Goal: Task Accomplishment & Management: Manage account settings

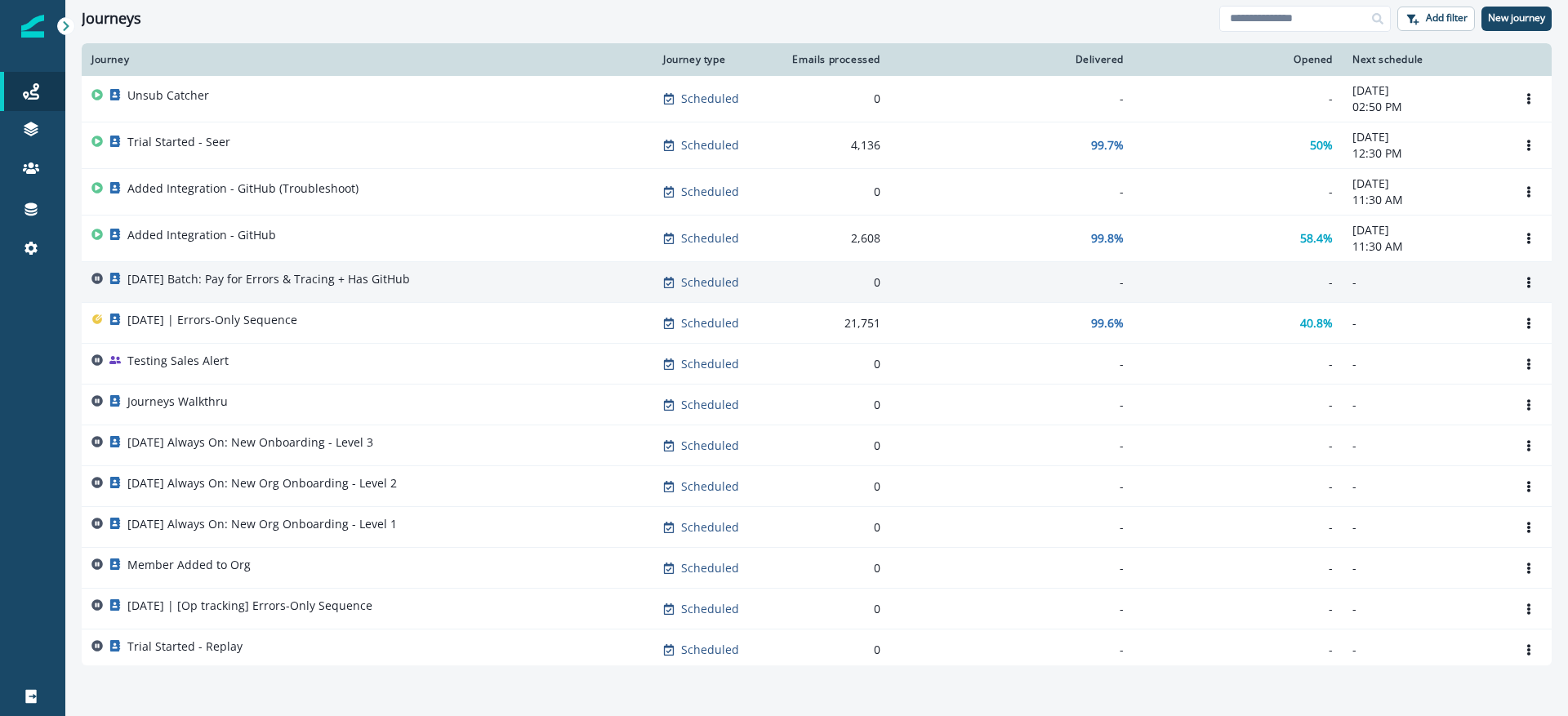
click at [332, 271] on p "2025-09-11 Batch: Pay for Errors & Tracing + Has GitHub" at bounding box center [268, 279] width 283 height 16
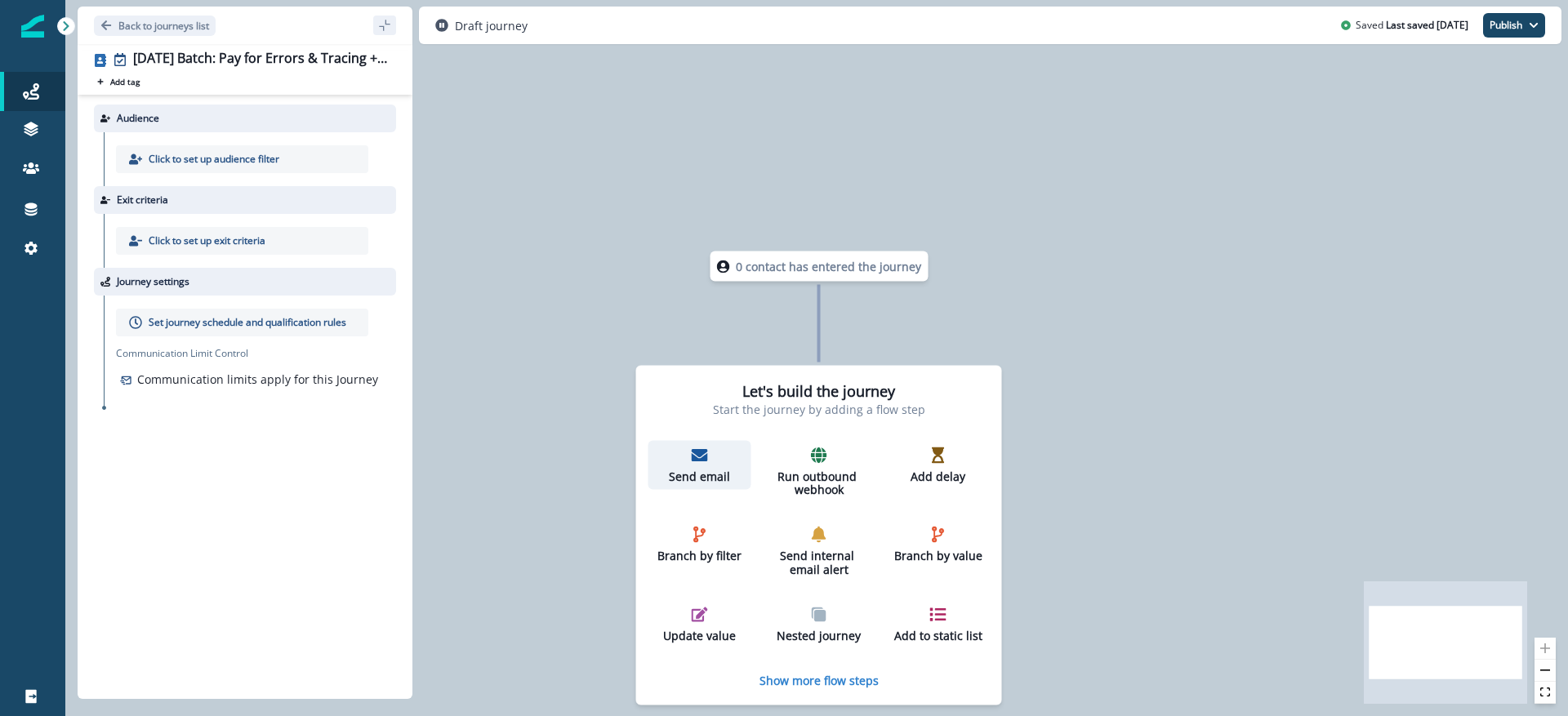
click at [704, 459] on icon "button" at bounding box center [700, 456] width 16 height 13
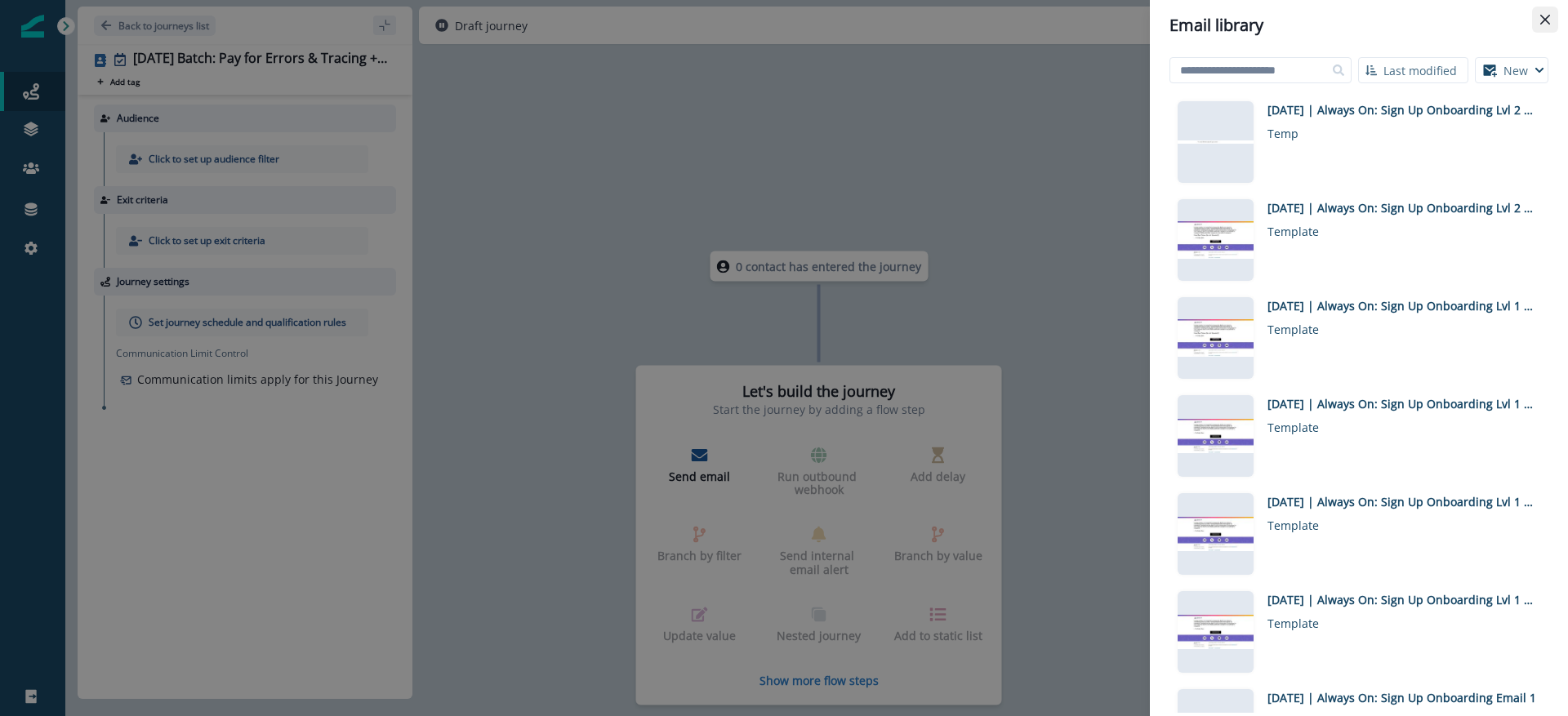
click at [1541, 15] on icon "Close" at bounding box center [1545, 19] width 10 height 10
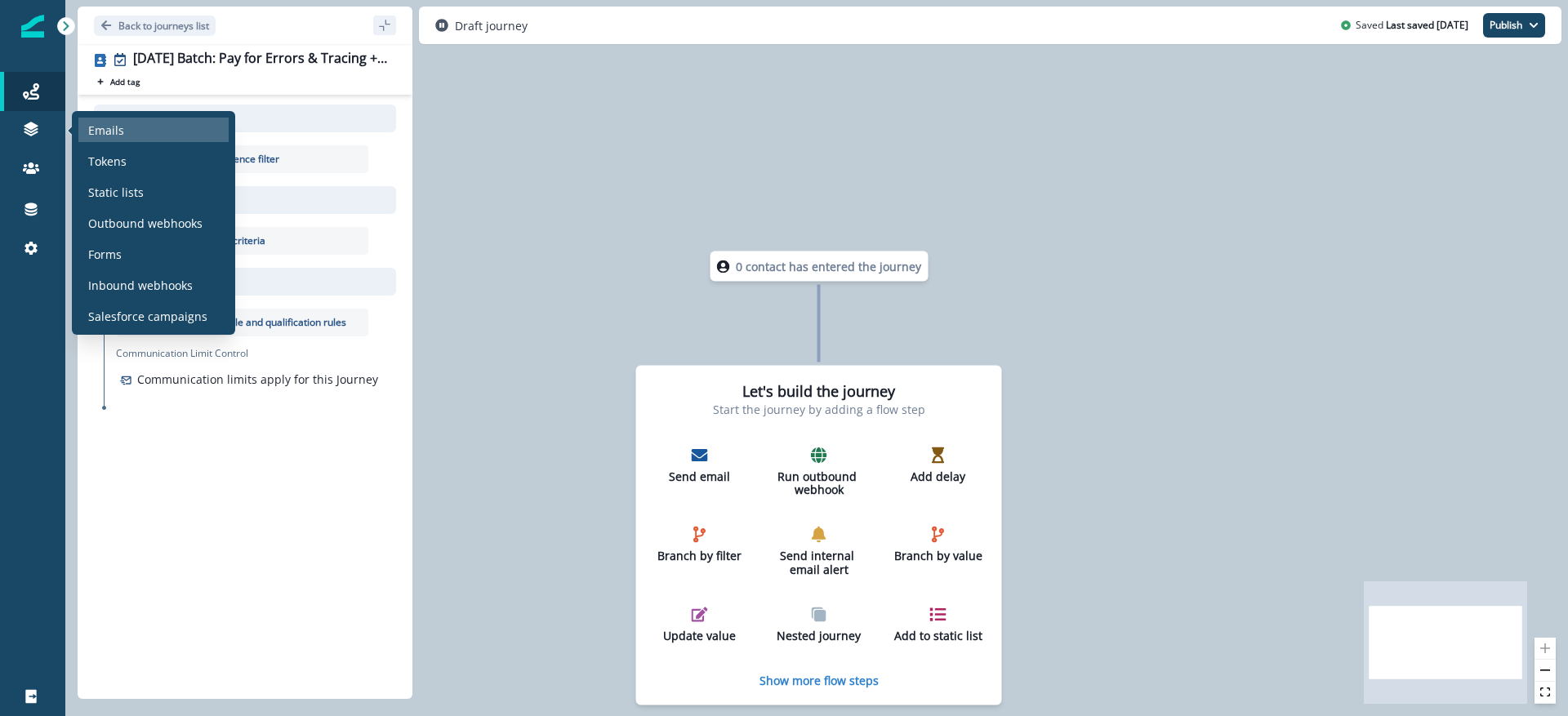
click at [133, 131] on div "Emails" at bounding box center [154, 129] width 150 height 24
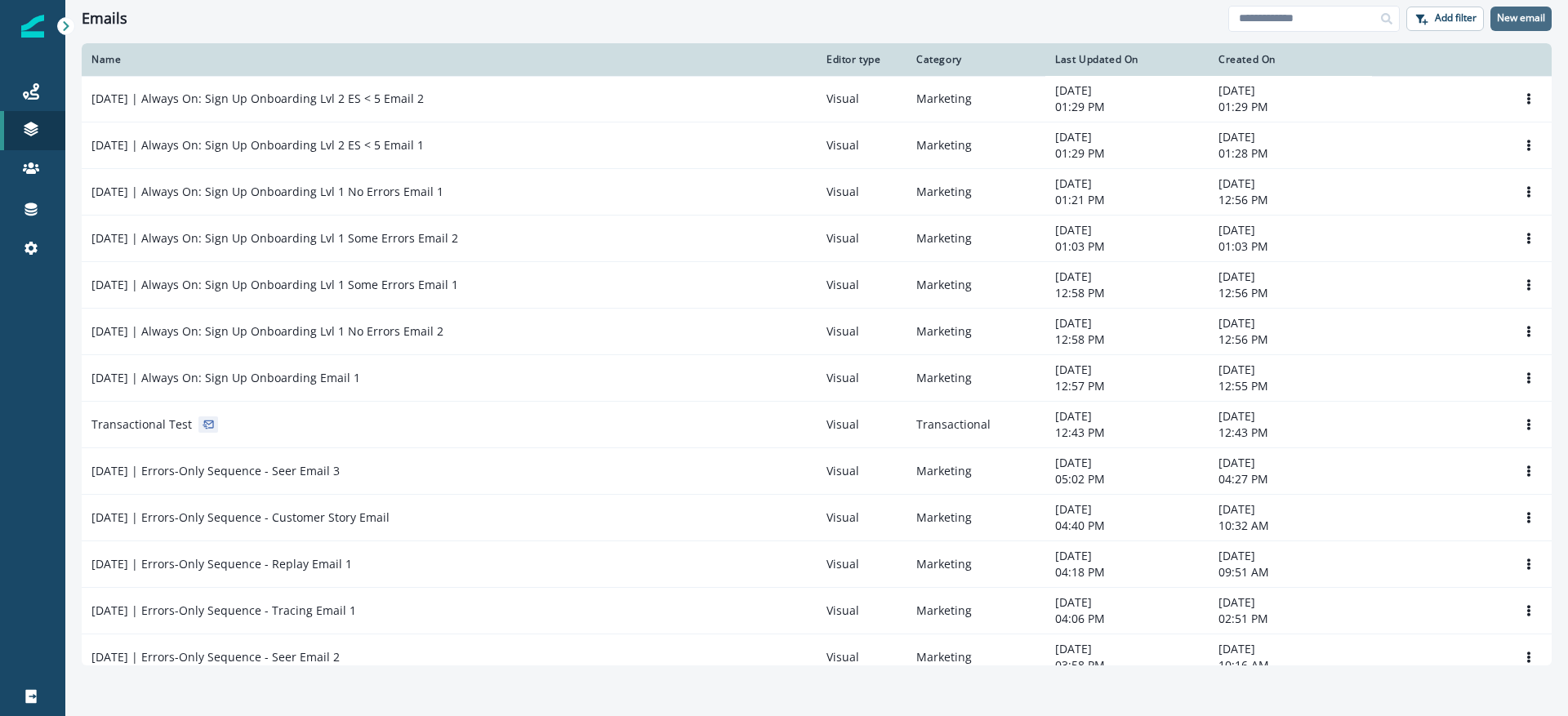
click at [1516, 18] on p "New email" at bounding box center [1521, 18] width 48 height 12
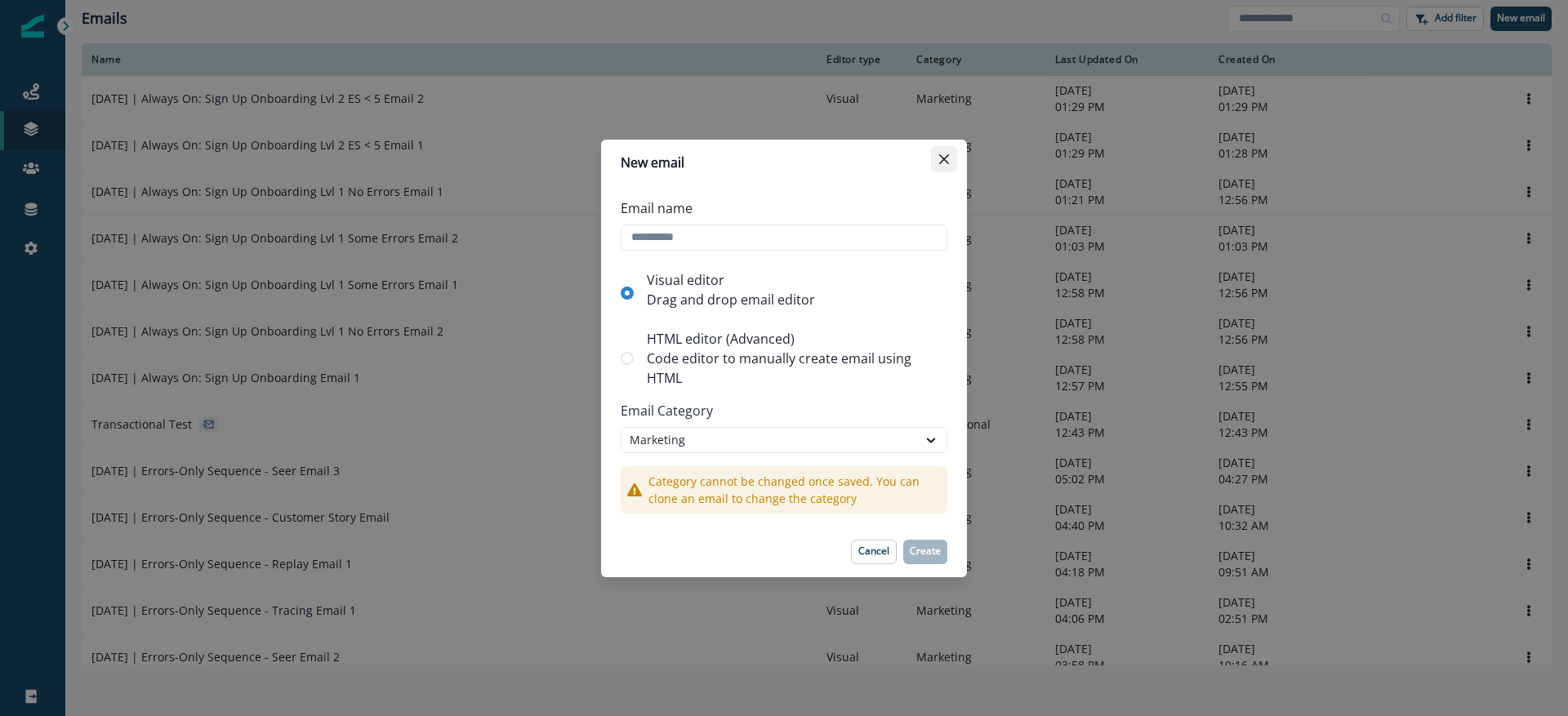
click at [947, 158] on icon "Close" at bounding box center [944, 158] width 10 height 10
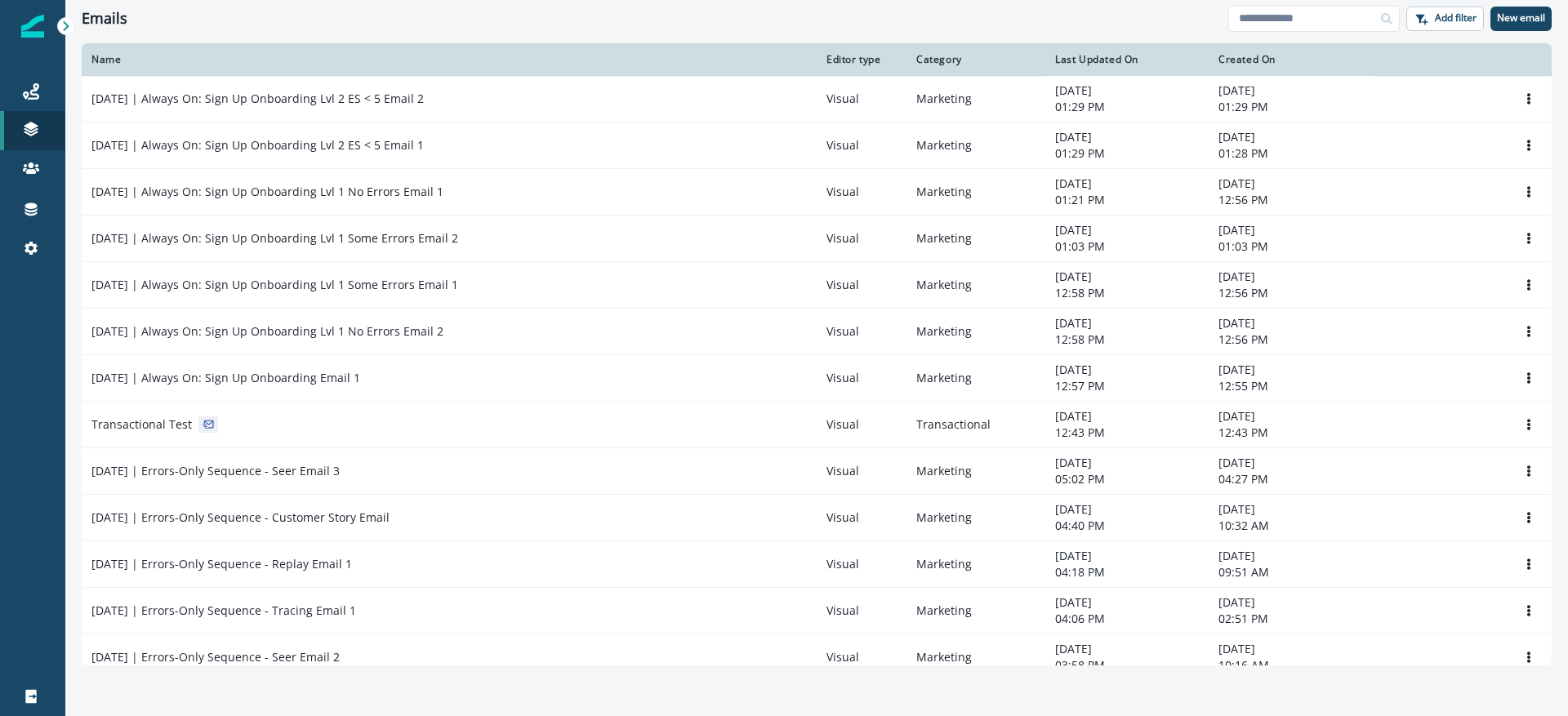
click at [1332, 4] on div "Emails Add filter New email" at bounding box center [816, 18] width 1503 height 37
click at [1319, 13] on input at bounding box center [1315, 18] width 172 height 26
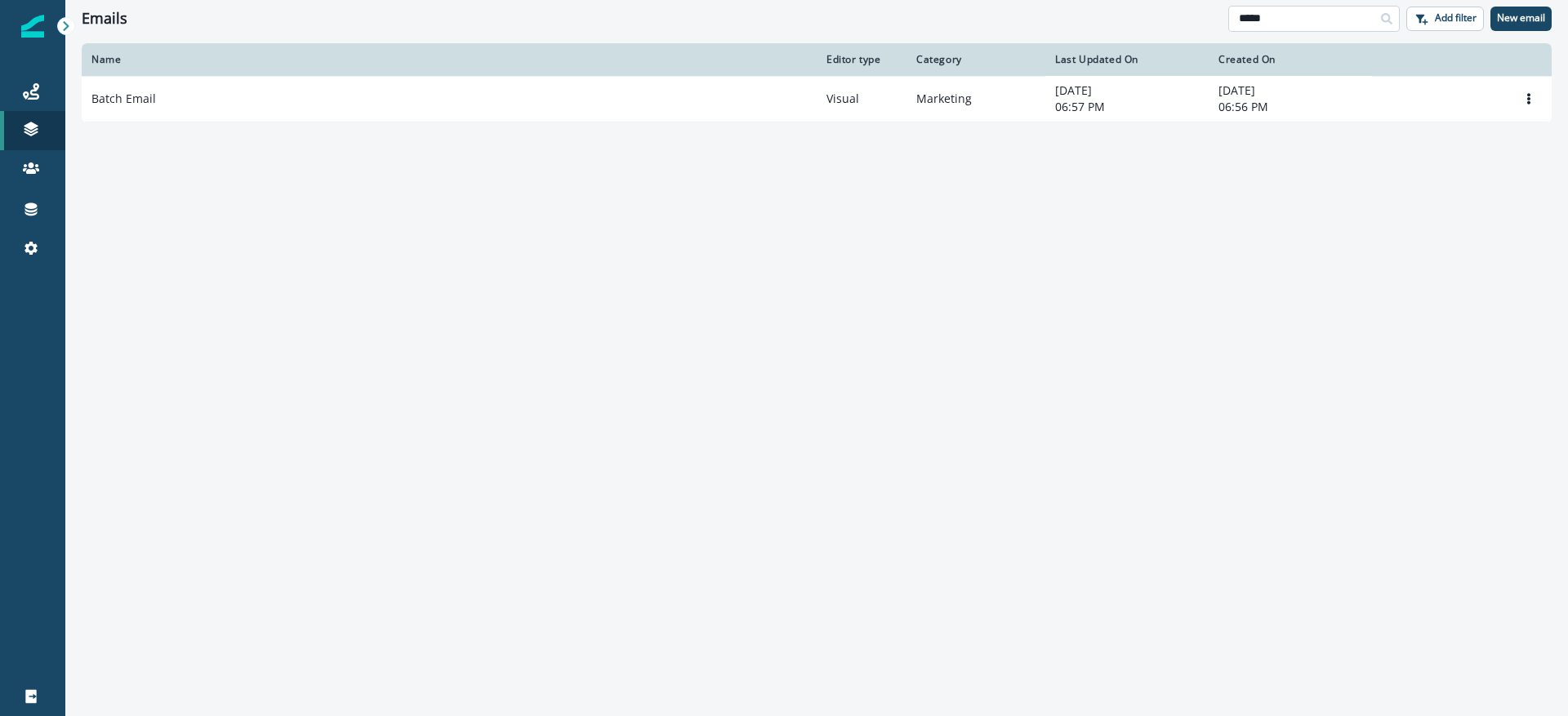
type input "*****"
click at [854, 123] on div "Name Editor type Category Last Updated On Created On Batch Email Visual Marketi…" at bounding box center [816, 379] width 1503 height 671
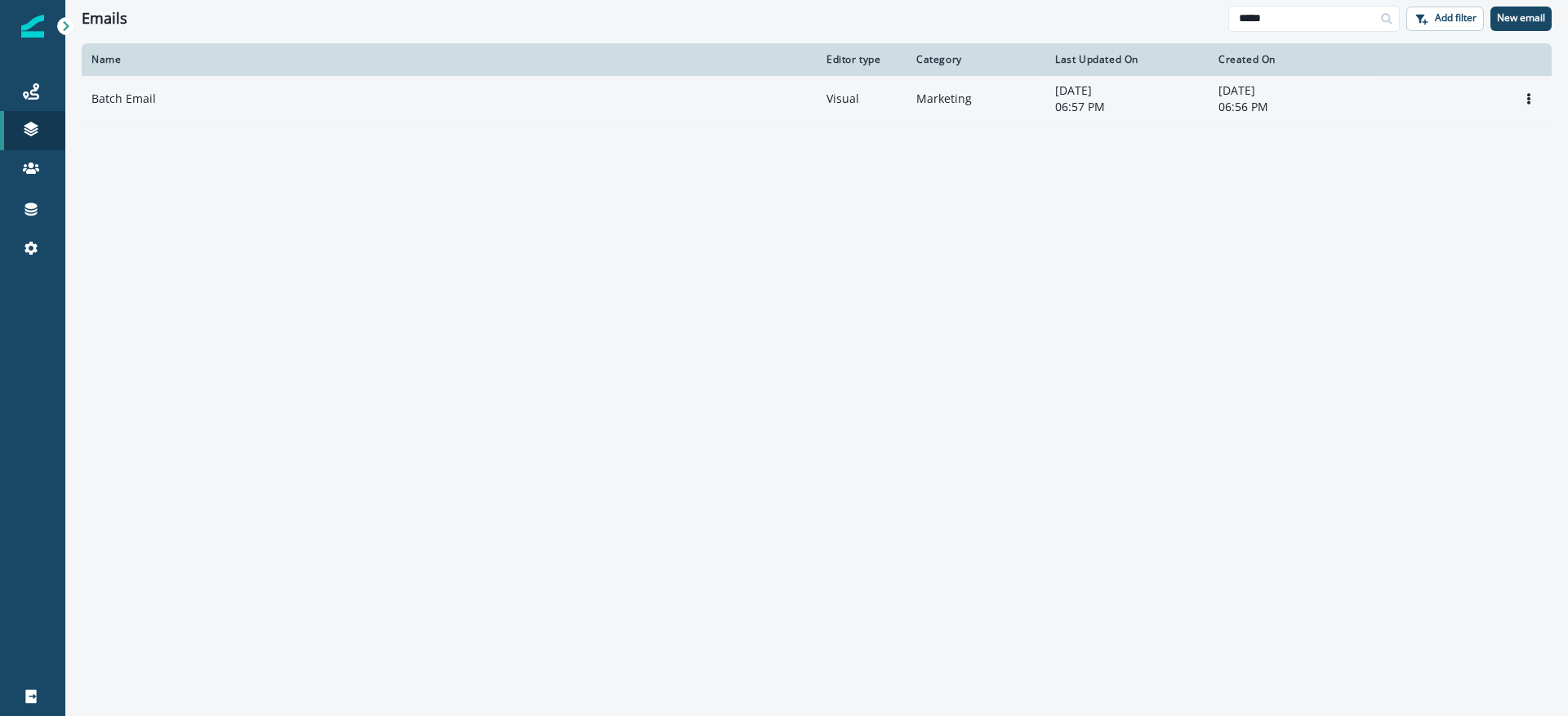
click at [828, 100] on td "Visual" at bounding box center [862, 99] width 89 height 47
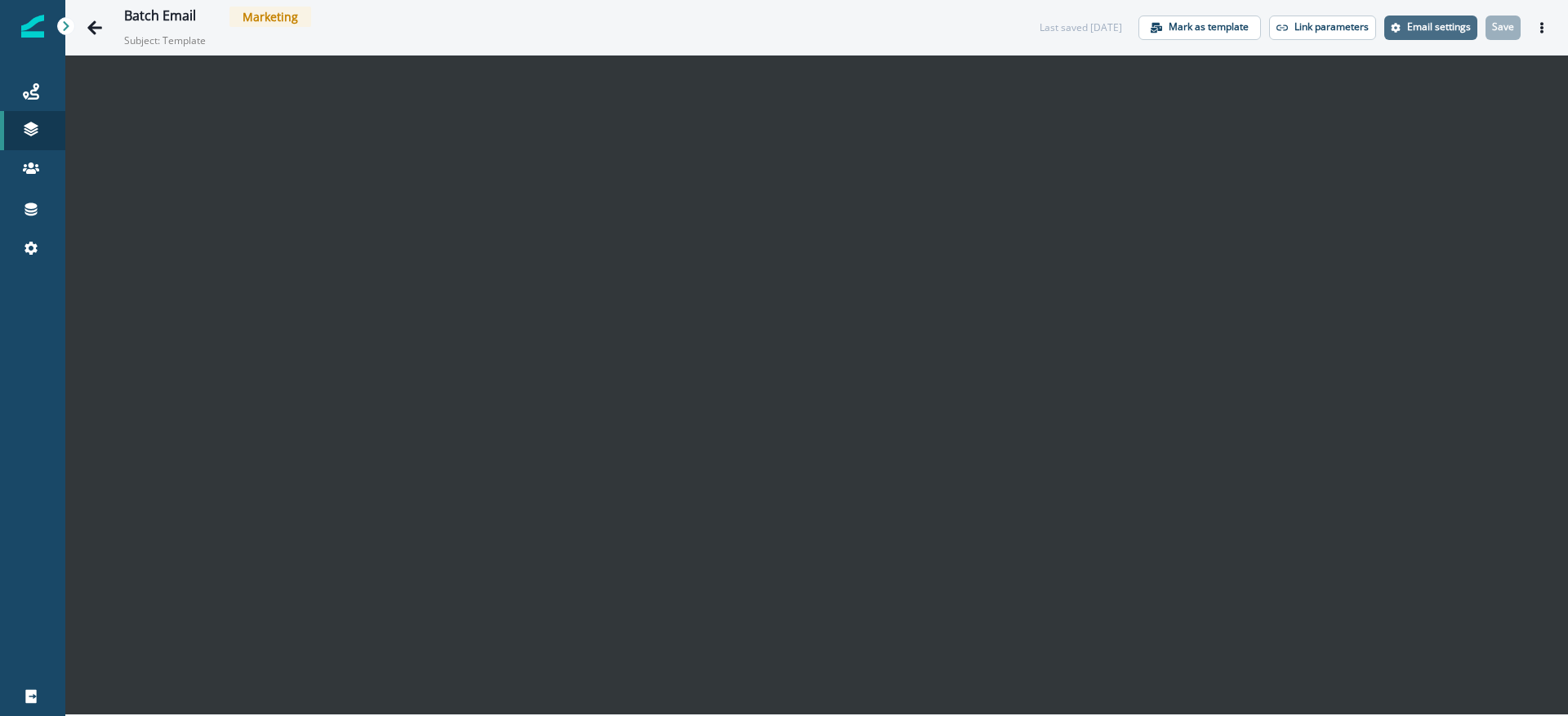
click at [1436, 30] on p "Email settings" at bounding box center [1439, 27] width 64 height 12
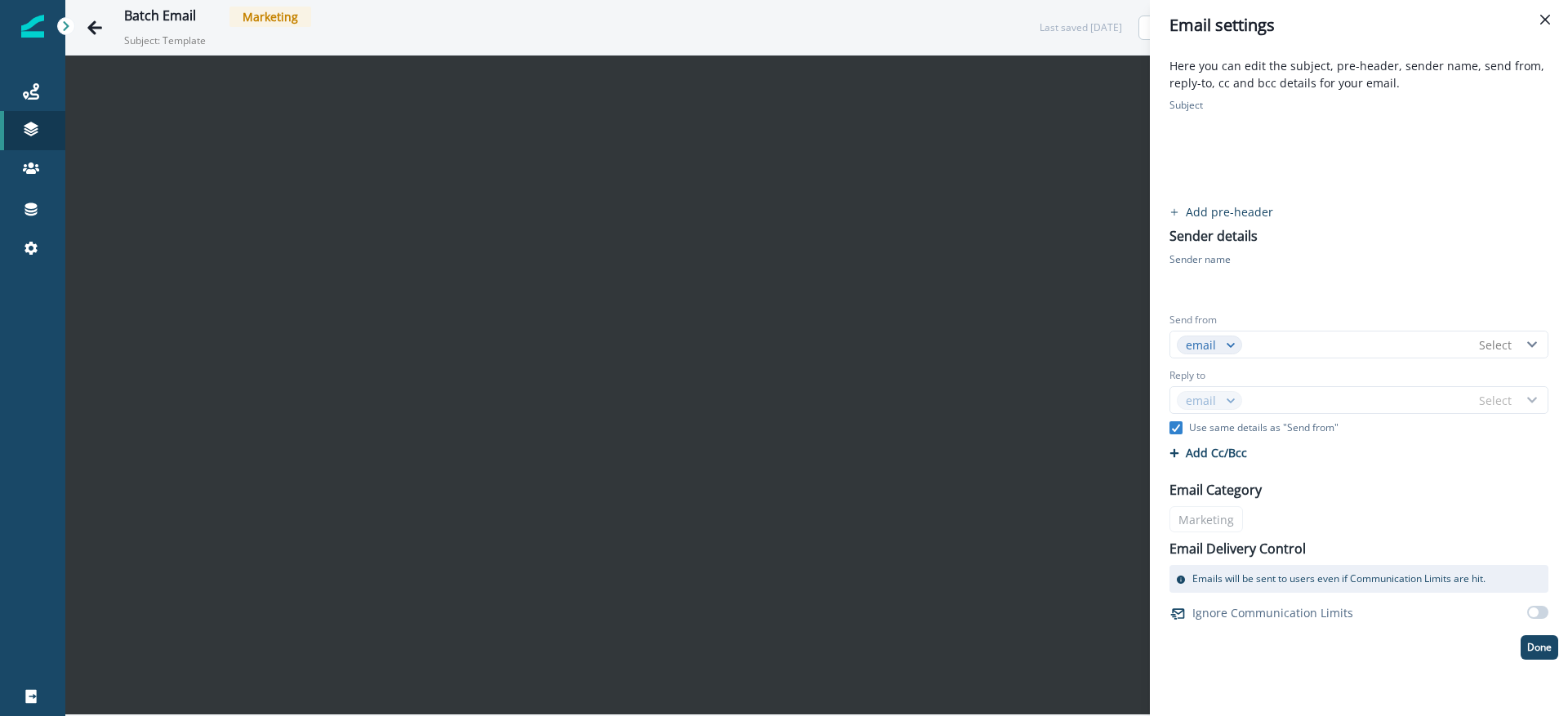
type input "*****"
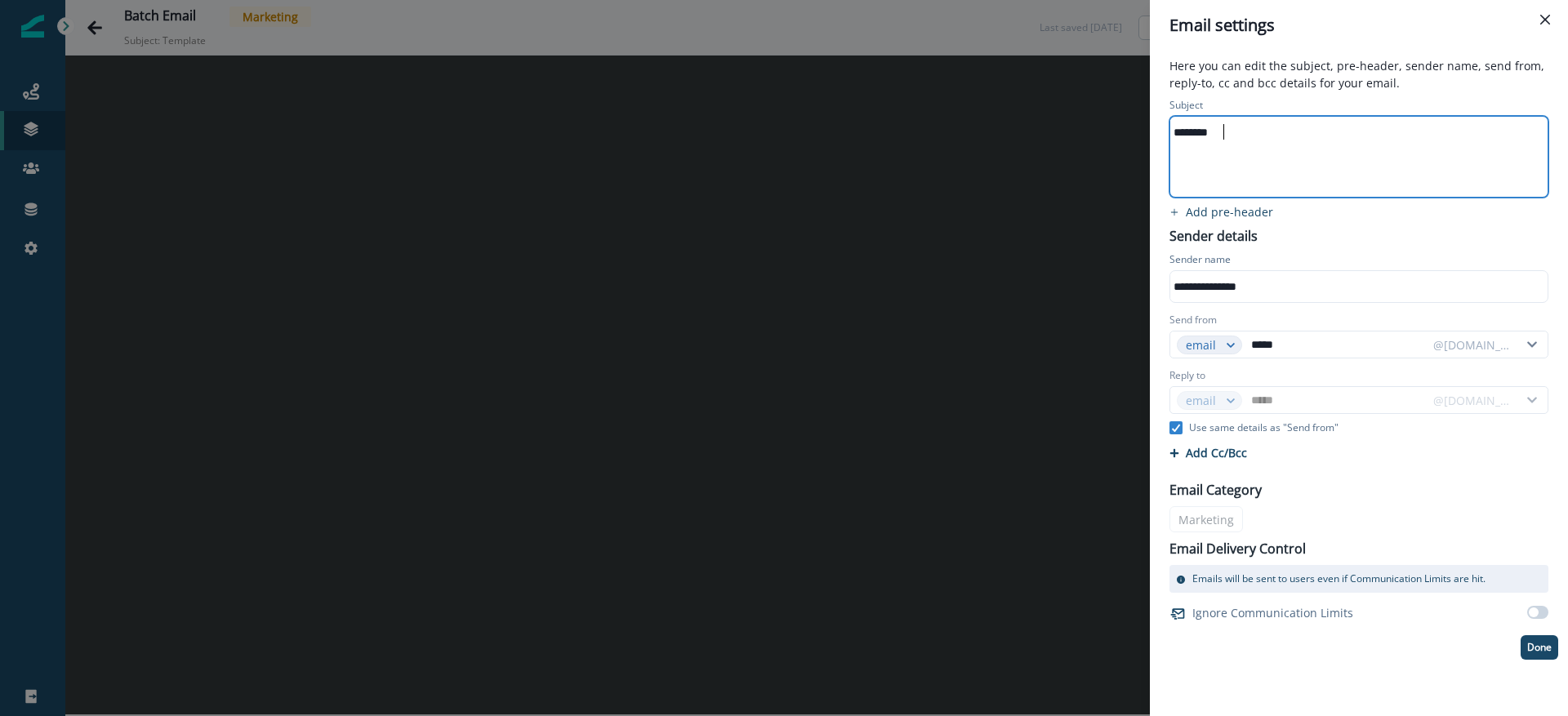
click at [1266, 156] on div "********" at bounding box center [1358, 157] width 375 height 80
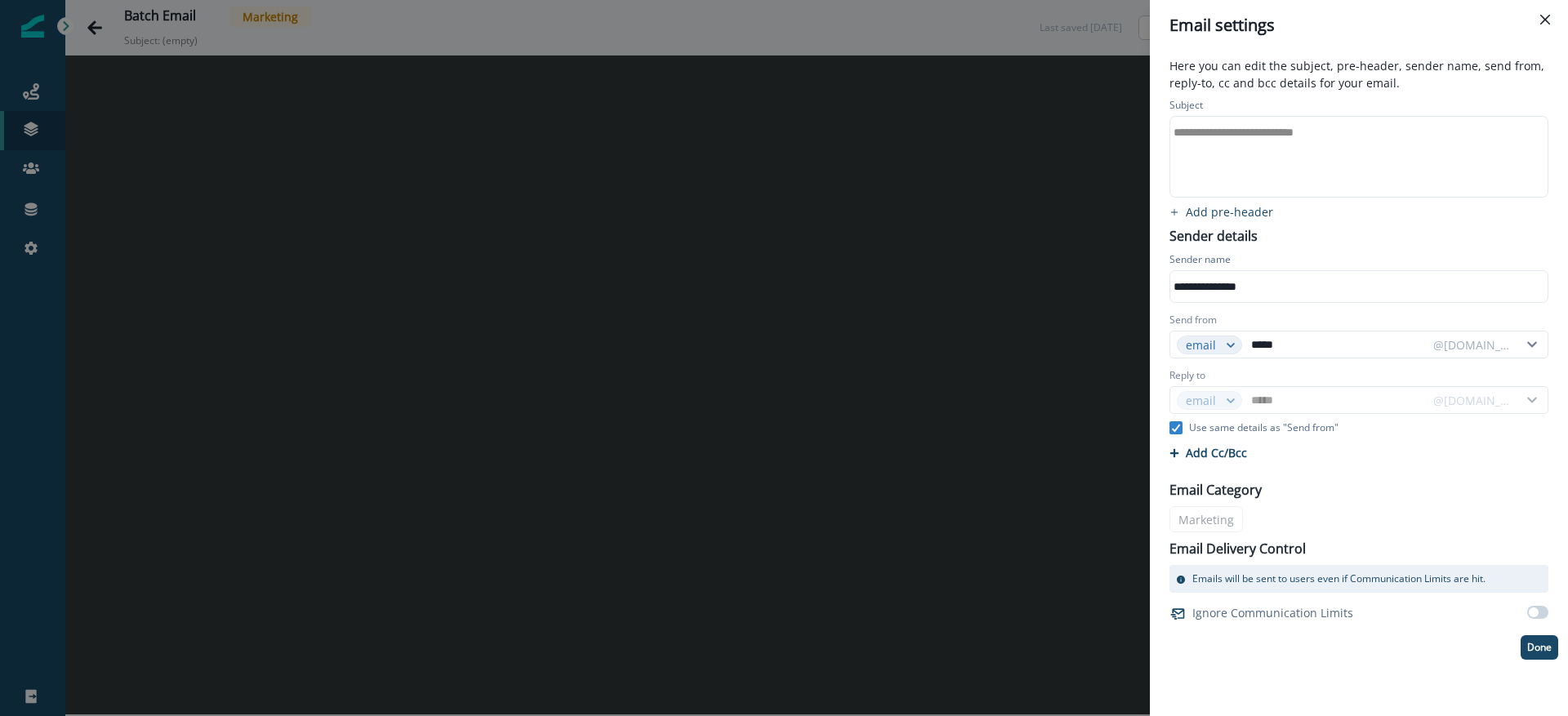
click at [1282, 116] on div "**********" at bounding box center [1359, 157] width 379 height 81
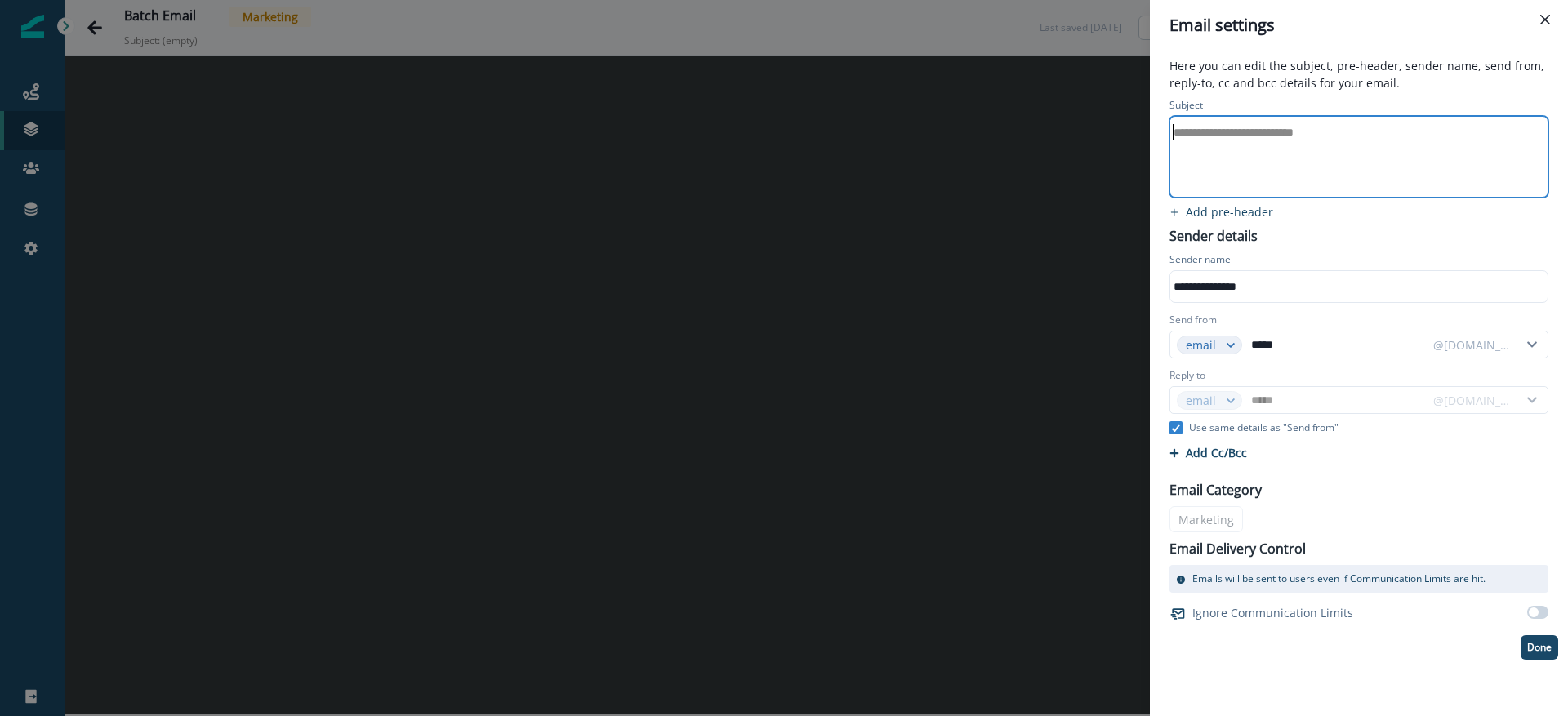
click at [1230, 136] on div "**********" at bounding box center [1358, 132] width 375 height 24
click at [1182, 577] on icon at bounding box center [1180, 579] width 8 height 8
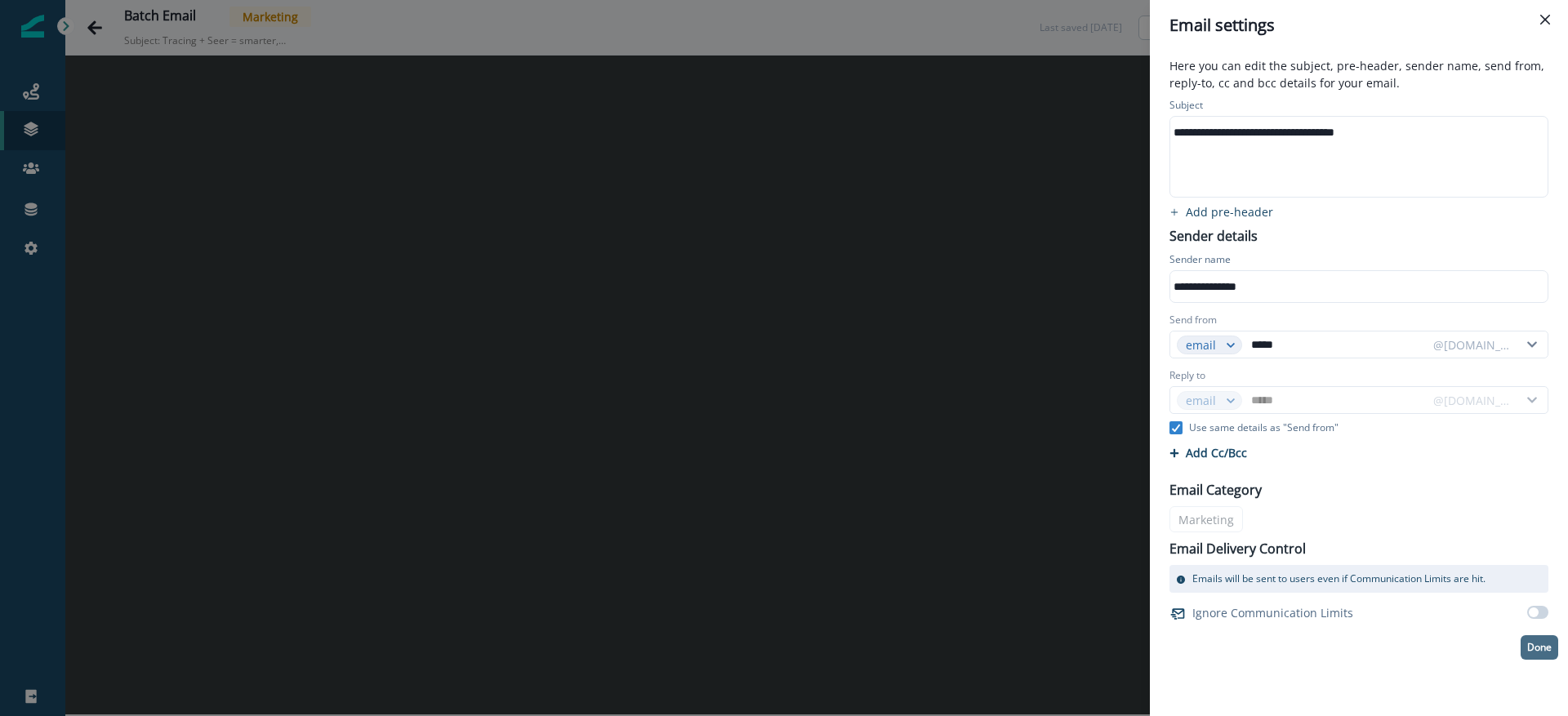
click at [1540, 651] on p "Done" at bounding box center [1539, 647] width 24 height 12
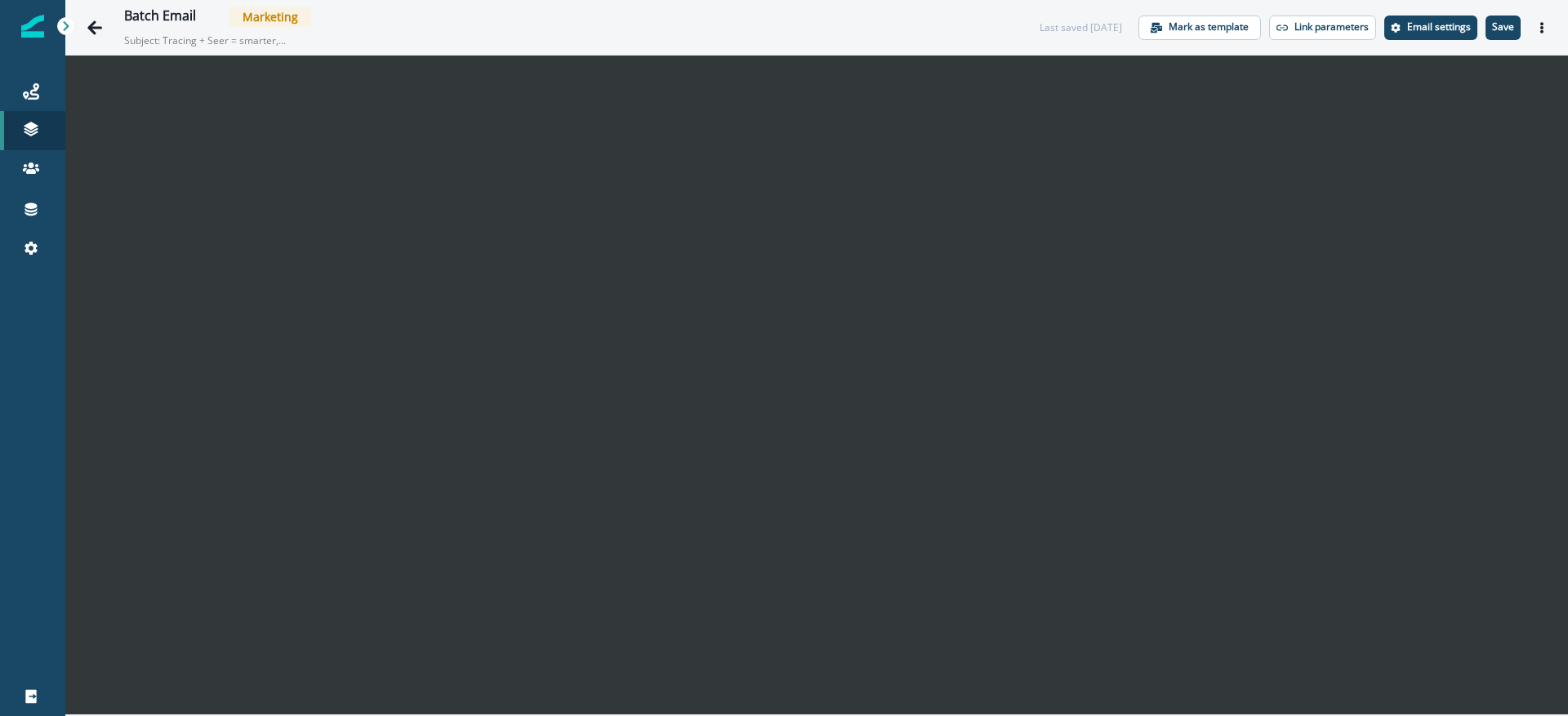
click at [943, 52] on div "Batch Email Marketing Subject: Tracing + Seer = smarter, faster fixes Last save…" at bounding box center [816, 27] width 1503 height 55
click at [164, 22] on div "Batch Email" at bounding box center [160, 17] width 72 height 18
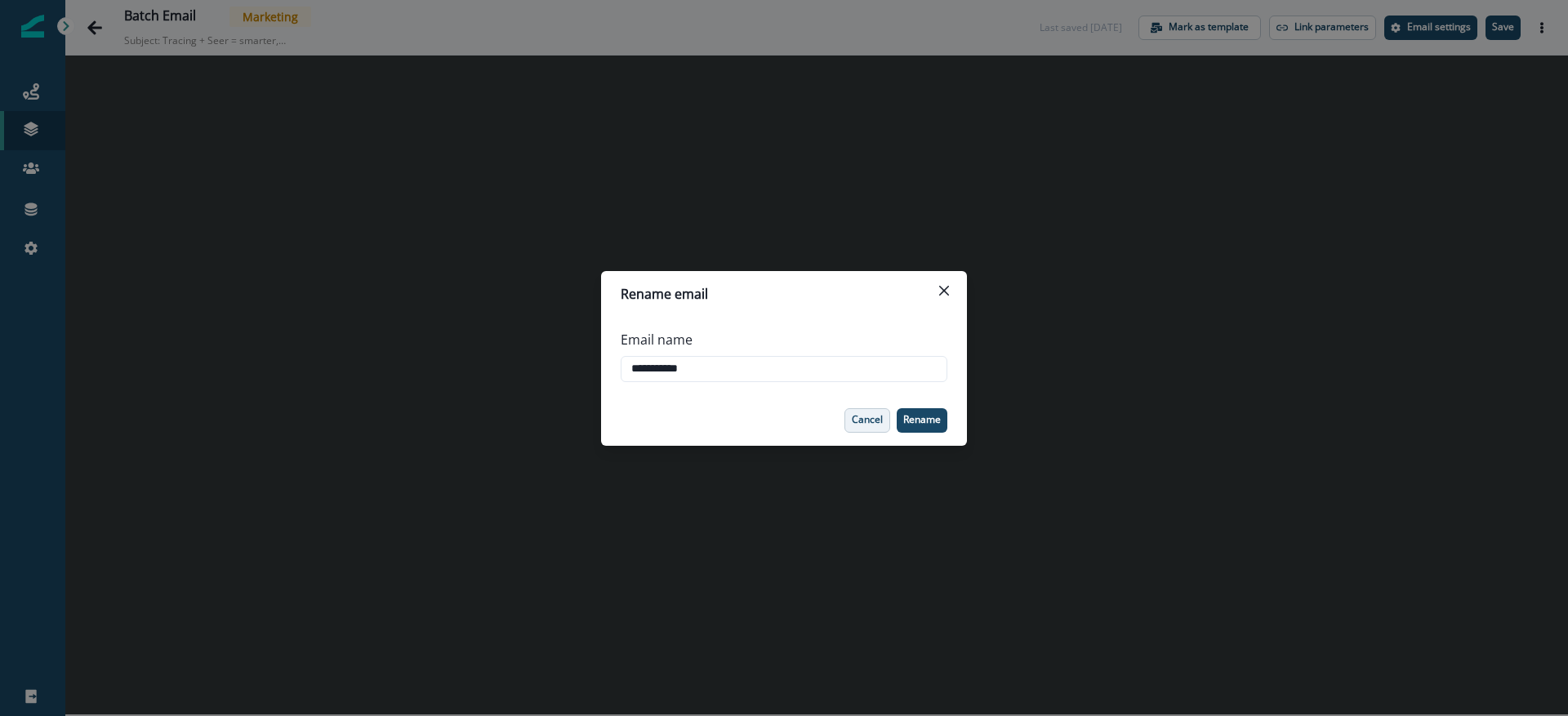
click at [858, 424] on p "Cancel" at bounding box center [867, 420] width 31 height 12
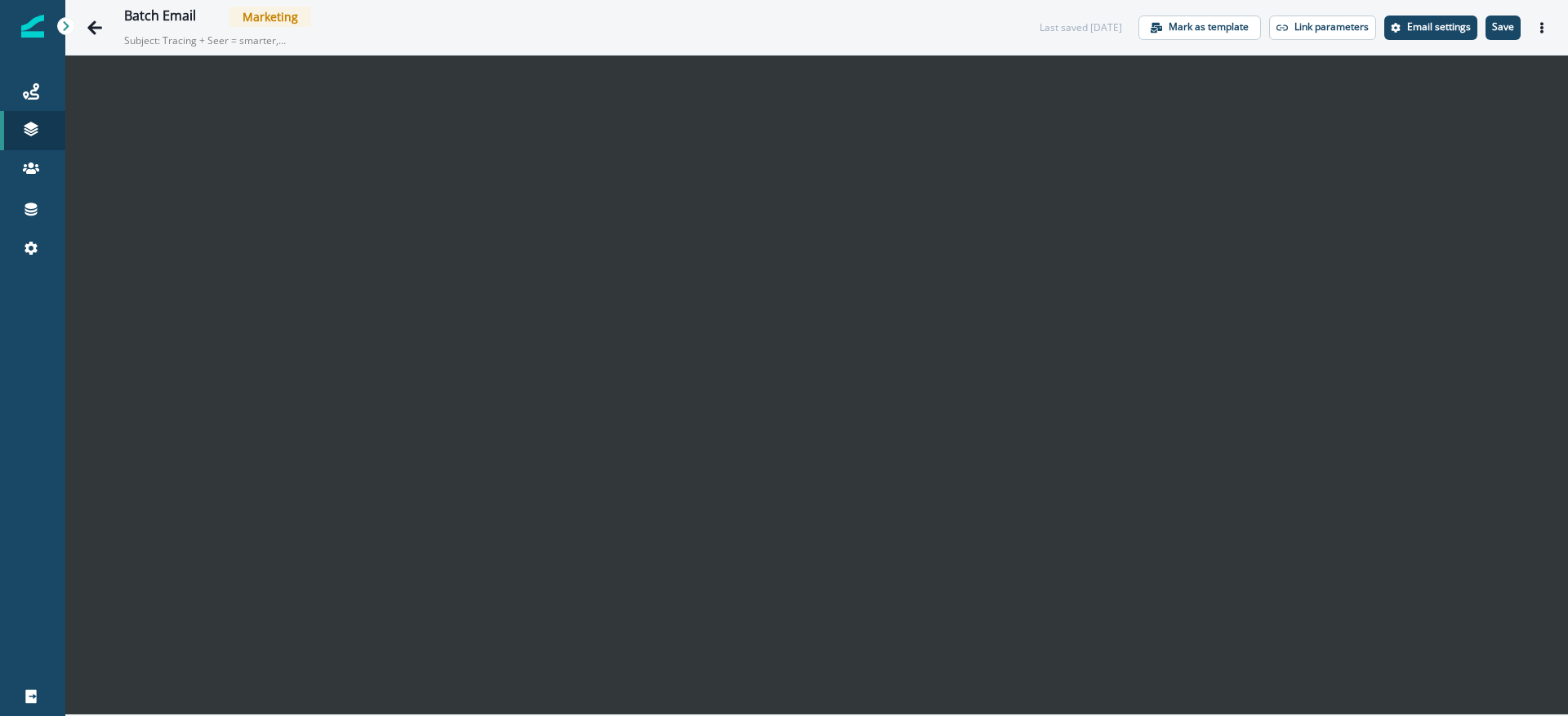
click at [243, 38] on p "Subject: Tracing + Seer = smarter, faster fixes" at bounding box center [206, 38] width 164 height 21
click at [93, 20] on icon "Go back" at bounding box center [95, 28] width 16 height 16
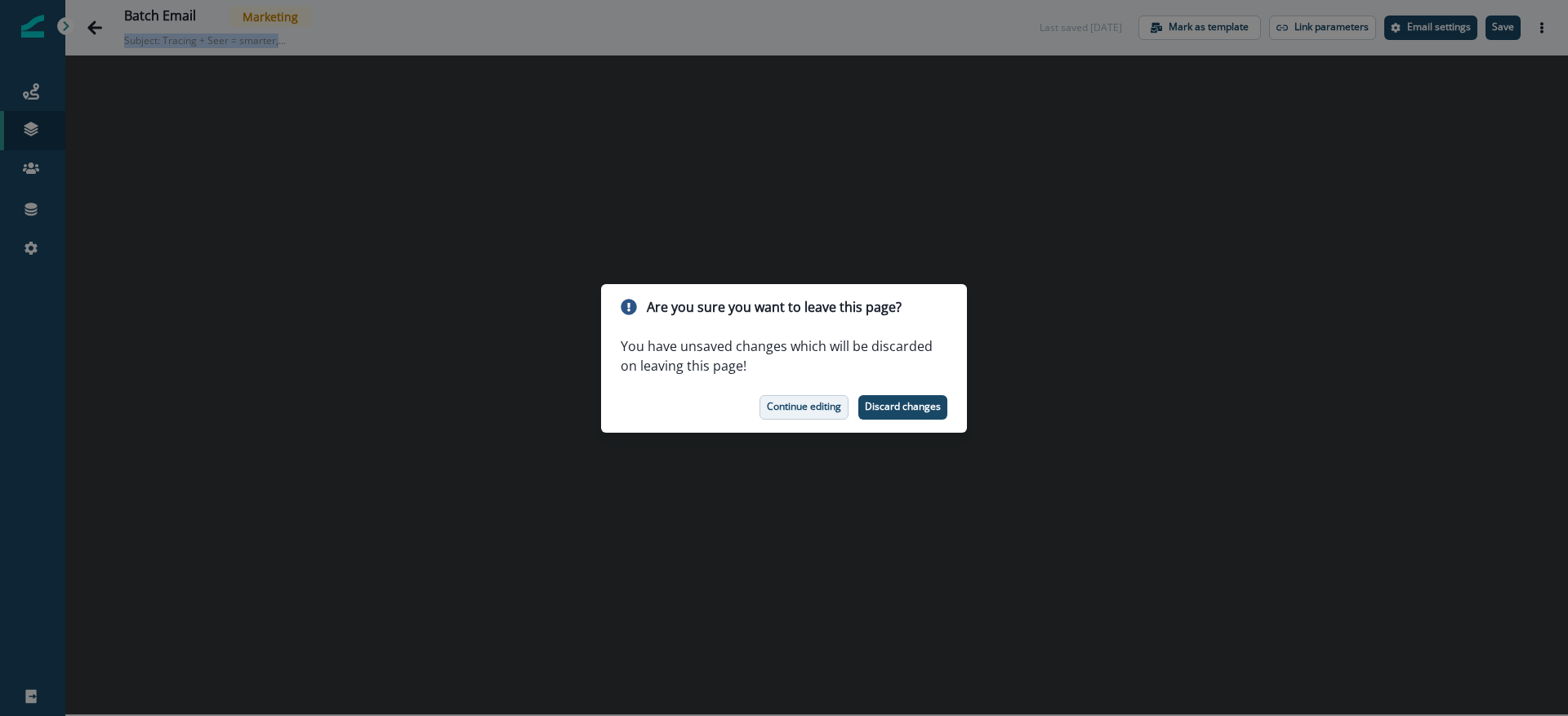
click at [812, 410] on p "Continue editing" at bounding box center [804, 406] width 74 height 12
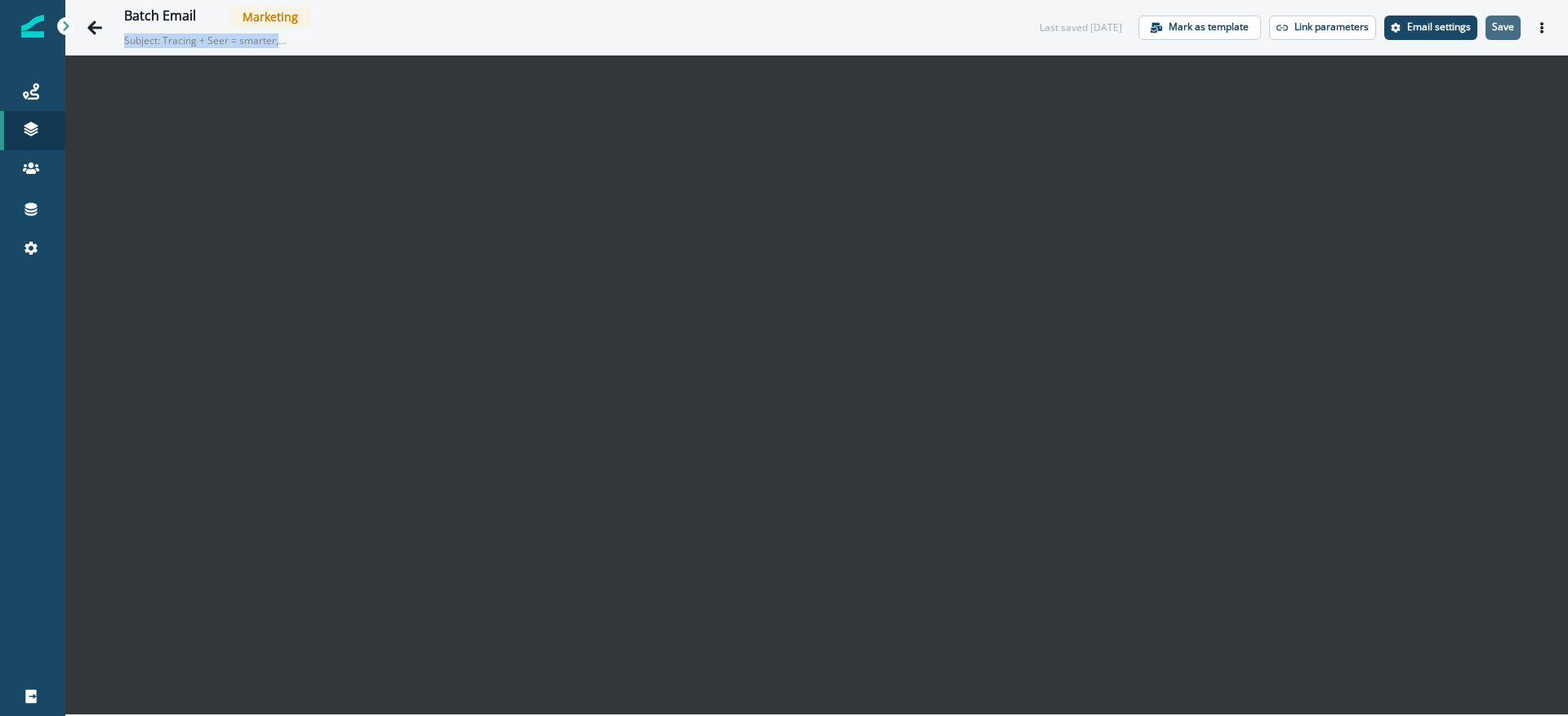
click at [1507, 23] on p "Save" at bounding box center [1503, 27] width 22 height 12
click at [106, 22] on button "Go back" at bounding box center [95, 28] width 33 height 33
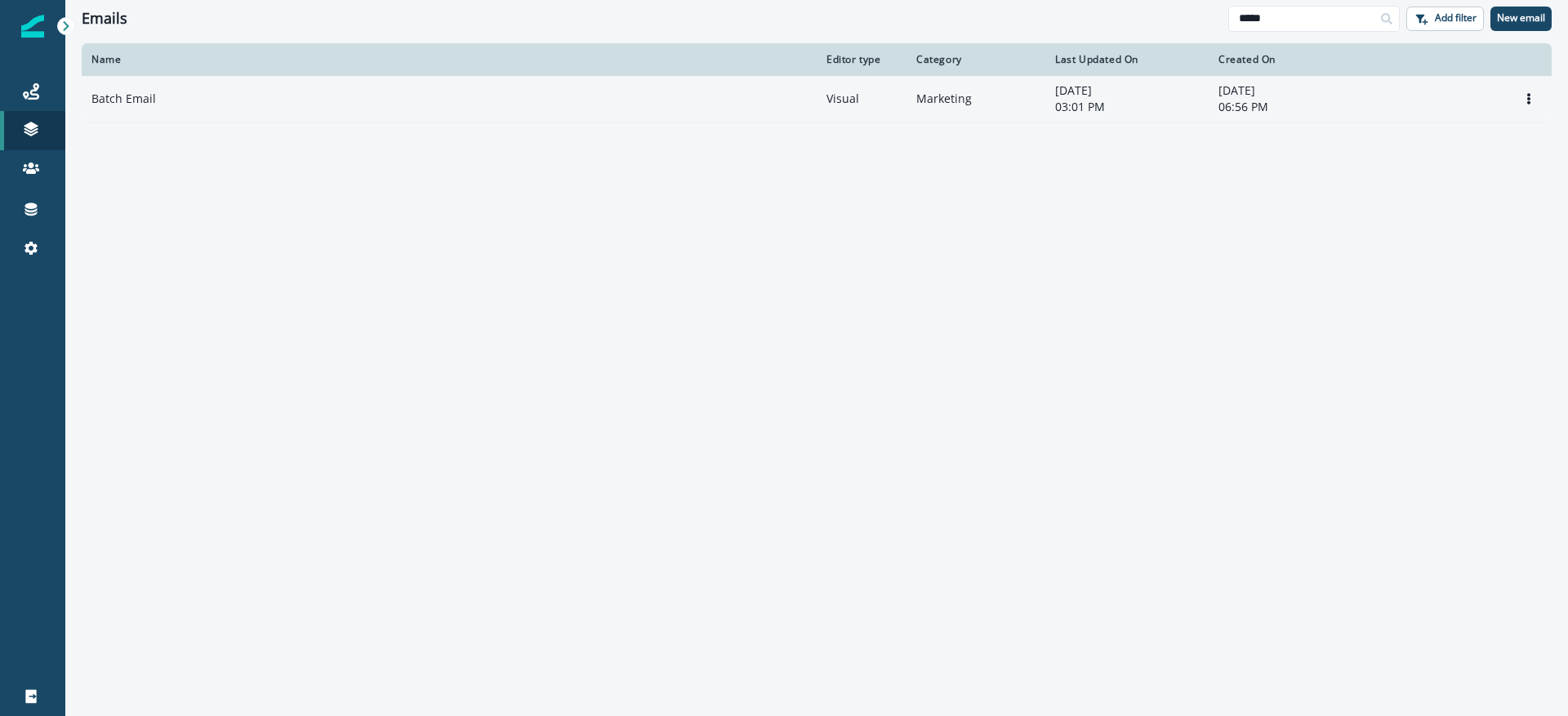
click at [709, 104] on div "Batch Email" at bounding box center [449, 98] width 716 height 16
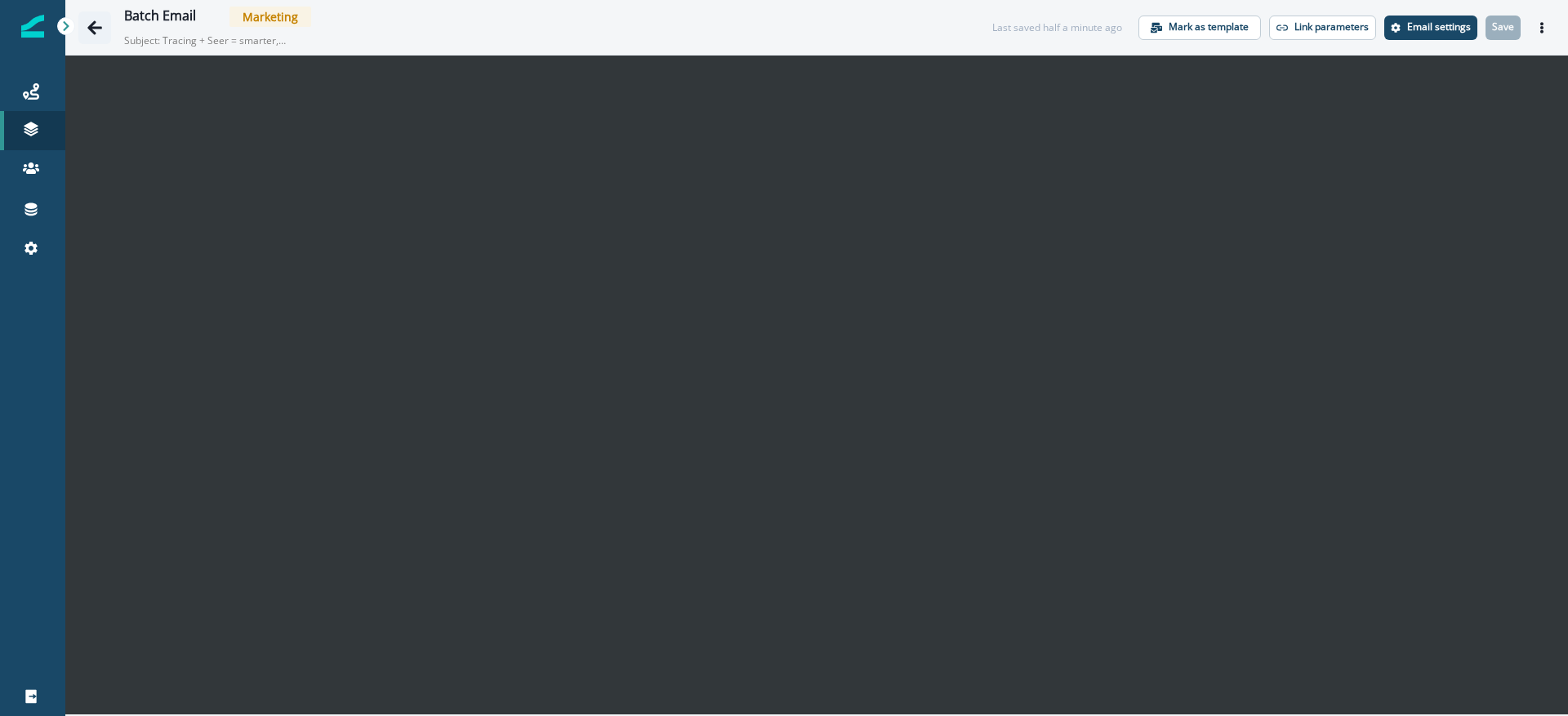
click at [93, 29] on icon "Go back" at bounding box center [95, 28] width 16 height 16
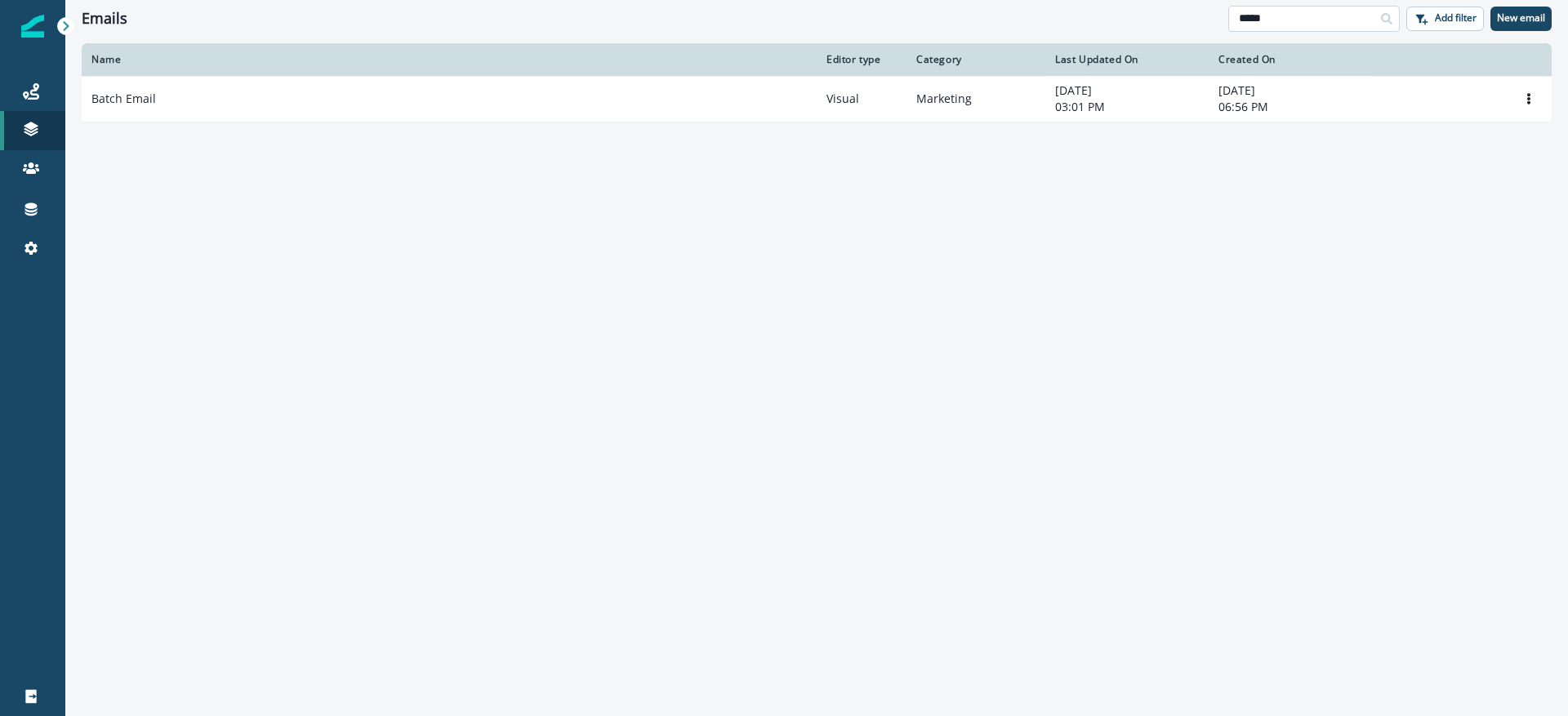
click at [1342, 21] on input "*****" at bounding box center [1315, 18] width 172 height 26
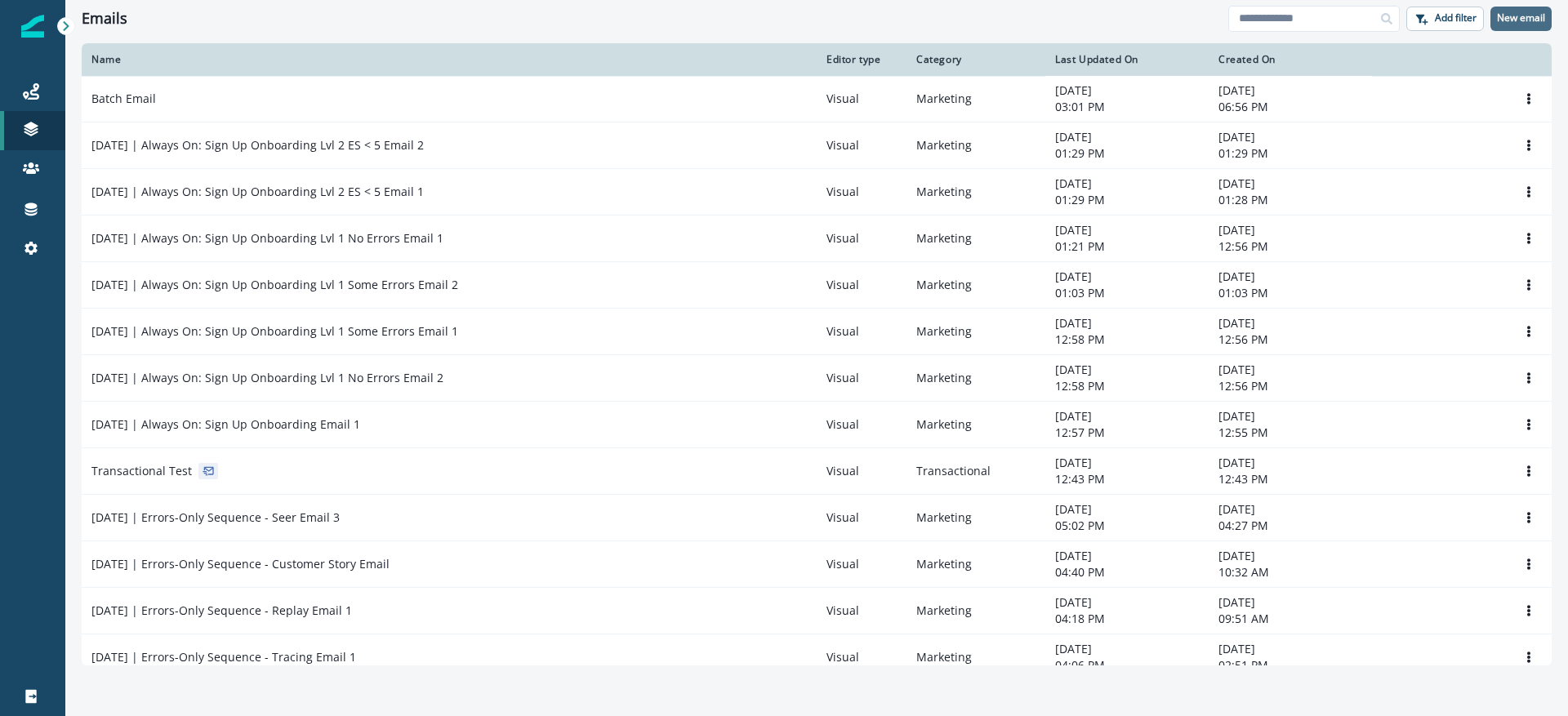
click at [1519, 13] on p "New email" at bounding box center [1521, 18] width 48 height 12
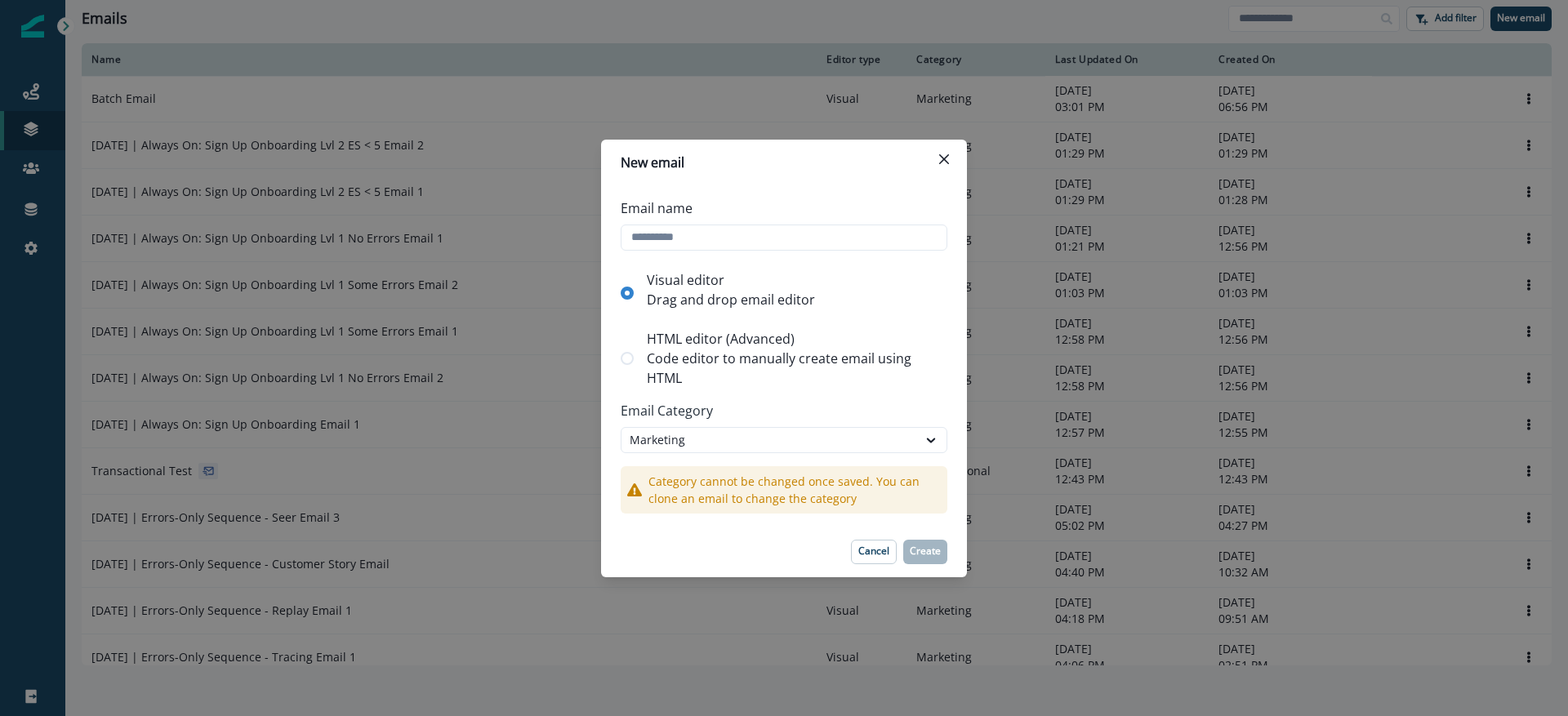
click at [838, 359] on p "Code editor to manually create email using HTML" at bounding box center [794, 369] width 294 height 39
click at [706, 251] on div "Email name" at bounding box center [784, 224] width 327 height 65
click at [698, 234] on input "Email name" at bounding box center [784, 237] width 327 height 26
click at [748, 343] on p "HTML editor (Advanced)" at bounding box center [794, 339] width 294 height 20
type input "**********"
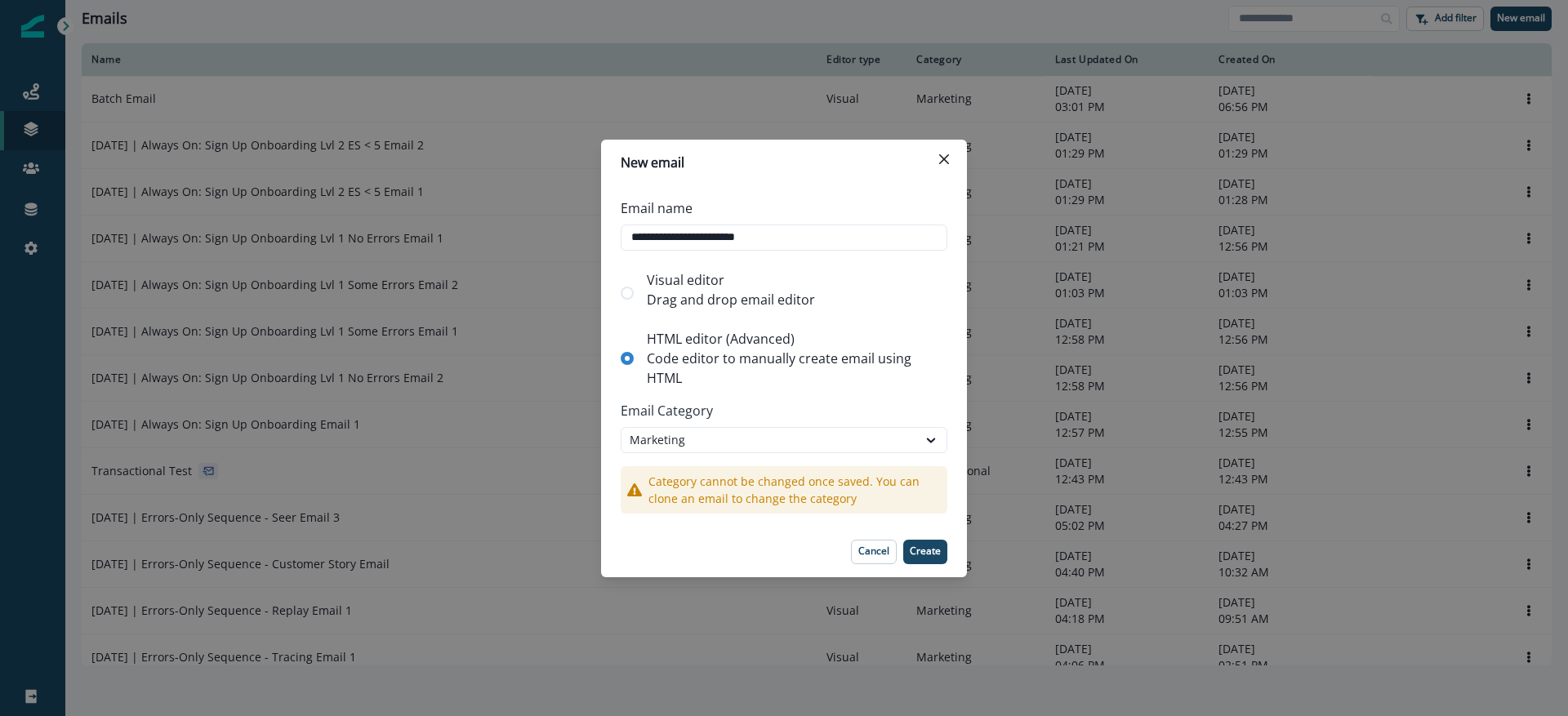
click at [698, 266] on div "Visual editor Drag and drop email editor" at bounding box center [731, 290] width 182 height 52
click at [917, 549] on p "Create" at bounding box center [925, 551] width 31 height 12
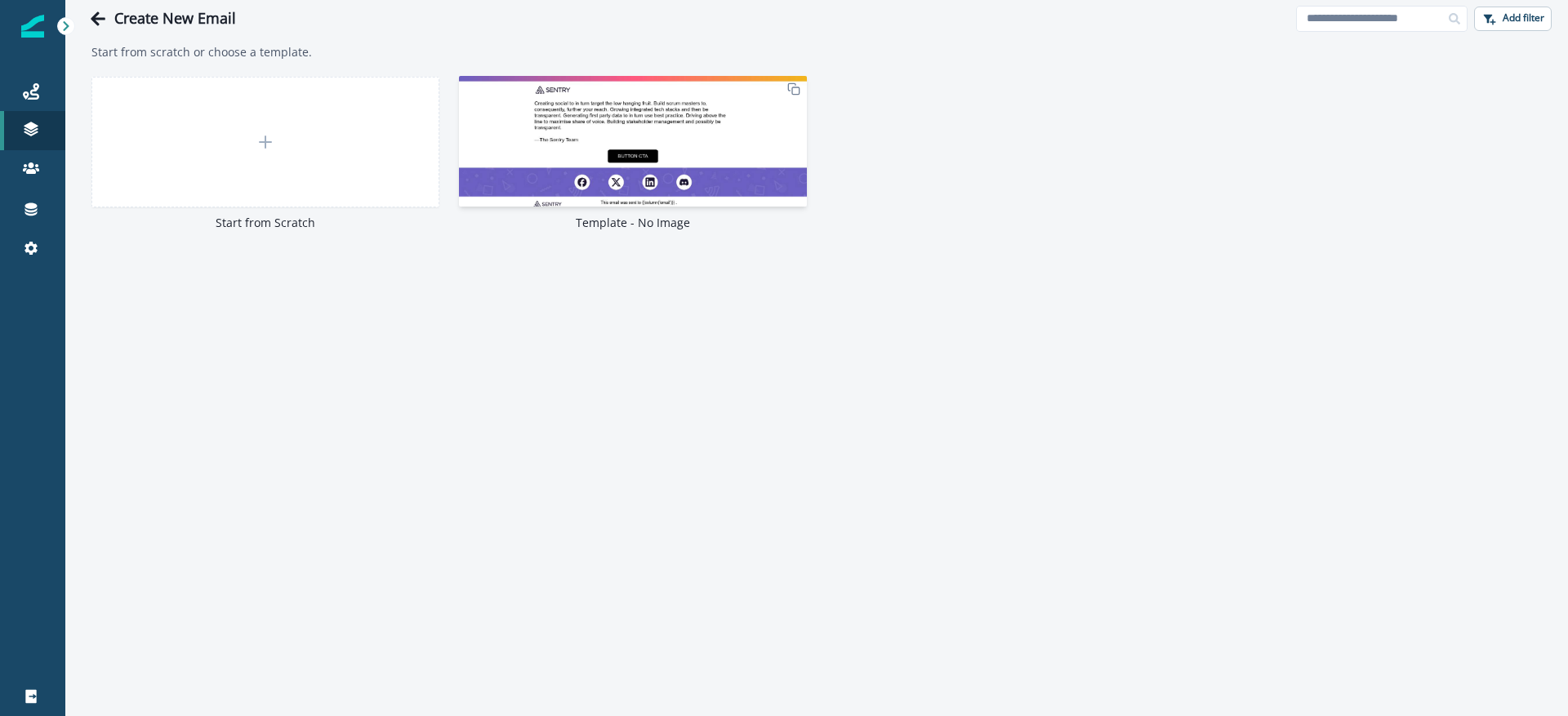
click at [629, 116] on img at bounding box center [633, 155] width 348 height 158
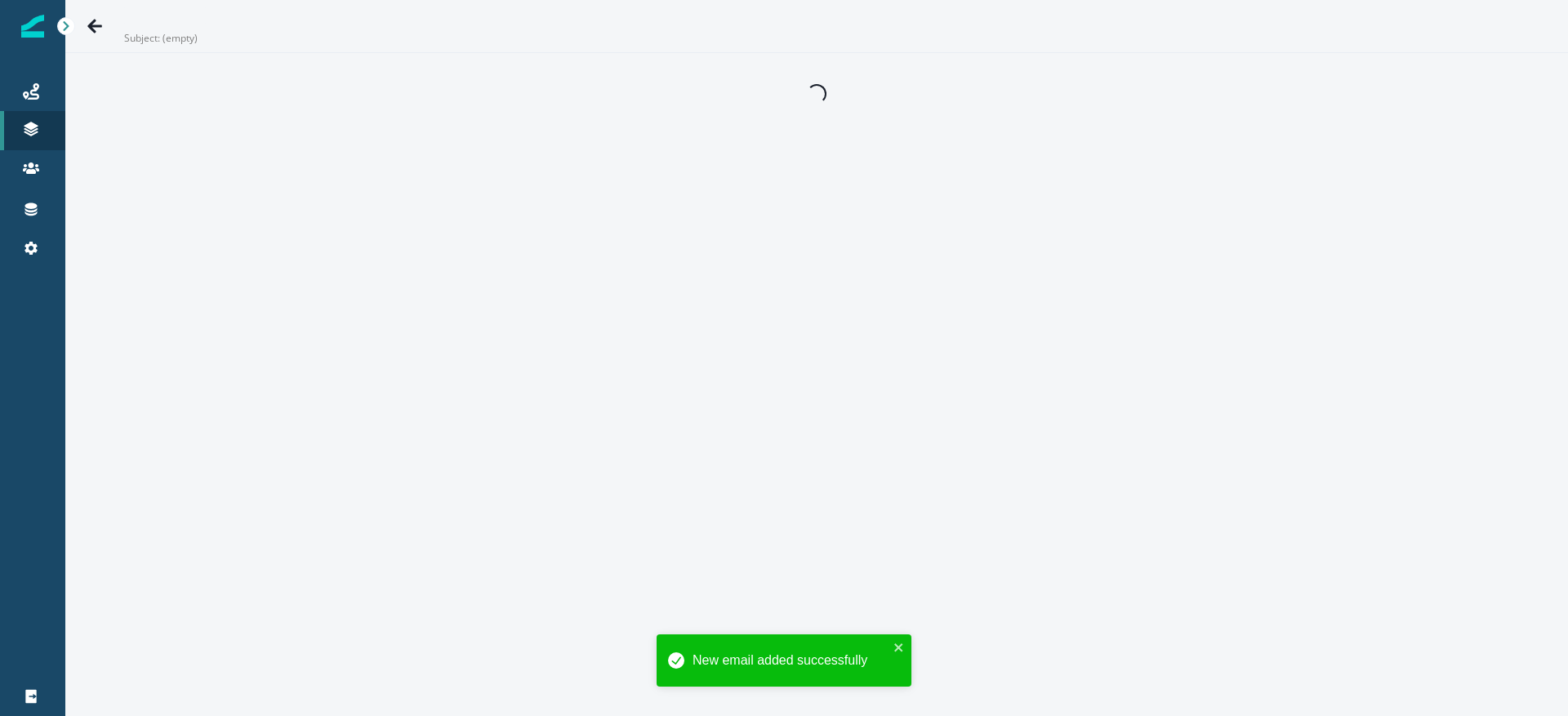
click at [619, 153] on div "Subject: (empty) Loading..." at bounding box center [816, 358] width 1503 height 716
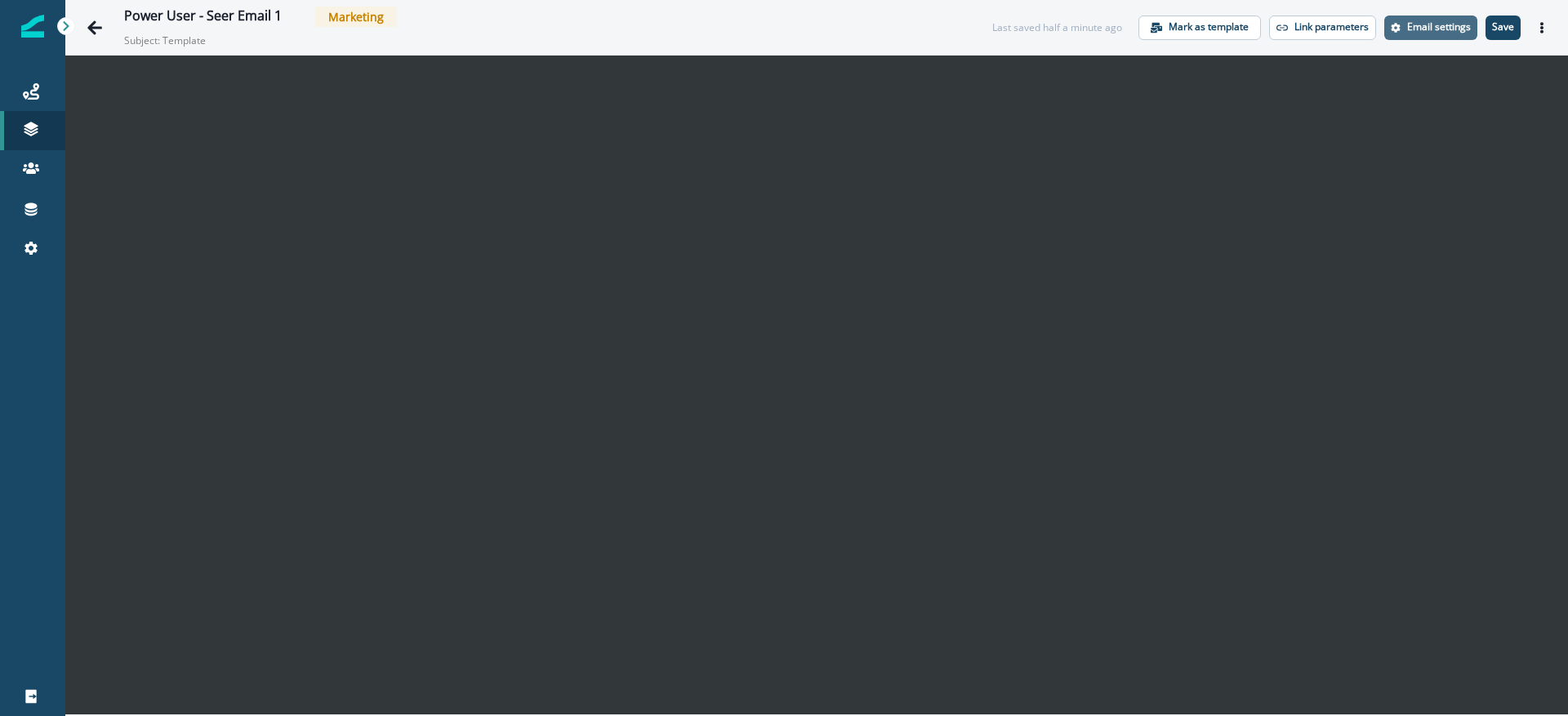
click at [1421, 32] on p "Email settings" at bounding box center [1439, 27] width 64 height 12
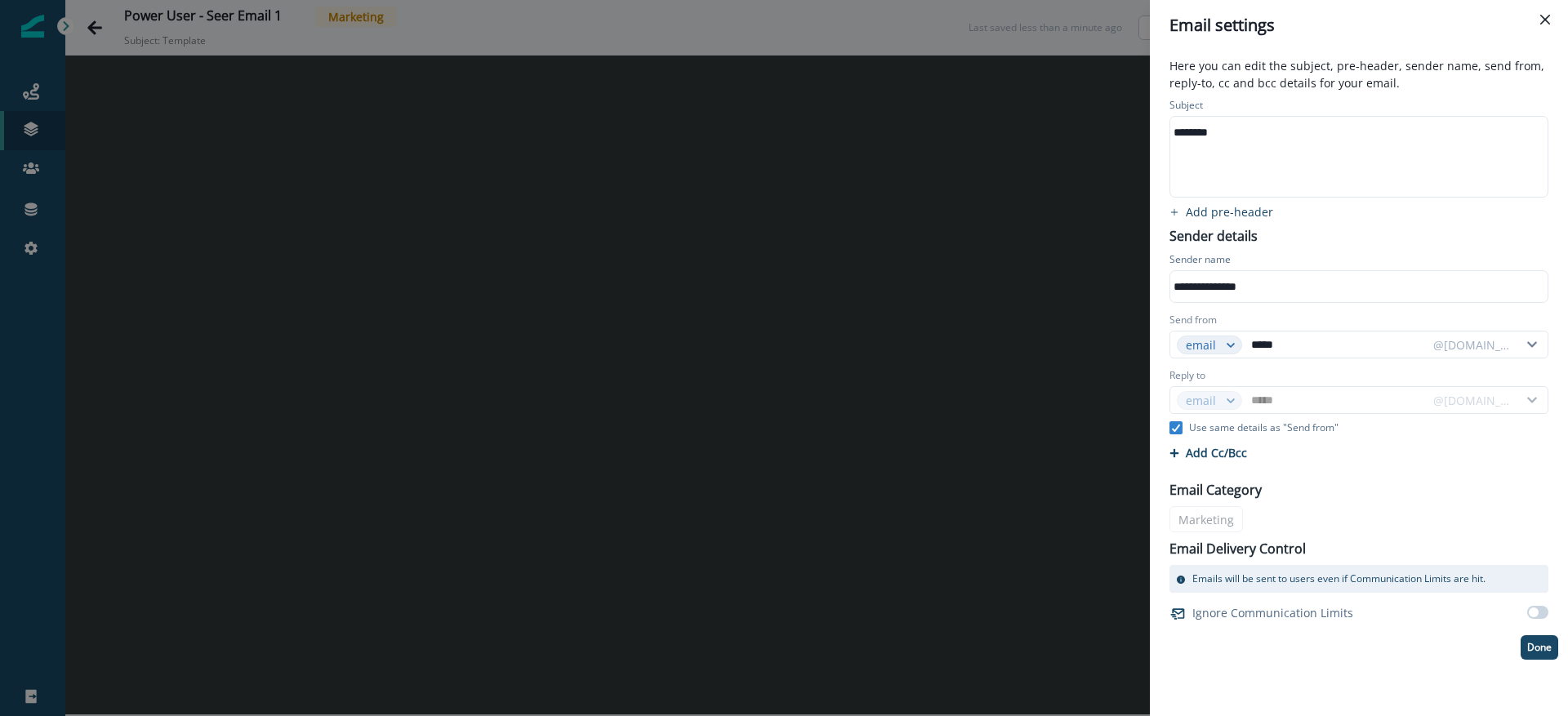
click at [1321, 140] on div "********" at bounding box center [1358, 132] width 375 height 24
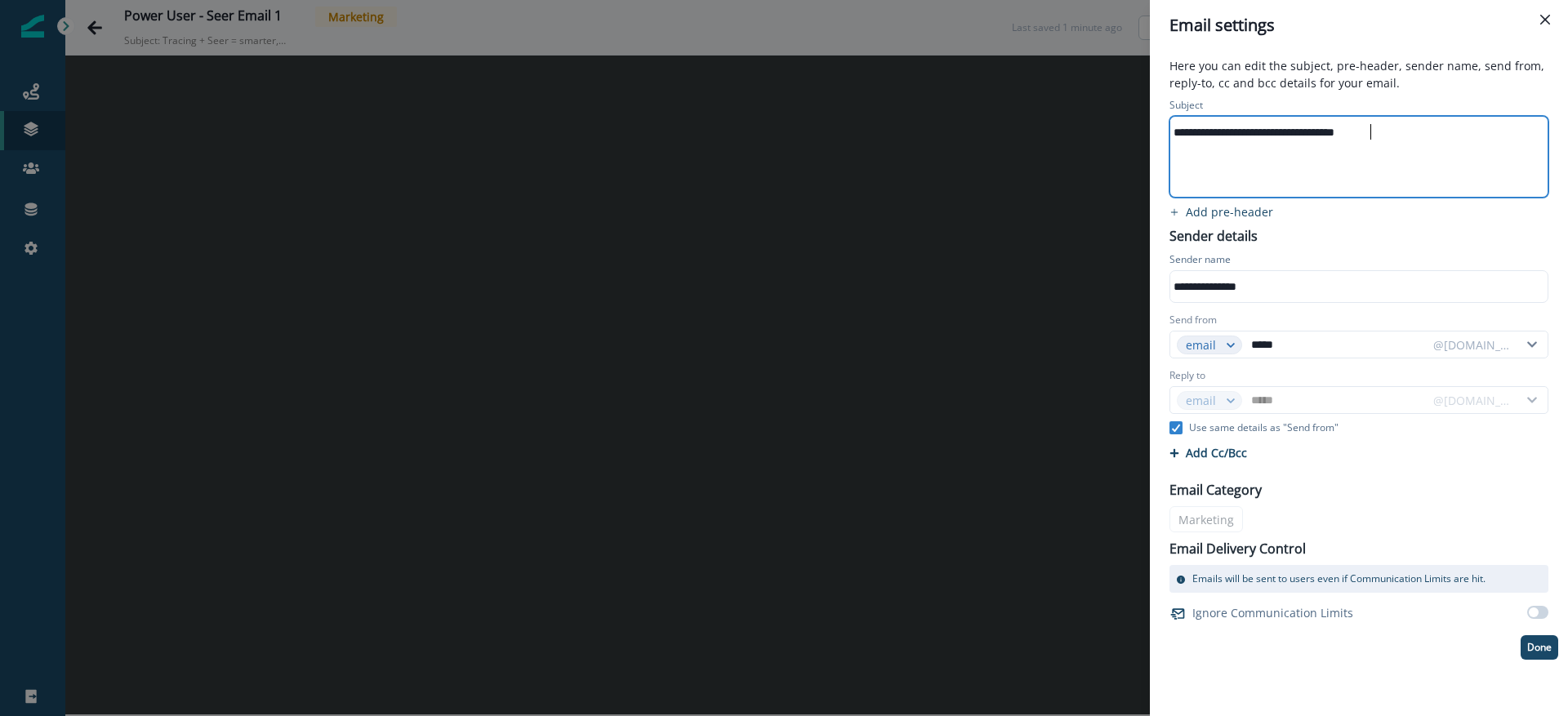
click at [1308, 232] on div "**********" at bounding box center [1359, 378] width 398 height 566
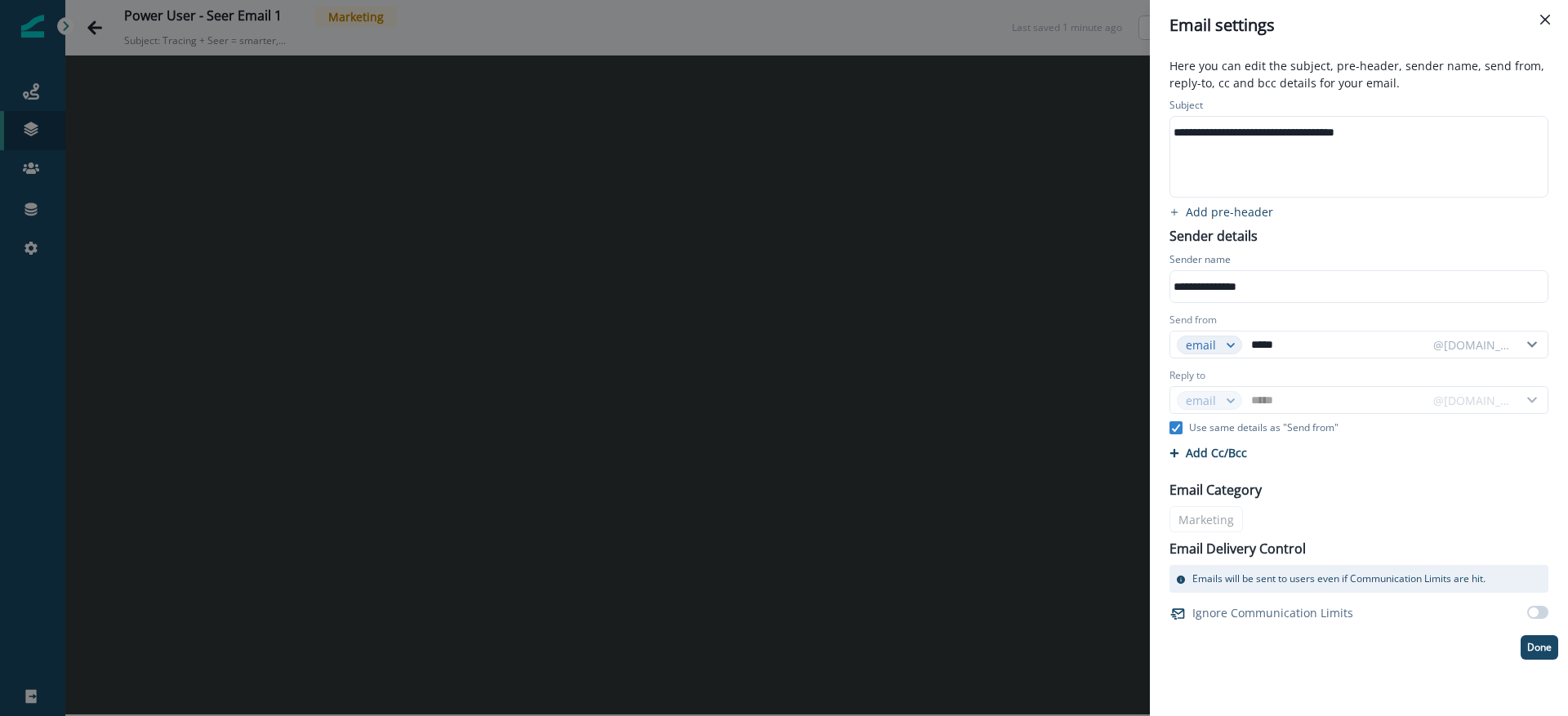
click at [616, 337] on div "**********" at bounding box center [784, 358] width 1568 height 716
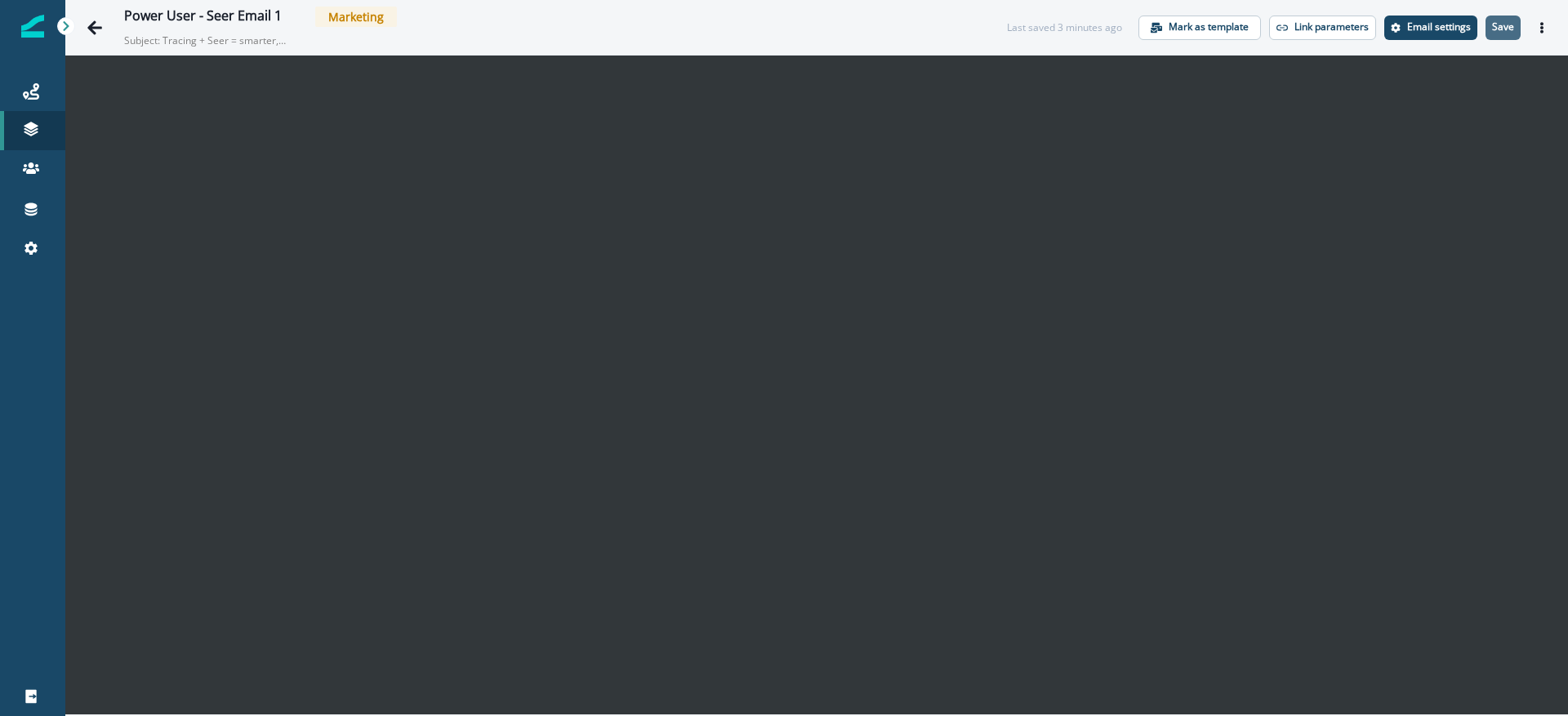
click at [1502, 25] on p "Save" at bounding box center [1503, 27] width 22 height 12
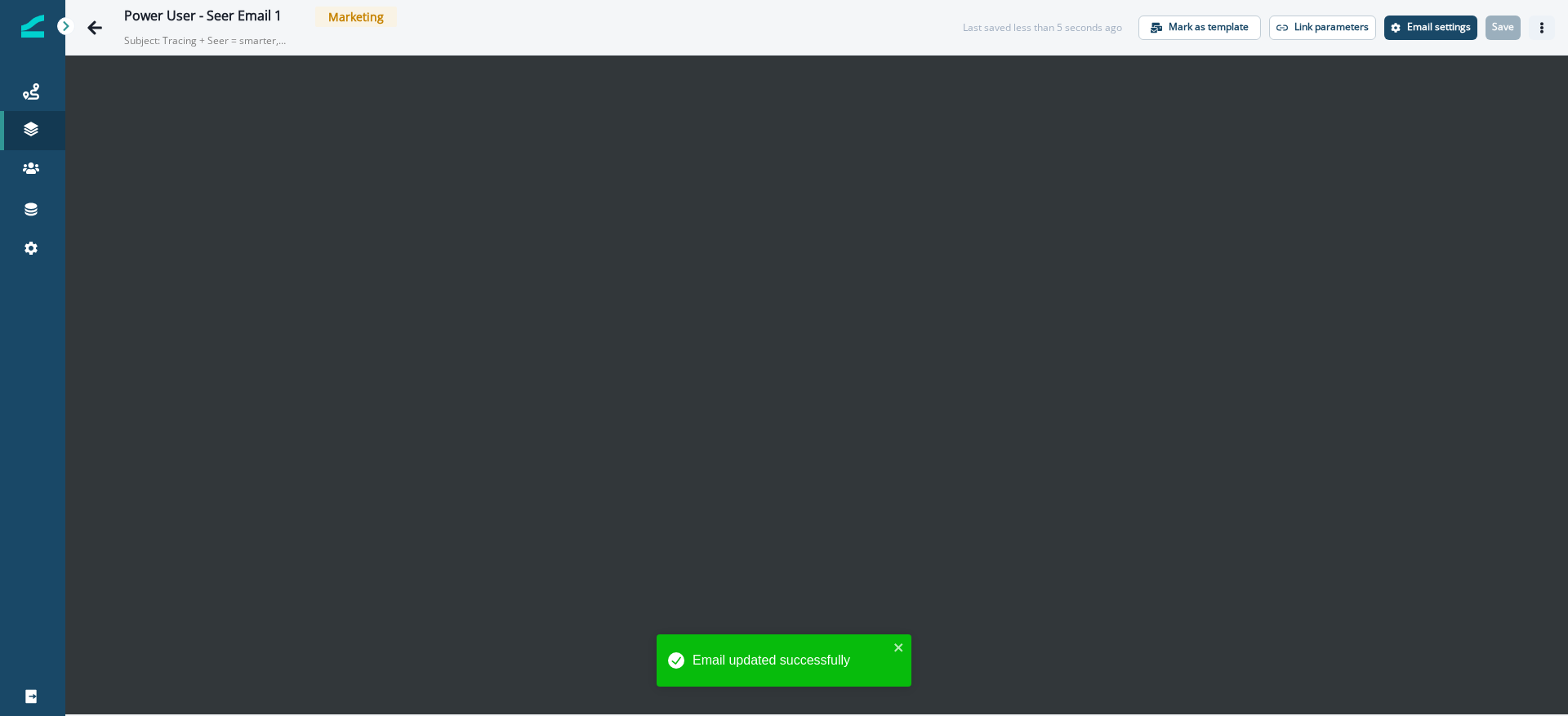
click at [1543, 31] on icon "Actions" at bounding box center [1542, 28] width 4 height 12
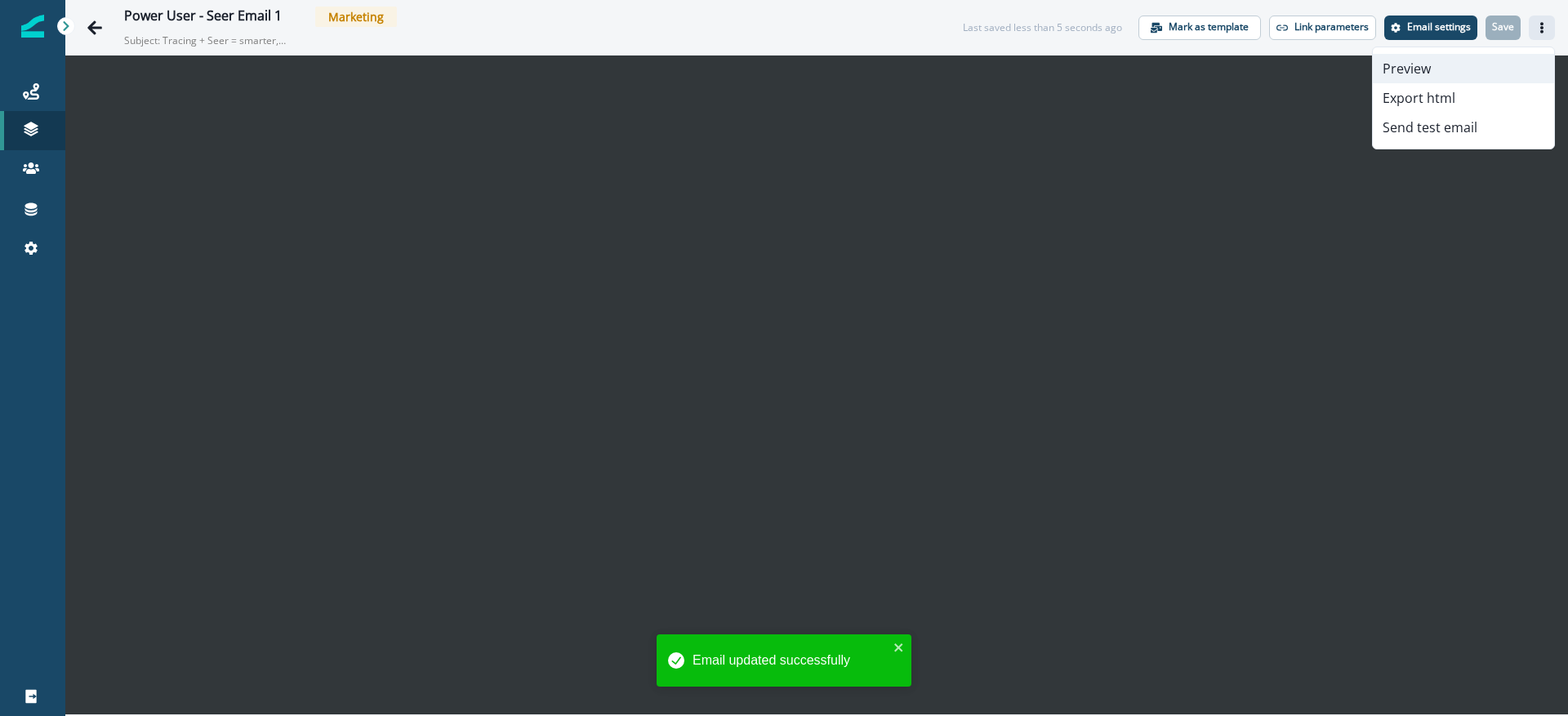
click at [1468, 65] on button "Preview" at bounding box center [1463, 68] width 182 height 30
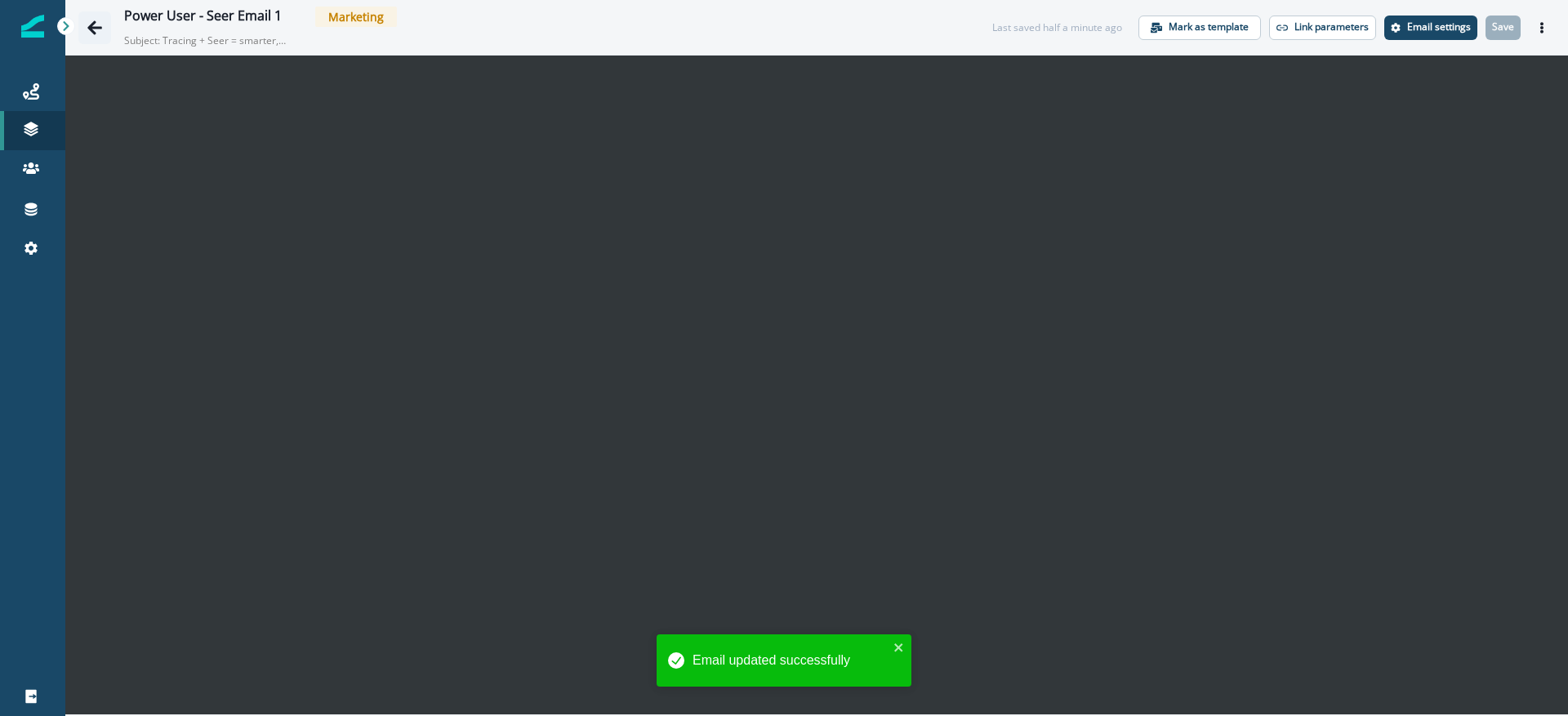
click at [93, 34] on icon "Go back" at bounding box center [95, 28] width 16 height 16
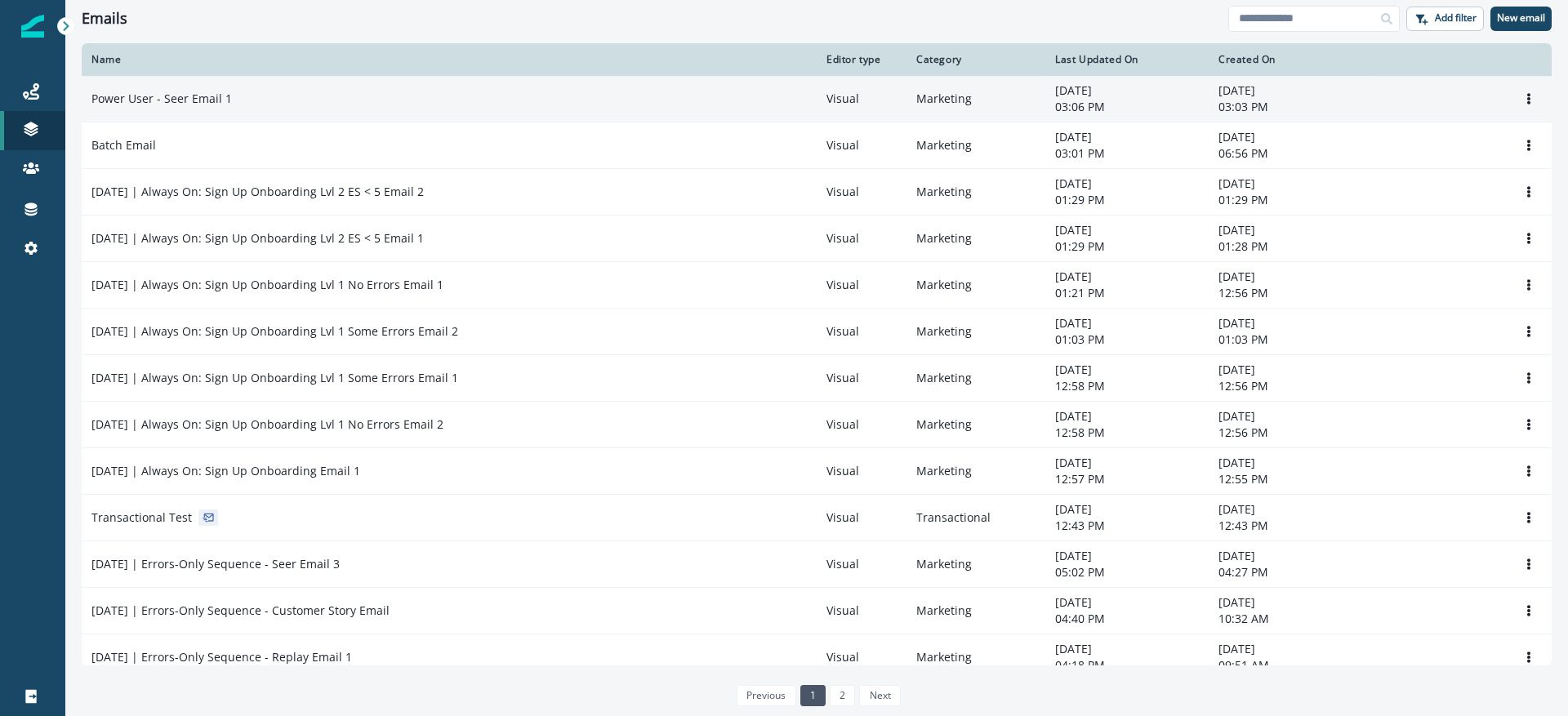
click at [263, 105] on div "Power User - Seer Email 1" at bounding box center [449, 98] width 716 height 16
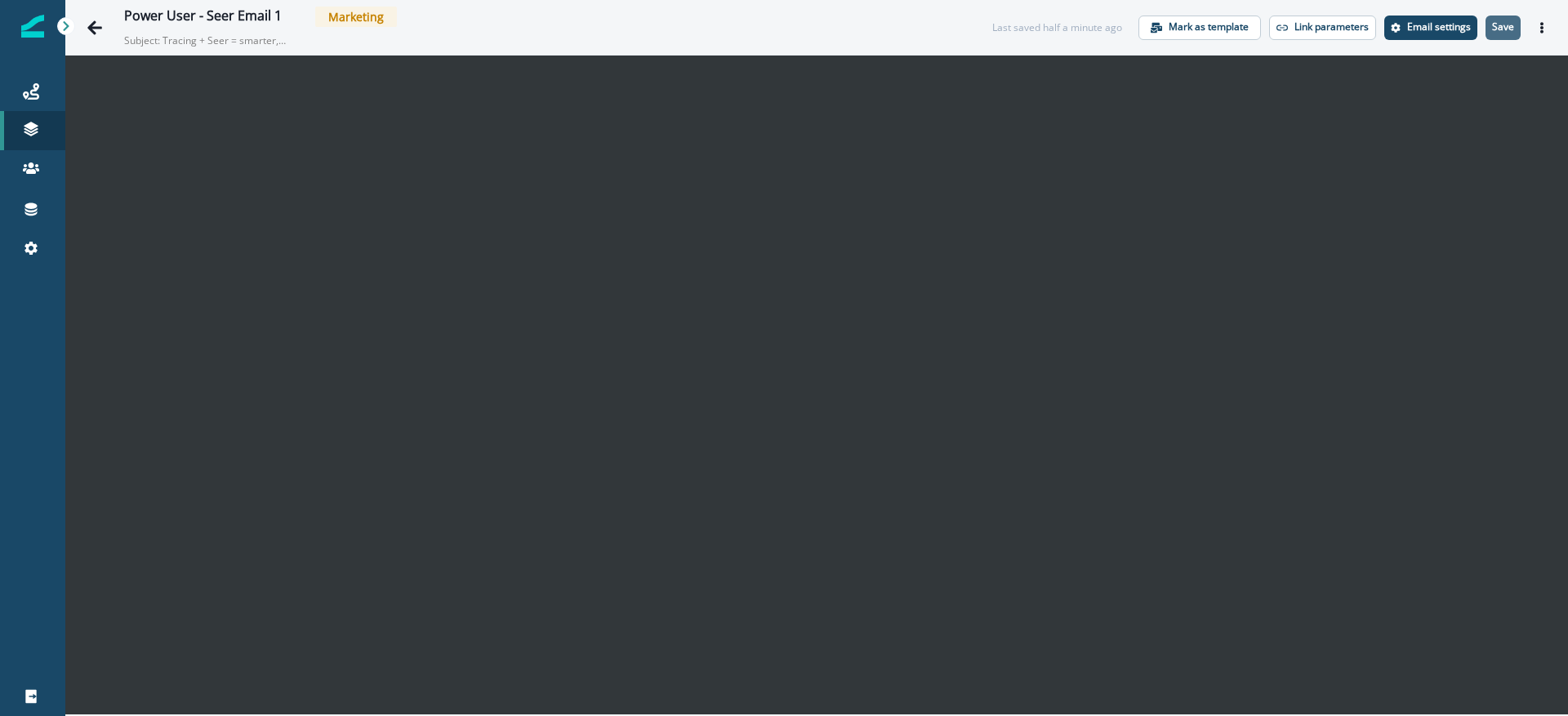
click at [1499, 34] on button "Save" at bounding box center [1503, 27] width 35 height 24
click at [98, 34] on icon "Go back" at bounding box center [95, 28] width 16 height 16
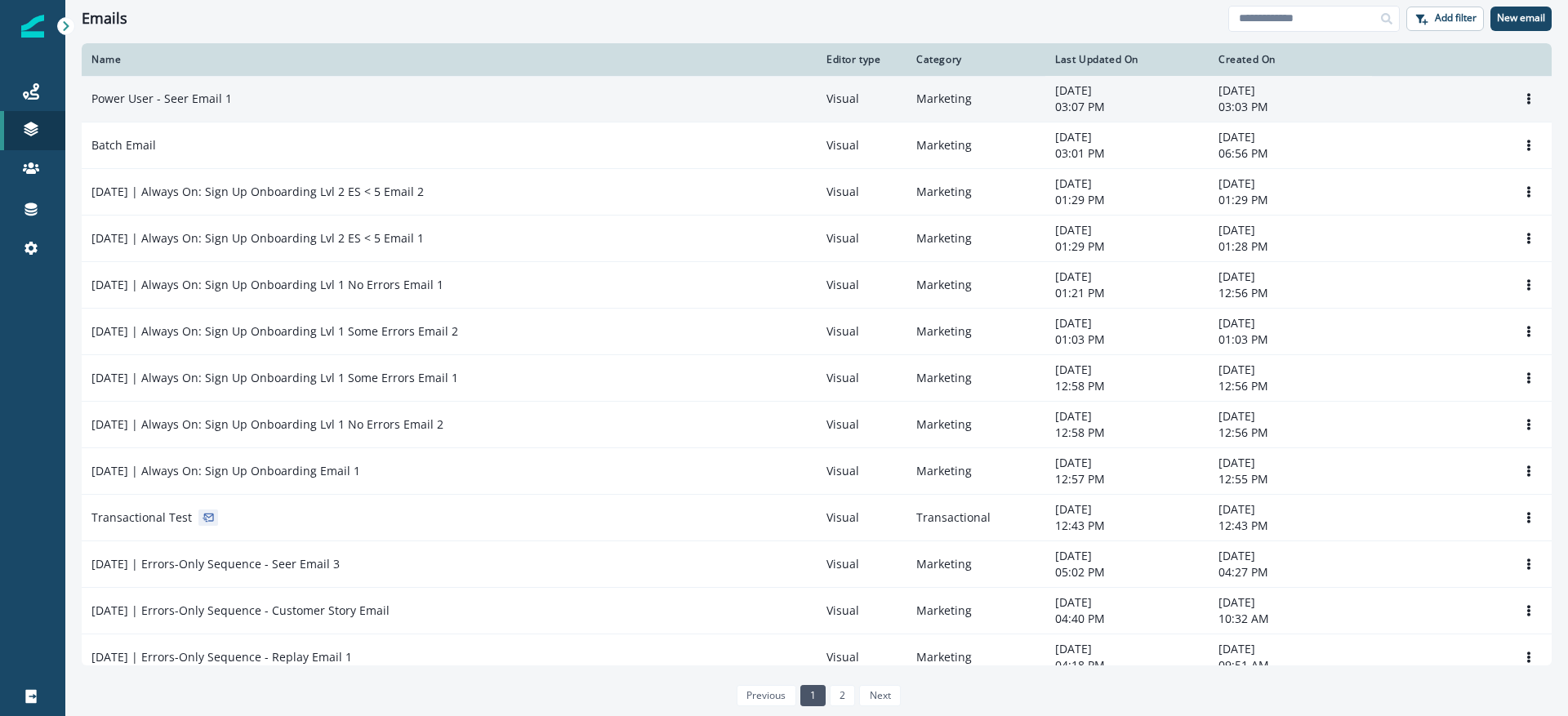
click at [464, 98] on div "Power User - Seer Email 1" at bounding box center [449, 98] width 716 height 16
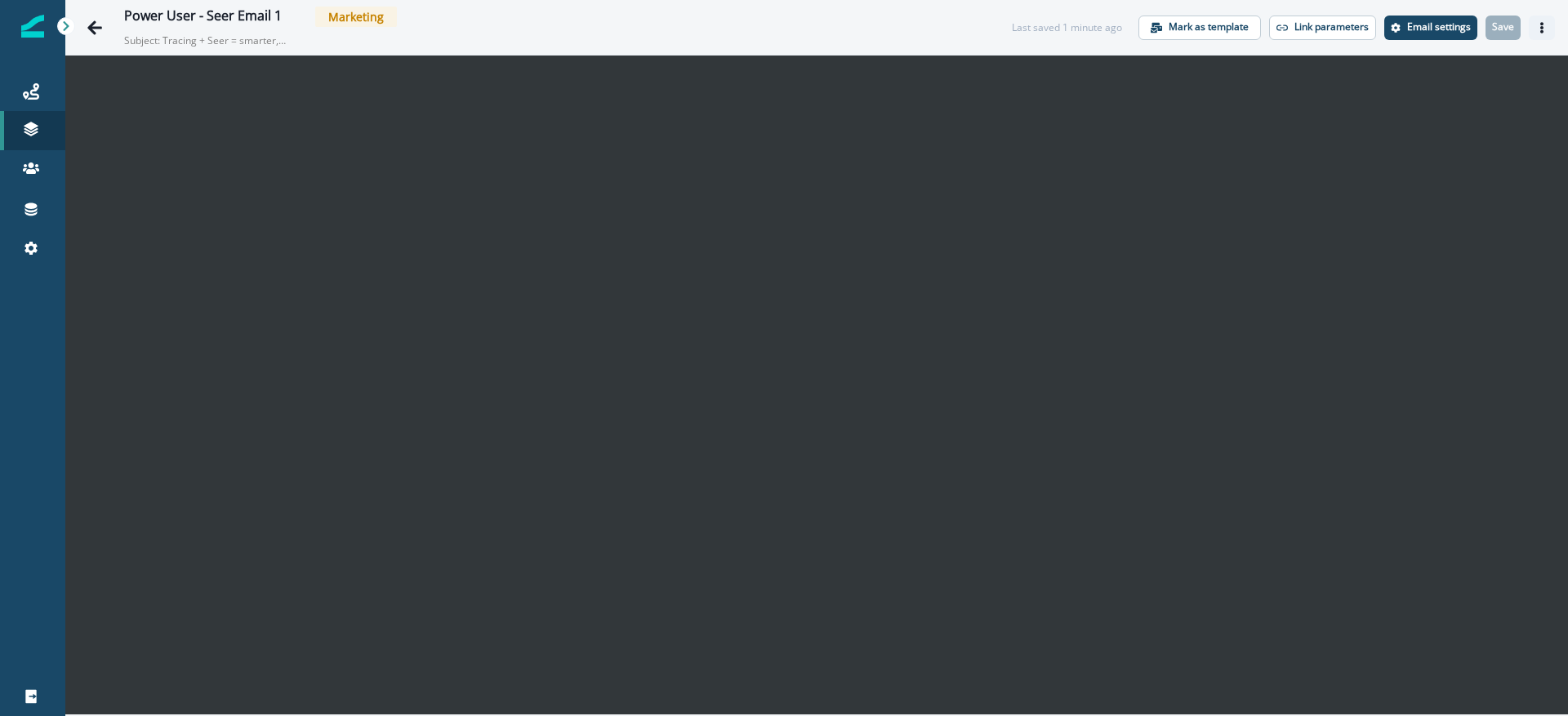
click at [1537, 31] on icon "Actions" at bounding box center [1542, 28] width 12 height 12
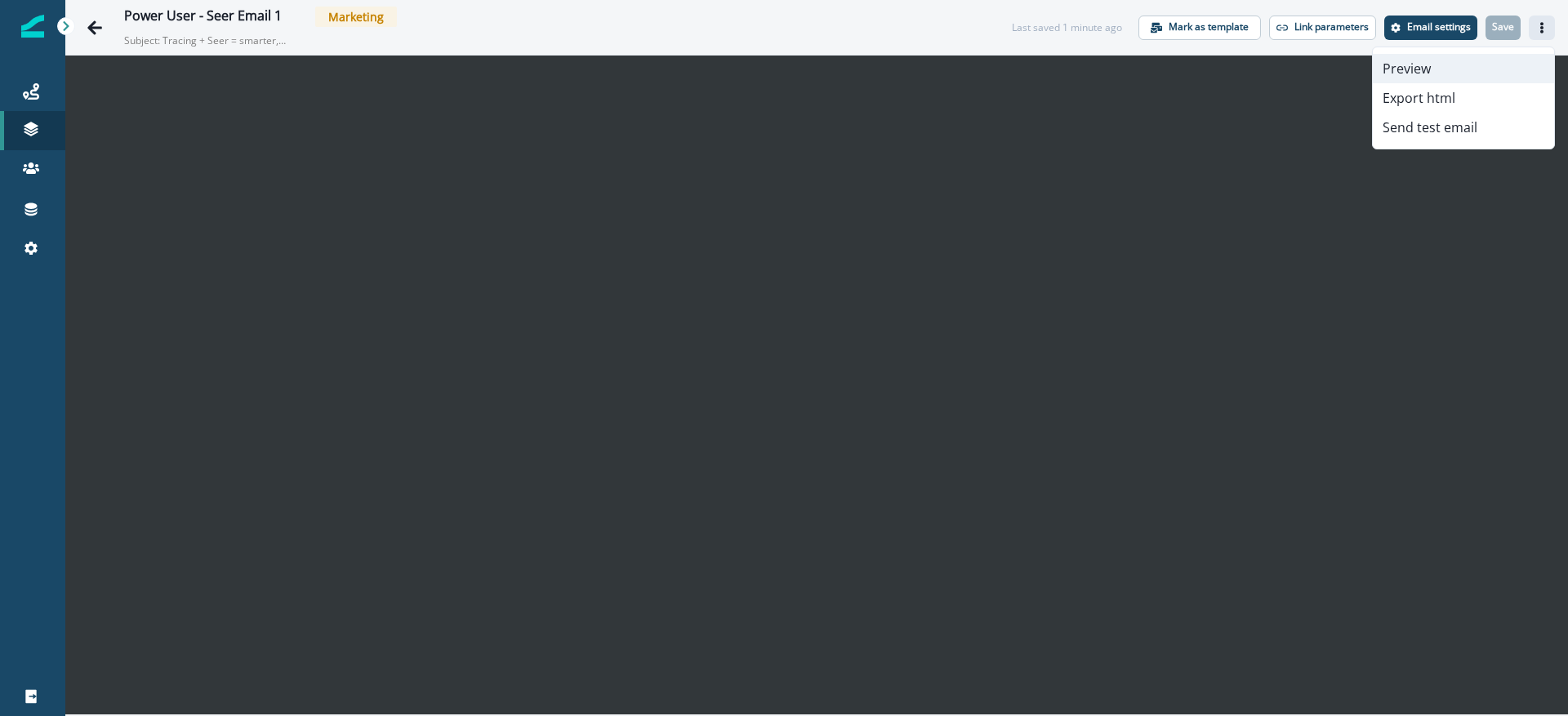
click at [1427, 77] on button "Preview" at bounding box center [1463, 68] width 182 height 30
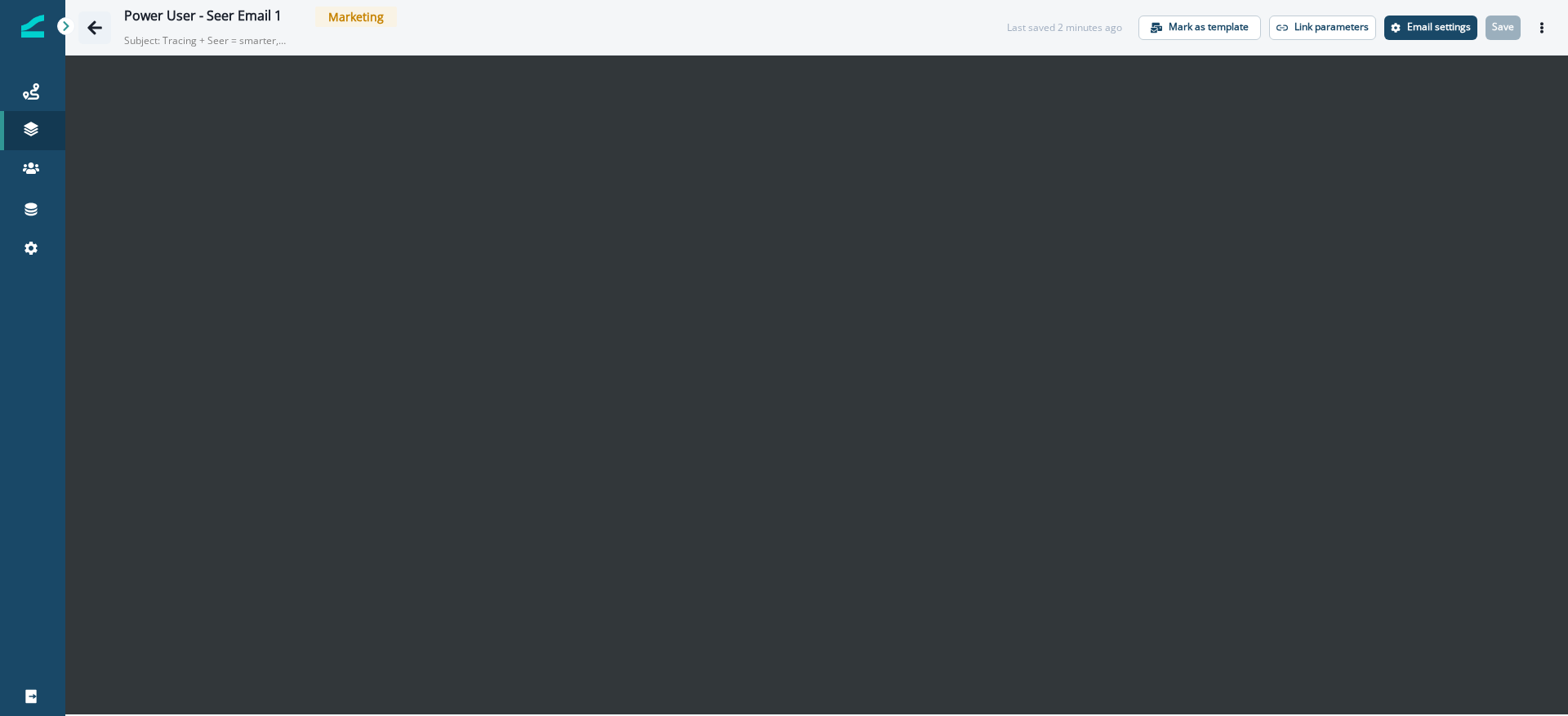
click at [98, 24] on icon "Go back" at bounding box center [95, 28] width 16 height 16
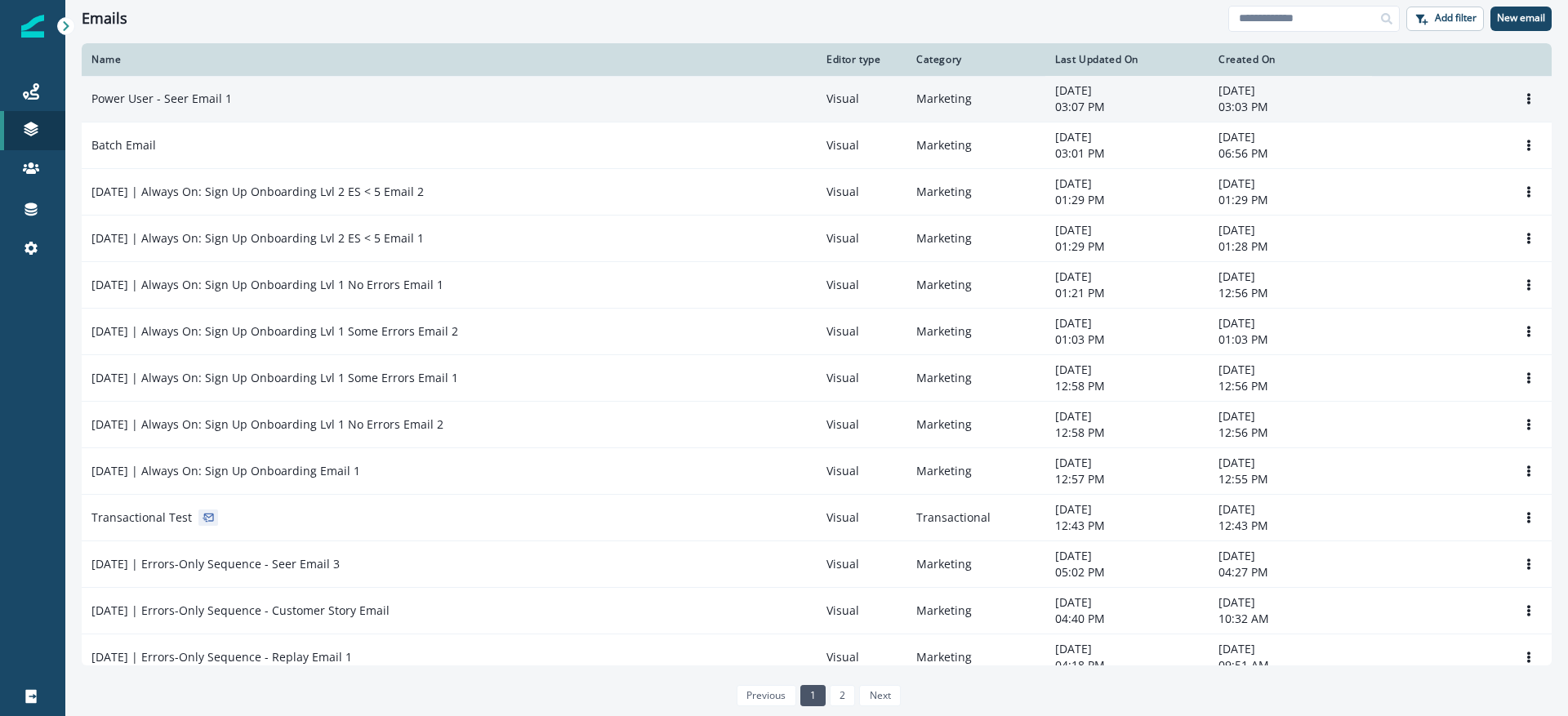
click at [349, 111] on td "Power User - Seer Email 1" at bounding box center [448, 99] width 735 height 47
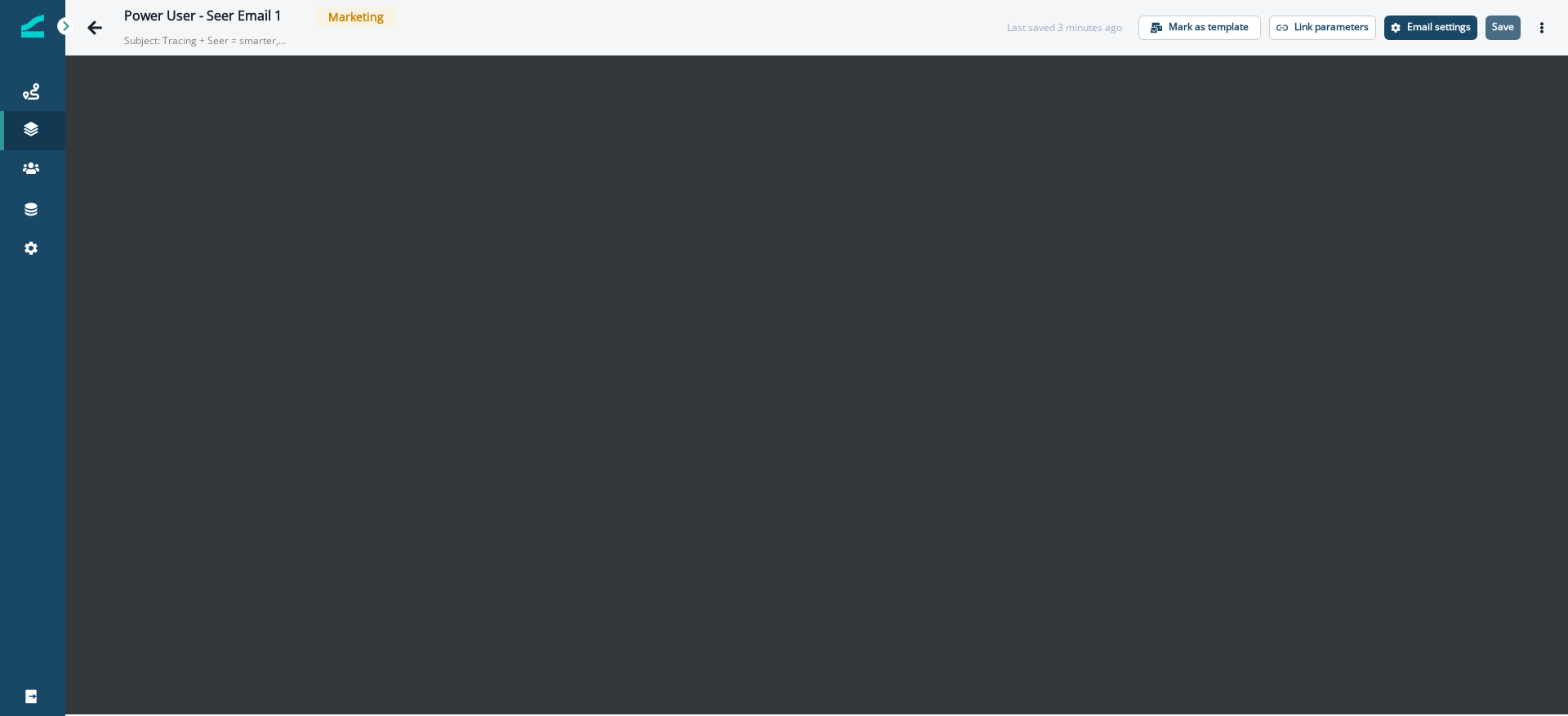
click at [1511, 27] on p "Save" at bounding box center [1503, 27] width 22 height 12
click at [1539, 25] on icon "Actions" at bounding box center [1542, 28] width 12 height 12
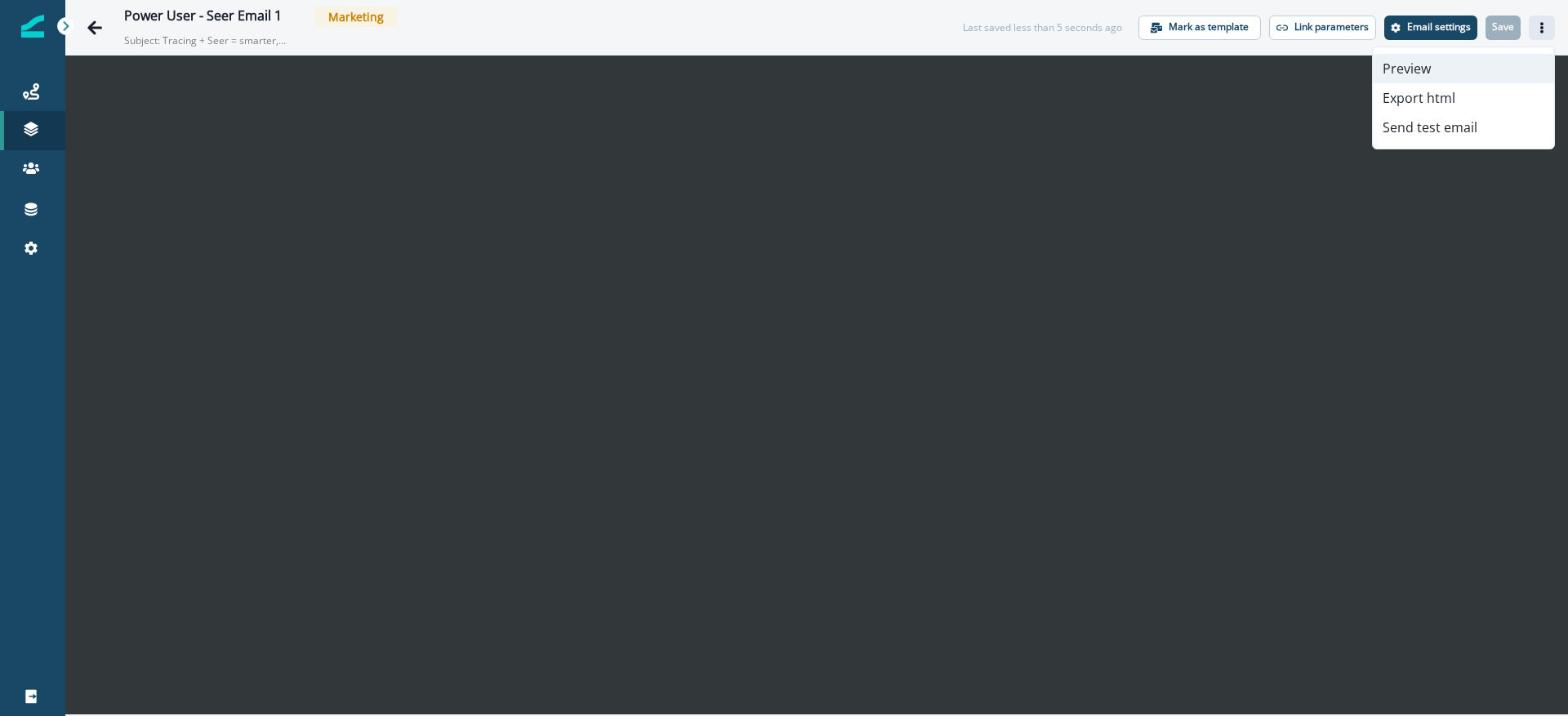
click at [1407, 74] on button "Preview" at bounding box center [1463, 68] width 182 height 30
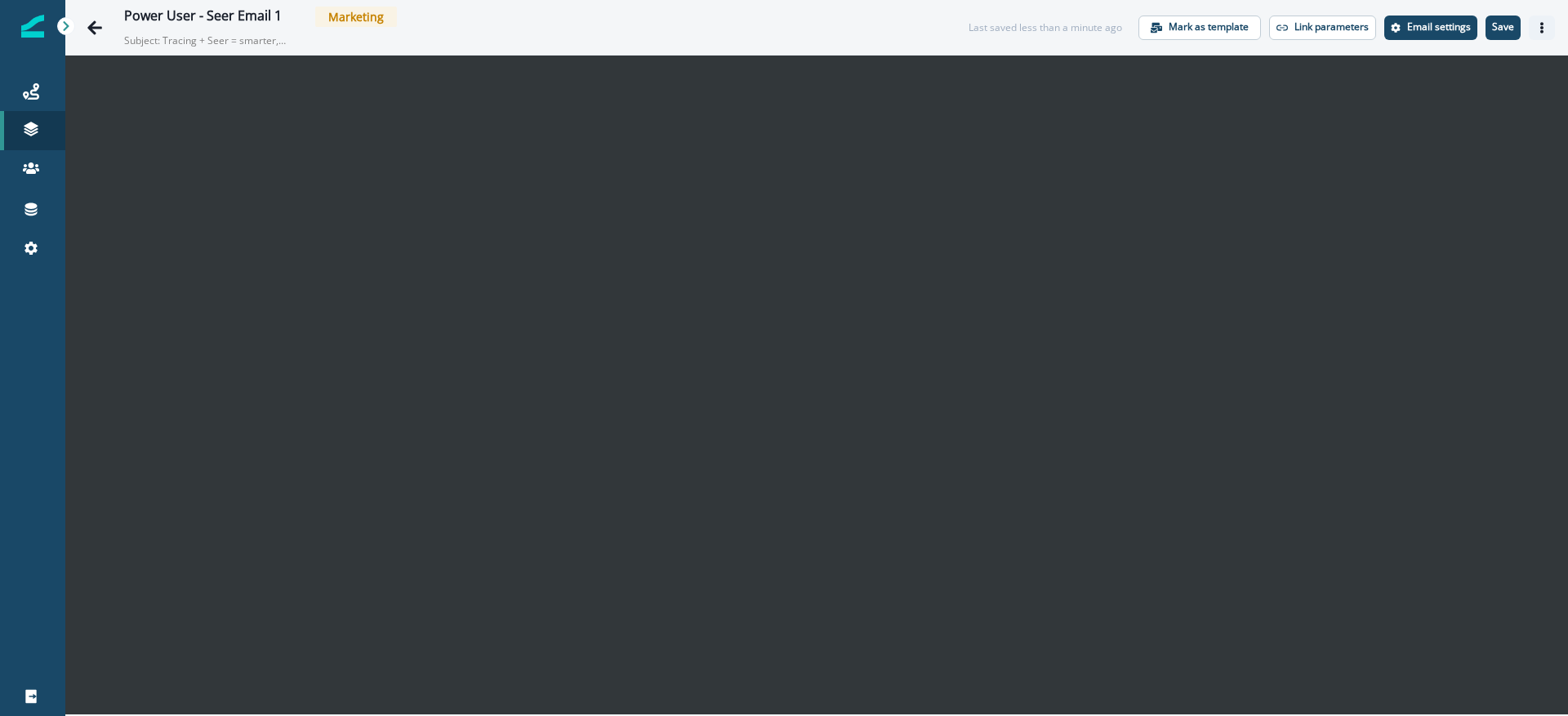
click at [1542, 23] on icon "Actions" at bounding box center [1542, 28] width 4 height 12
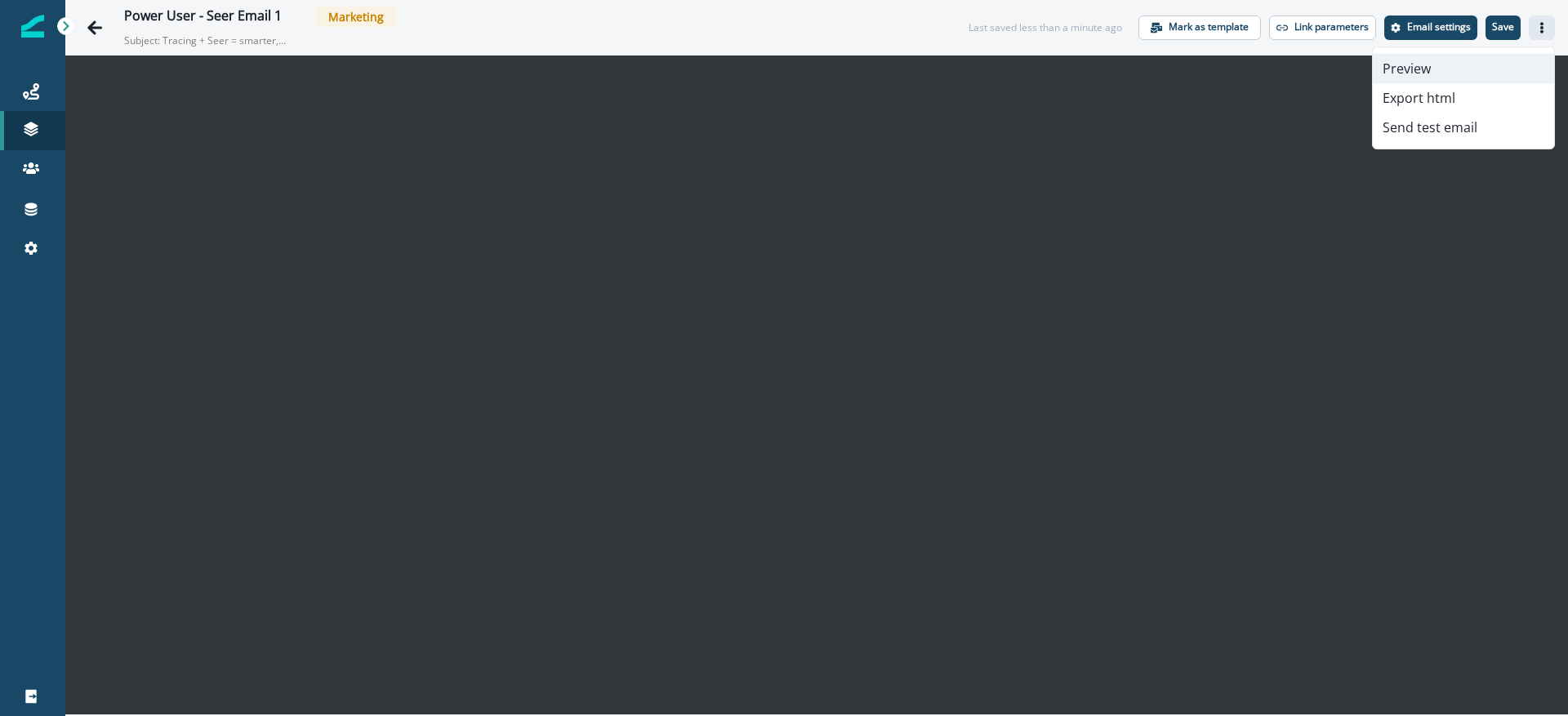
click at [1427, 64] on button "Preview" at bounding box center [1463, 68] width 182 height 30
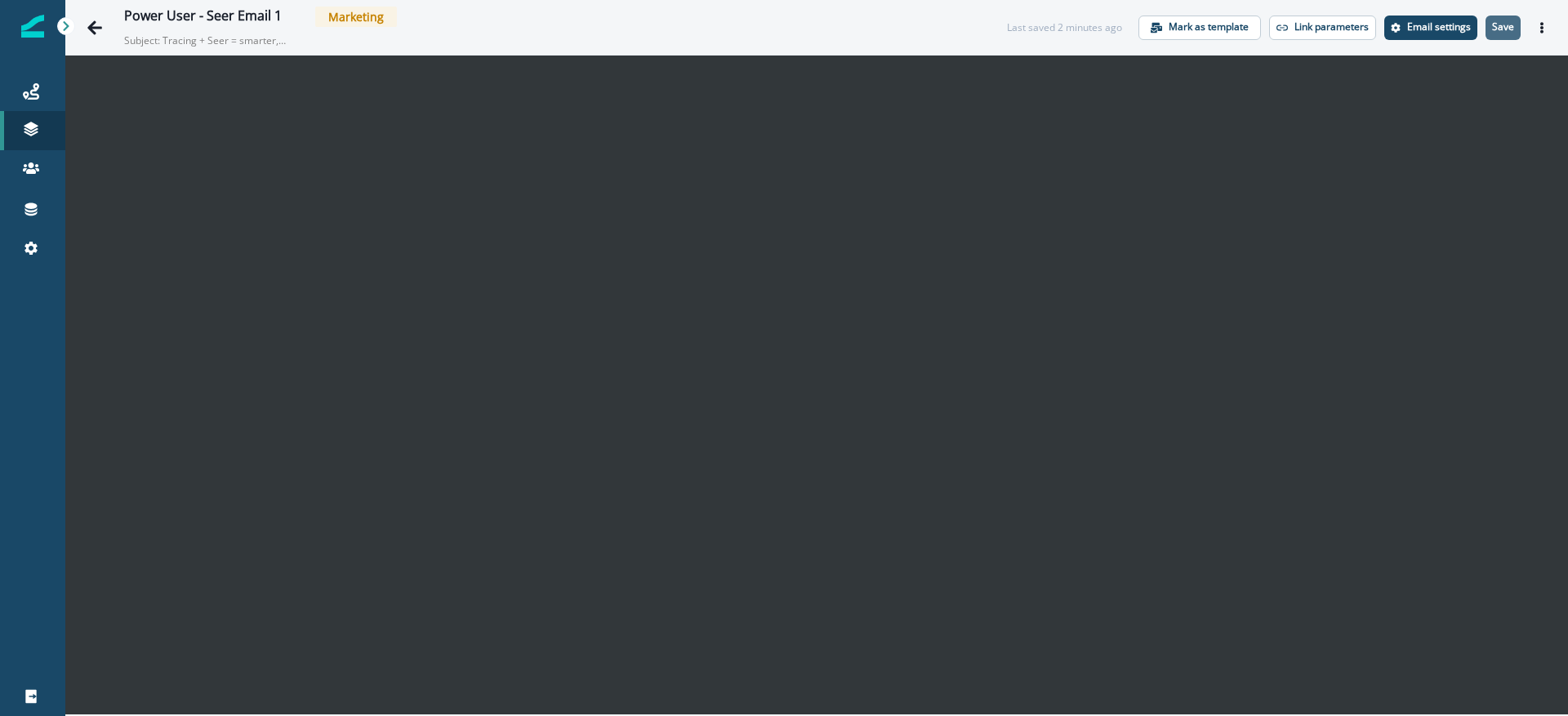
click at [1500, 30] on p "Save" at bounding box center [1503, 27] width 22 height 12
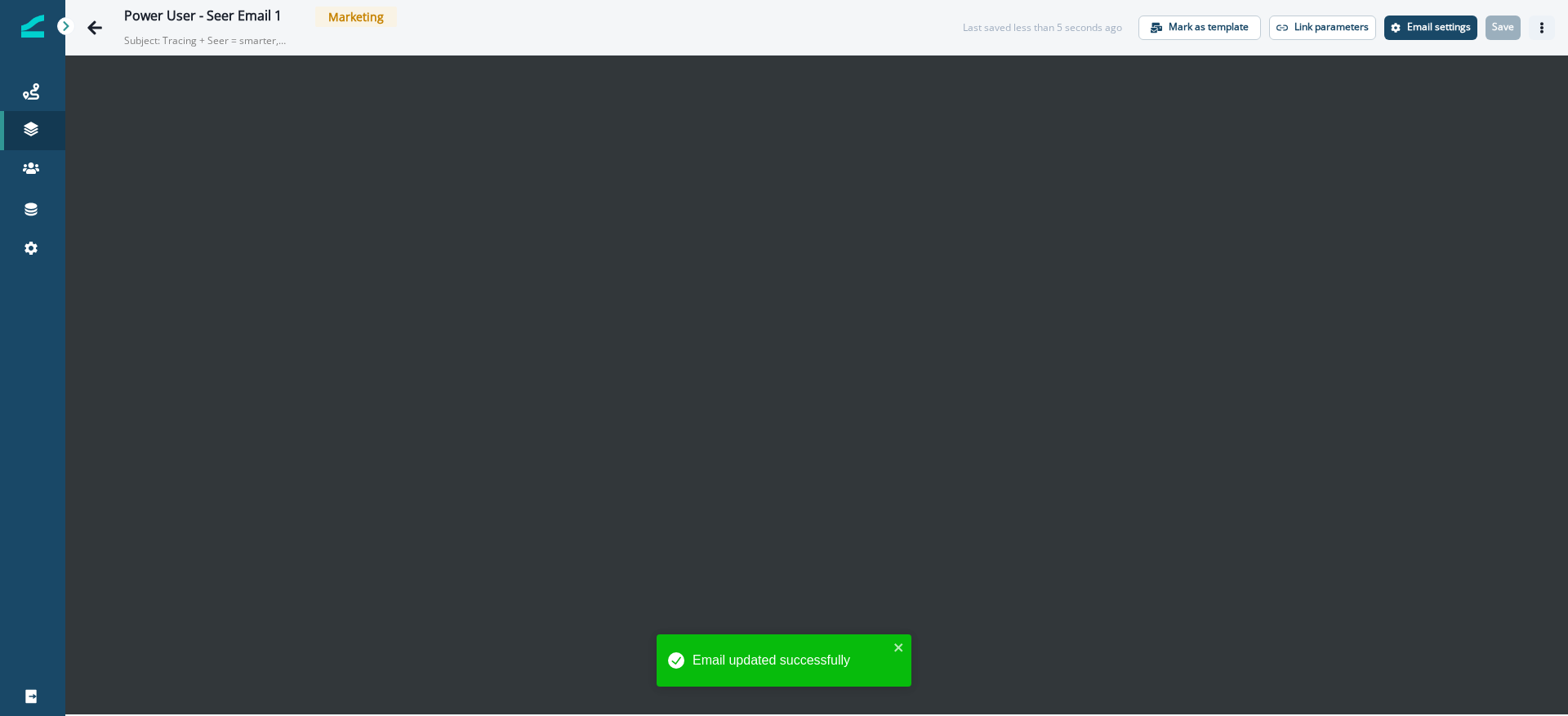
click at [1547, 33] on button "Actions" at bounding box center [1542, 27] width 26 height 24
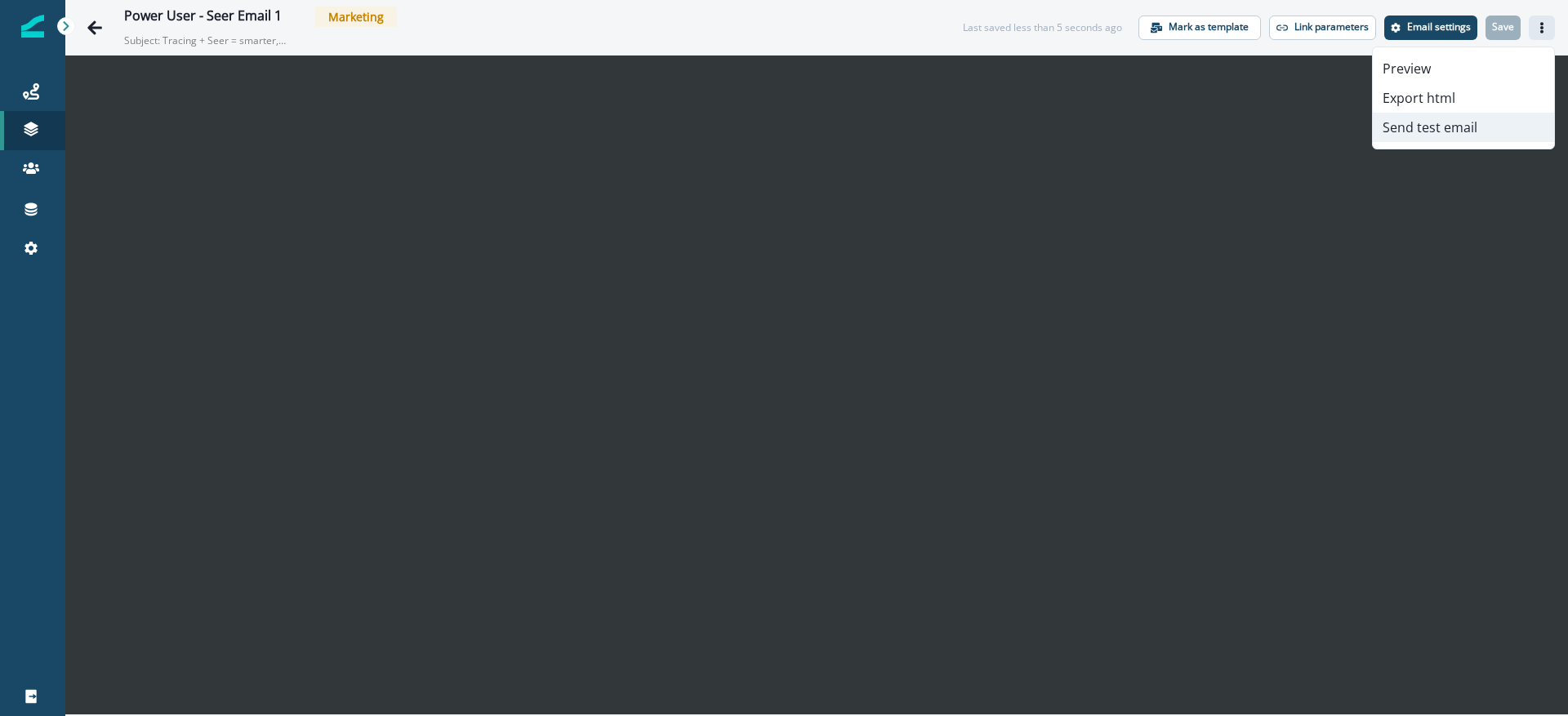
click at [1451, 132] on button "Send test email" at bounding box center [1463, 127] width 182 height 30
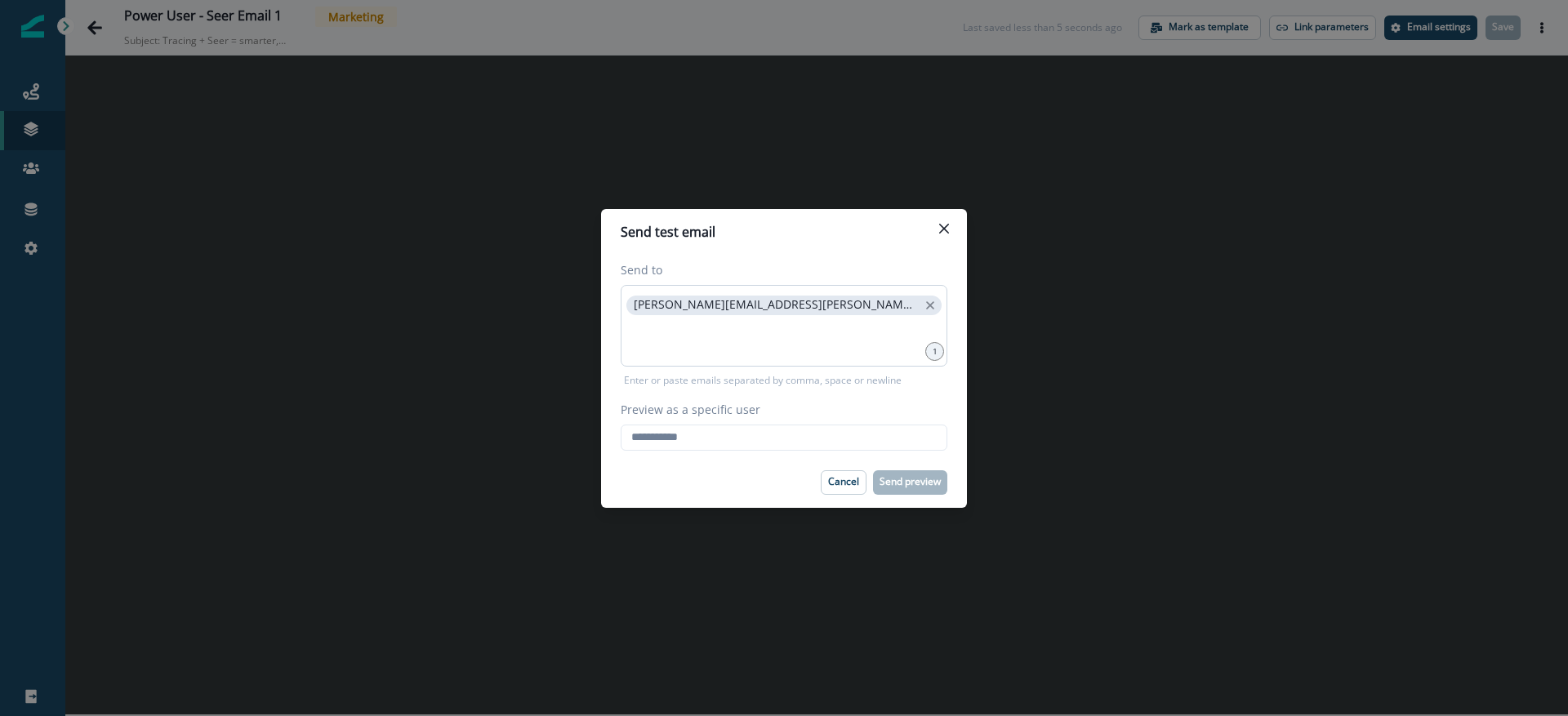
click at [748, 311] on p "raina.armstrong@sentry.io" at bounding box center [776, 305] width 285 height 14
click at [771, 306] on p "raina.armstrong@sentry.io" at bounding box center [776, 305] width 285 height 14
copy p "raina.armstrong@sentry.io"
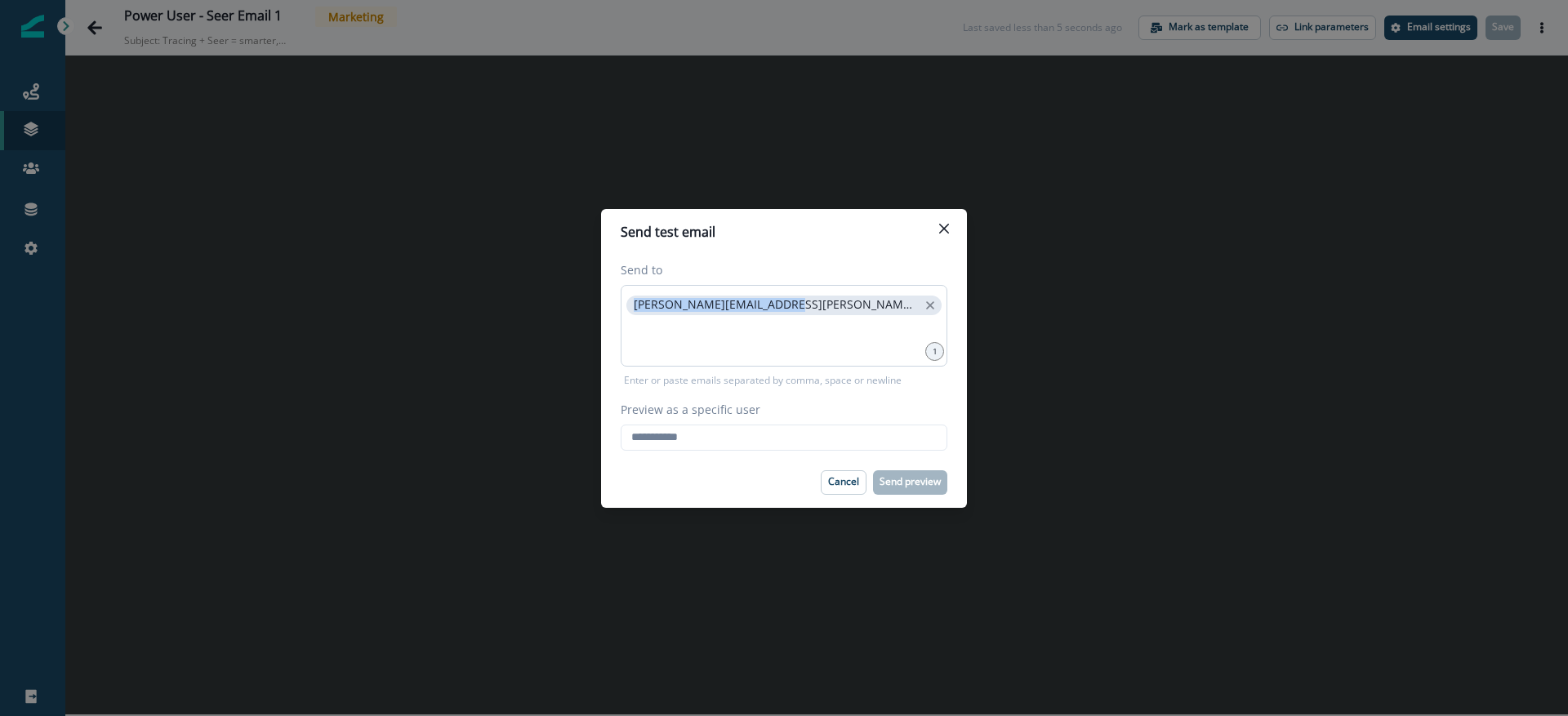
drag, startPoint x: 771, startPoint y: 306, endPoint x: 647, endPoint y: 303, distance: 124.0
click at [647, 303] on p "raina.armstrong@sentry.io" at bounding box center [776, 305] width 285 height 14
click at [686, 434] on input "Preview as a specific user" at bounding box center [784, 438] width 327 height 26
paste input "**********"
type input "**********"
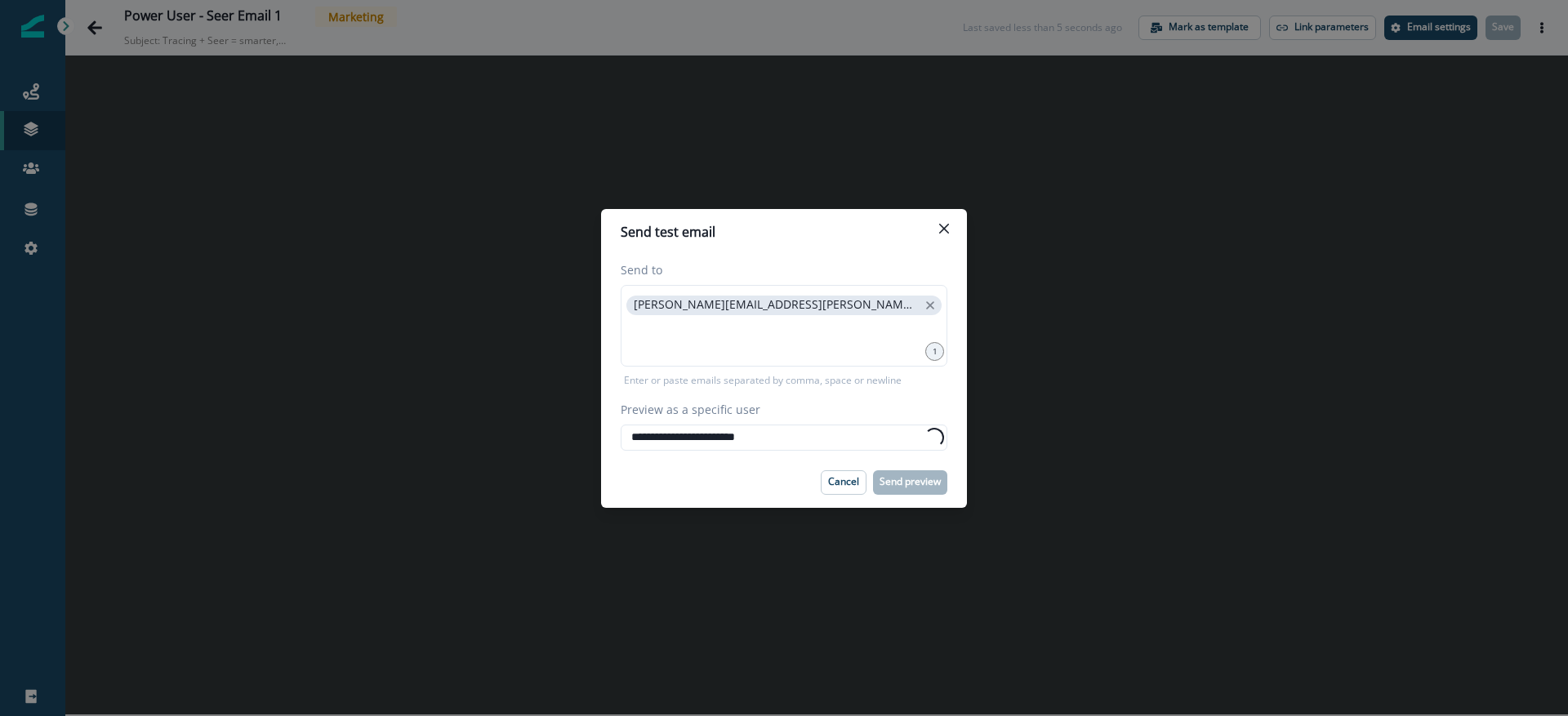
click at [865, 411] on label "Preview as a specific user" at bounding box center [780, 409] width 317 height 17
click at [865, 425] on input "**********" at bounding box center [784, 438] width 327 height 26
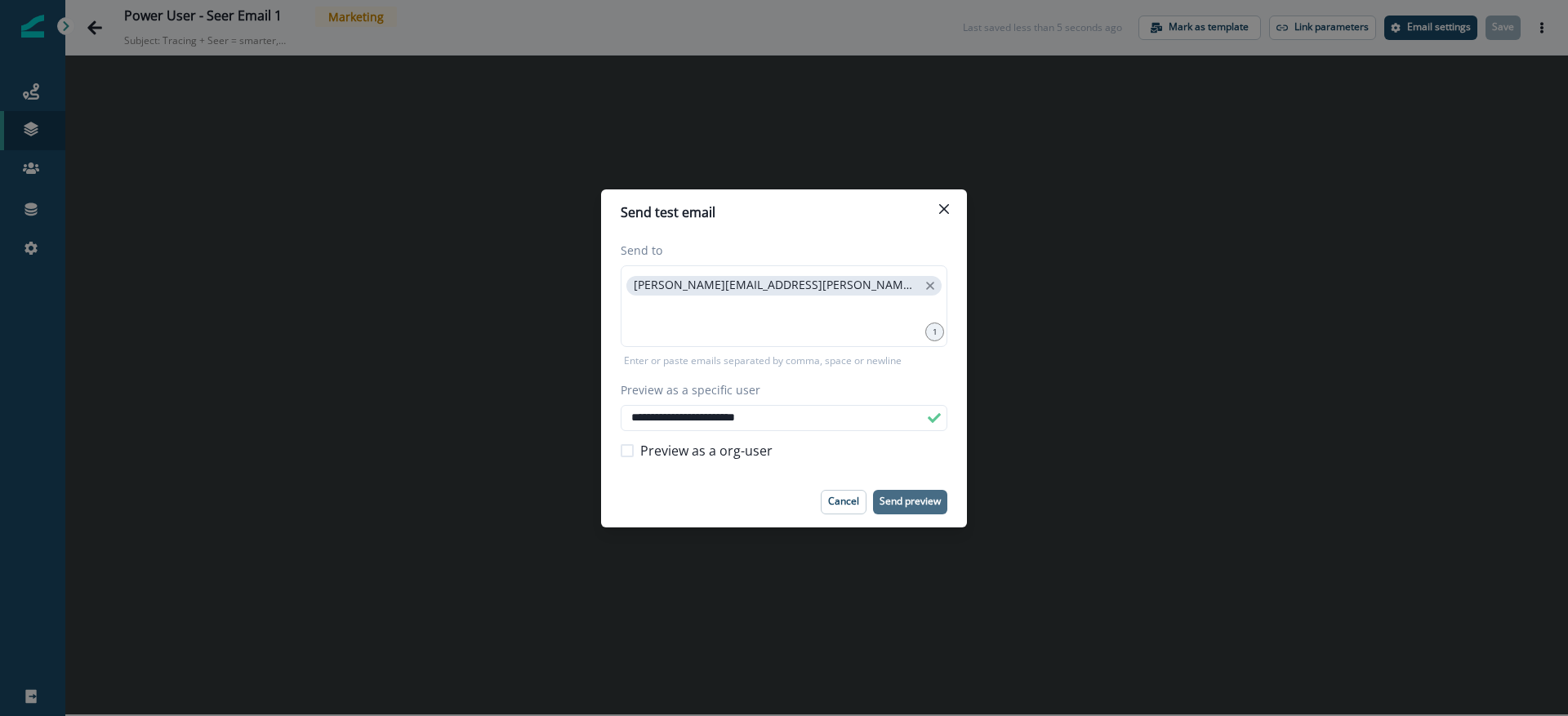
click at [931, 504] on p "Send preview" at bounding box center [910, 501] width 61 height 12
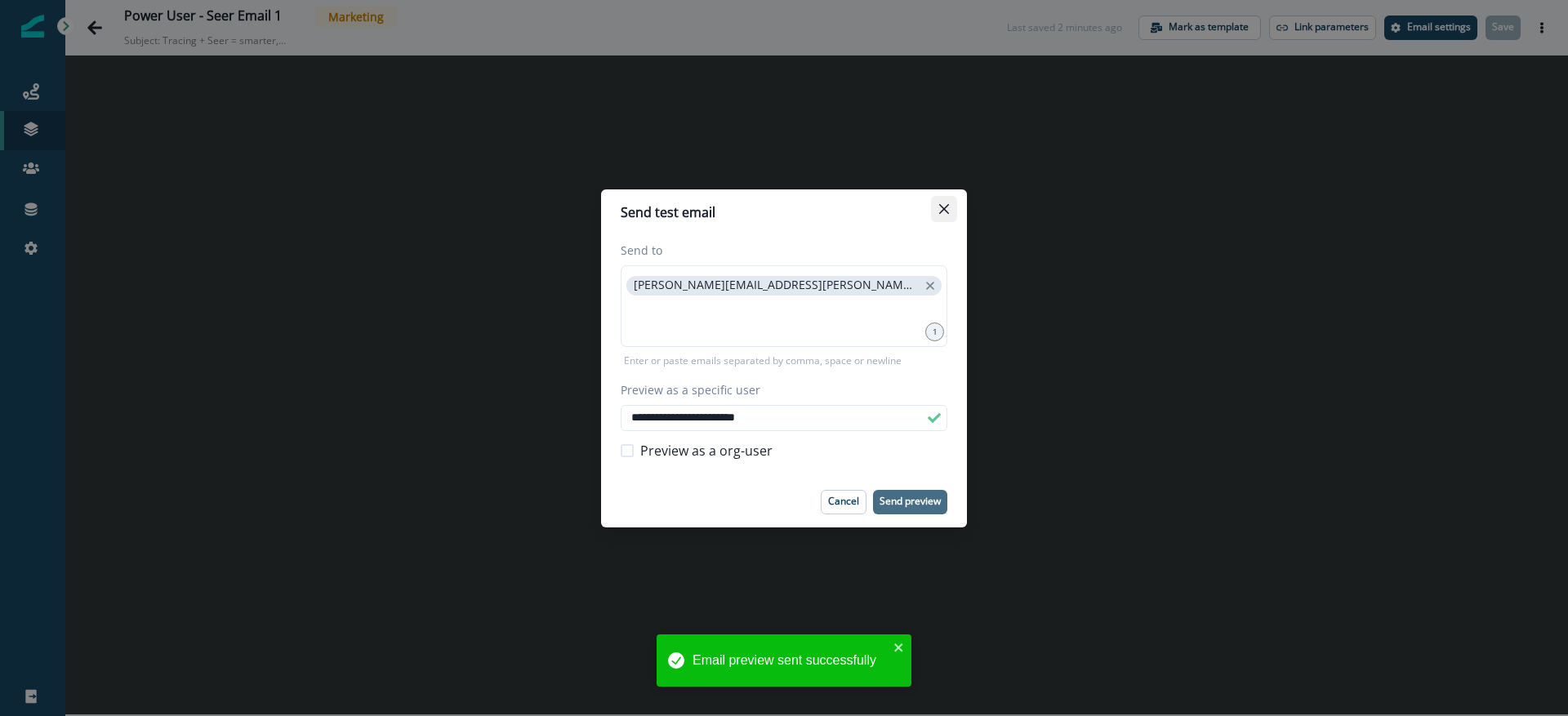
click at [946, 213] on icon "Close" at bounding box center [944, 209] width 10 height 10
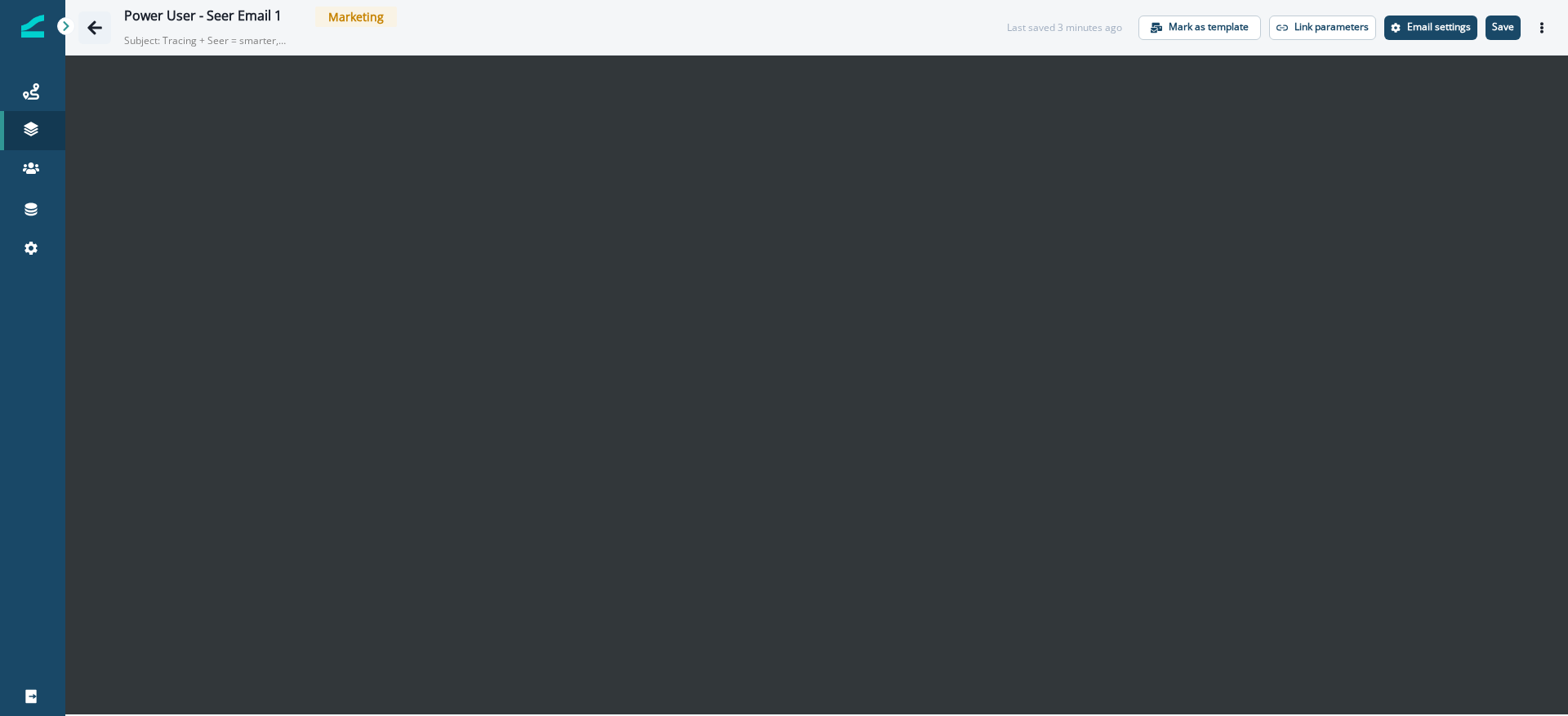
click at [99, 20] on icon "Go back" at bounding box center [95, 28] width 16 height 16
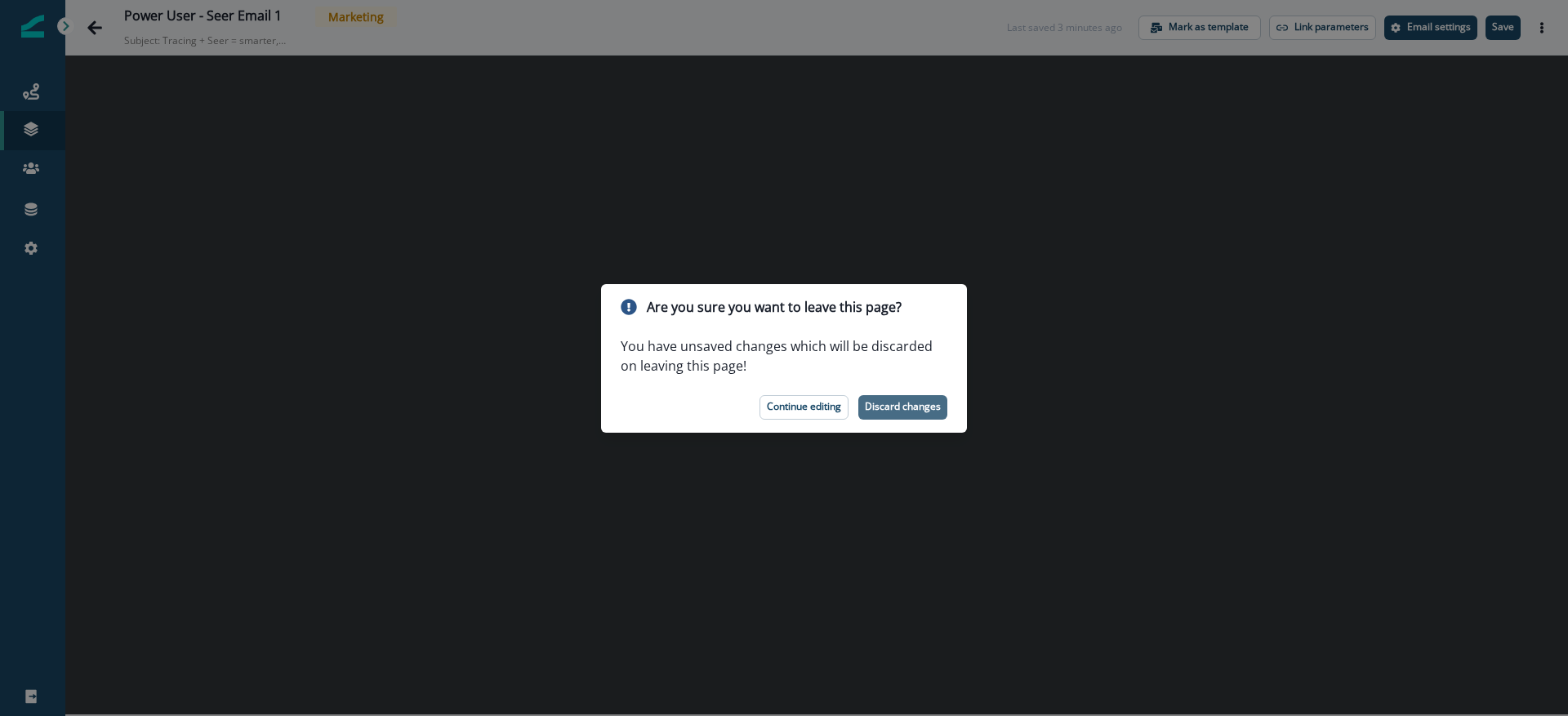
click at [936, 410] on p "Discard changes" at bounding box center [903, 406] width 76 height 12
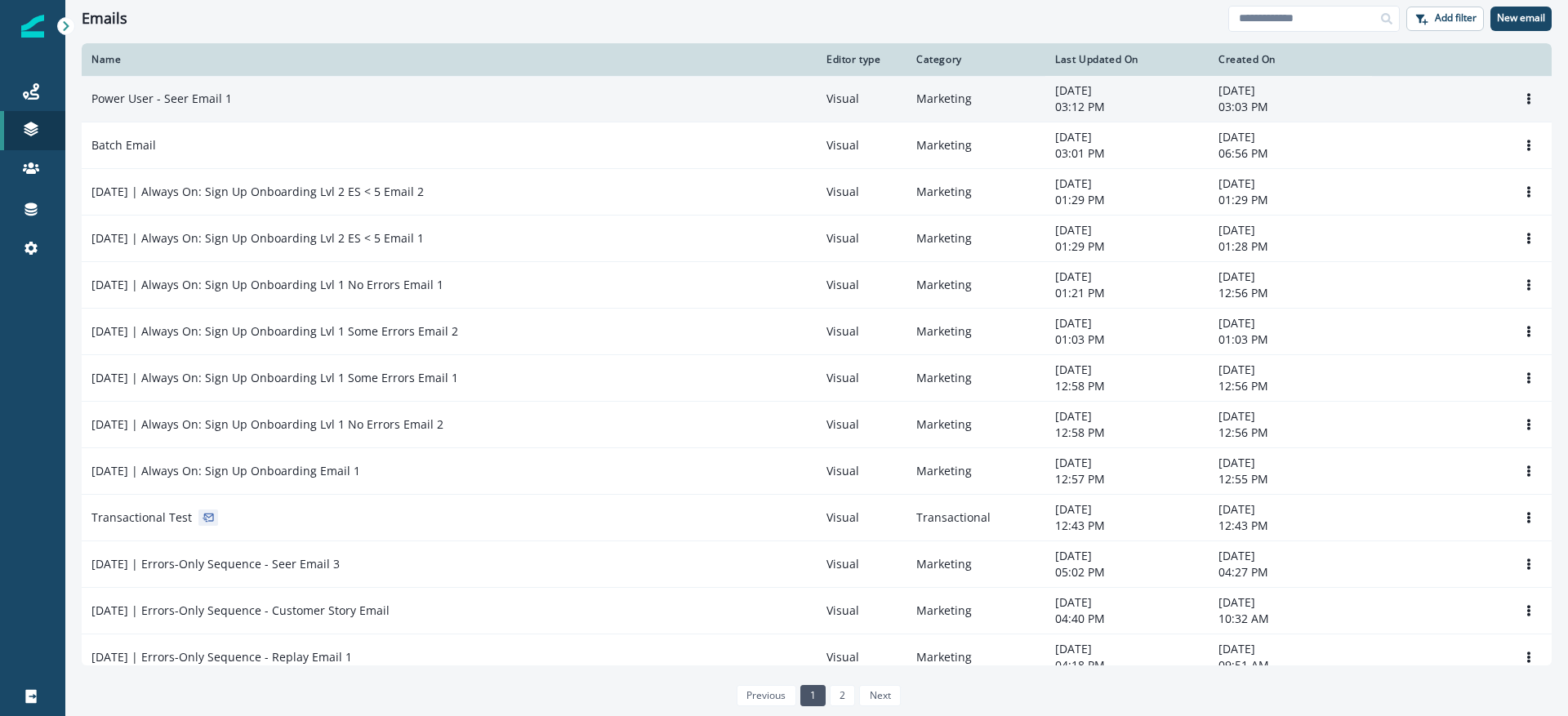
click at [320, 100] on div "Power User - Seer Email 1" at bounding box center [449, 98] width 716 height 16
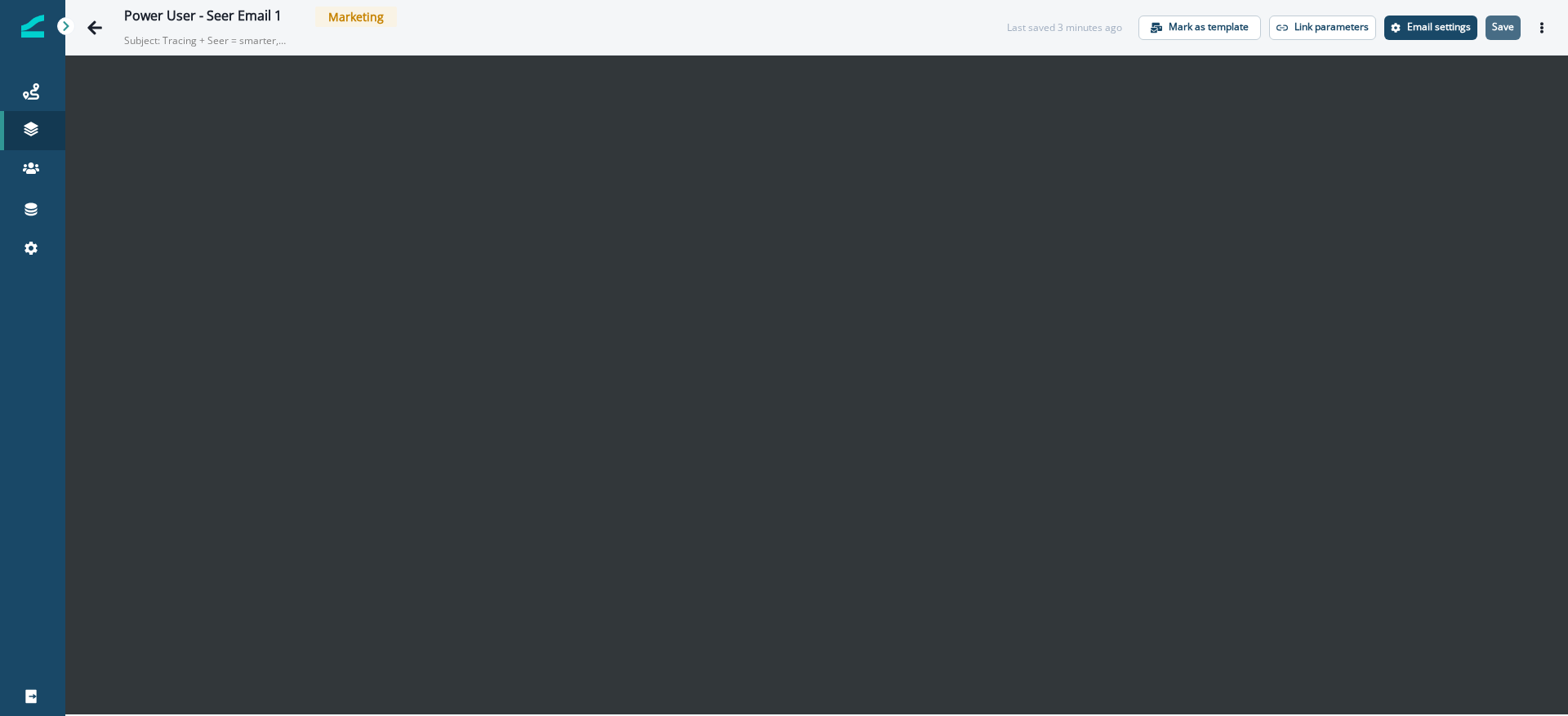
click at [1509, 16] on button "Save" at bounding box center [1503, 27] width 35 height 24
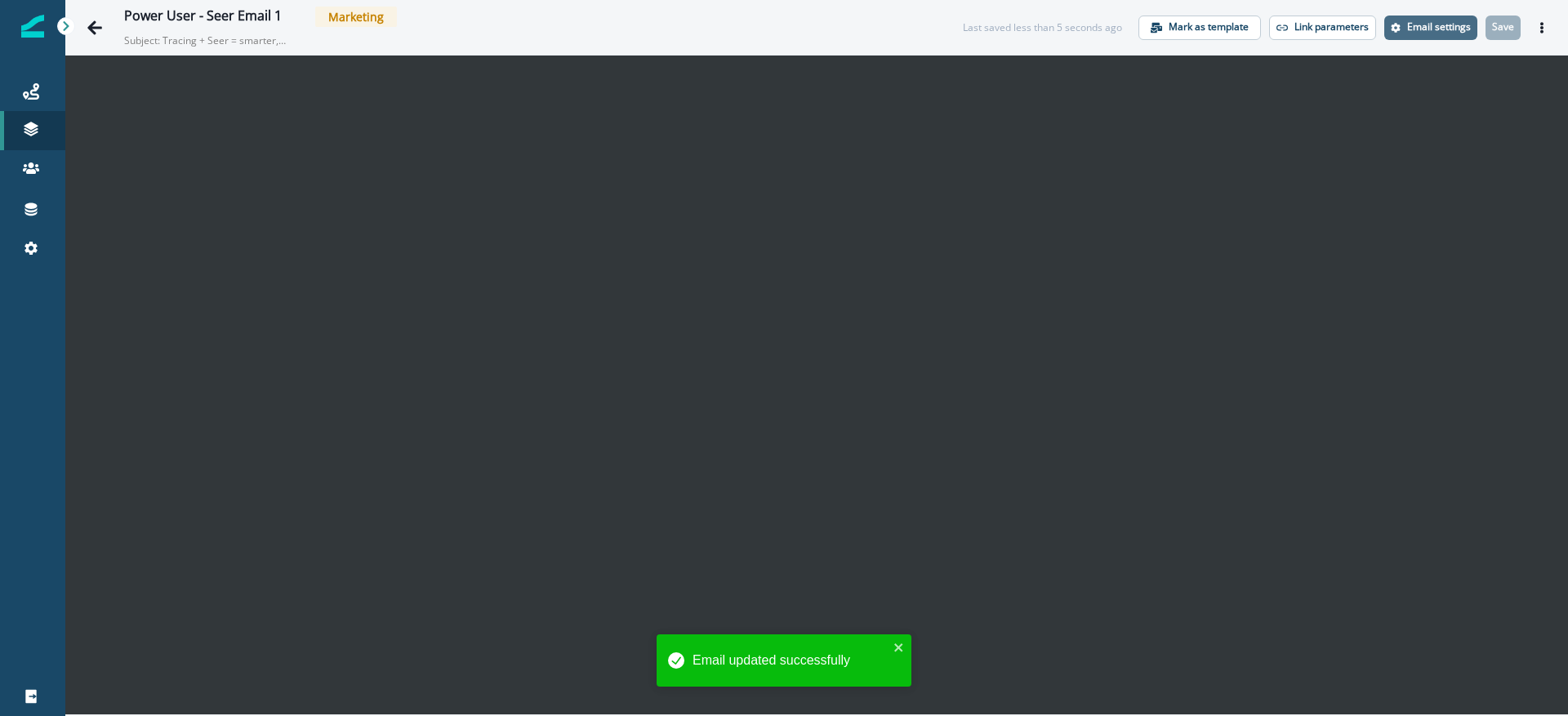
click at [1427, 27] on p "Email settings" at bounding box center [1439, 27] width 64 height 12
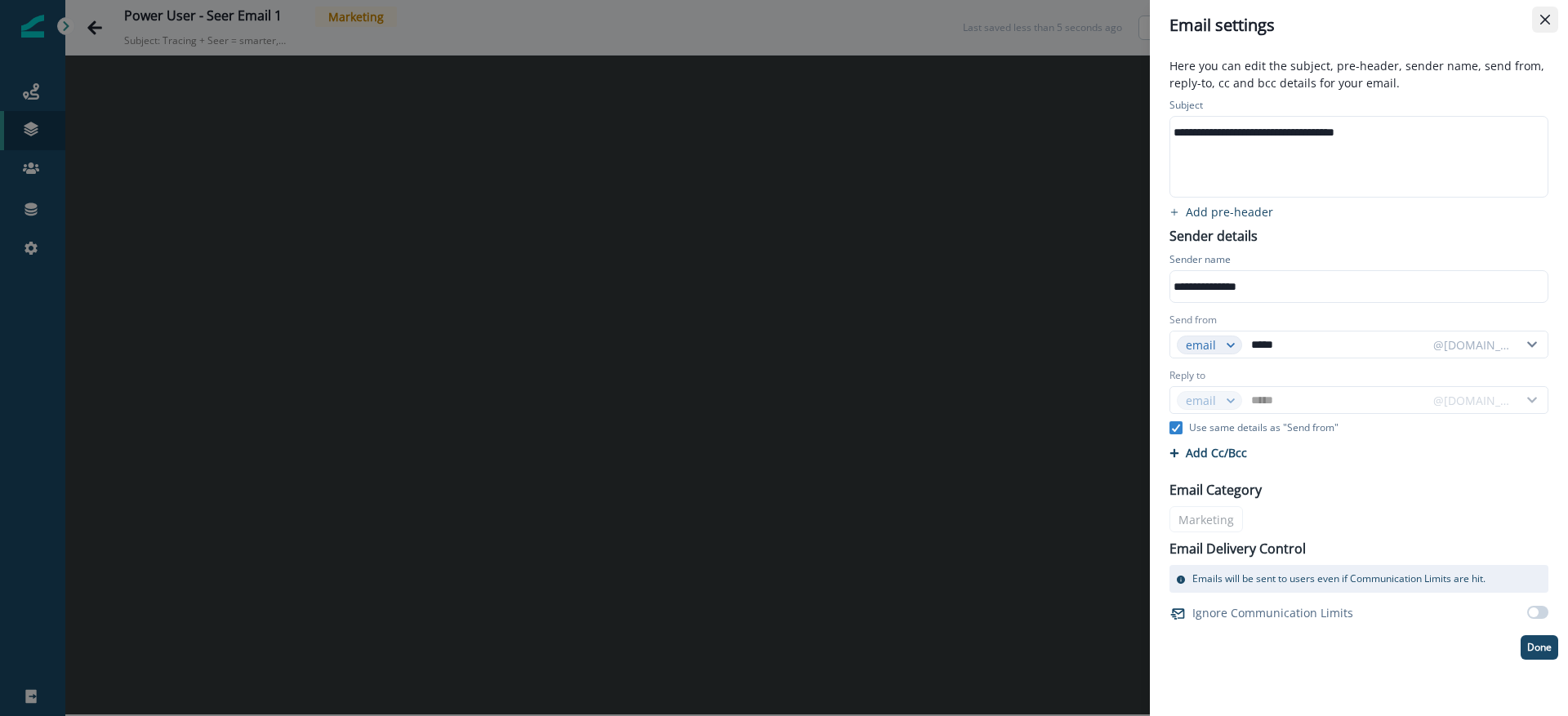
click at [1546, 22] on icon "Close" at bounding box center [1545, 19] width 10 height 10
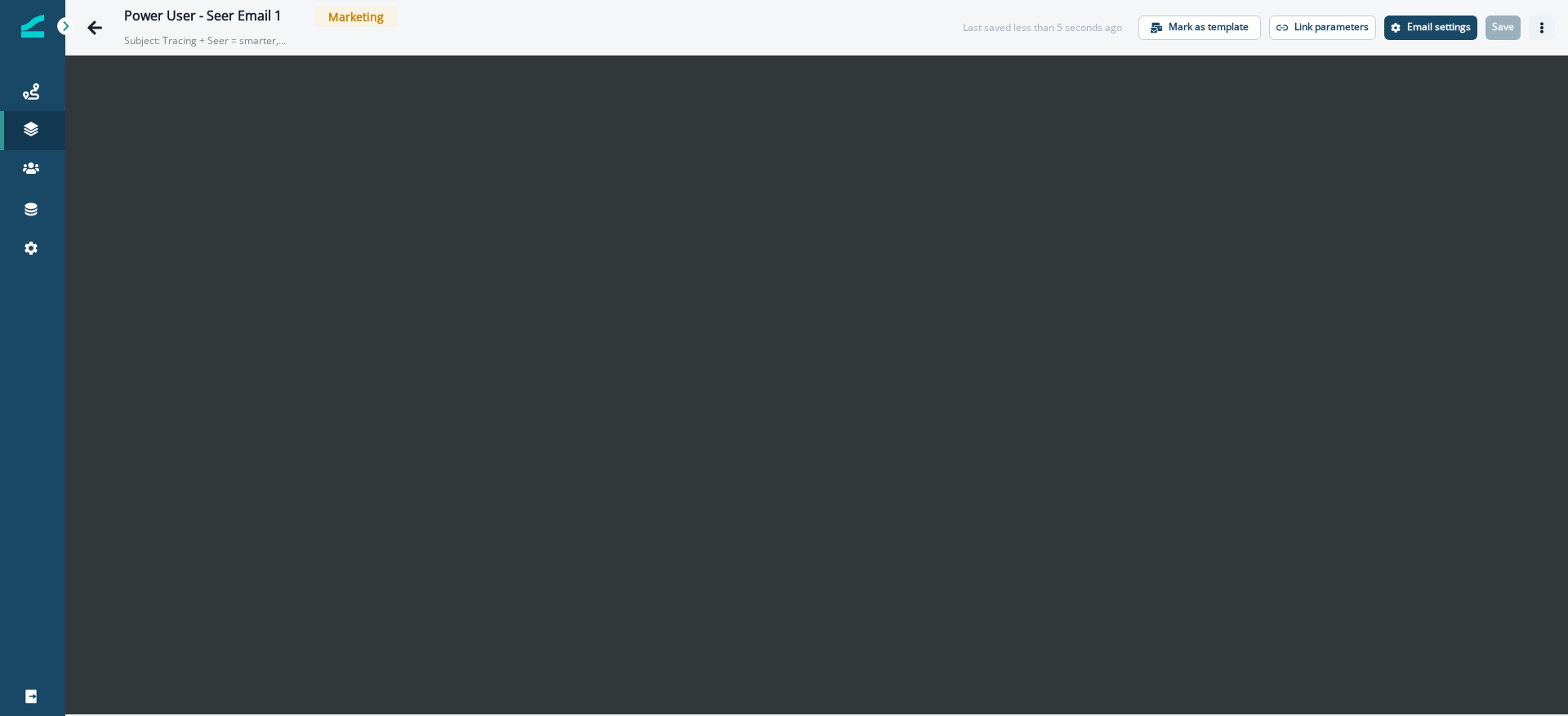
click at [1552, 23] on button "Actions" at bounding box center [1542, 27] width 26 height 24
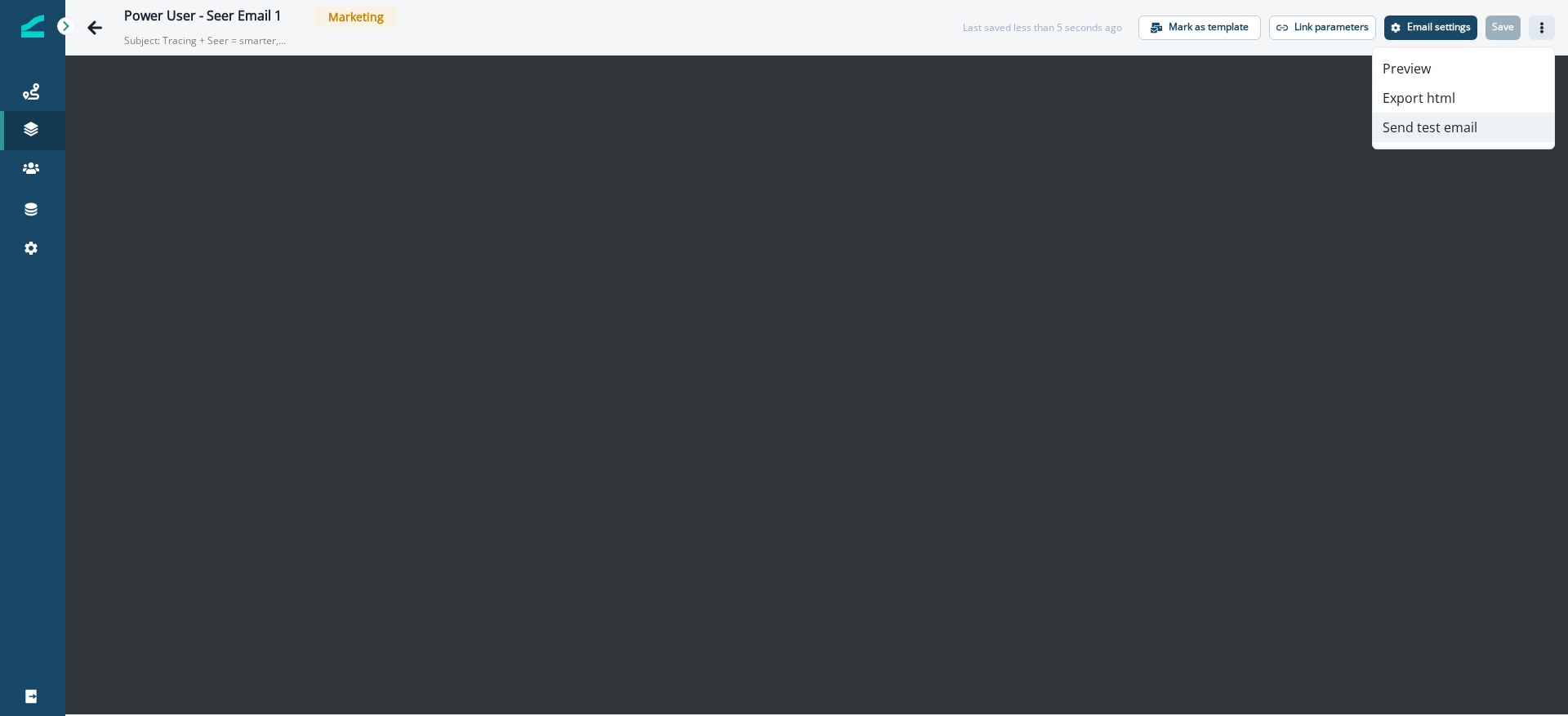
click at [1420, 121] on button "Send test email" at bounding box center [1463, 127] width 182 height 30
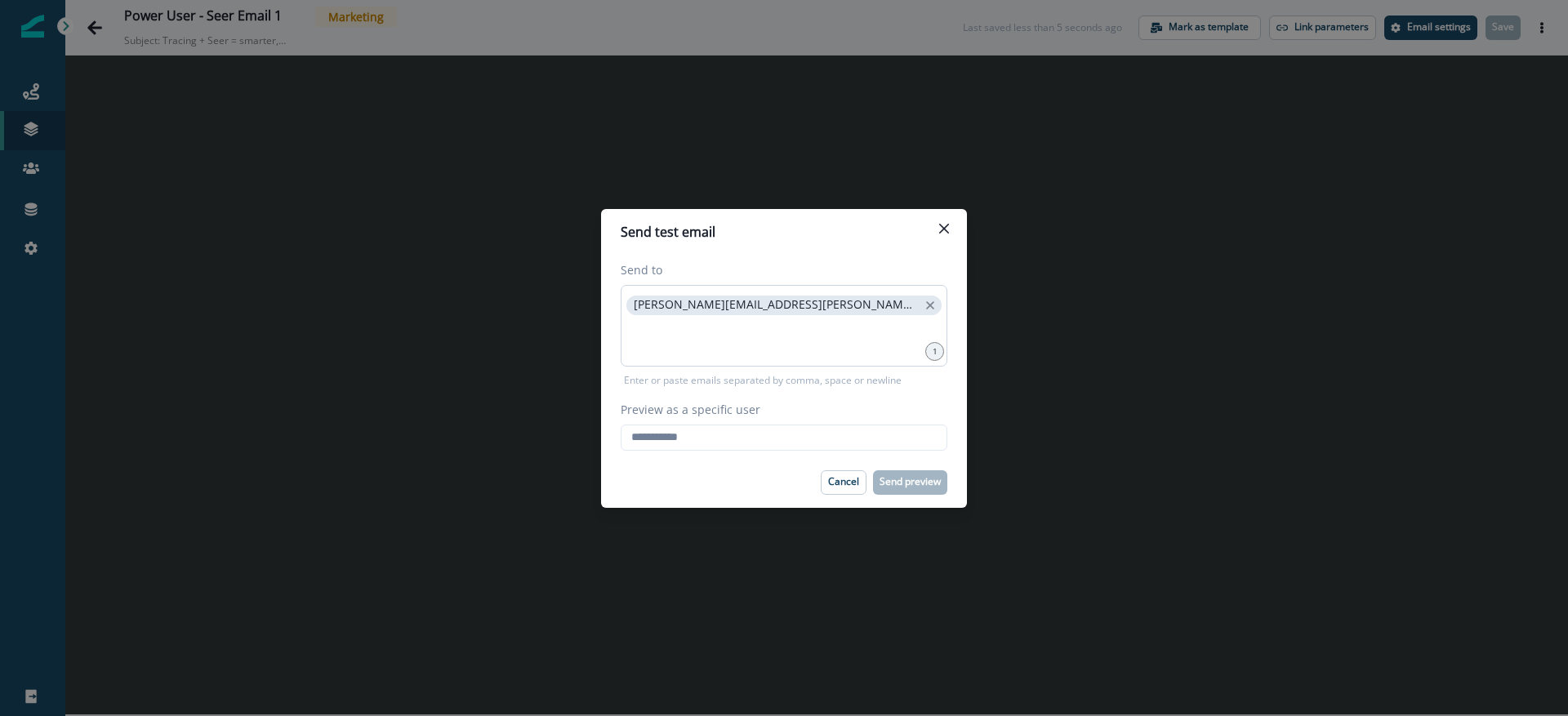
click at [703, 305] on p "raina.armstrong@sentry.io" at bounding box center [776, 305] width 285 height 14
click at [647, 306] on p "raina.armstrong@sentry.io" at bounding box center [776, 305] width 285 height 14
copy p "raina.armstrong@sentry.io"
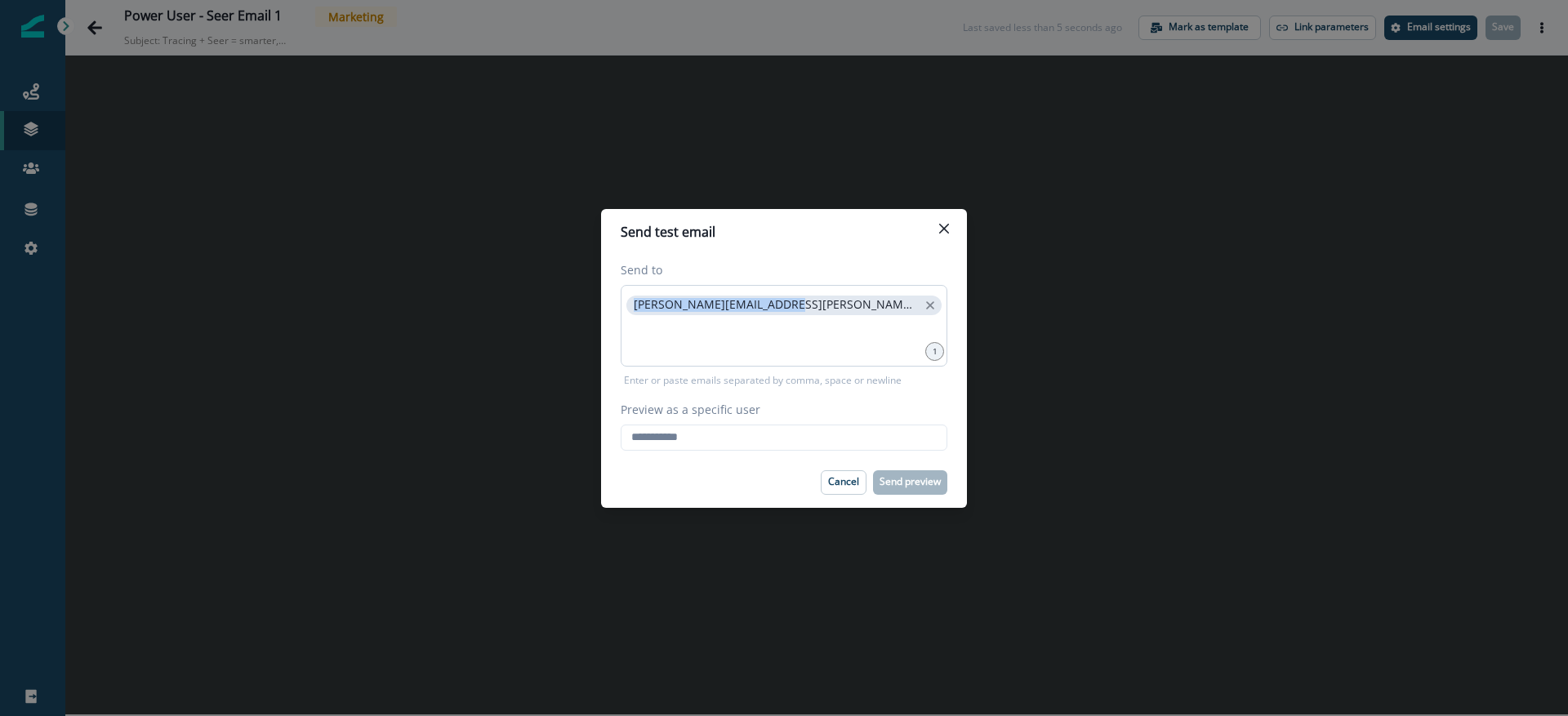
drag, startPoint x: 647, startPoint y: 306, endPoint x: 765, endPoint y: 304, distance: 118.0
click at [765, 304] on p "raina.armstrong@sentry.io" at bounding box center [776, 305] width 285 height 14
click at [725, 446] on input "Preview as a specific user" at bounding box center [784, 438] width 327 height 26
paste input "**********"
type input "**********"
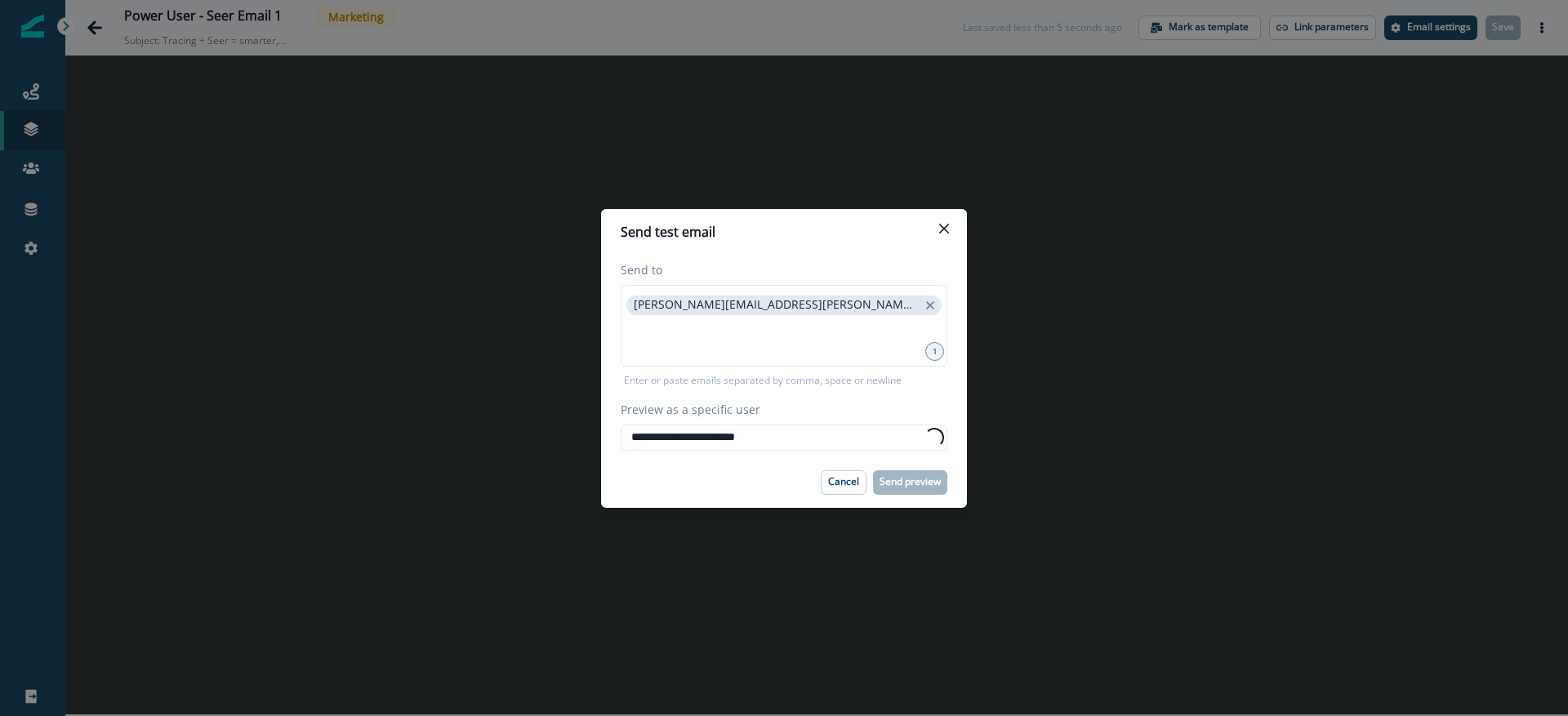
click at [903, 468] on footer "Cancel Send preview" at bounding box center [784, 482] width 366 height 51
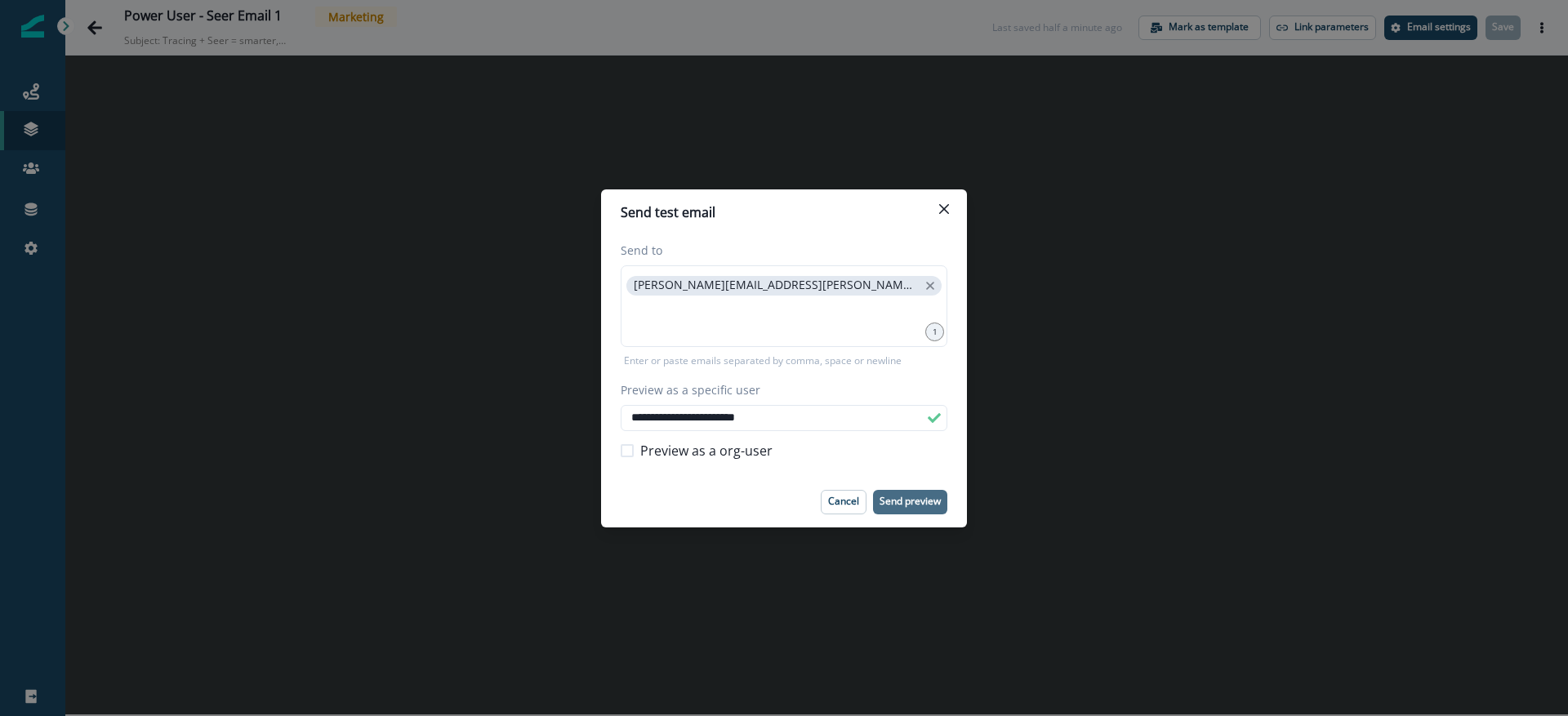
click at [907, 498] on p "Send preview" at bounding box center [910, 501] width 61 height 12
click at [946, 210] on icon "Close" at bounding box center [944, 208] width 10 height 10
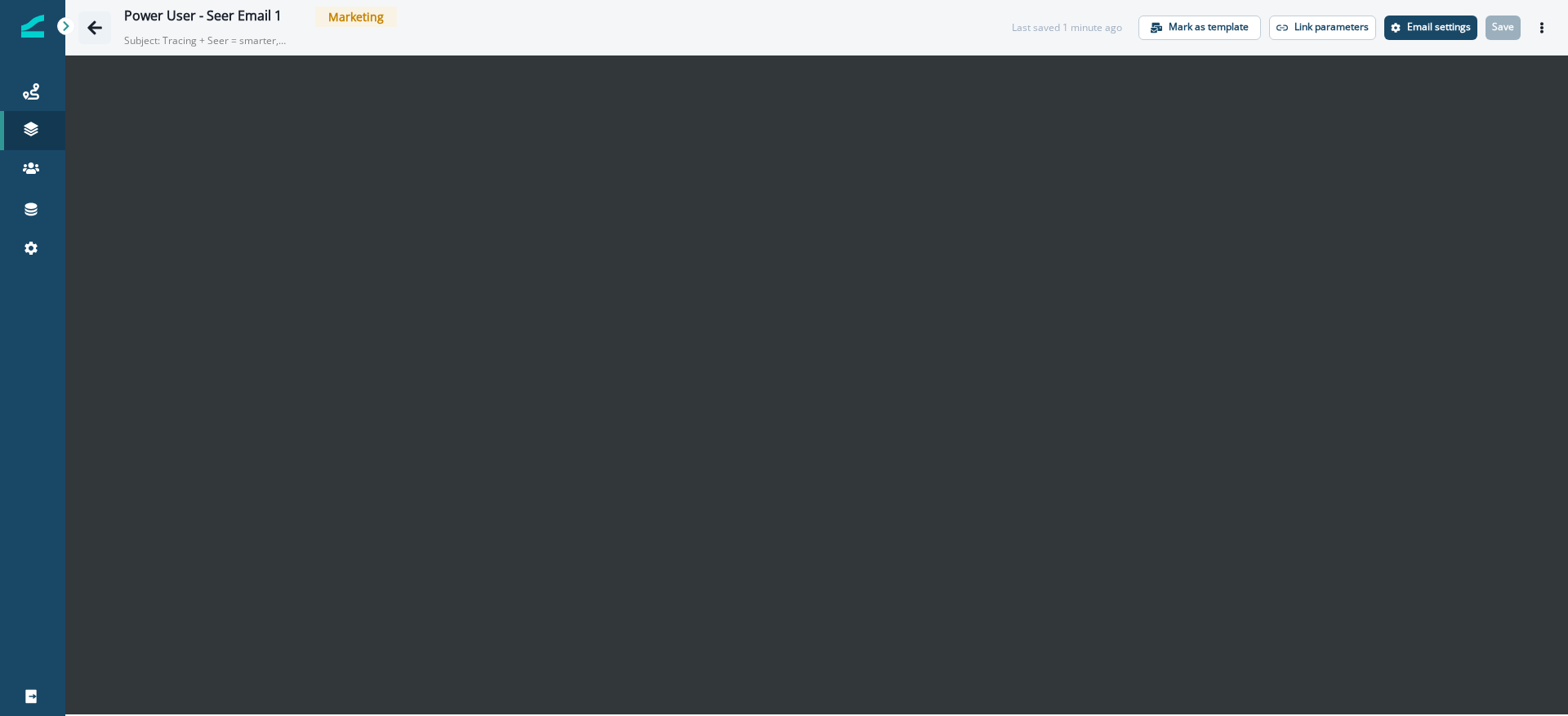
click at [89, 24] on icon "Go back" at bounding box center [95, 28] width 14 height 14
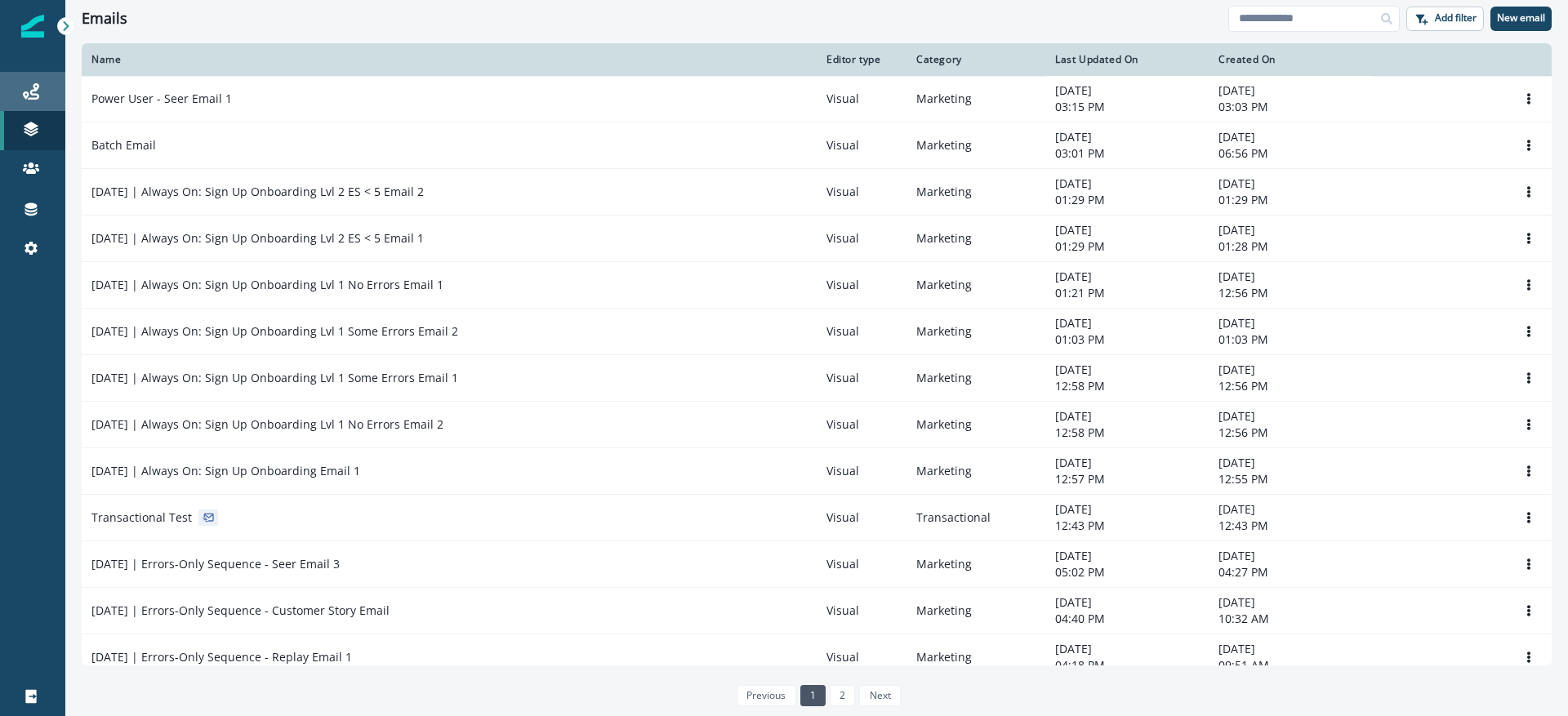
click at [47, 98] on div "Journeys" at bounding box center [32, 91] width 52 height 20
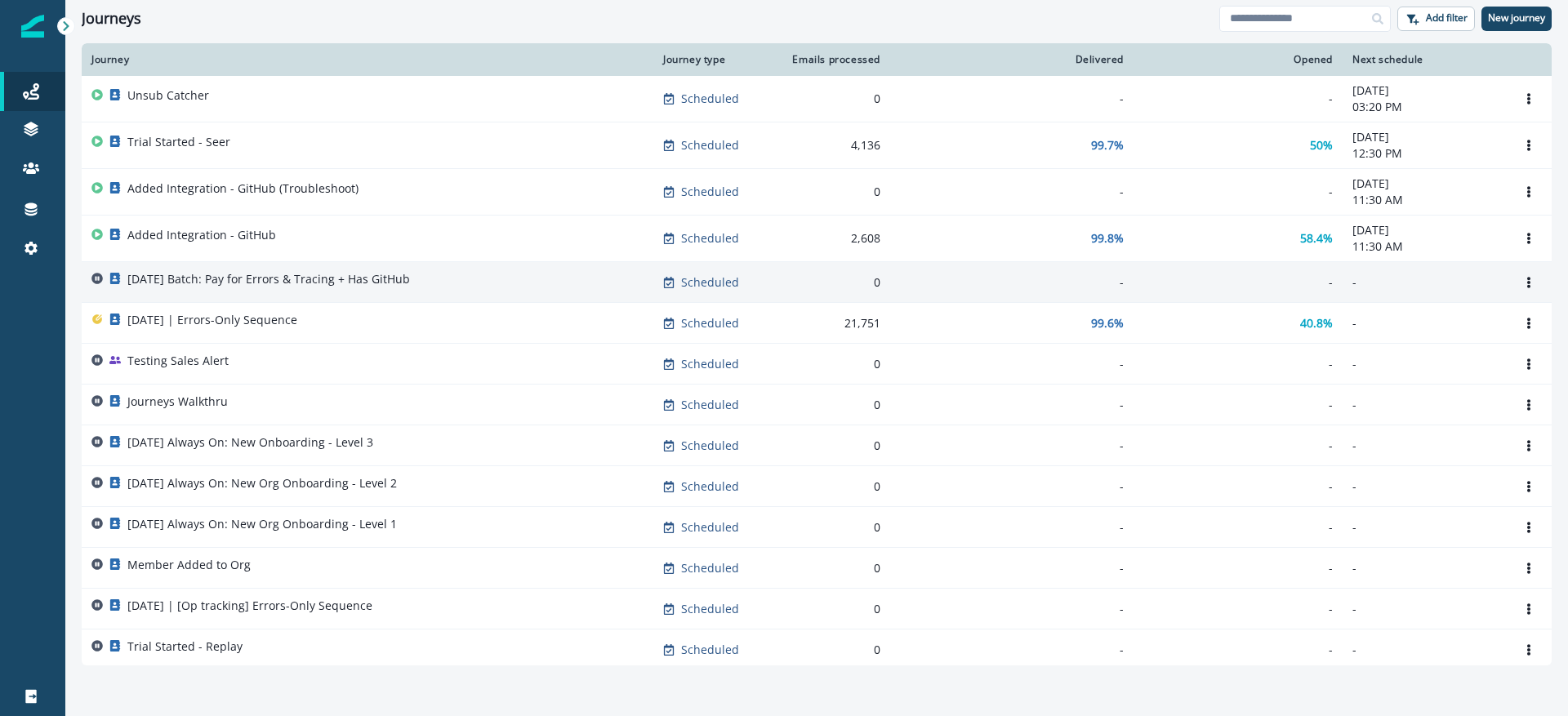
click at [387, 284] on p "2025-09-11 Batch: Pay for Errors & Tracing + Has GitHub" at bounding box center [268, 279] width 283 height 16
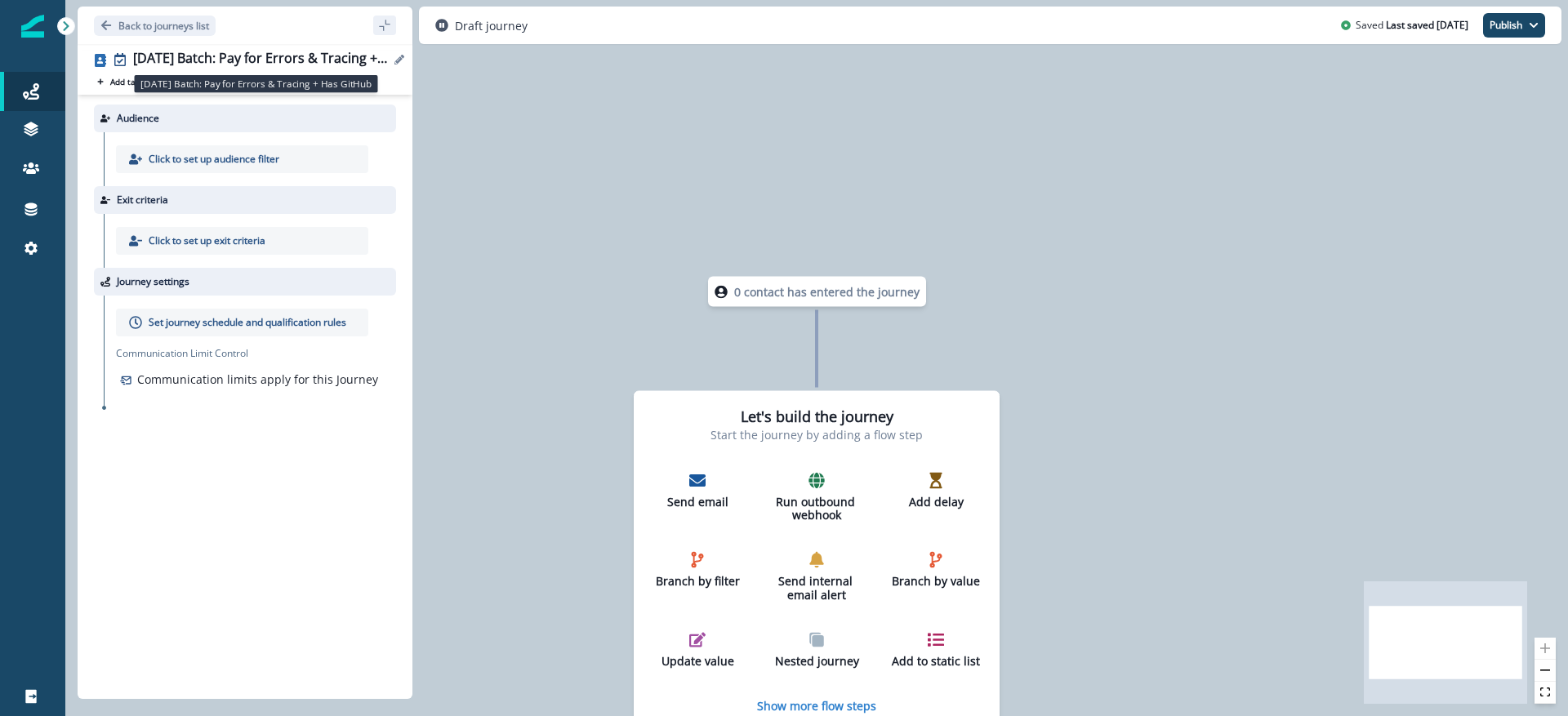
click at [286, 64] on div "2025-09-11 Batch: Pay for Errors & Tracing + Has GitHub" at bounding box center [261, 60] width 257 height 18
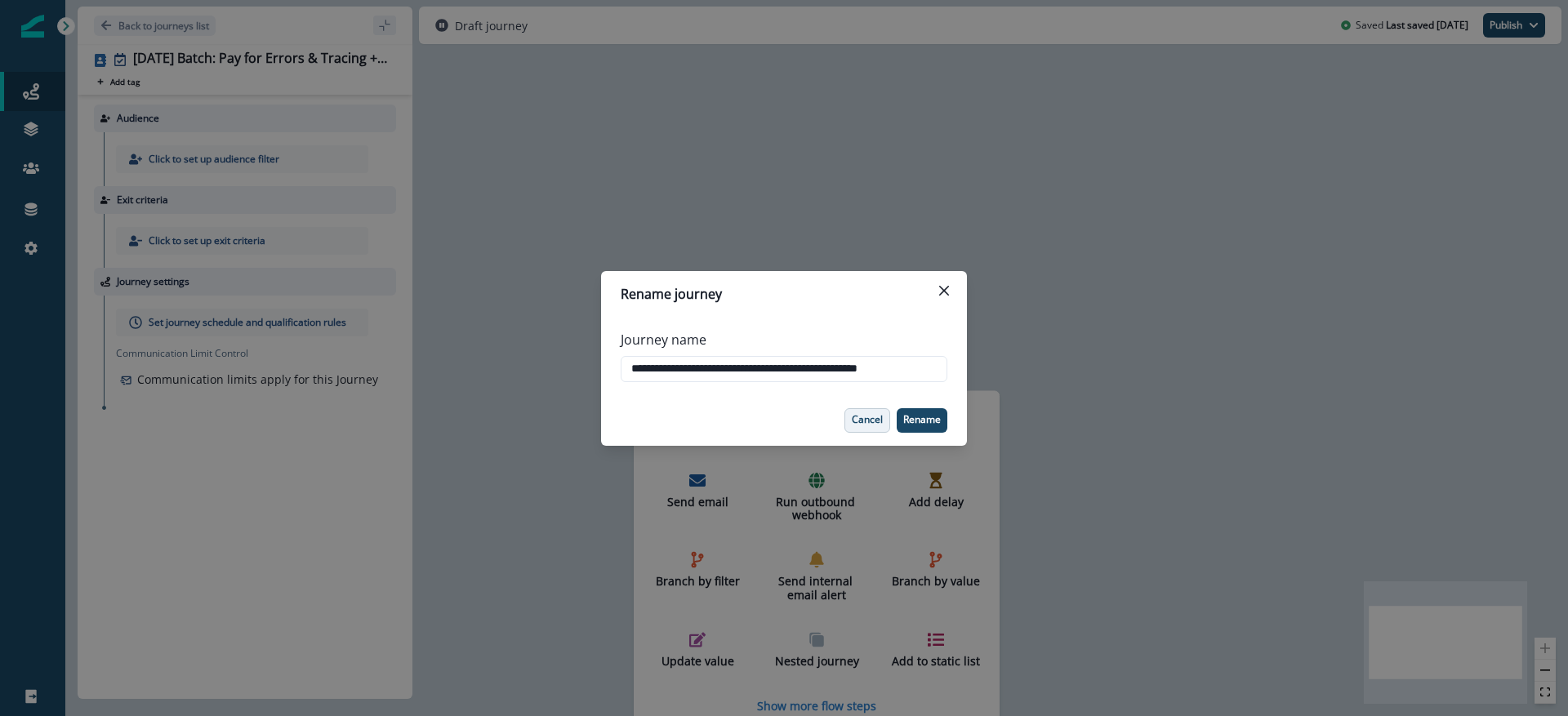
click at [864, 414] on p "Cancel" at bounding box center [867, 420] width 31 height 12
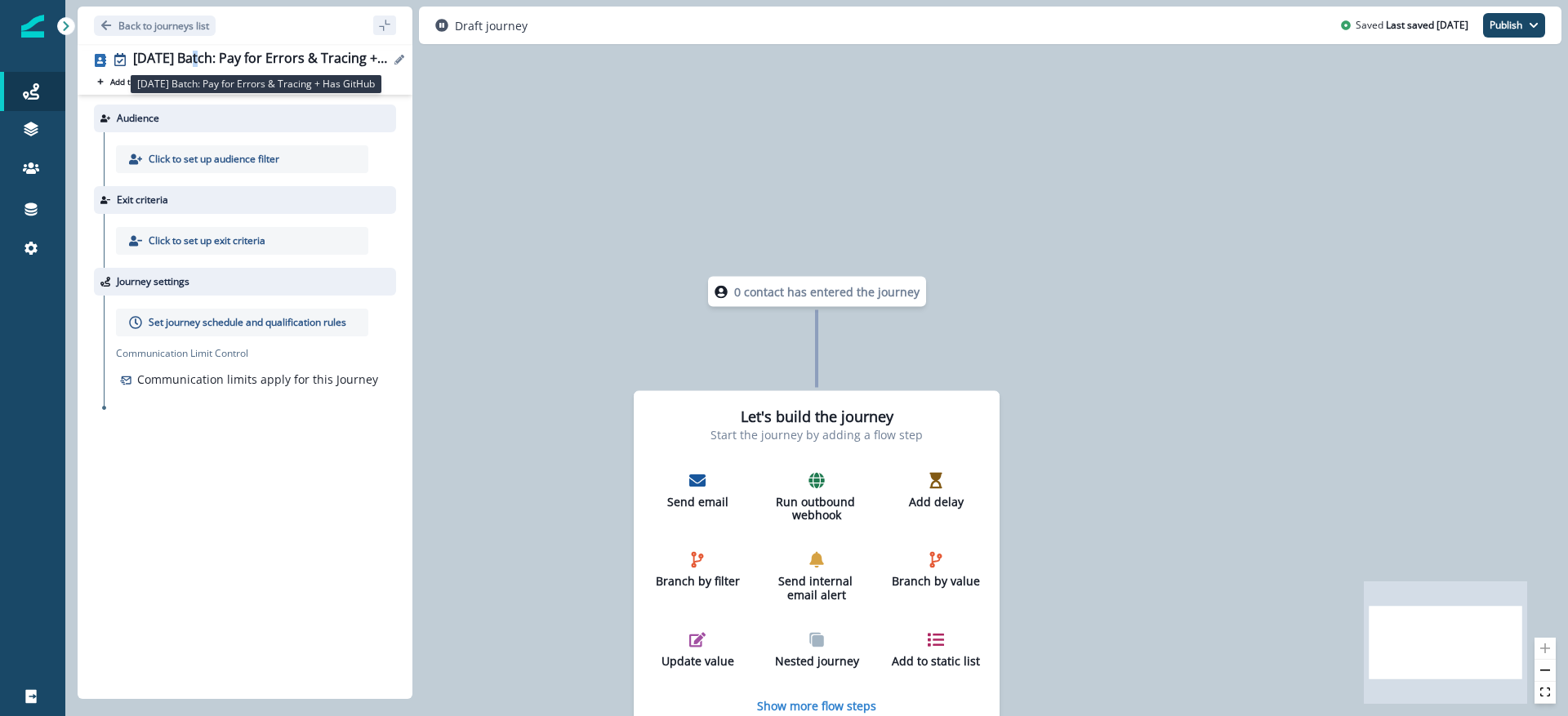
click at [198, 55] on div "2025-09-11 Batch: Pay for Errors & Tracing + Has GitHub" at bounding box center [261, 60] width 257 height 18
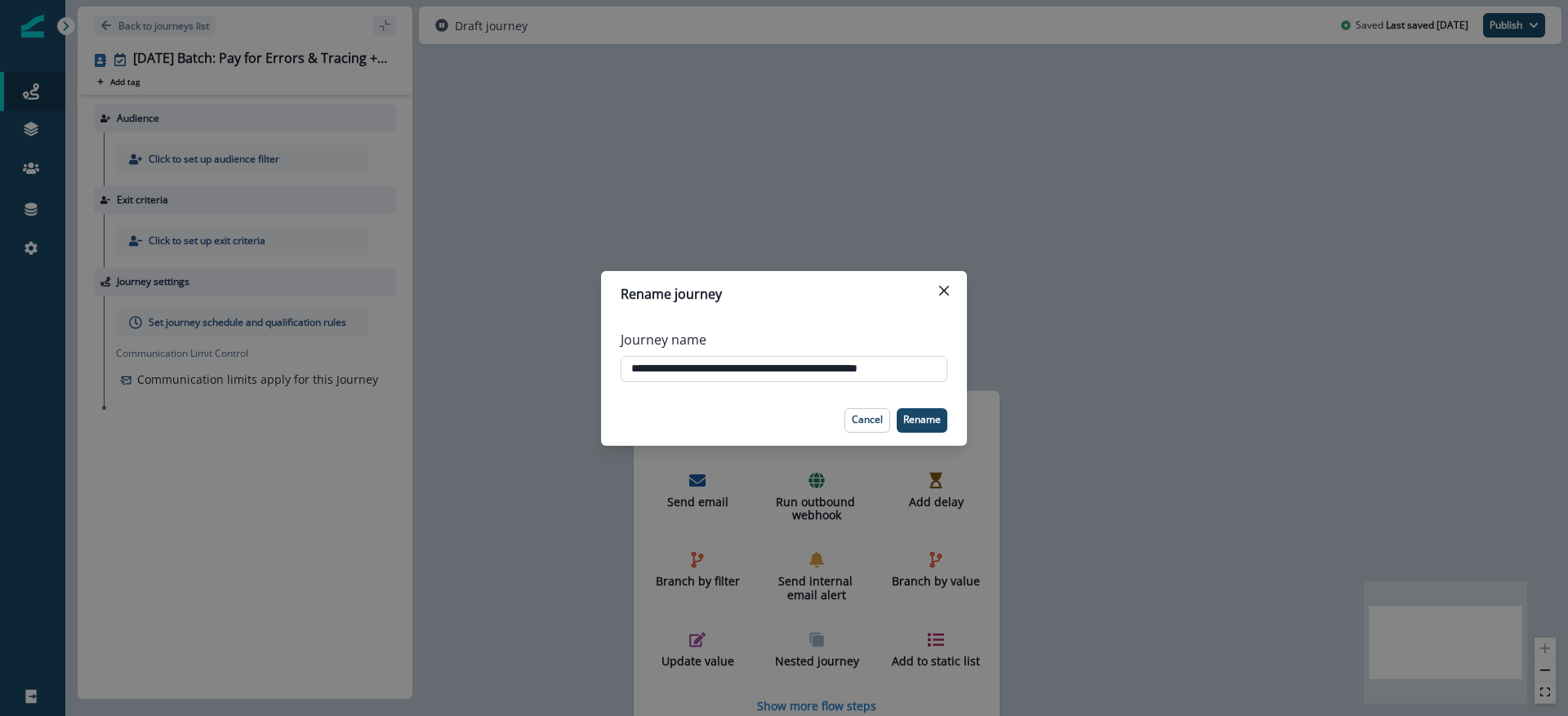
click at [691, 367] on input "**********" at bounding box center [784, 369] width 327 height 26
type input "**********"
click at [936, 414] on p "Rename" at bounding box center [922, 420] width 38 height 12
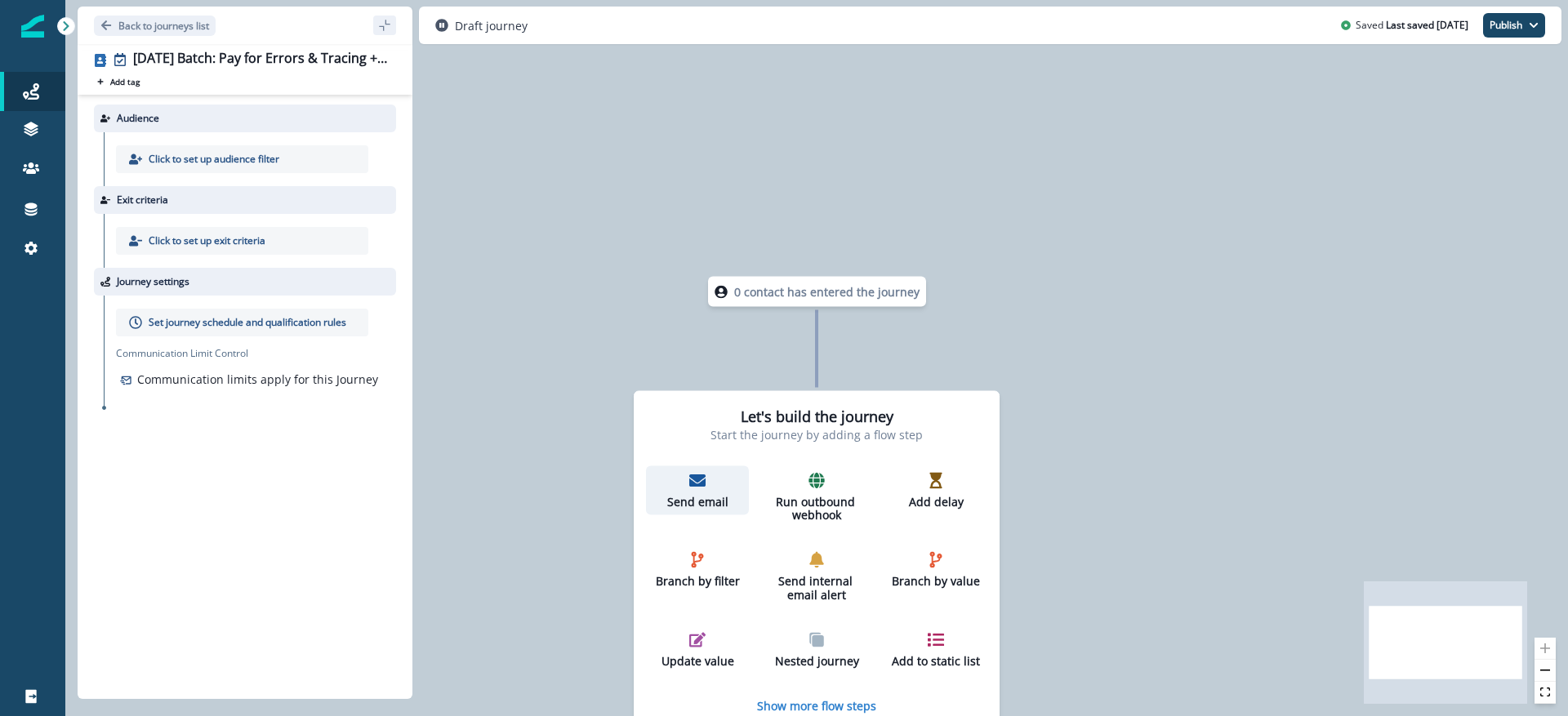
click at [689, 495] on p "Send email" at bounding box center [697, 502] width 89 height 14
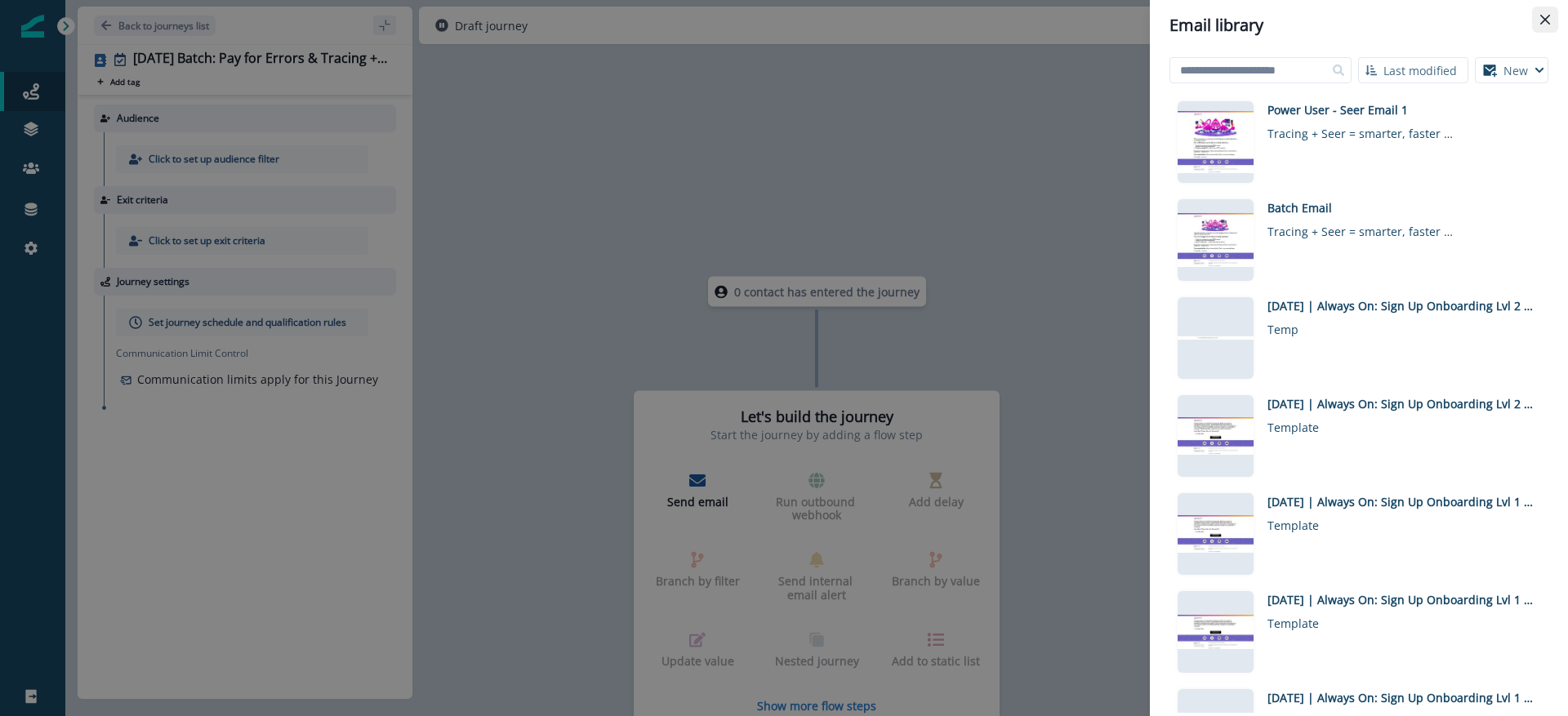
click at [1548, 15] on icon "Close" at bounding box center [1545, 19] width 10 height 10
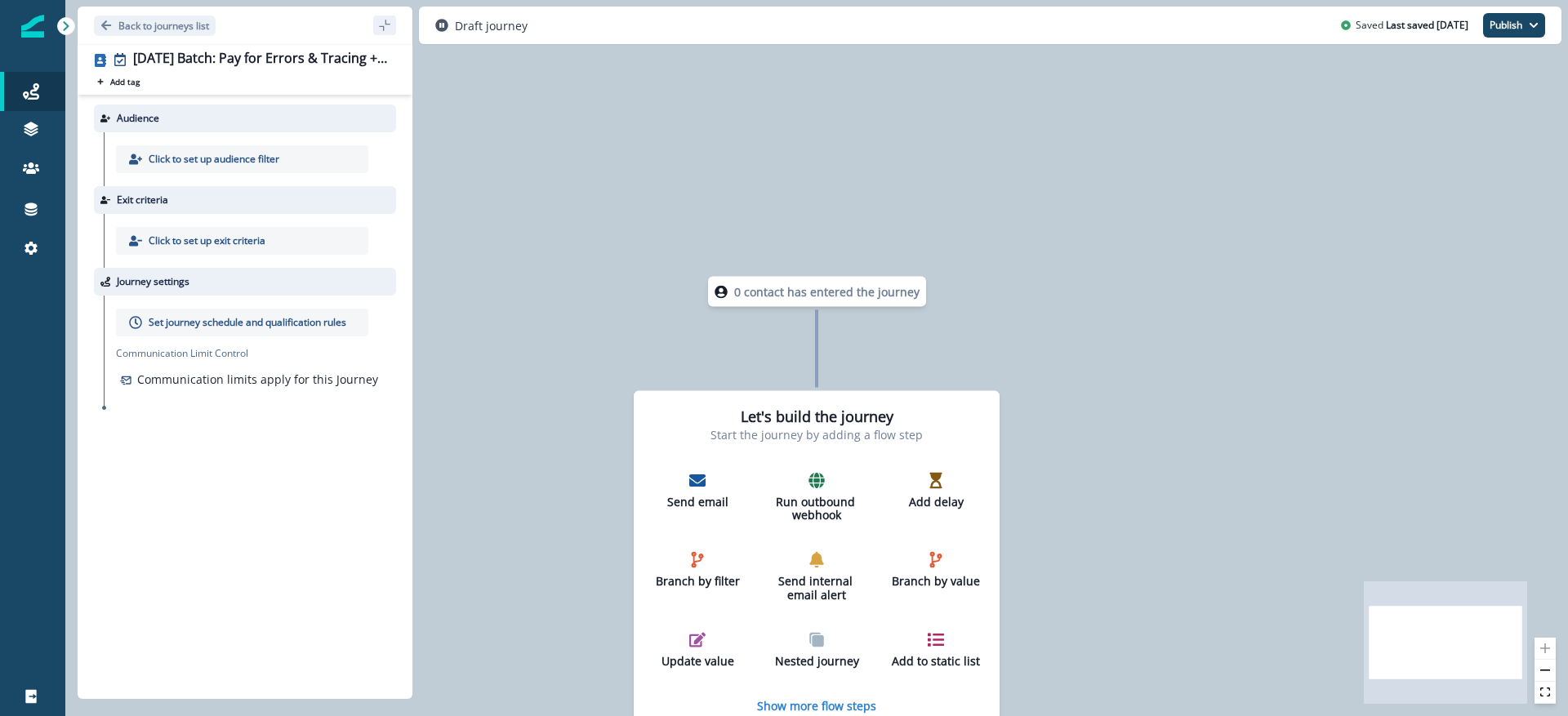
click at [158, 149] on div "Click to set up audience filter" at bounding box center [243, 158] width 252 height 28
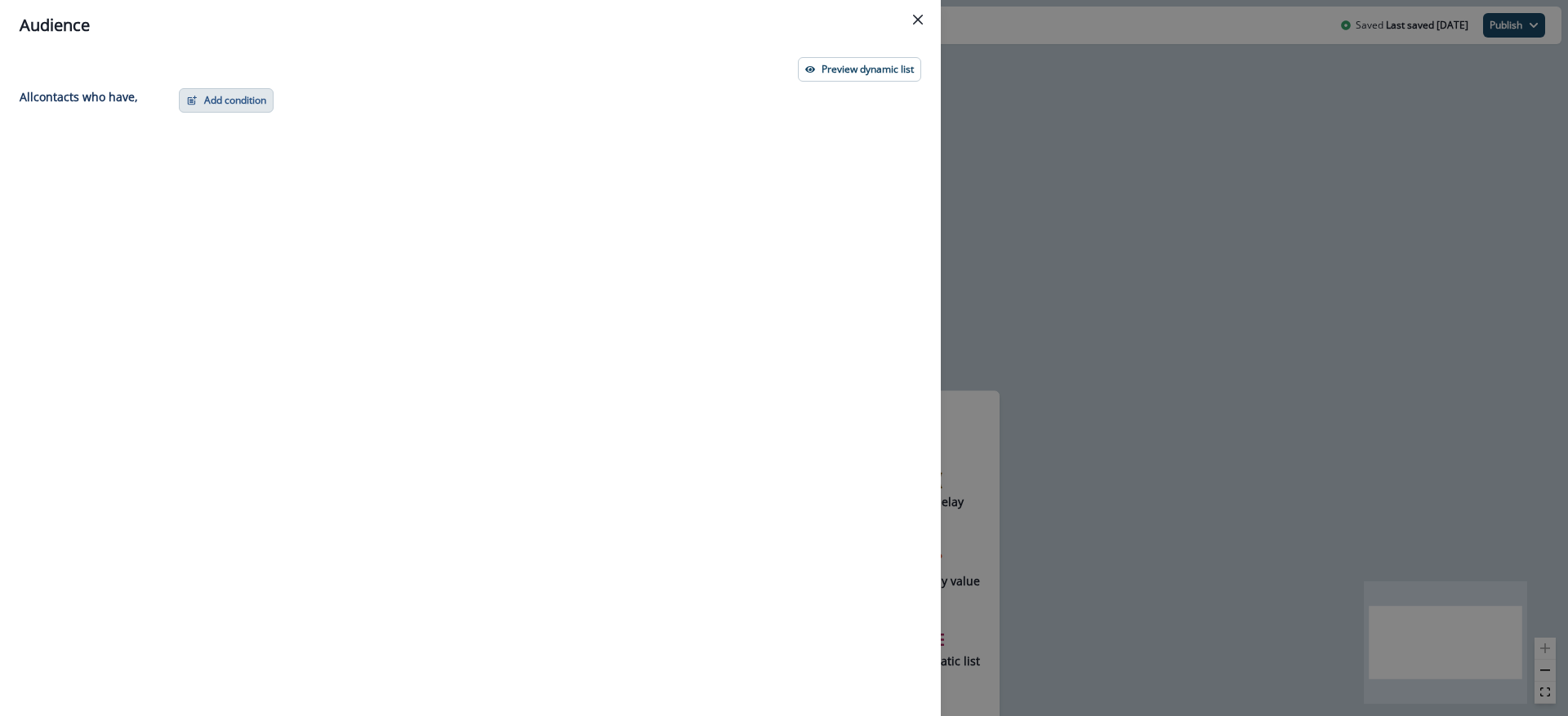
click at [235, 103] on button "Add condition" at bounding box center [226, 100] width 95 height 24
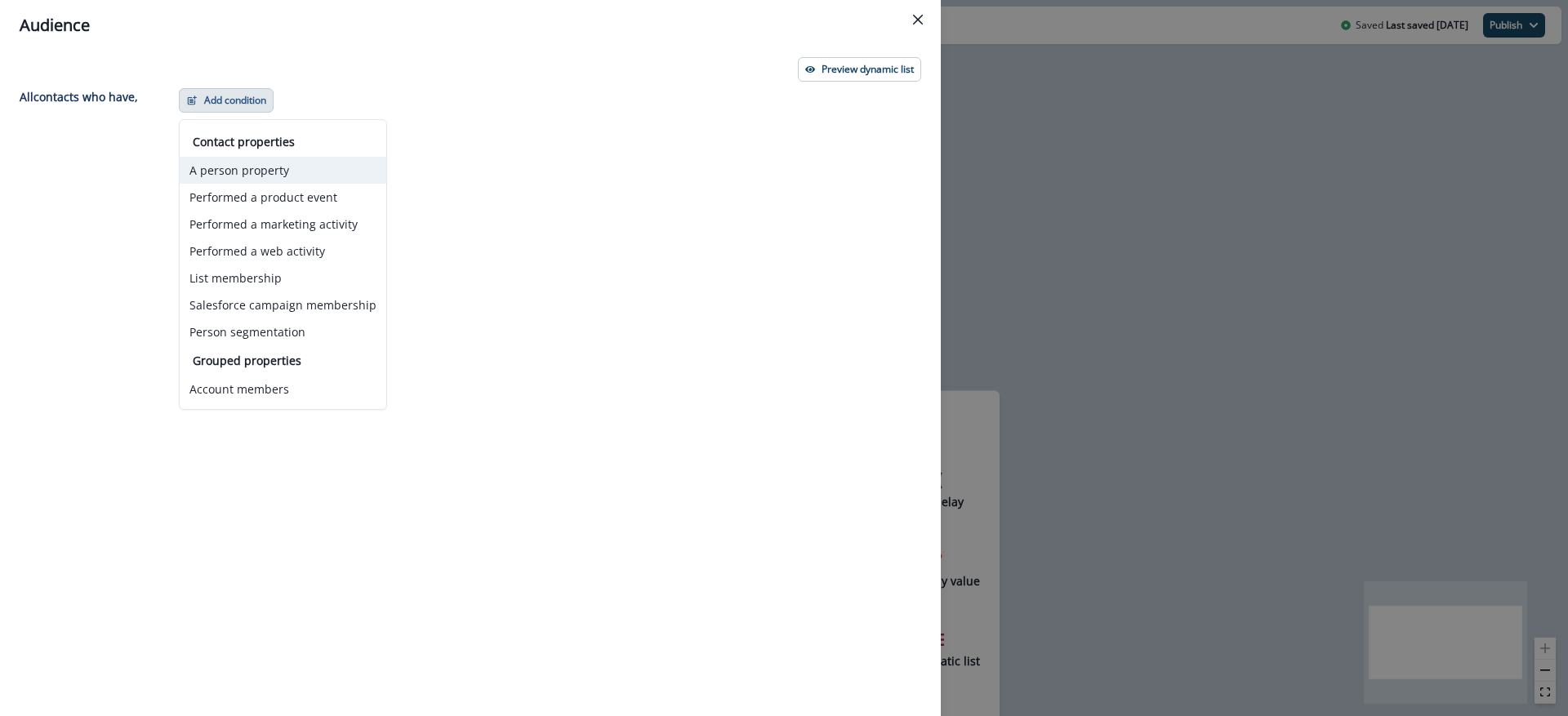
click at [271, 170] on button "A person property" at bounding box center [283, 170] width 207 height 27
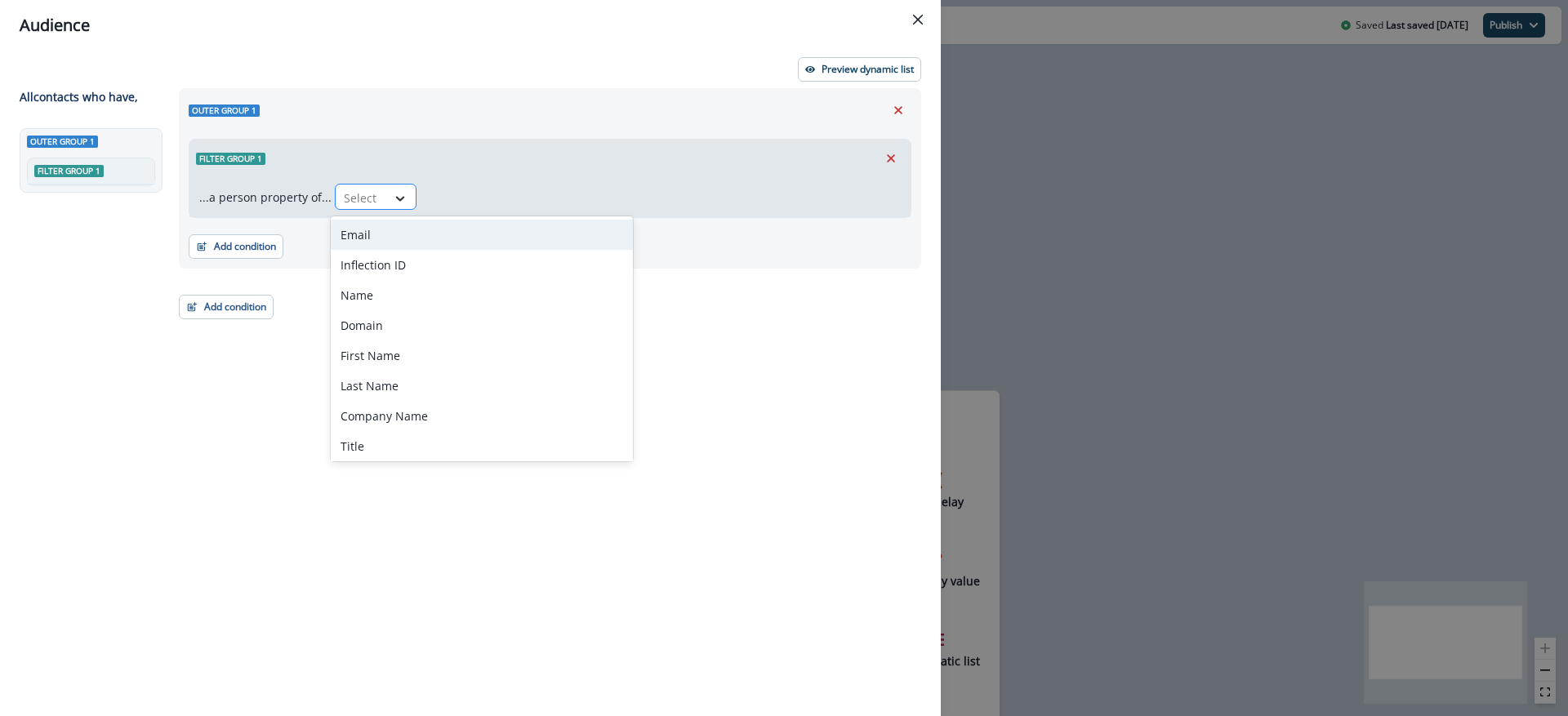
click at [405, 192] on div at bounding box center [400, 199] width 28 height 16
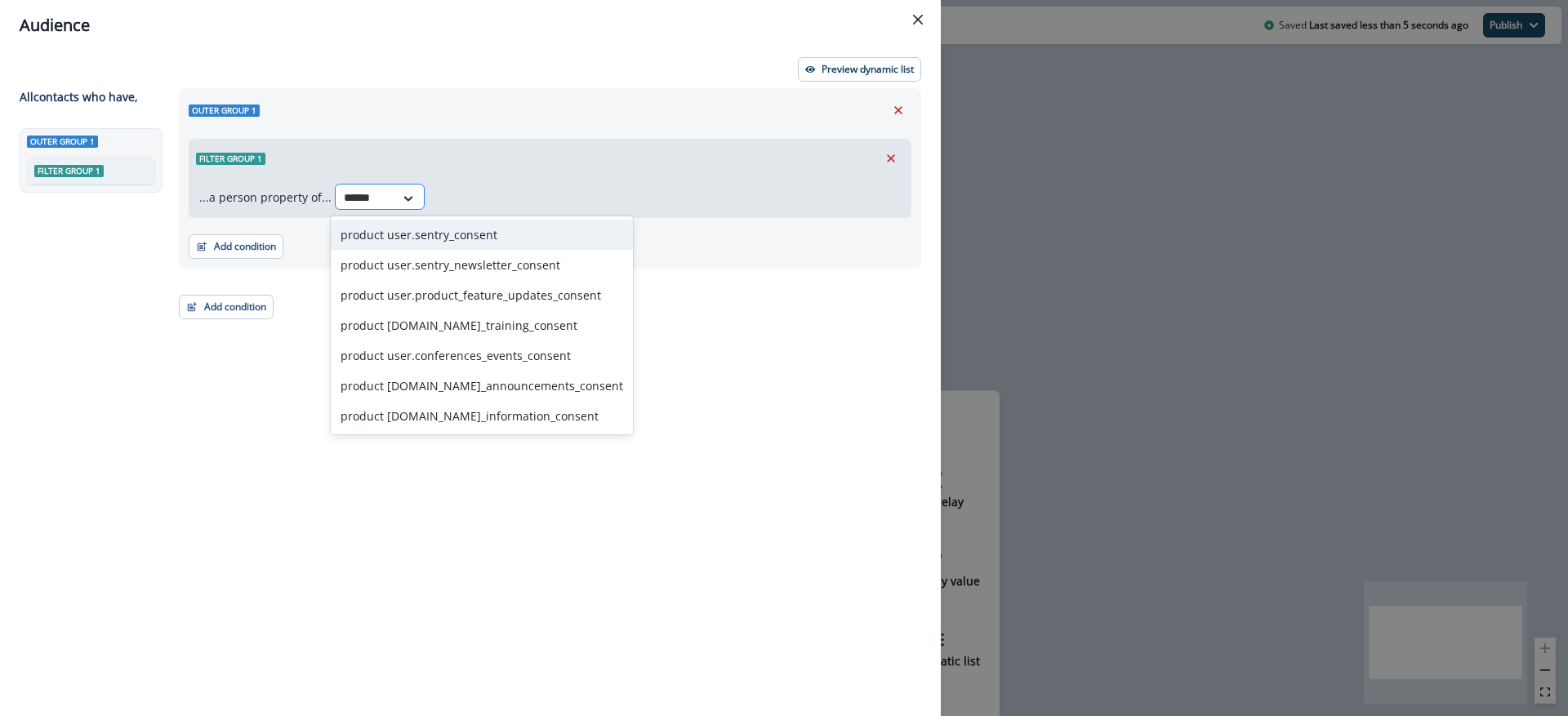
type input "*******"
click at [459, 243] on div "product user.sentry_consent" at bounding box center [482, 235] width 303 height 30
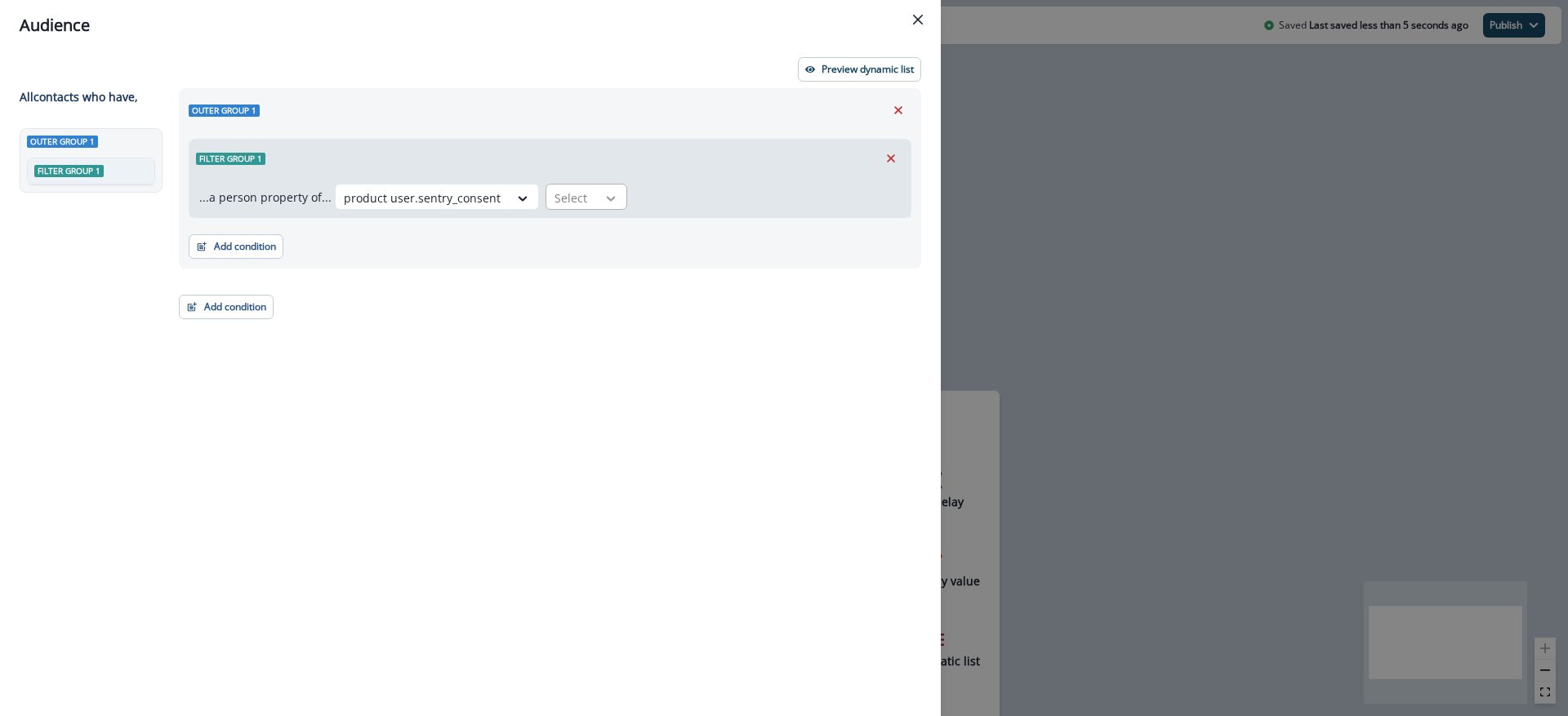
click at [607, 199] on icon at bounding box center [610, 199] width 14 height 16
click at [594, 235] on div "true" at bounding box center [577, 235] width 81 height 30
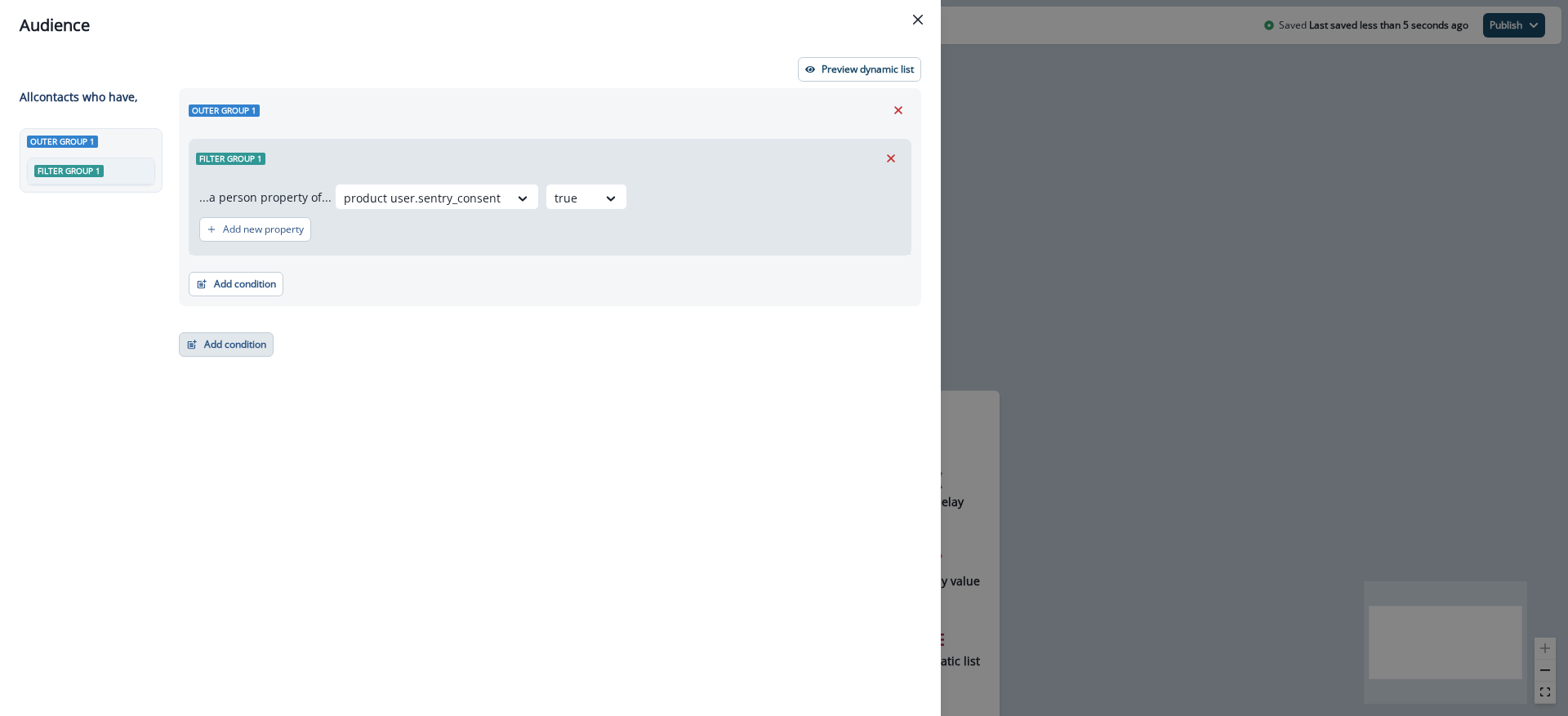
click at [213, 345] on button "Add condition" at bounding box center [226, 344] width 95 height 24
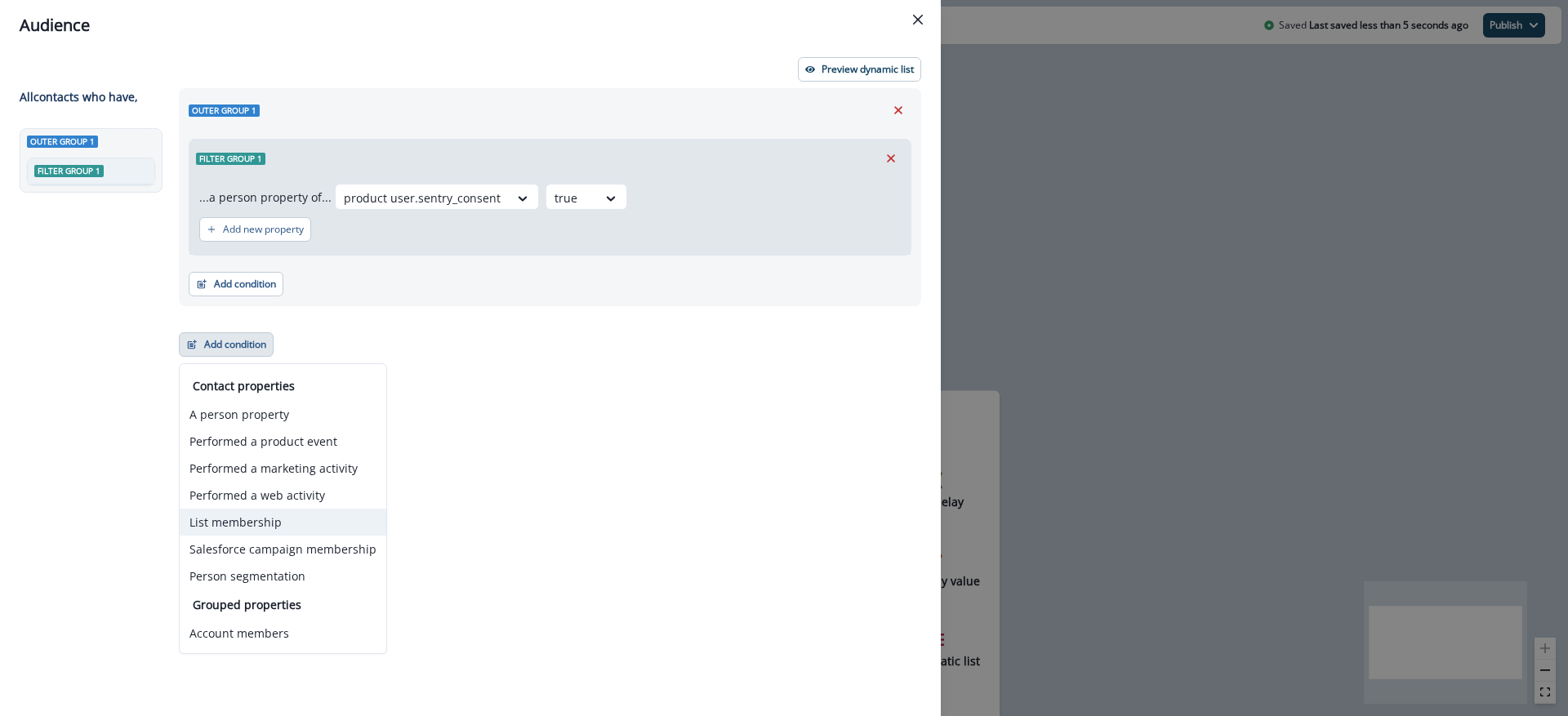
click at [306, 524] on button "List membership" at bounding box center [283, 523] width 207 height 27
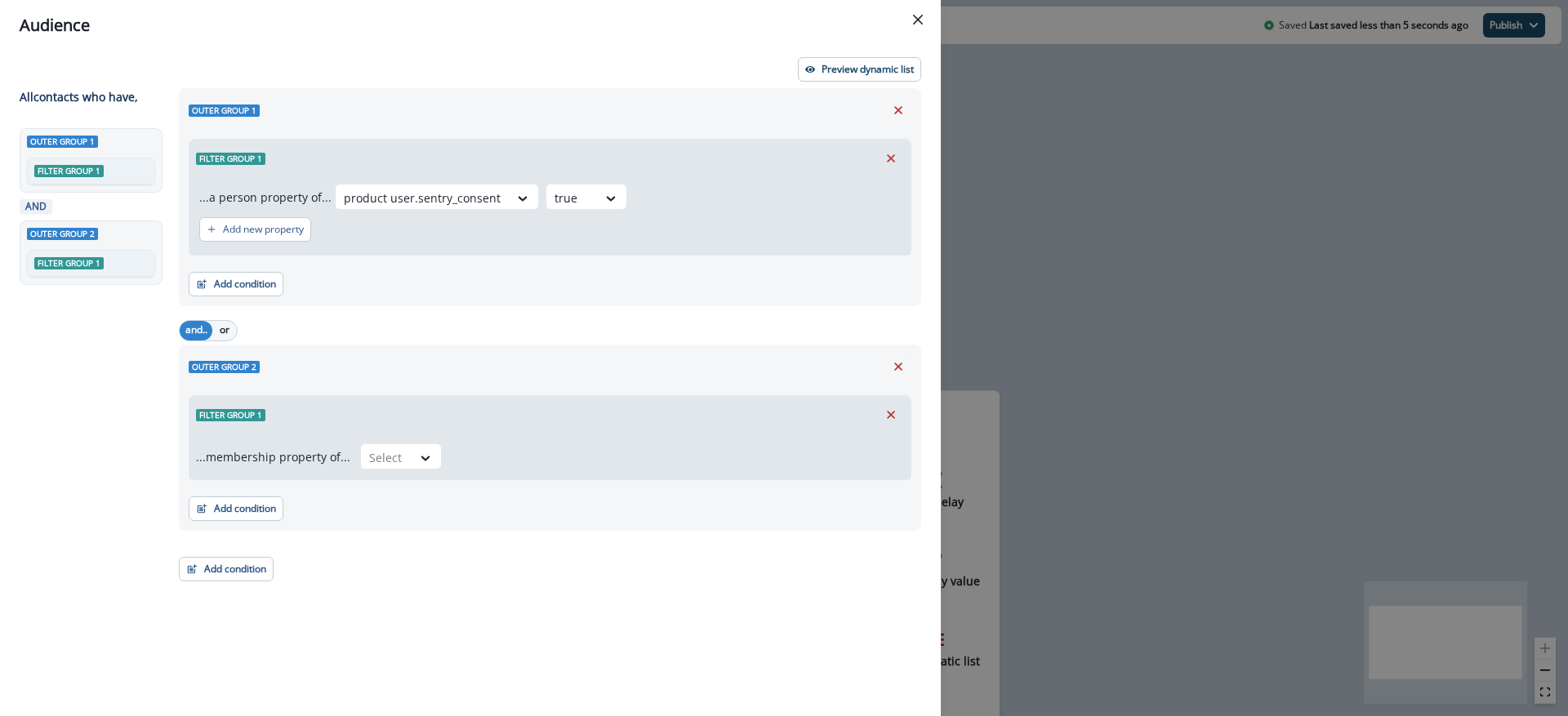
click at [548, 568] on div "Outer group 1 Filter group 1 ...a person property of... product user.sentry_con…" at bounding box center [545, 372] width 753 height 568
click at [916, 17] on icon "Close" at bounding box center [917, 19] width 10 height 10
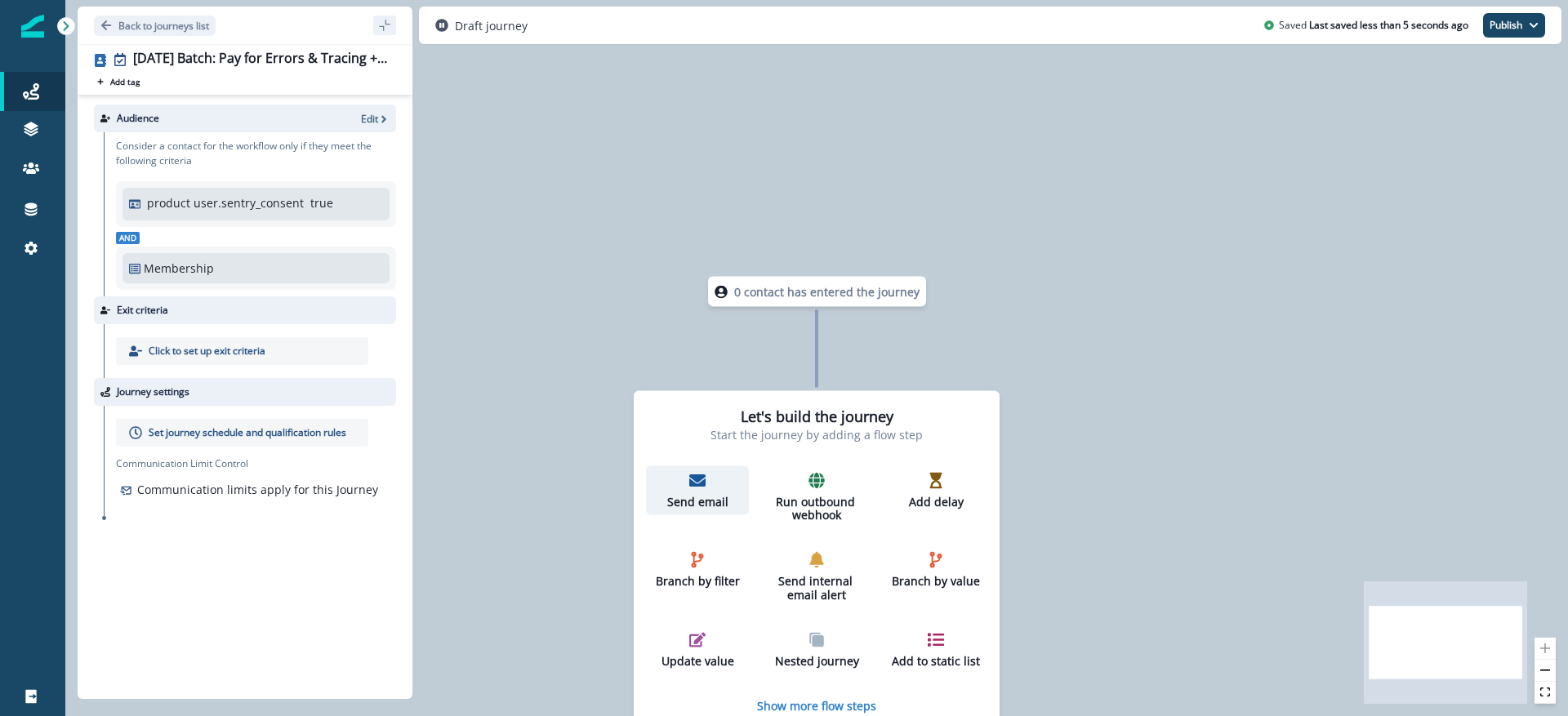
click at [706, 487] on div "Send email" at bounding box center [697, 490] width 89 height 37
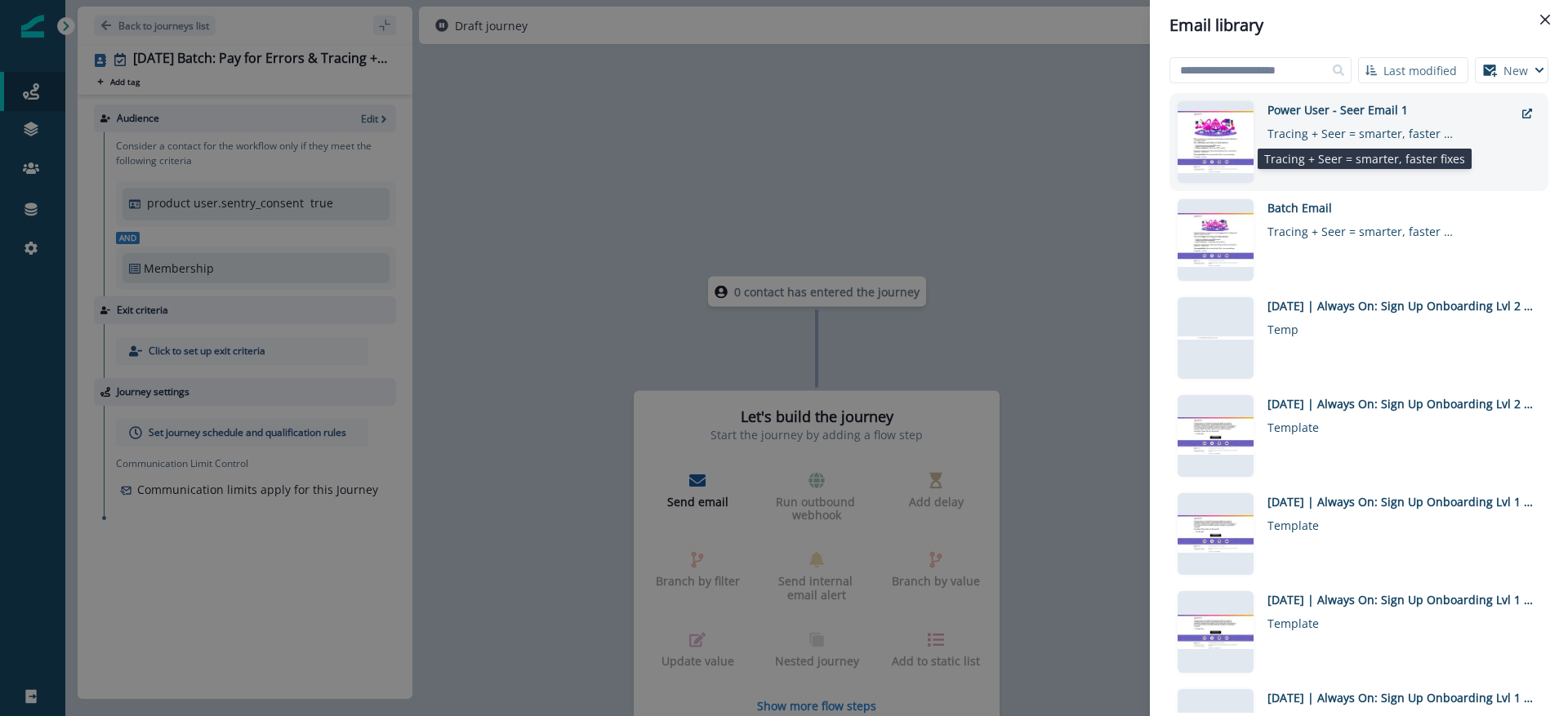
click at [1409, 125] on div "Tracing + Seer = smarter, faster fixes" at bounding box center [1362, 130] width 188 height 23
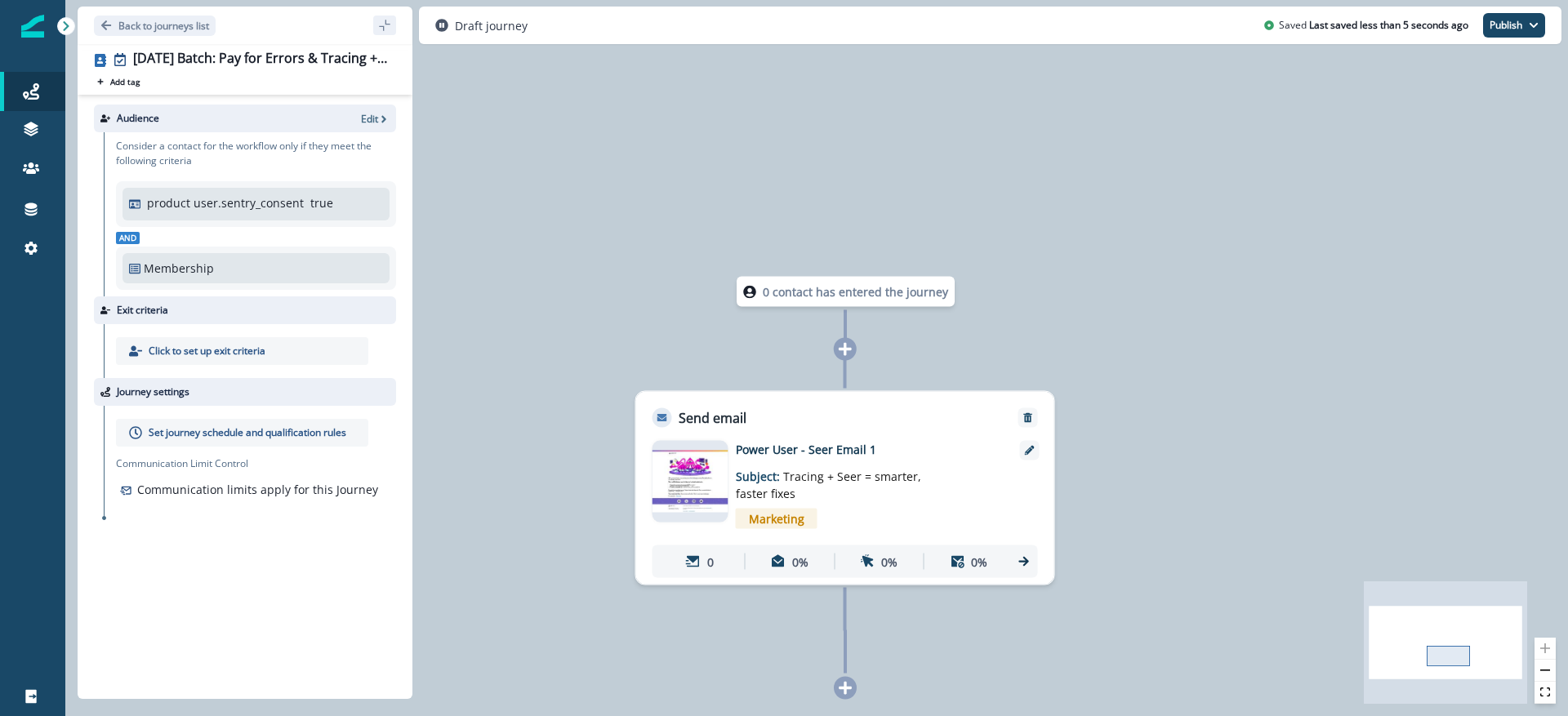
click at [706, 483] on img at bounding box center [690, 482] width 76 height 63
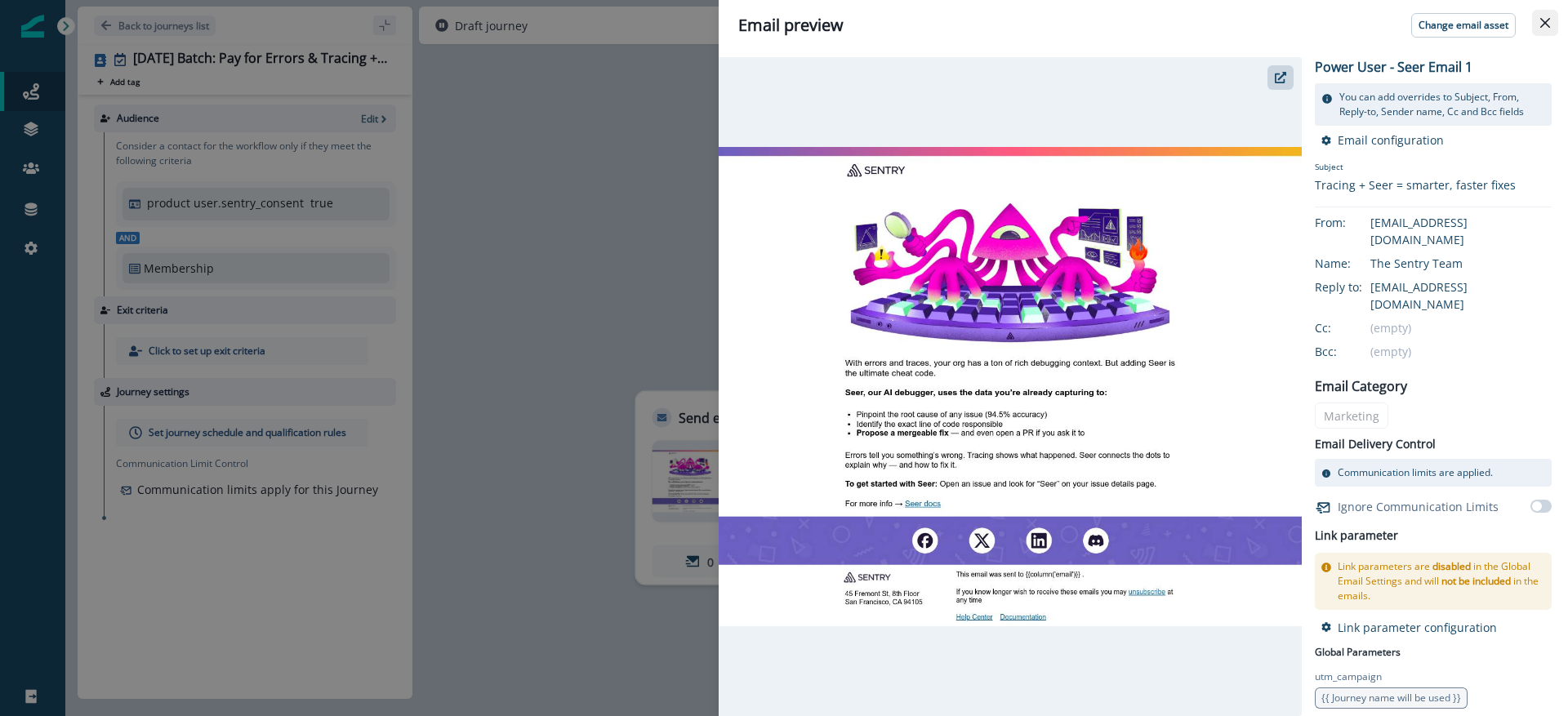
click at [1542, 25] on icon "Close" at bounding box center [1545, 22] width 10 height 10
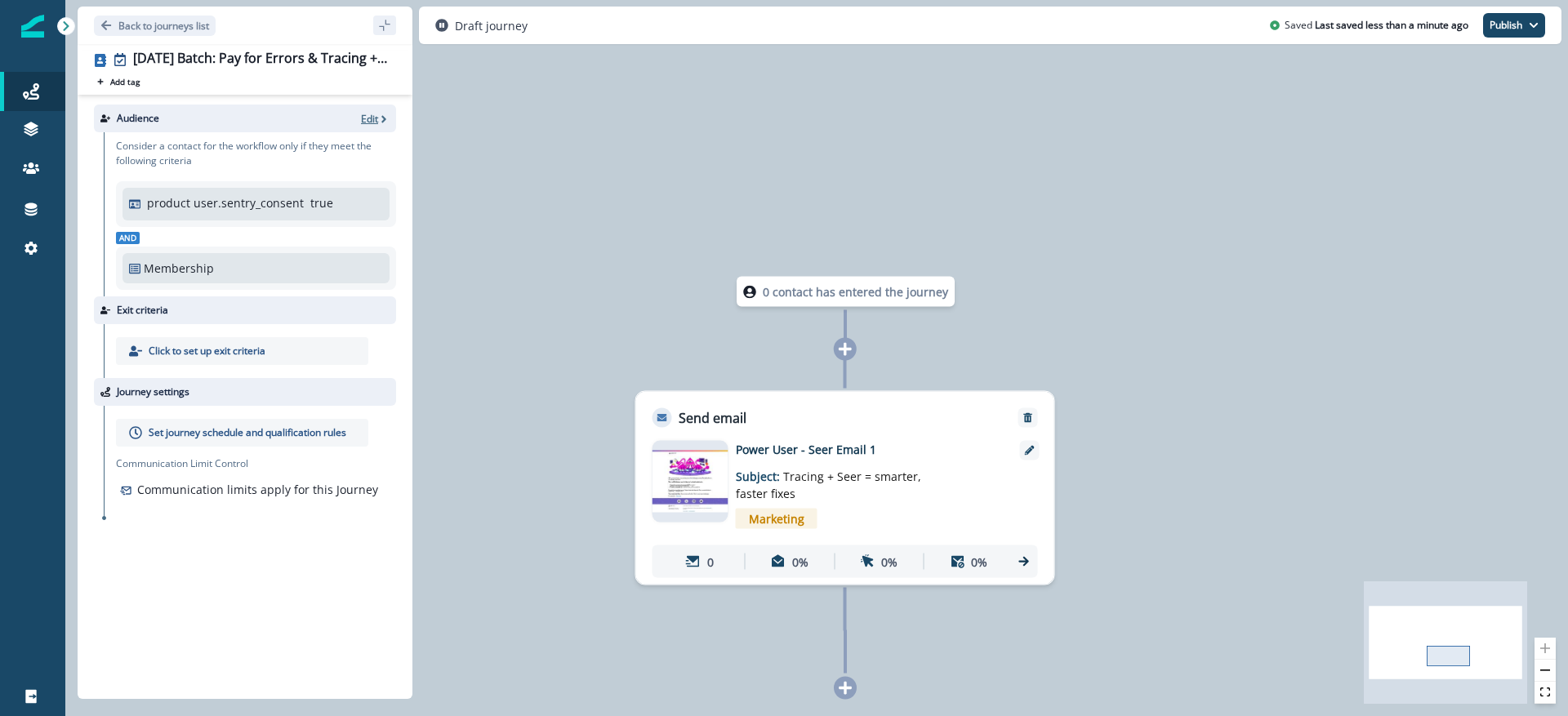
click at [370, 119] on p "Edit" at bounding box center [369, 119] width 17 height 14
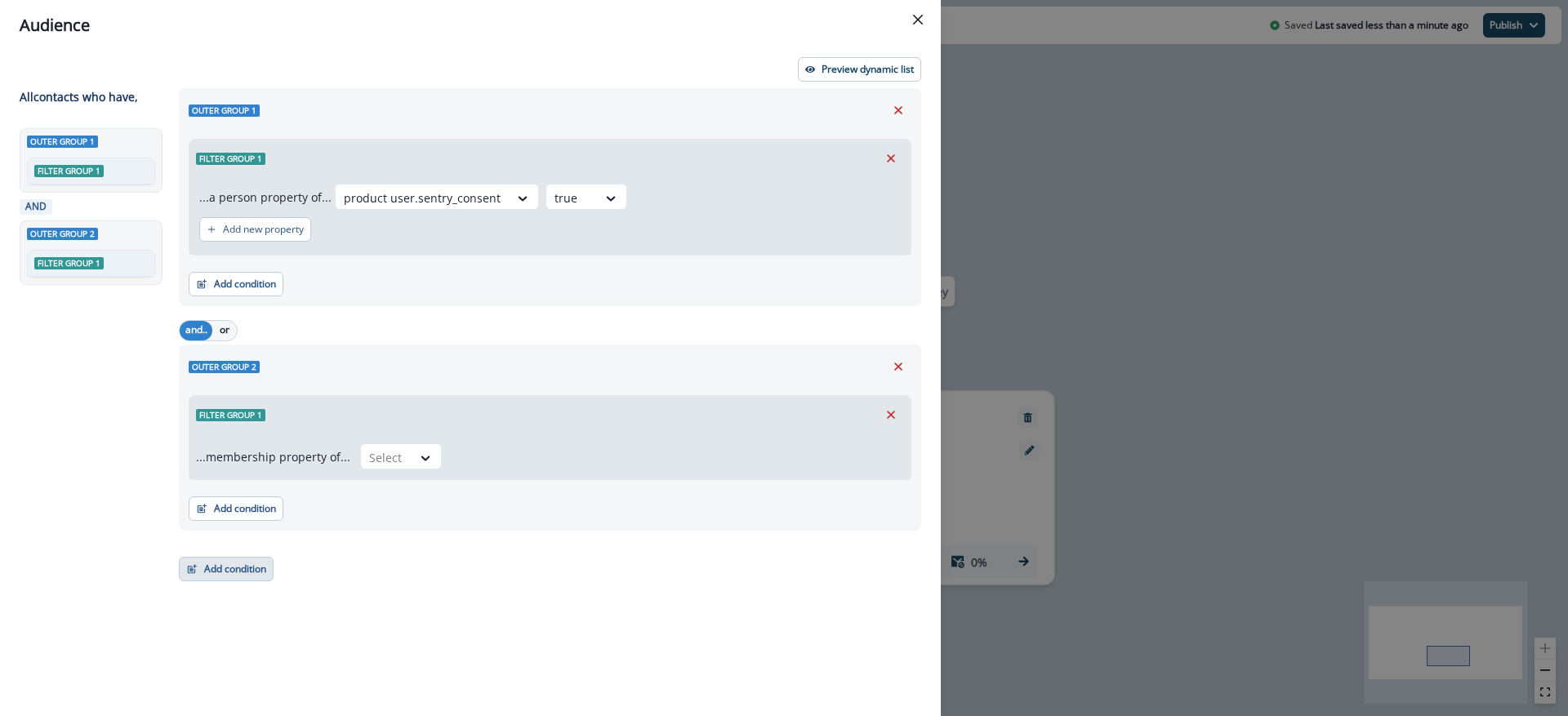
click at [238, 566] on button "Add condition" at bounding box center [226, 568] width 95 height 24
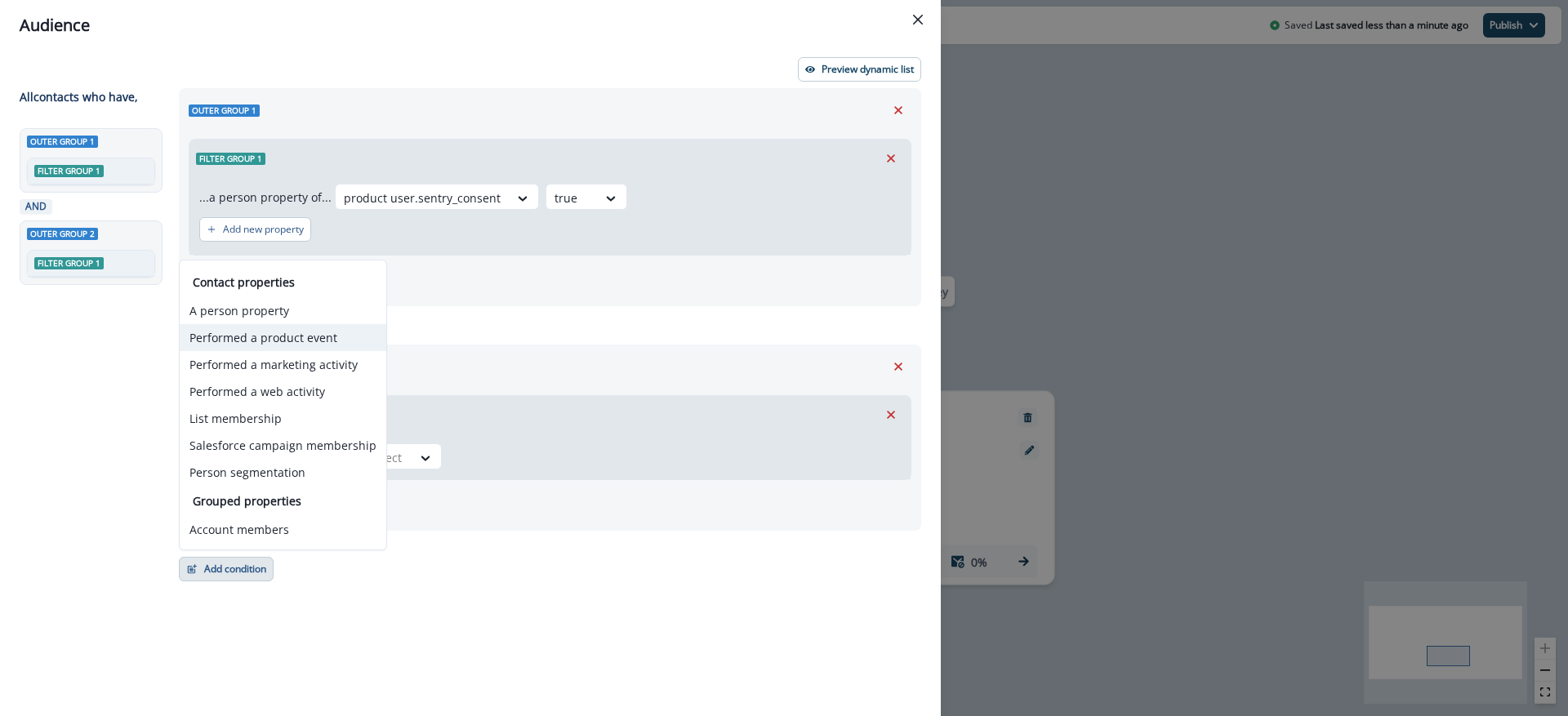
click at [308, 337] on button "Performed a product event" at bounding box center [283, 337] width 207 height 27
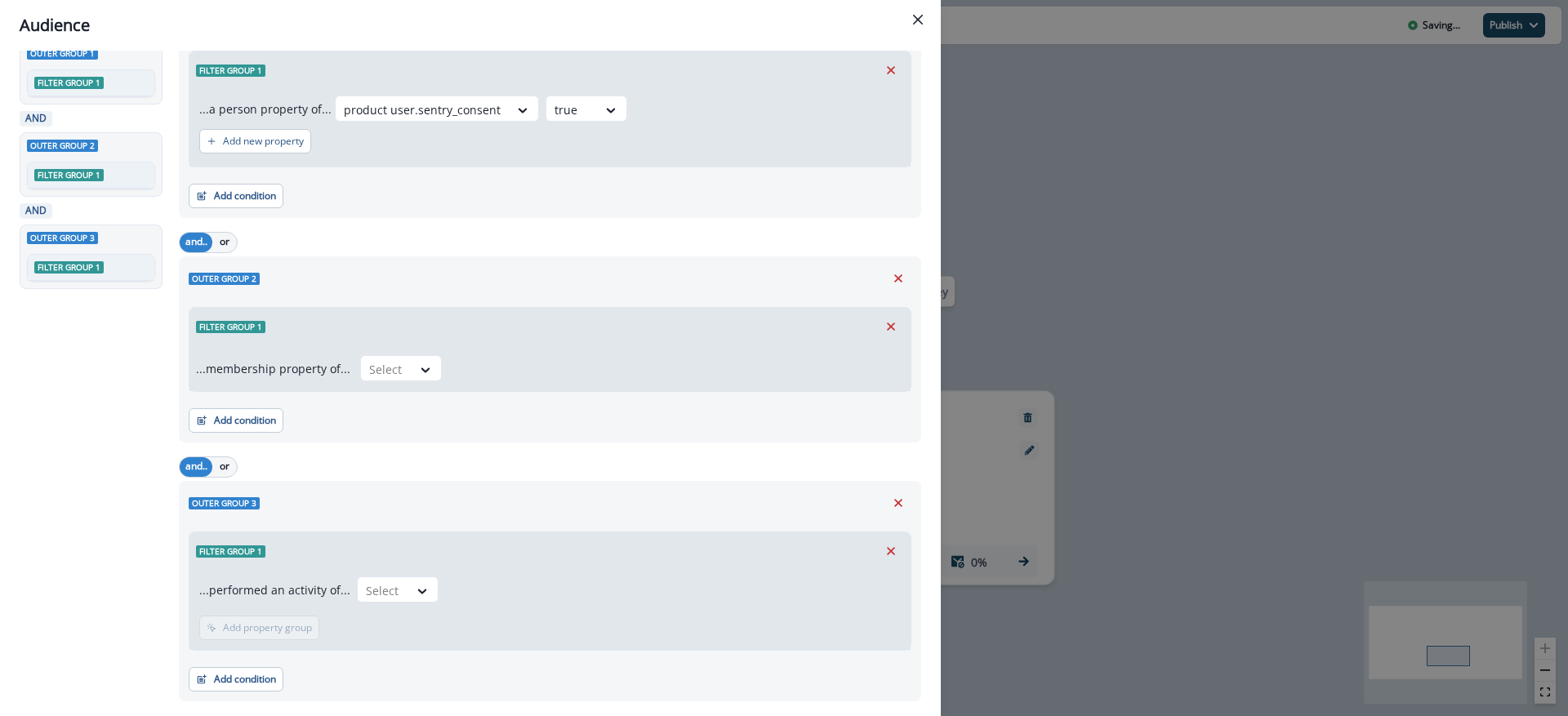
scroll to position [124, 0]
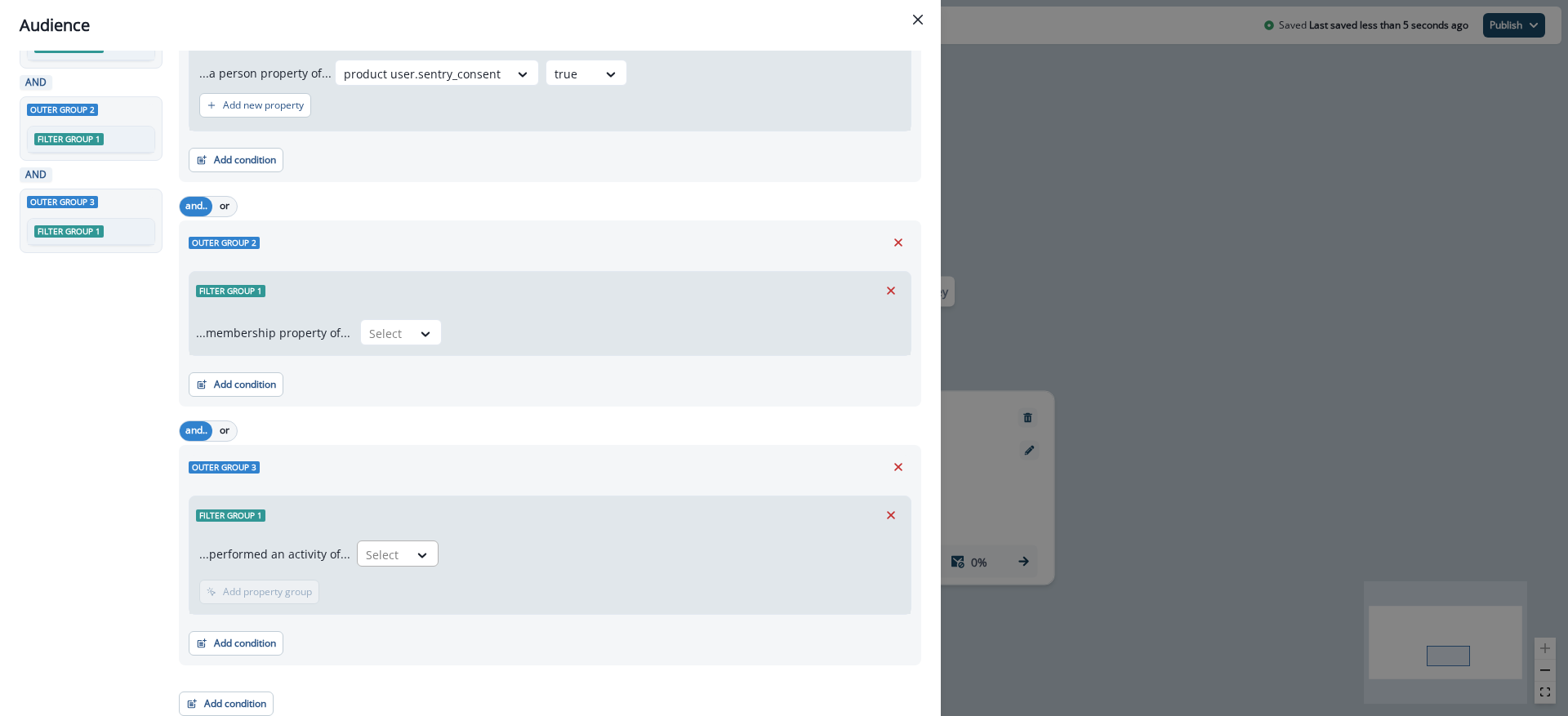
click at [396, 548] on div "Select" at bounding box center [383, 555] width 51 height 27
click at [422, 603] on div "Trial Started" at bounding box center [405, 615] width 108 height 30
click at [328, 590] on p "Add time frame" at bounding box center [362, 592] width 71 height 12
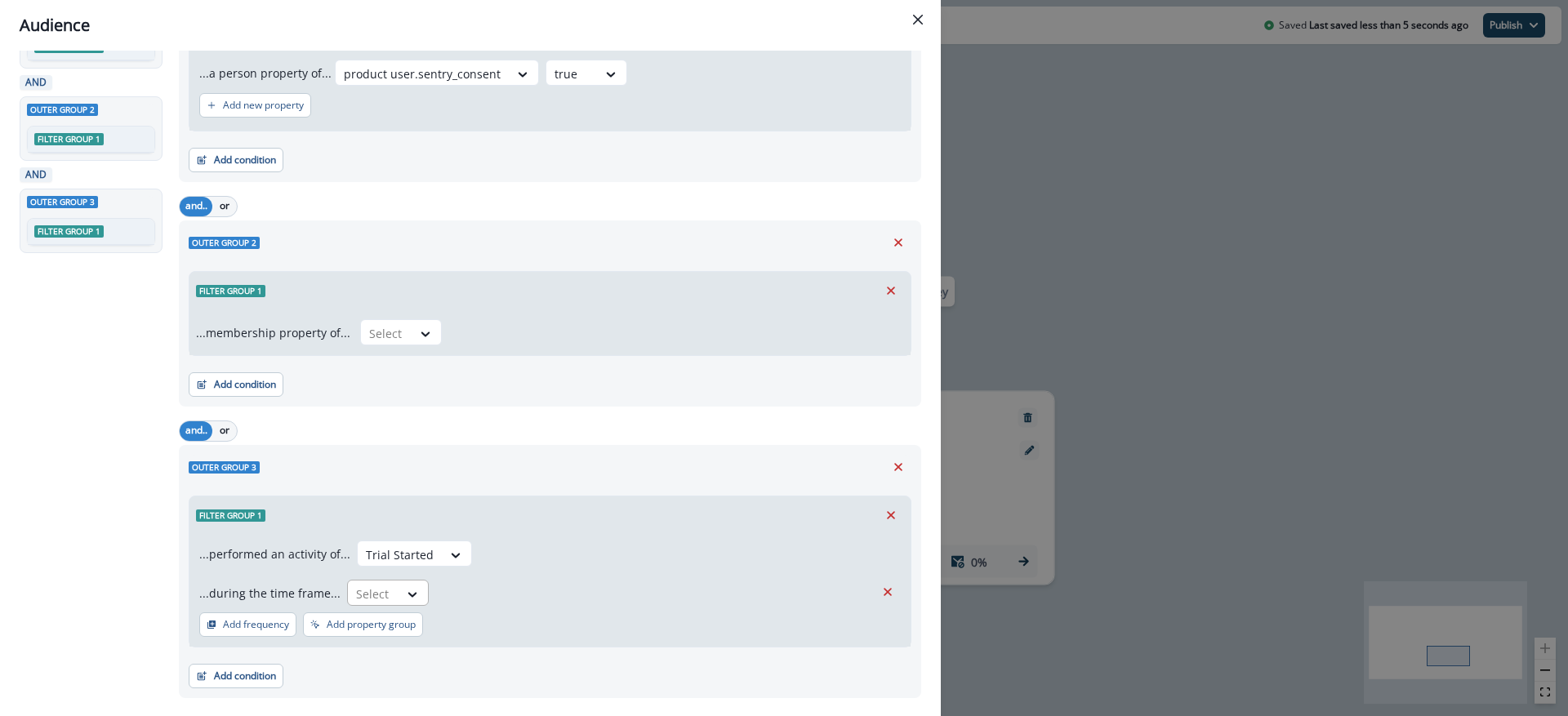
click at [412, 582] on div at bounding box center [413, 594] width 30 height 27
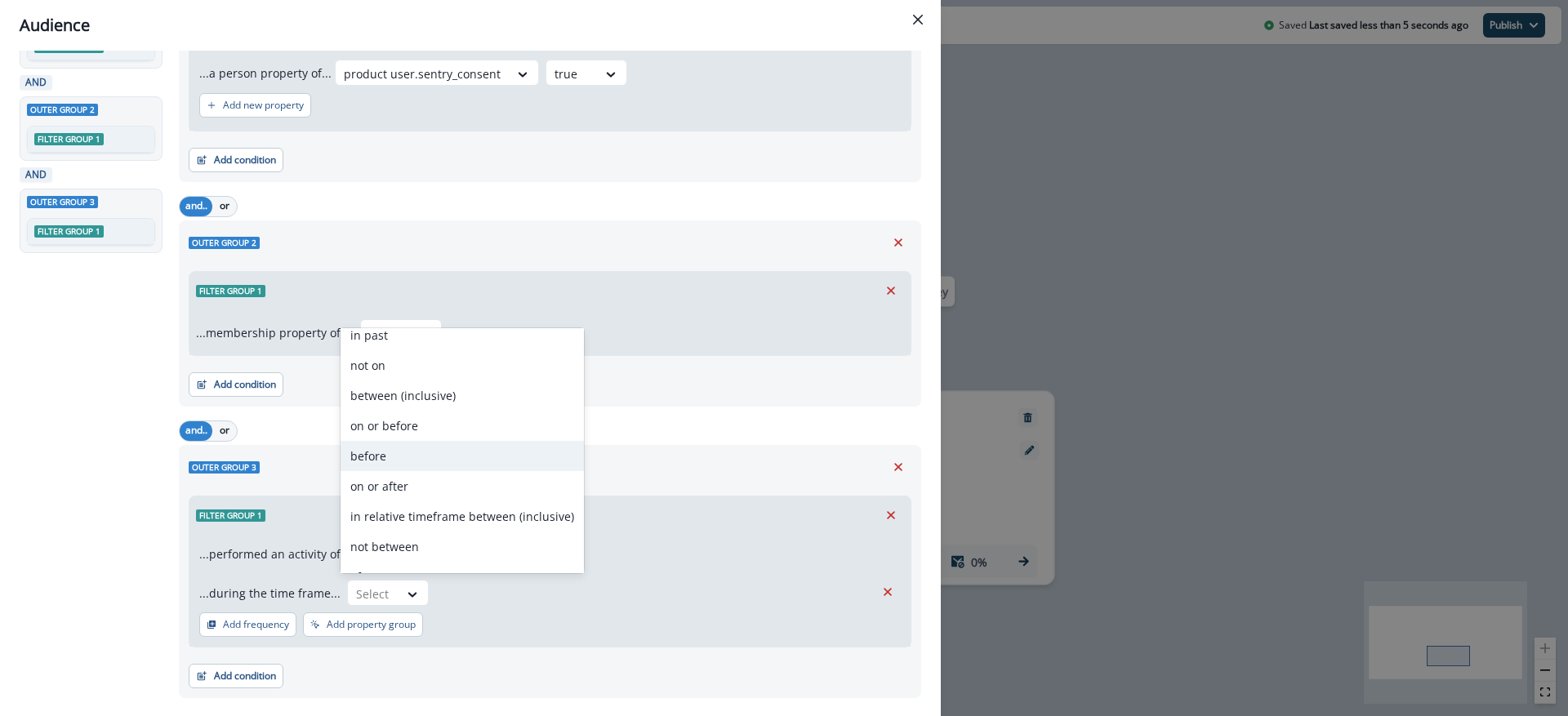
scroll to position [35, 0]
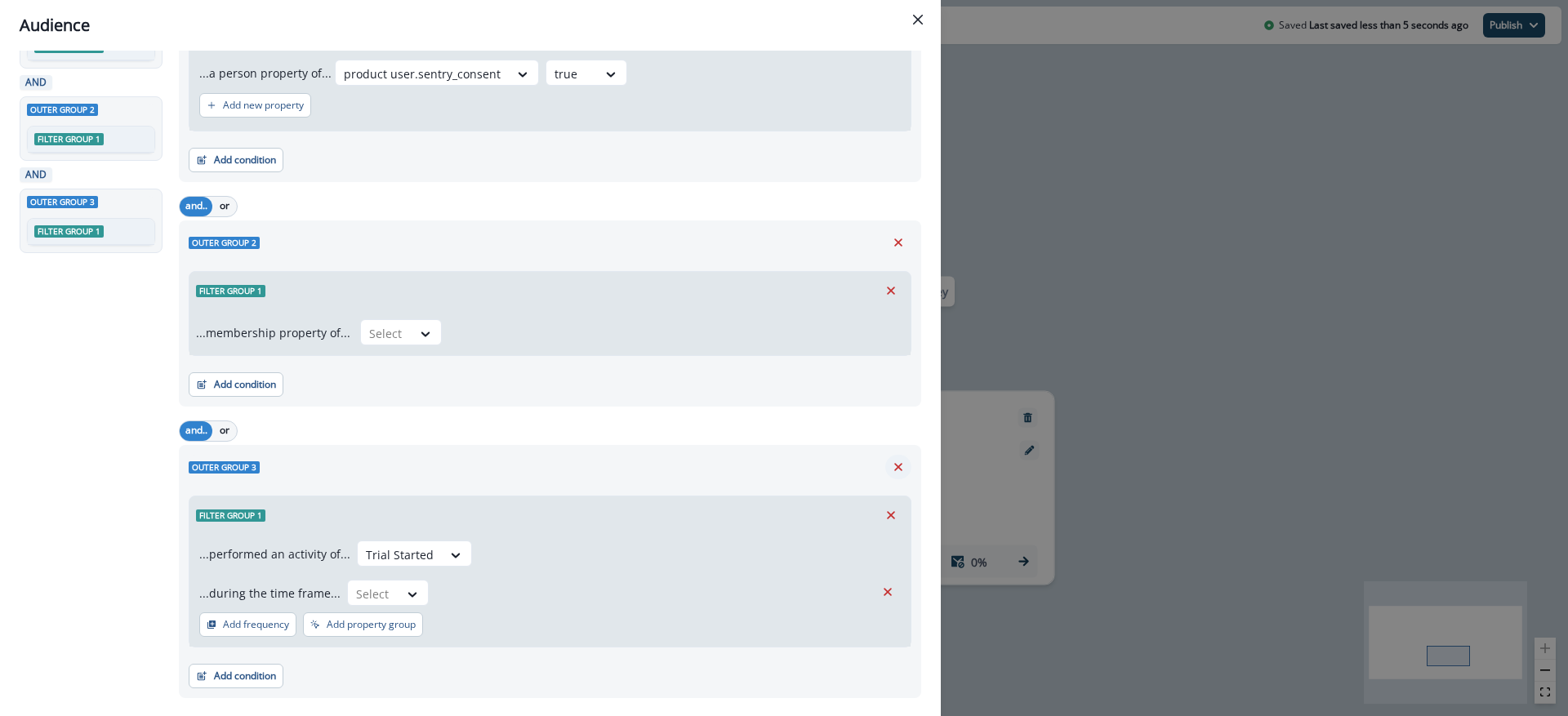
click at [894, 465] on icon "Remove" at bounding box center [898, 466] width 8 height 8
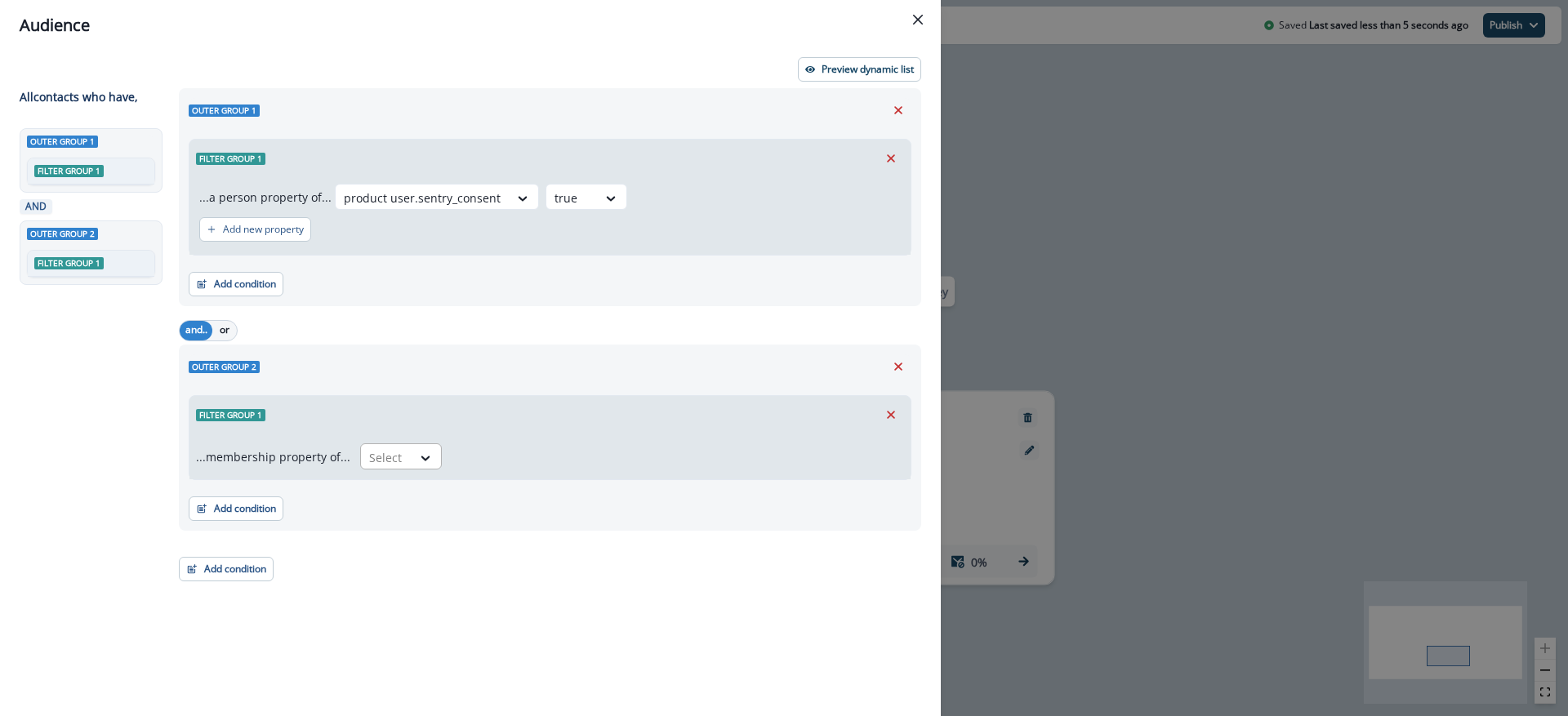
click at [405, 459] on div "Select" at bounding box center [386, 458] width 51 height 27
click at [307, 549] on div "Outer group 1 Filter group 1 ...a person property of... product user.sentry_con…" at bounding box center [545, 372] width 753 height 568
click at [290, 237] on button "Add new property" at bounding box center [255, 229] width 112 height 24
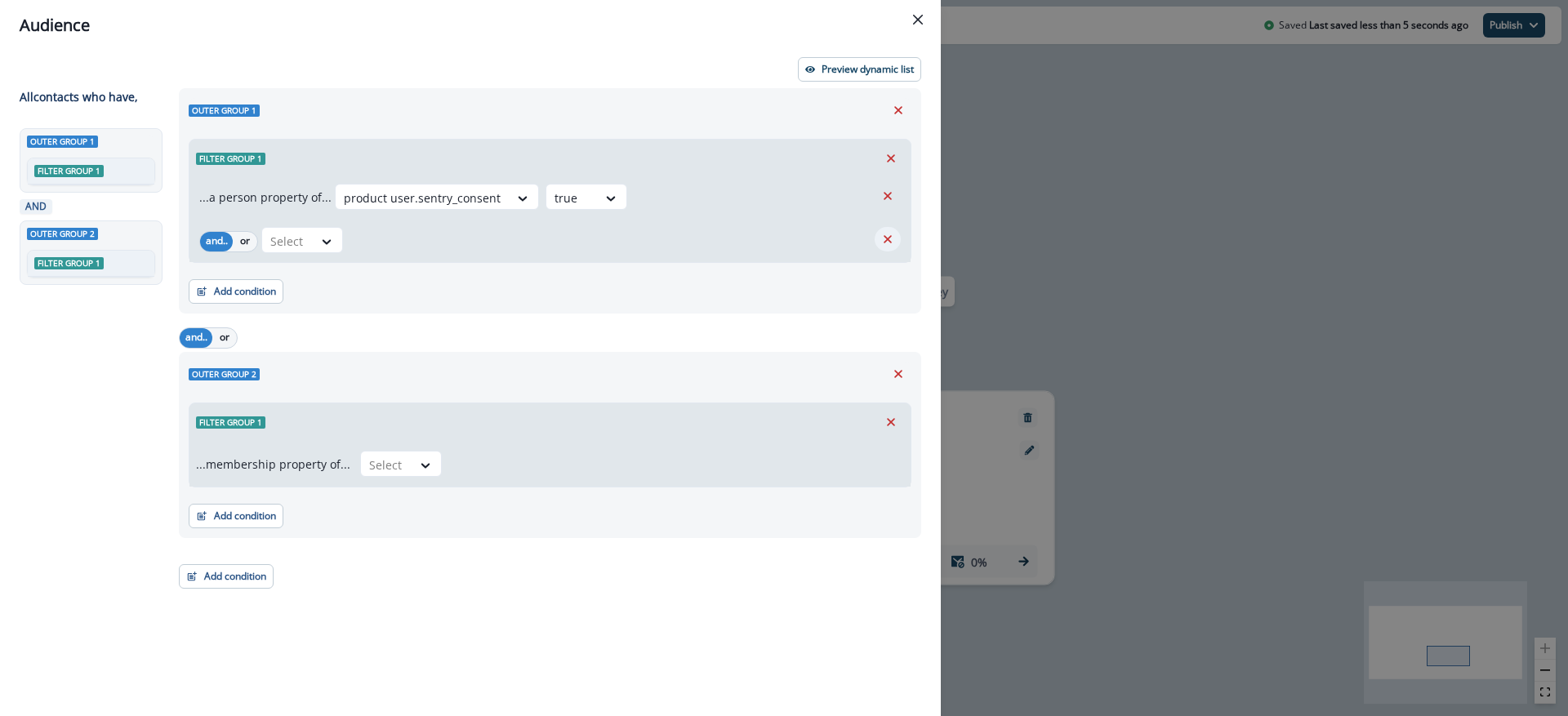
click at [884, 237] on icon "Remove" at bounding box center [888, 239] width 8 height 8
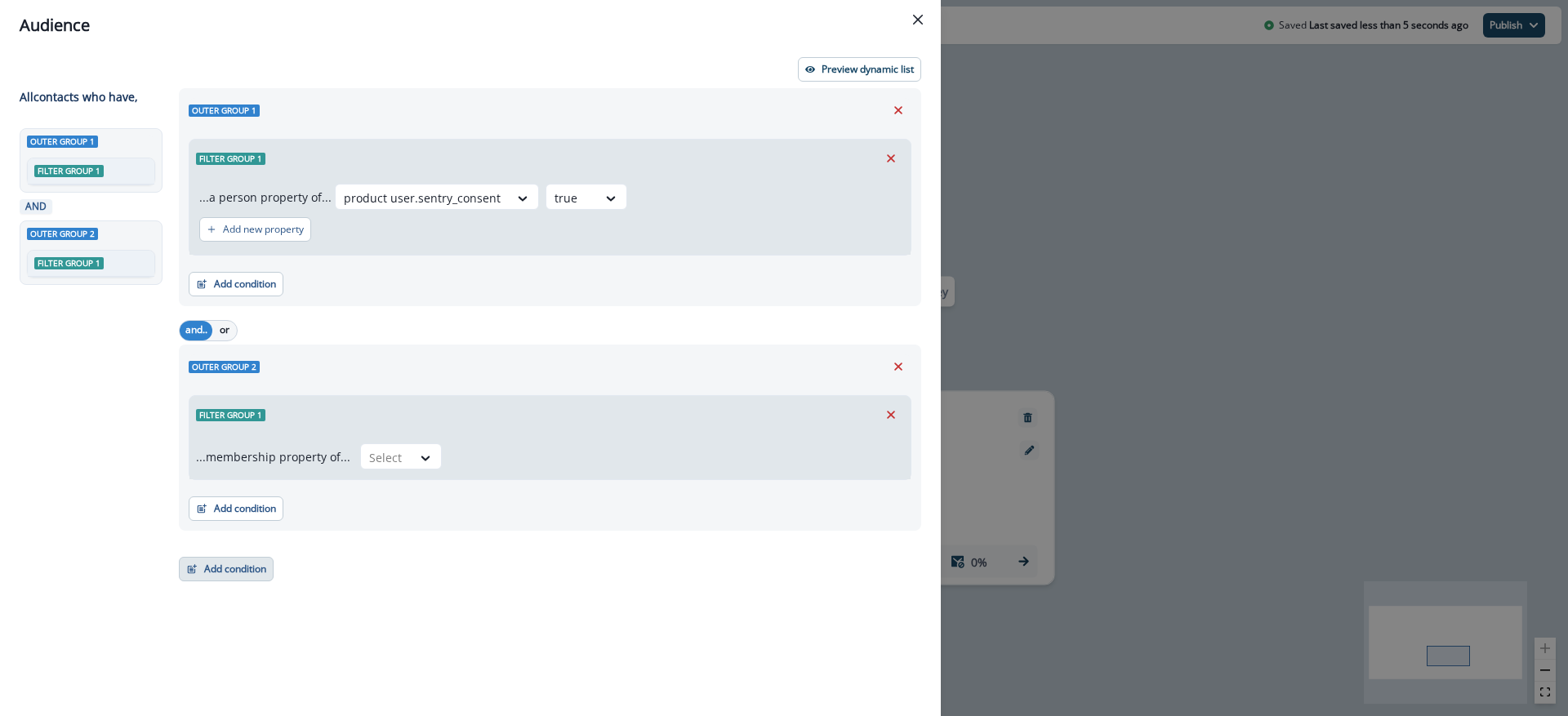
click at [231, 573] on button "Add condition" at bounding box center [226, 568] width 95 height 24
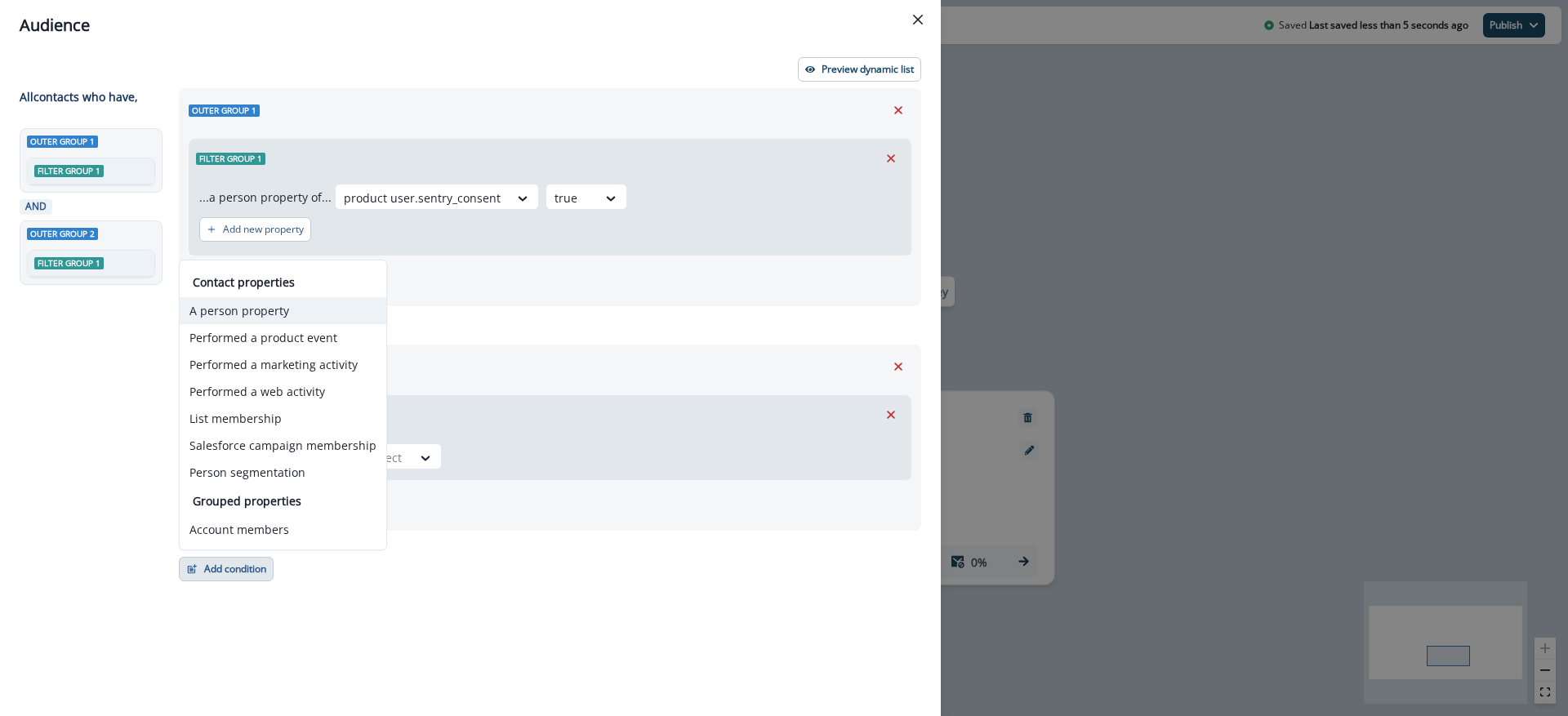
click at [330, 310] on button "A person property" at bounding box center [283, 311] width 207 height 27
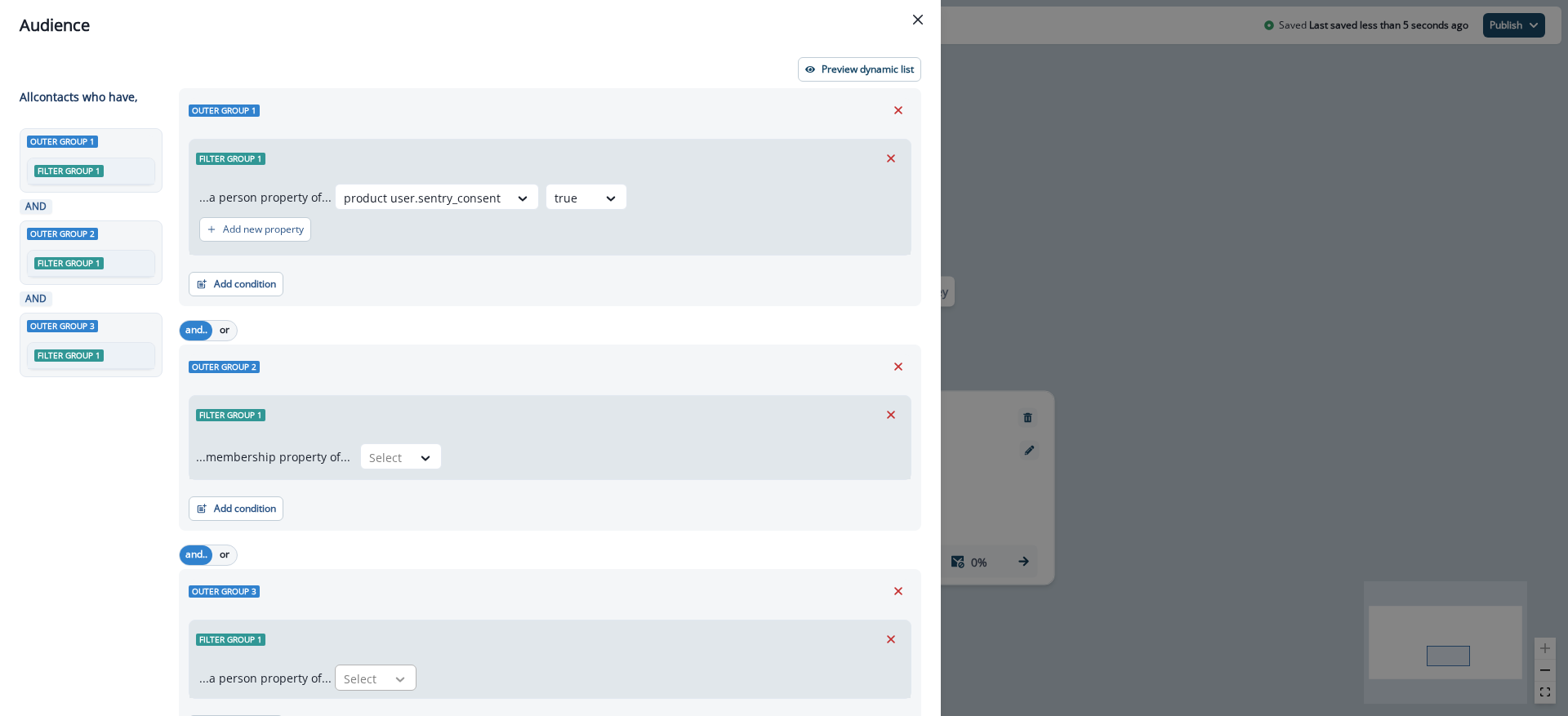
click at [394, 675] on icon at bounding box center [400, 679] width 14 height 16
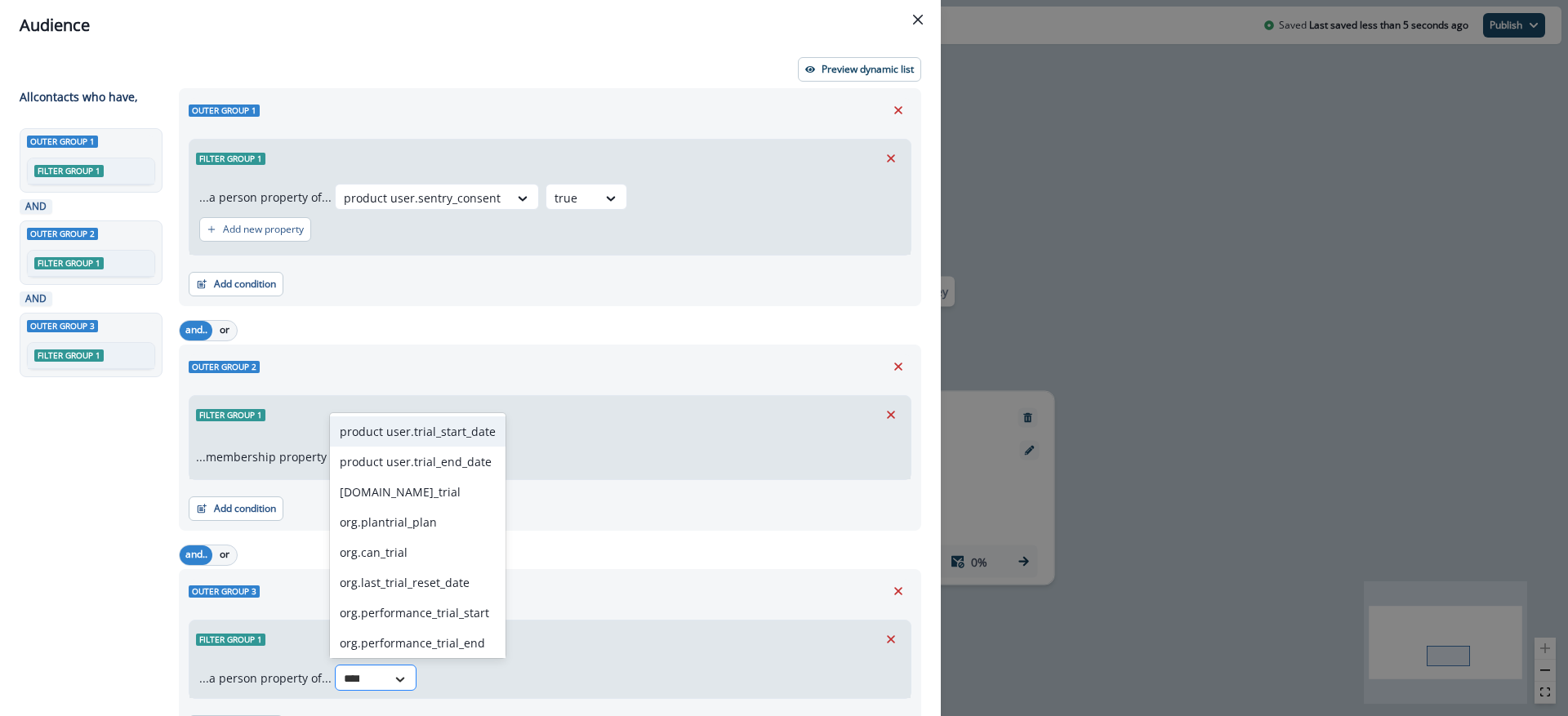
type input "*****"
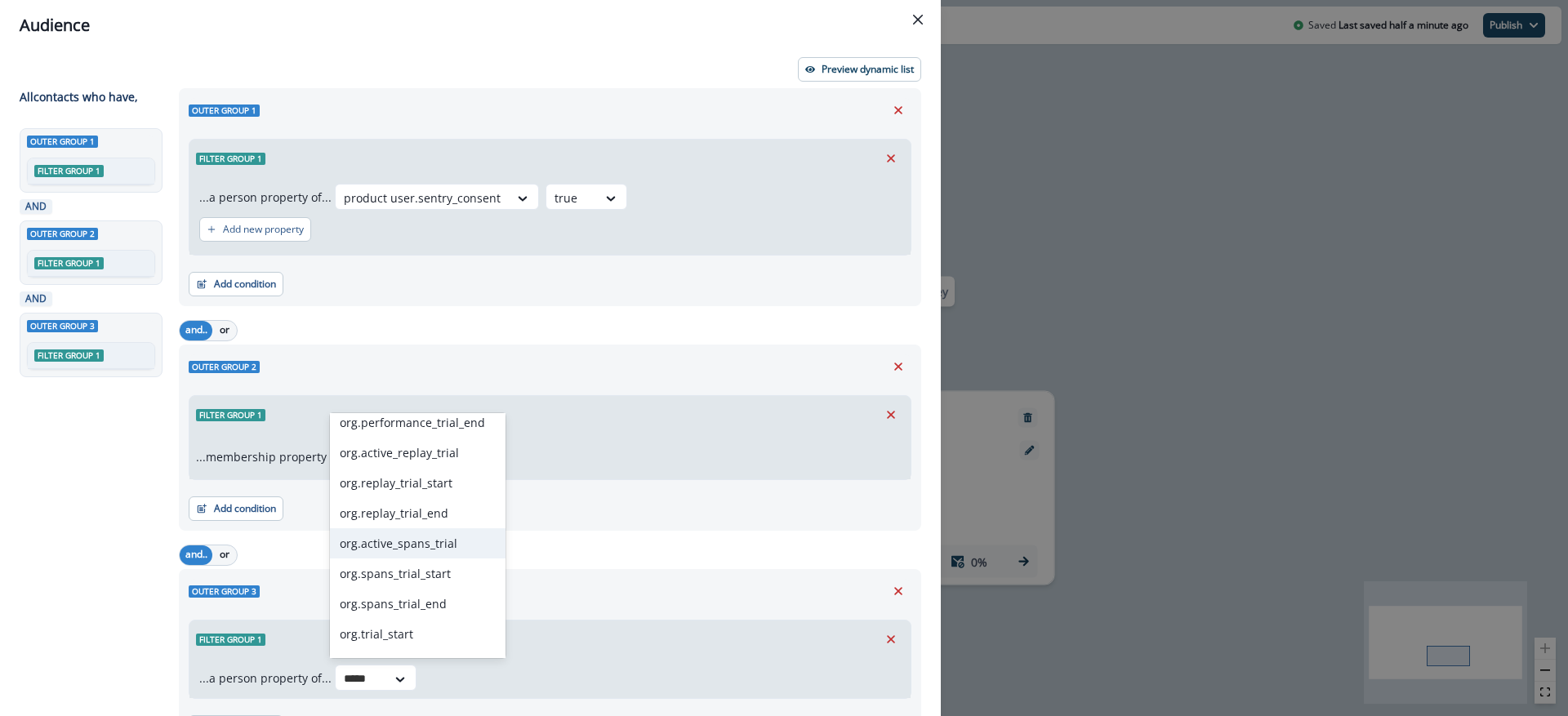
scroll to position [245, 0]
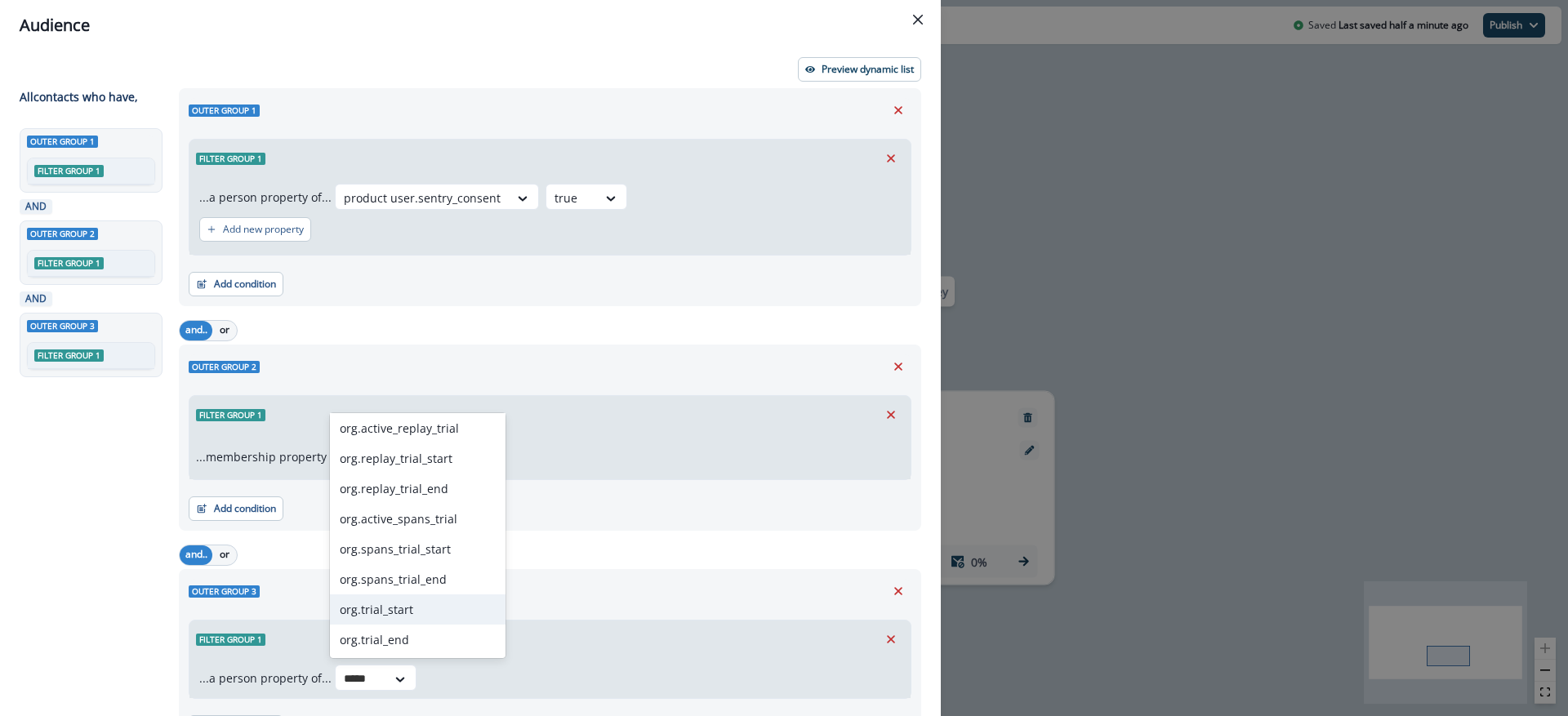
click at [411, 607] on div "org.trial_start" at bounding box center [418, 609] width 175 height 30
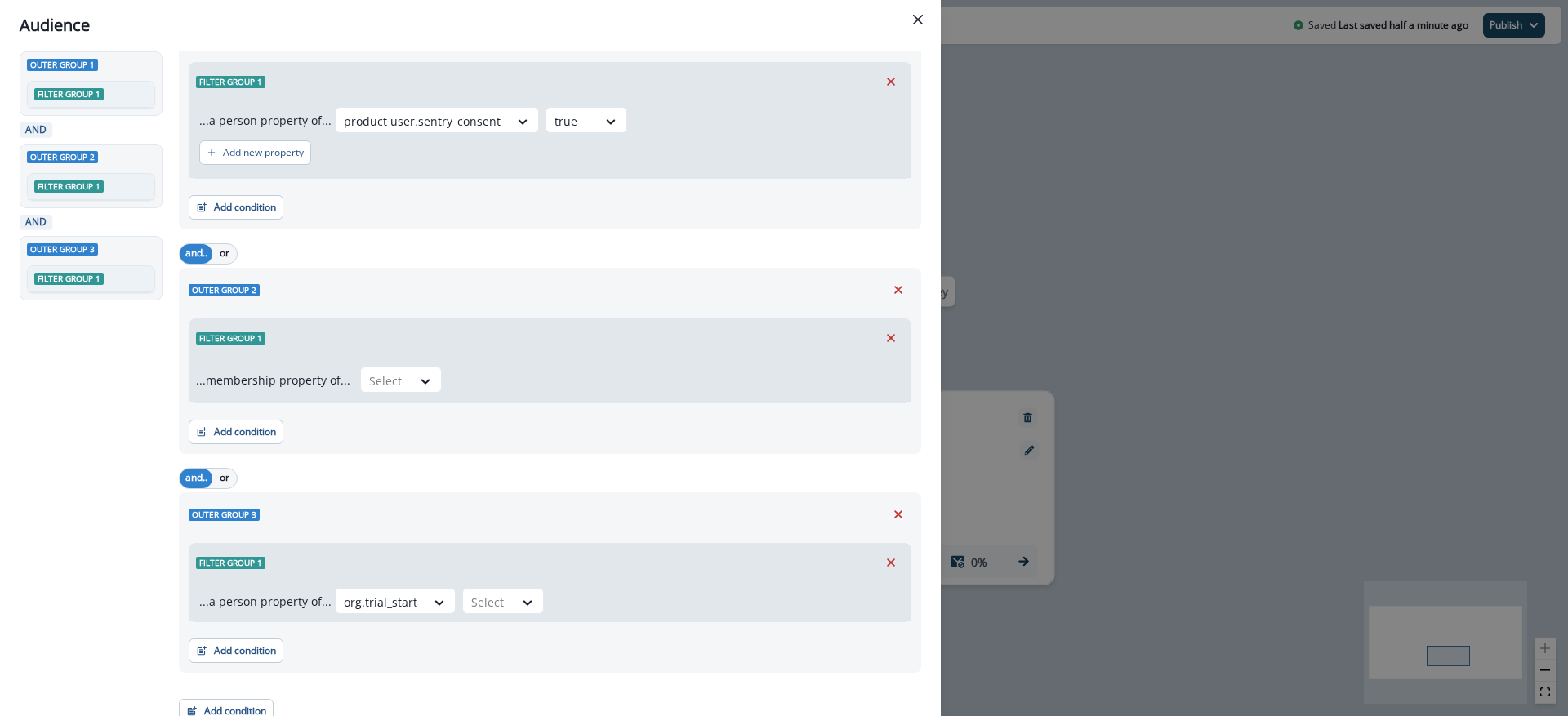
scroll to position [81, 0]
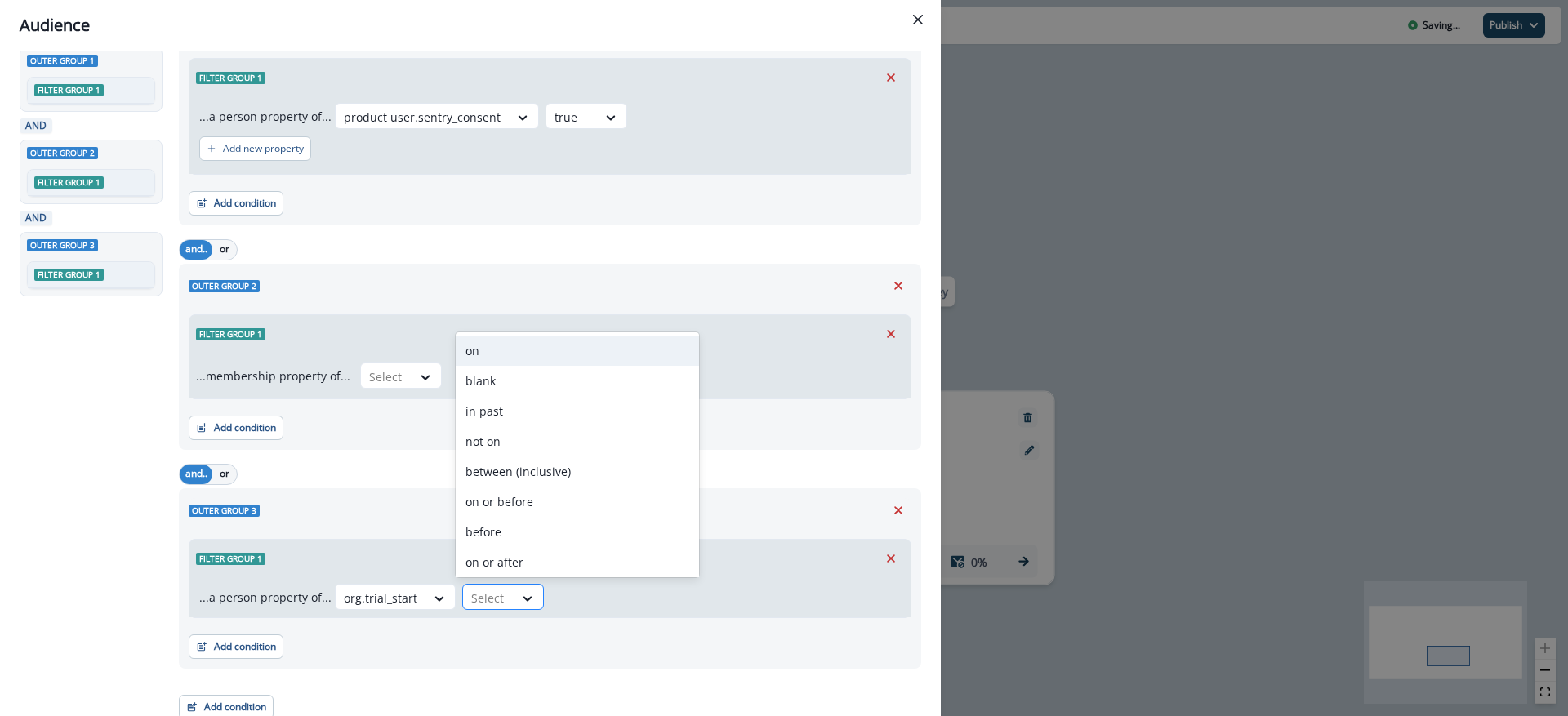
click at [514, 584] on div at bounding box center [528, 598] width 30 height 27
click at [386, 604] on div at bounding box center [380, 598] width 73 height 21
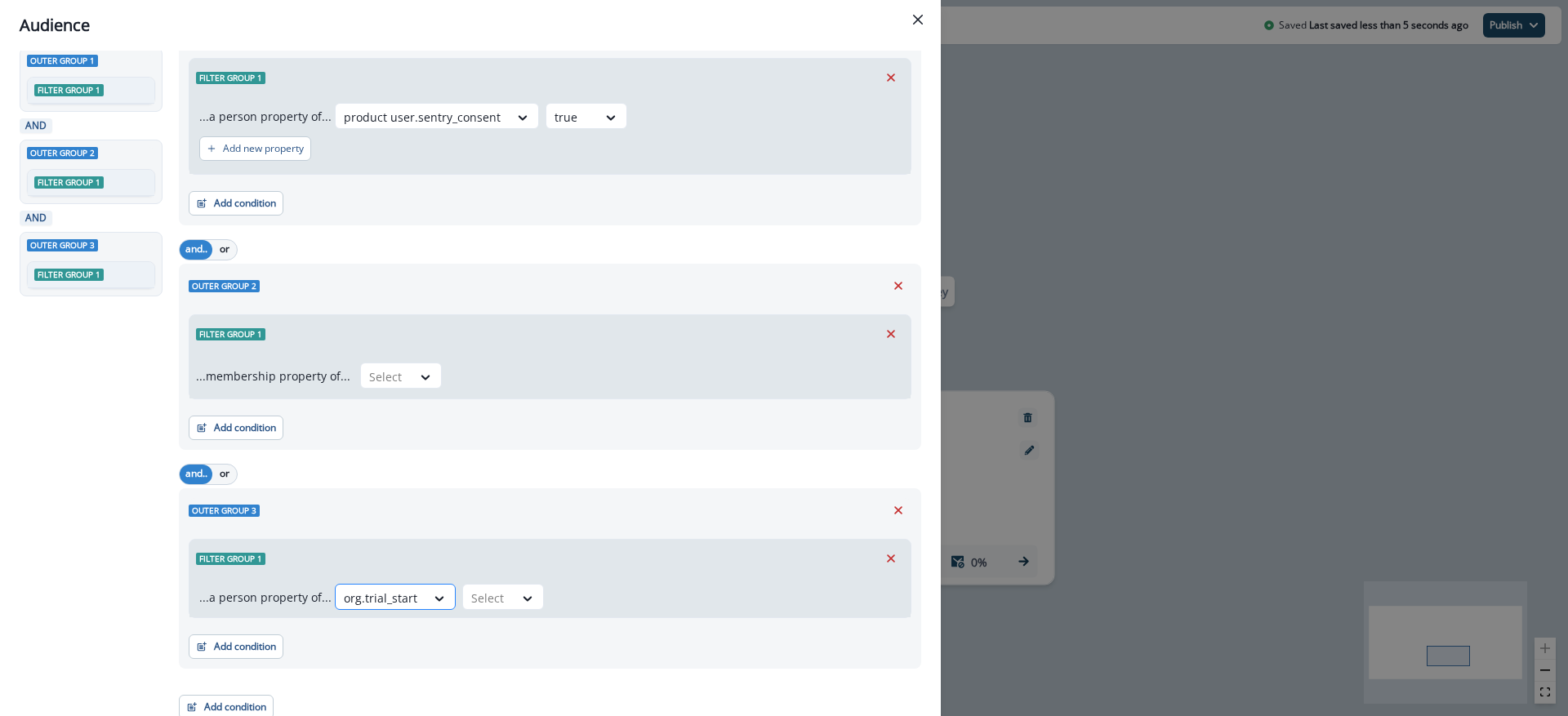
click at [378, 599] on div at bounding box center [380, 598] width 73 height 21
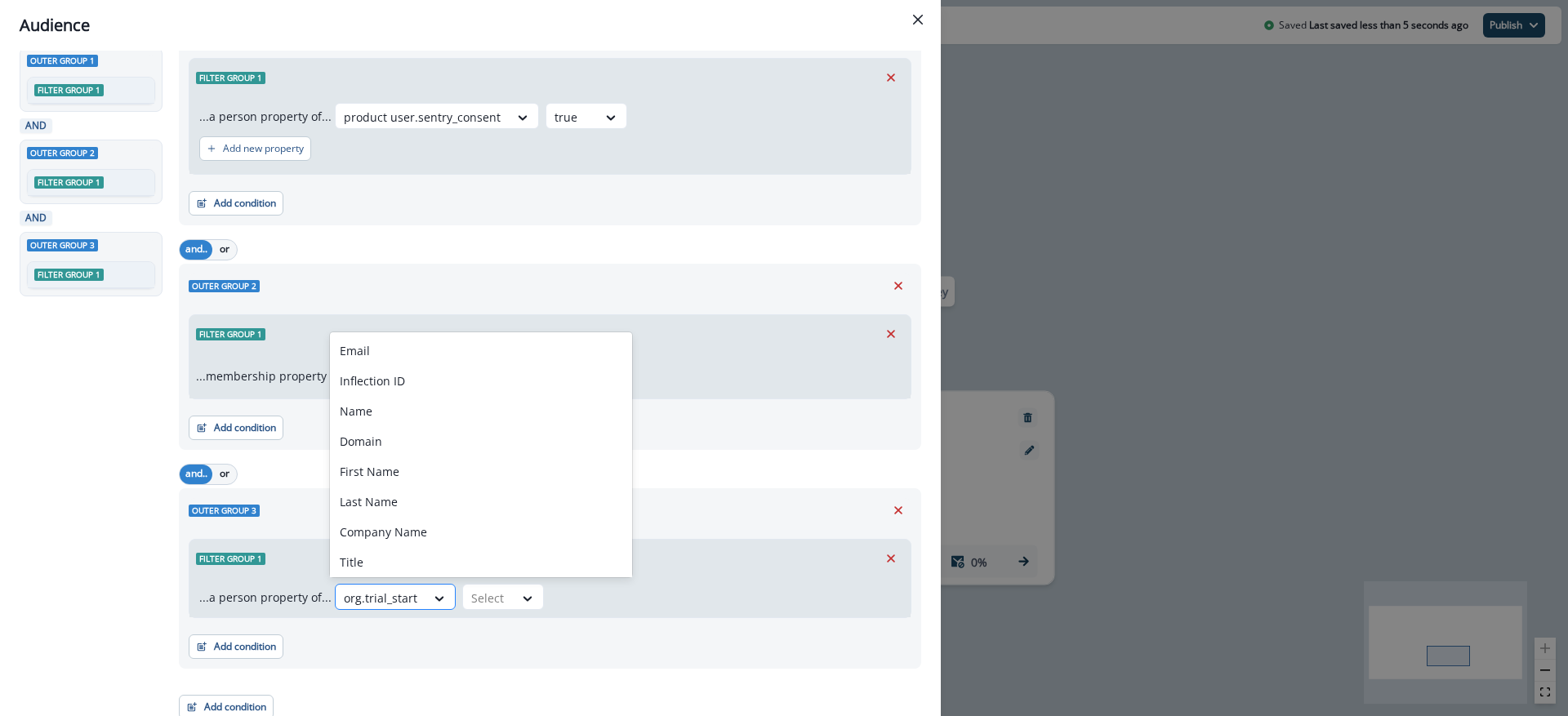
click at [378, 599] on div at bounding box center [380, 598] width 73 height 21
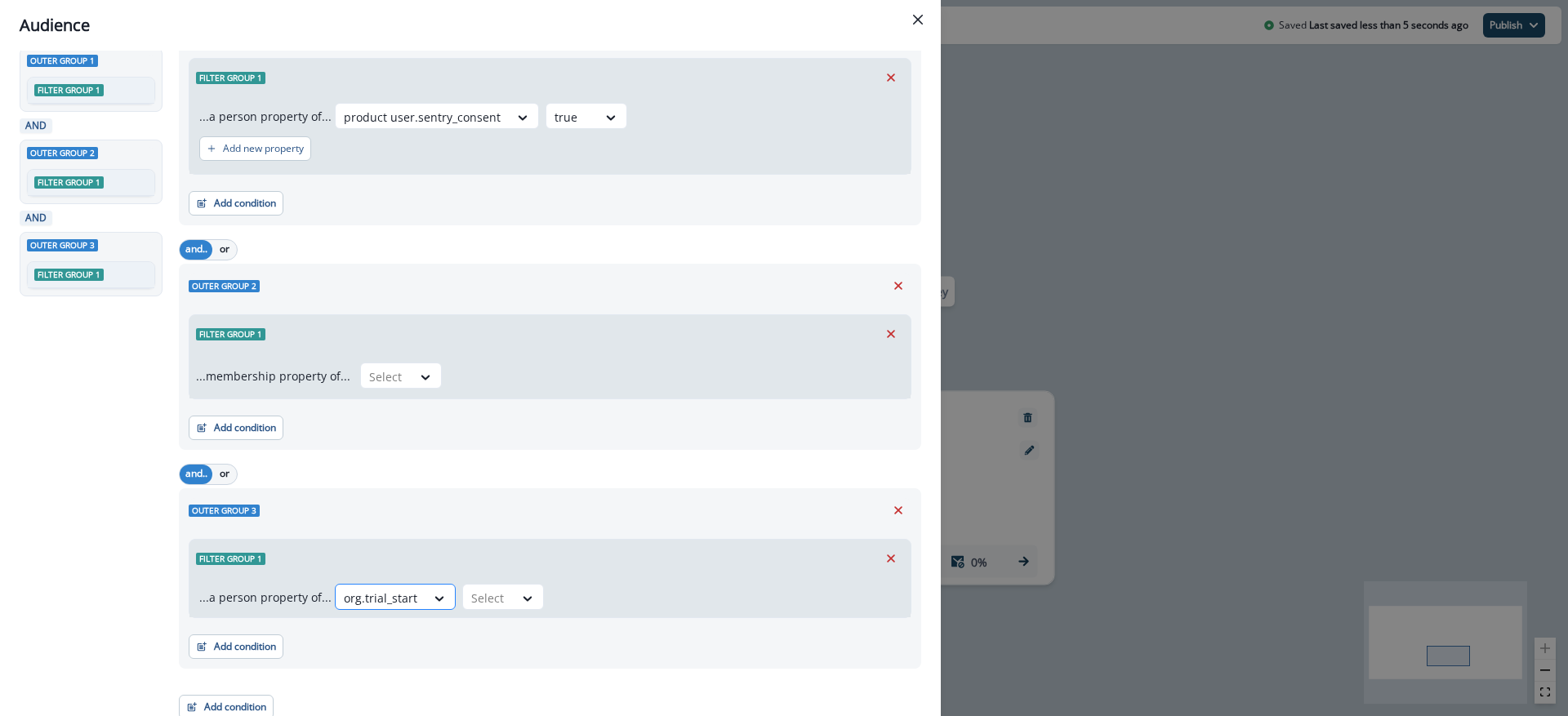
click at [378, 599] on div at bounding box center [380, 598] width 73 height 21
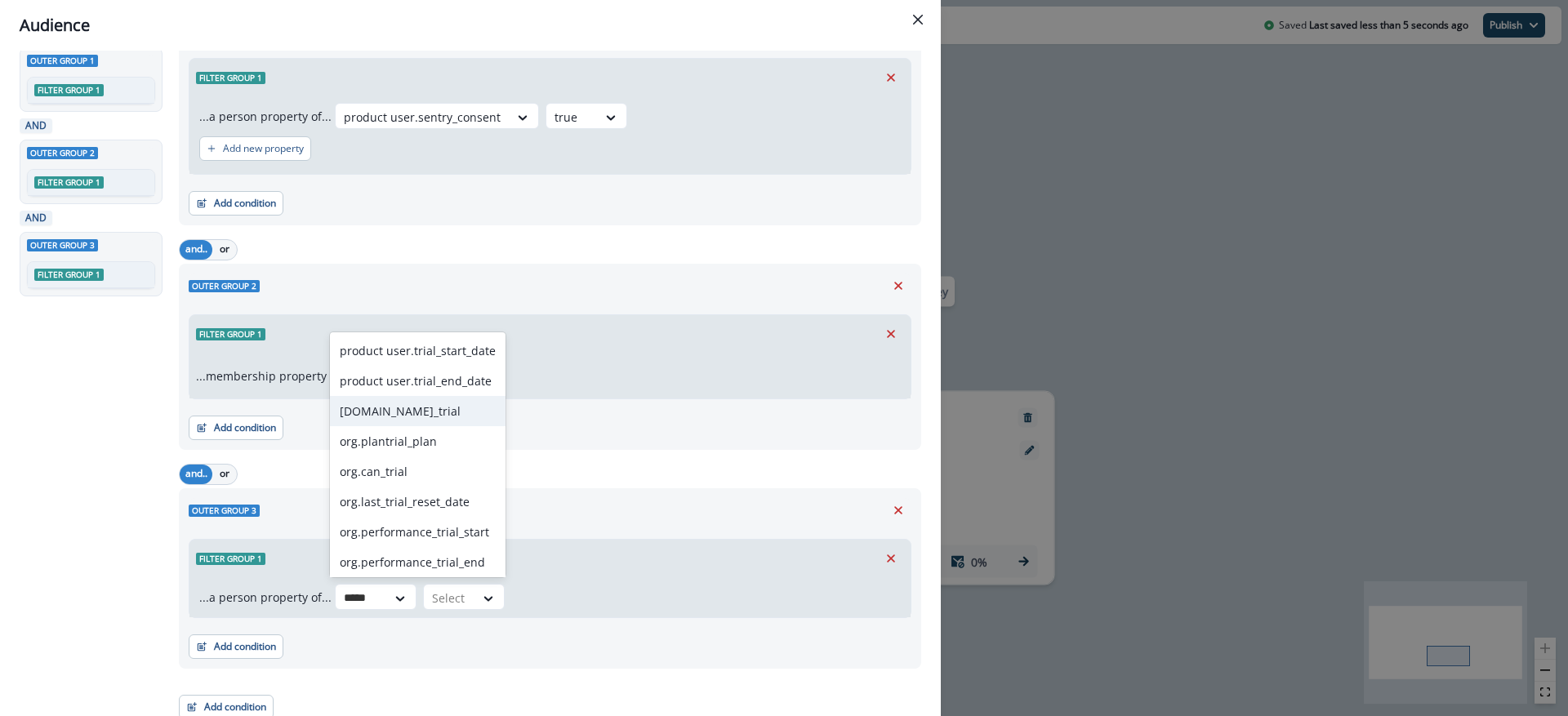
scroll to position [245, 0]
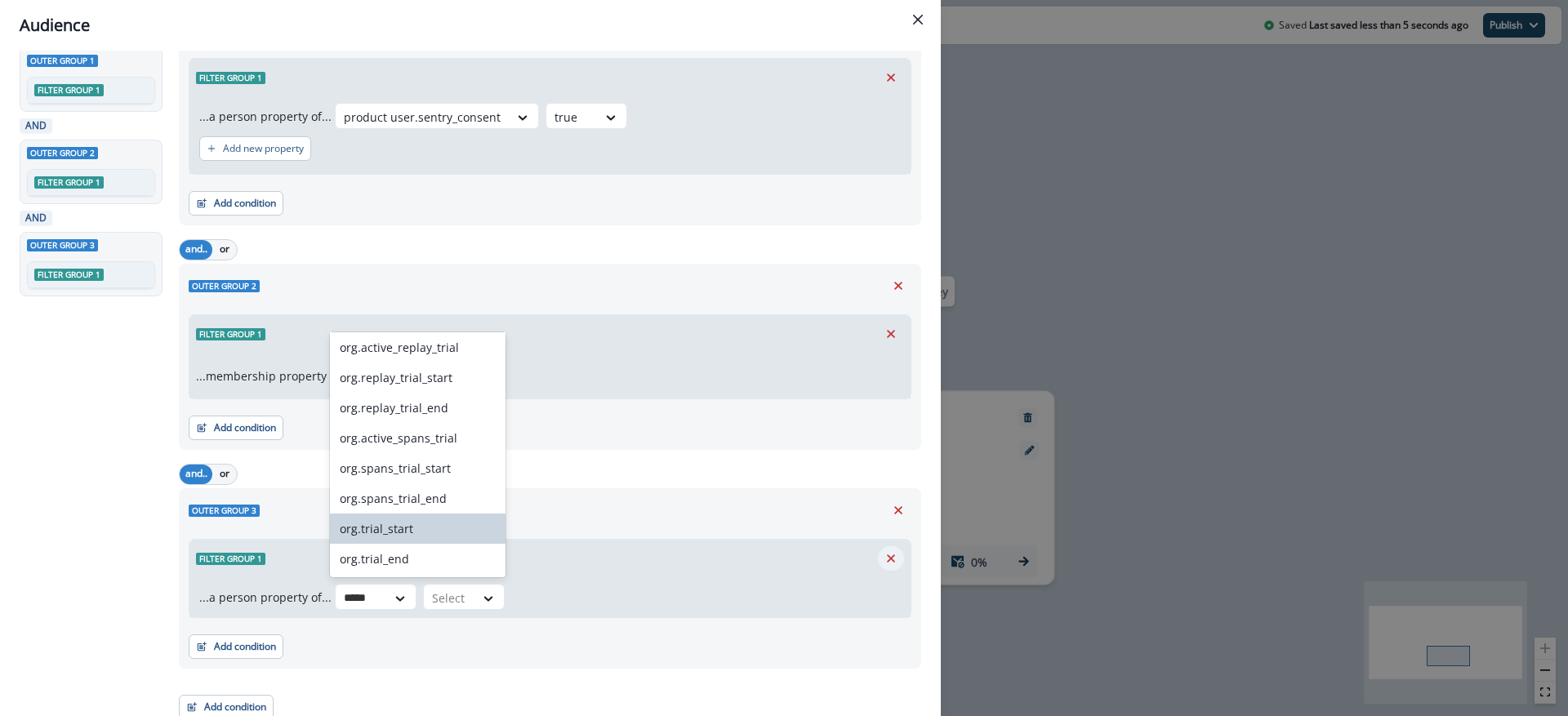
type input "*****"
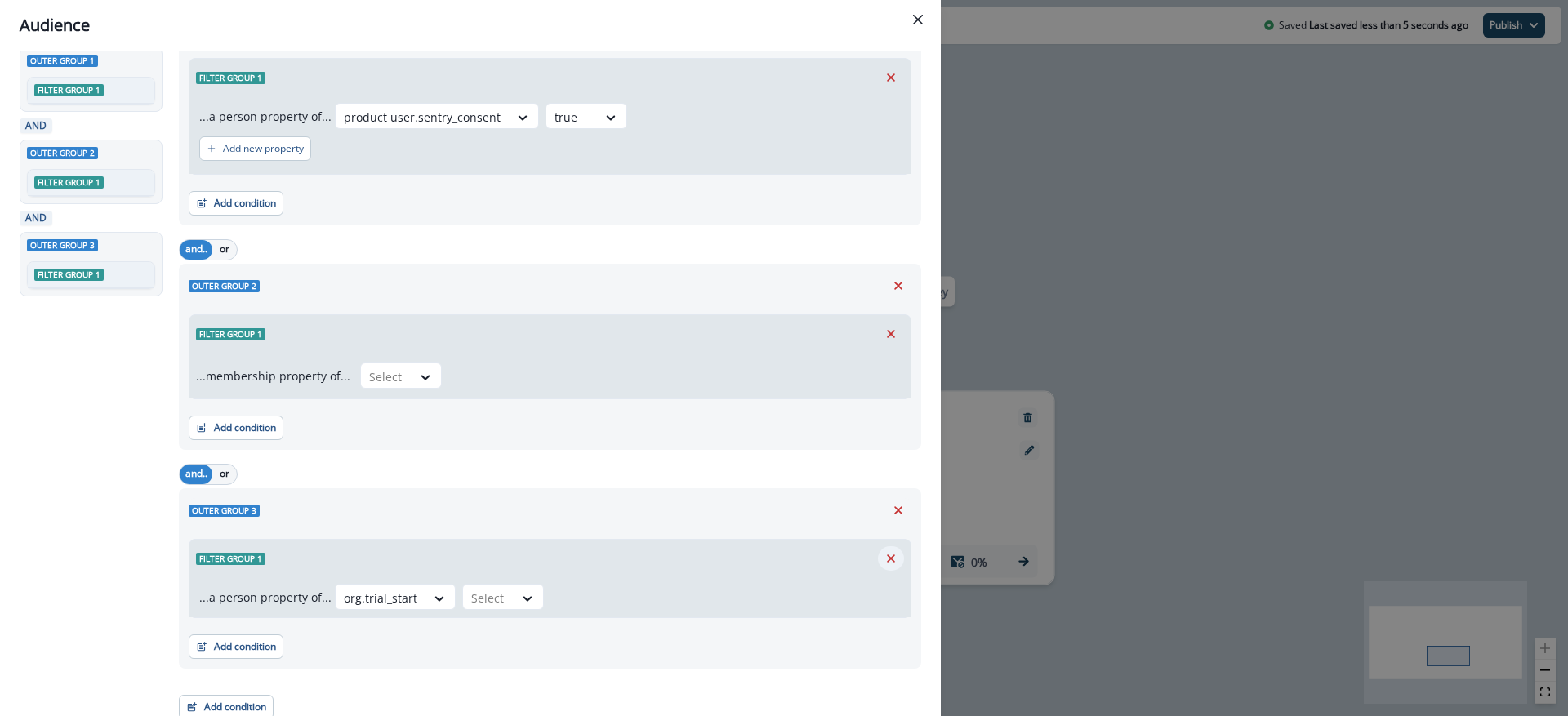
click at [887, 556] on icon "Remove" at bounding box center [891, 558] width 8 height 8
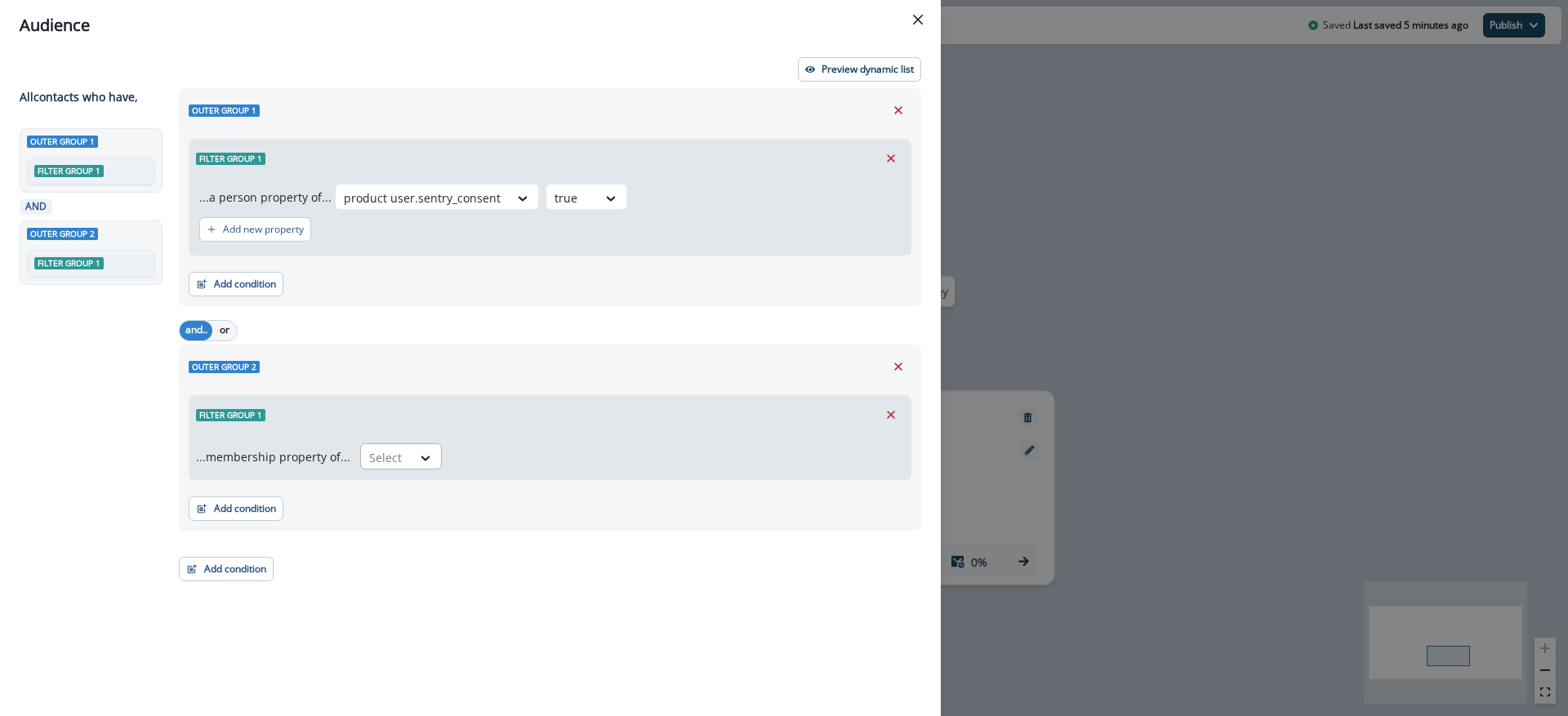
click at [393, 461] on div at bounding box center [387, 457] width 34 height 21
click at [395, 518] on div "in" at bounding box center [396, 525] width 81 height 30
click at [556, 461] on div at bounding box center [663, 457] width 405 height 21
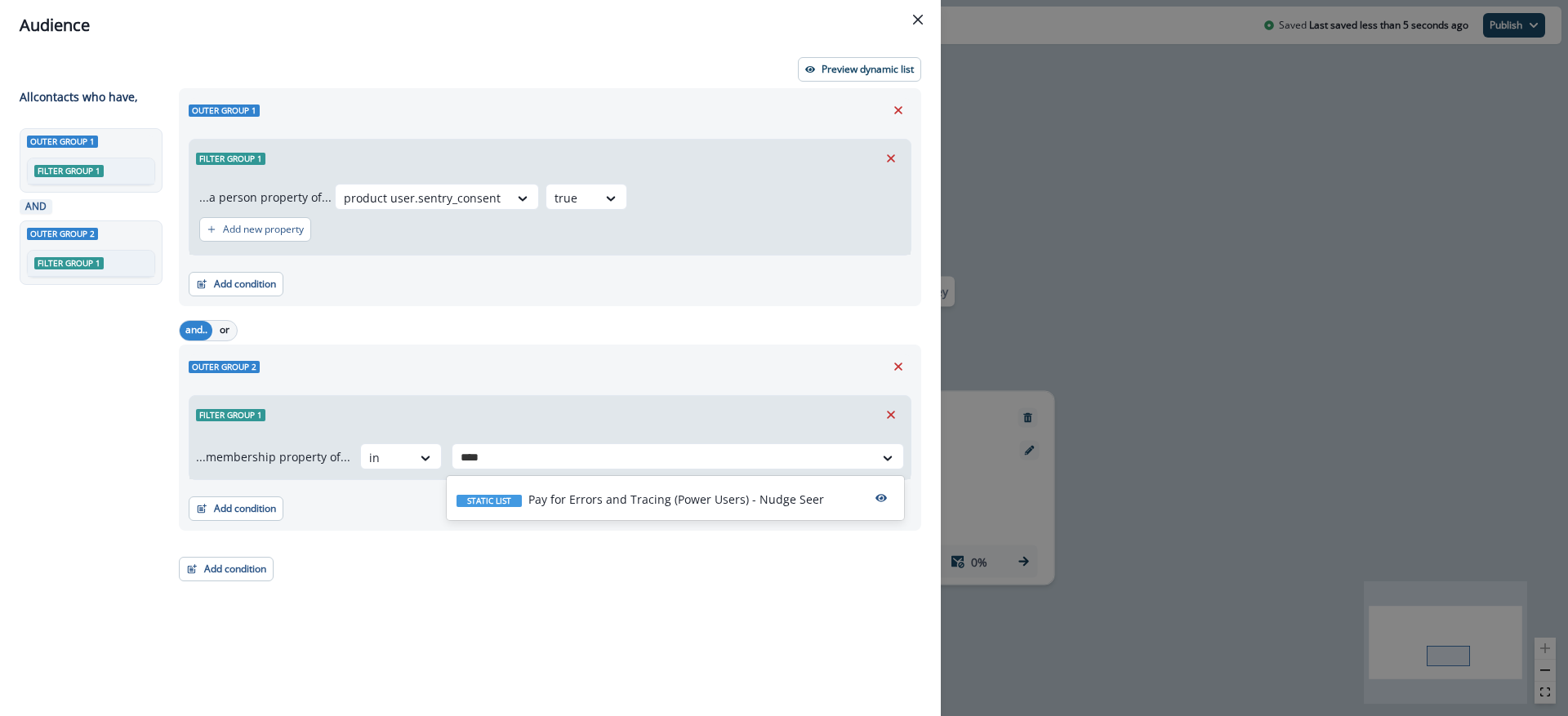
type input "*****"
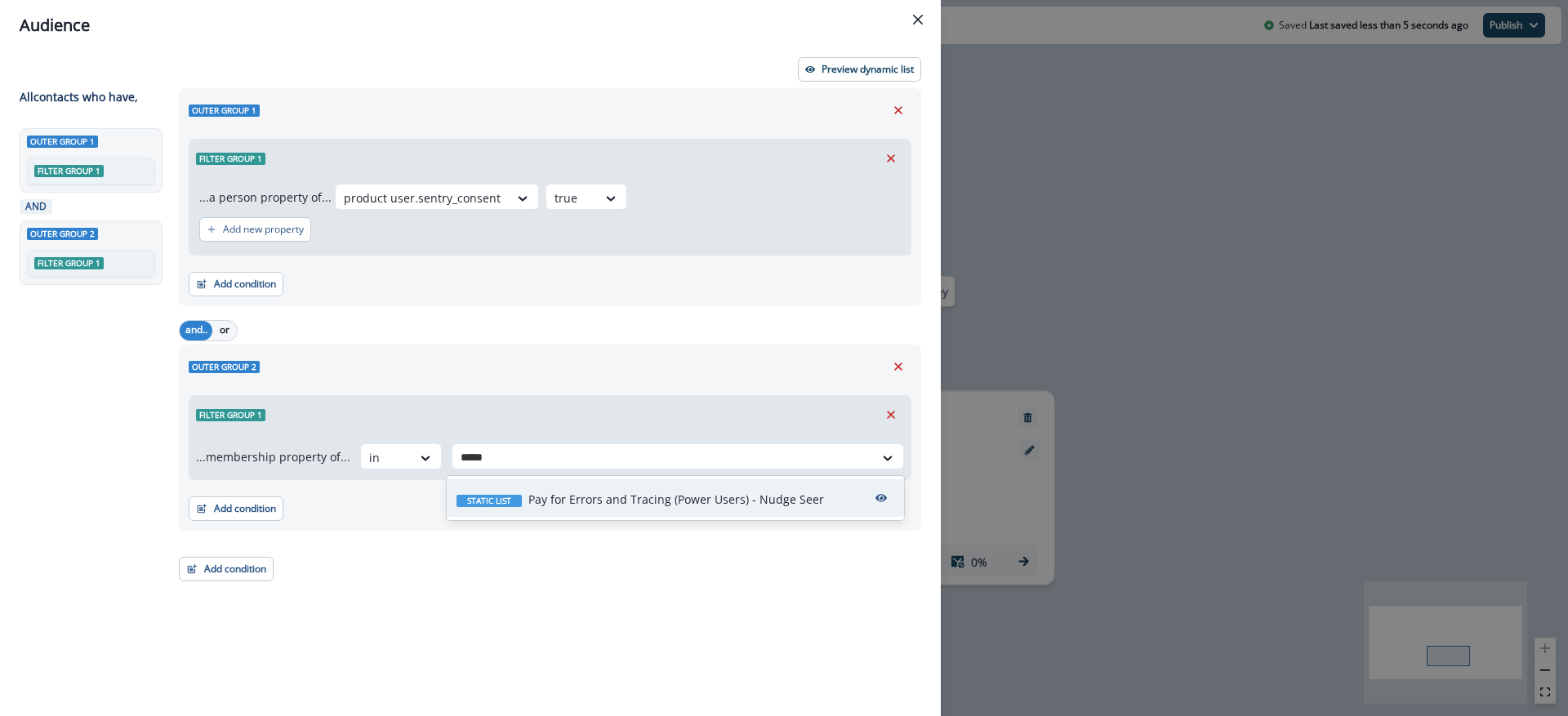
click at [622, 501] on p "Pay for Errors and Tracing (Power Users) - Nudge Seer" at bounding box center [677, 499] width 295 height 17
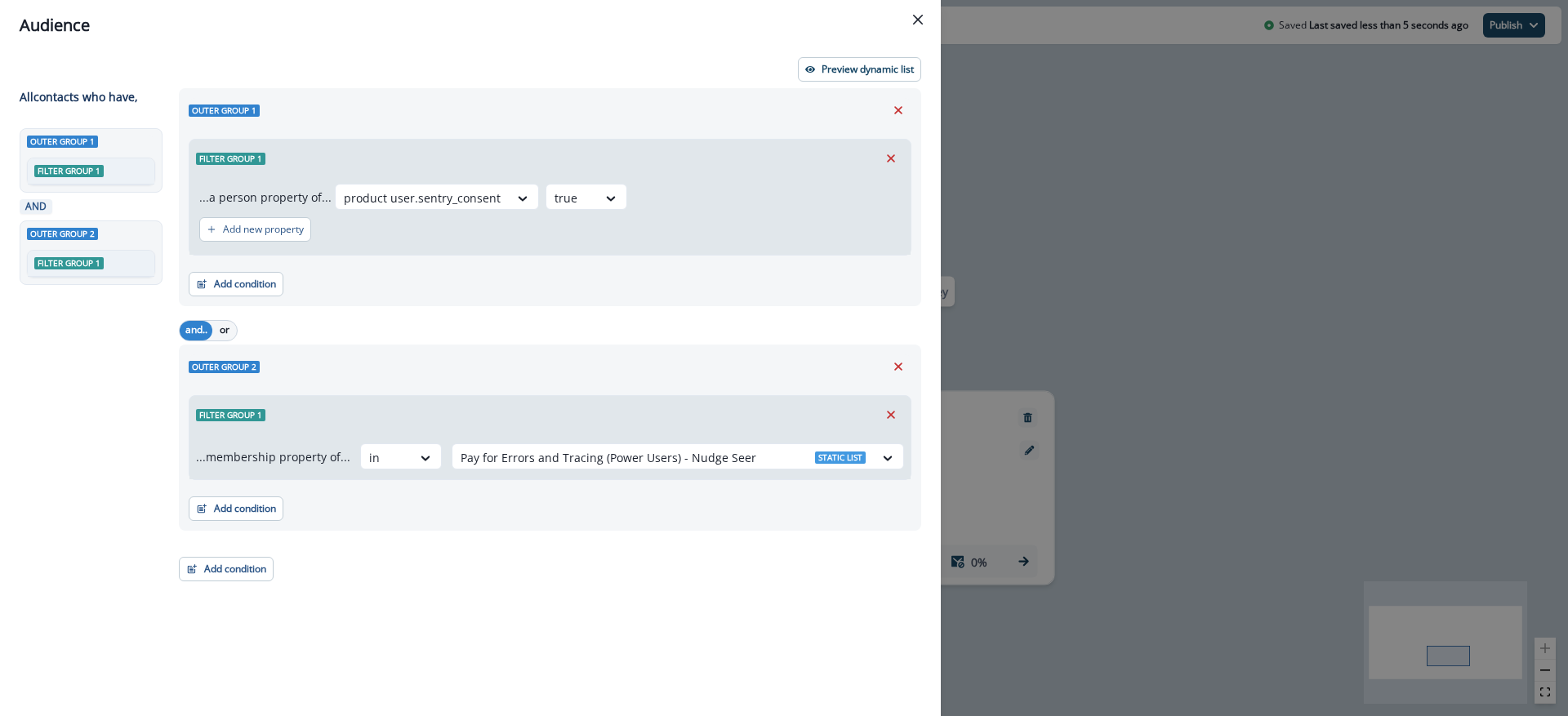
click at [607, 609] on div "Outer group 1 Filter group 1 ...a person property of... product user.sentry_con…" at bounding box center [545, 372] width 753 height 568
click at [838, 74] on p "Preview dynamic list" at bounding box center [867, 69] width 92 height 12
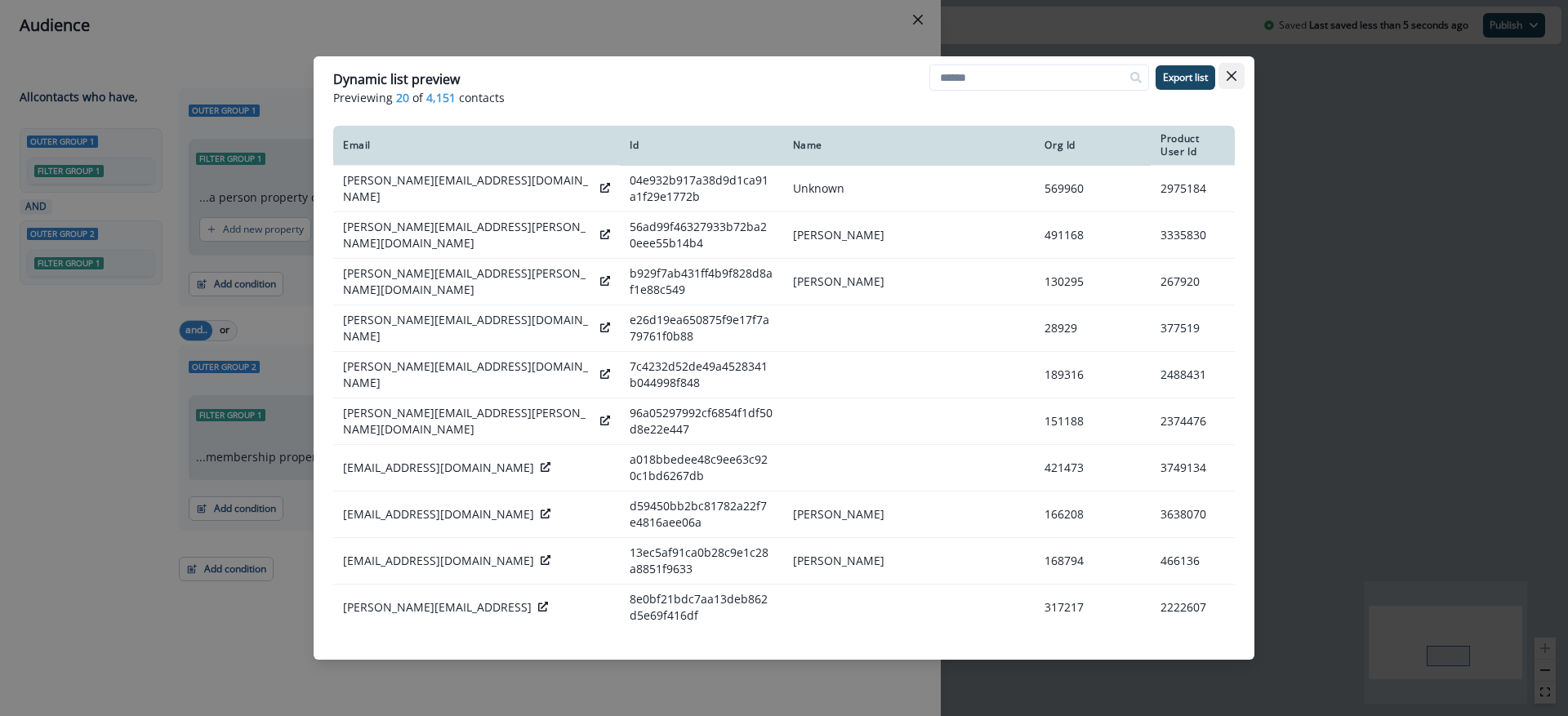
click at [1236, 76] on icon "Close" at bounding box center [1231, 75] width 10 height 10
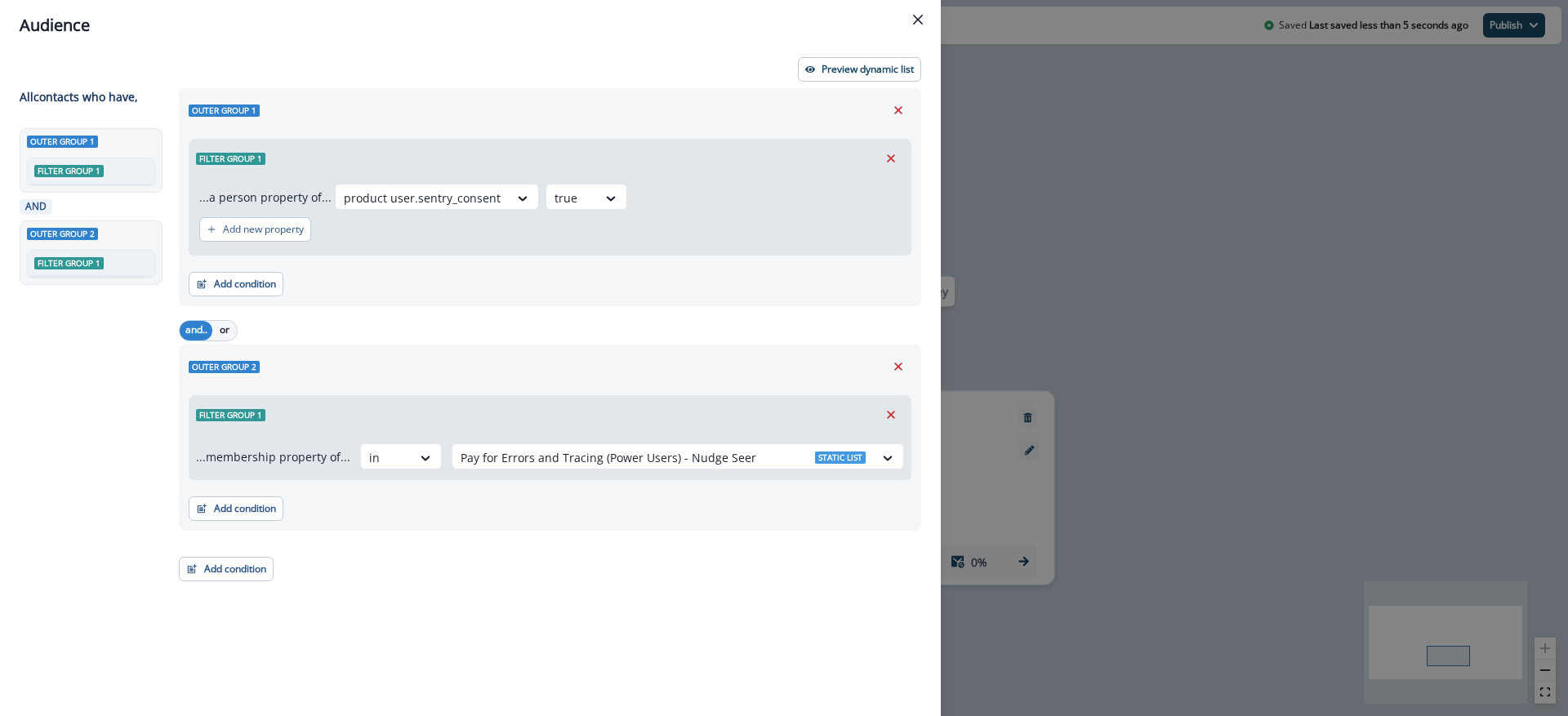
click at [677, 508] on div "Add condition Contact properties A person property Performed a product event Pe…" at bounding box center [550, 501] width 723 height 41
click at [919, 14] on icon "Close" at bounding box center [917, 19] width 10 height 10
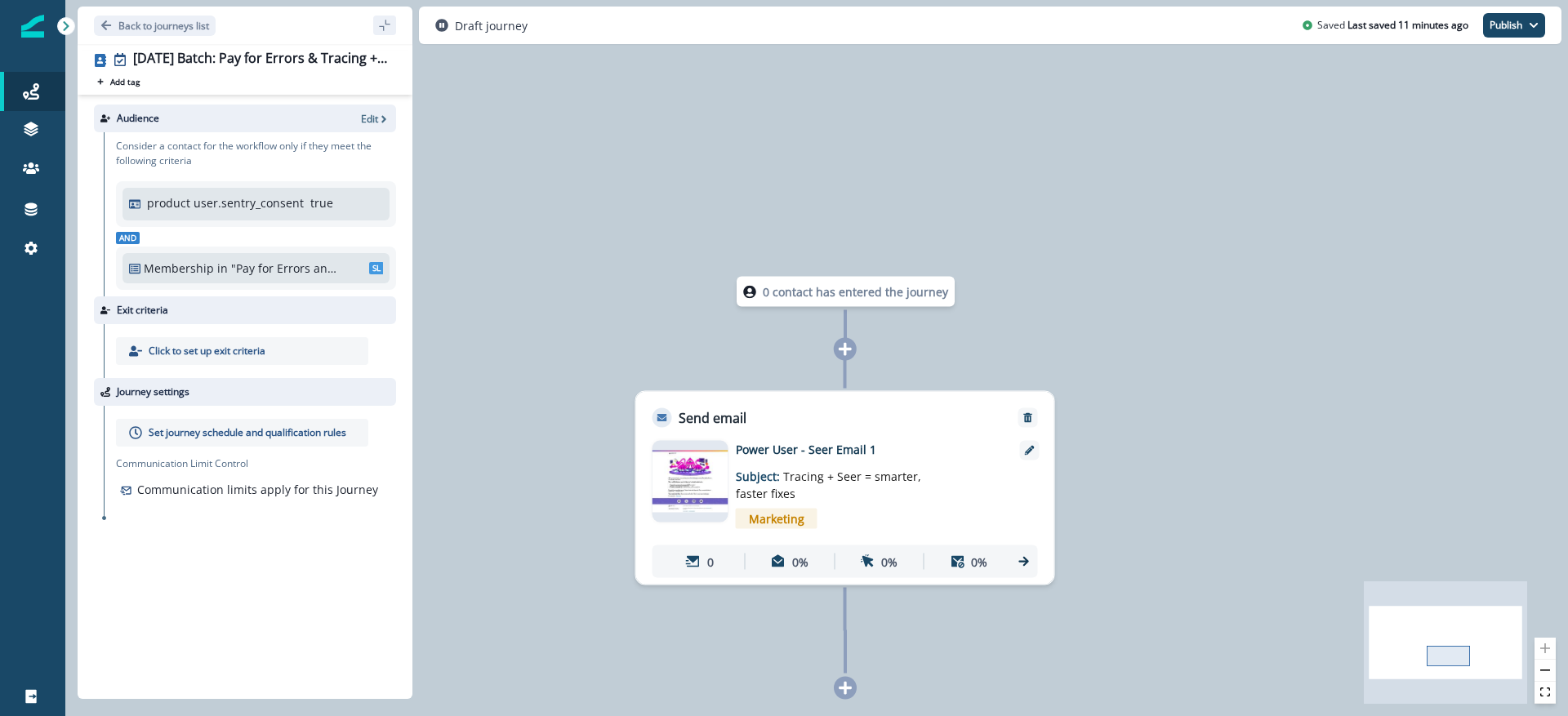
click at [288, 206] on p "product user.sentry_consent" at bounding box center [225, 202] width 157 height 17
click at [573, 276] on div "0 contact has entered the journey Send email Email asset changed, journey repor…" at bounding box center [816, 358] width 1503 height 716
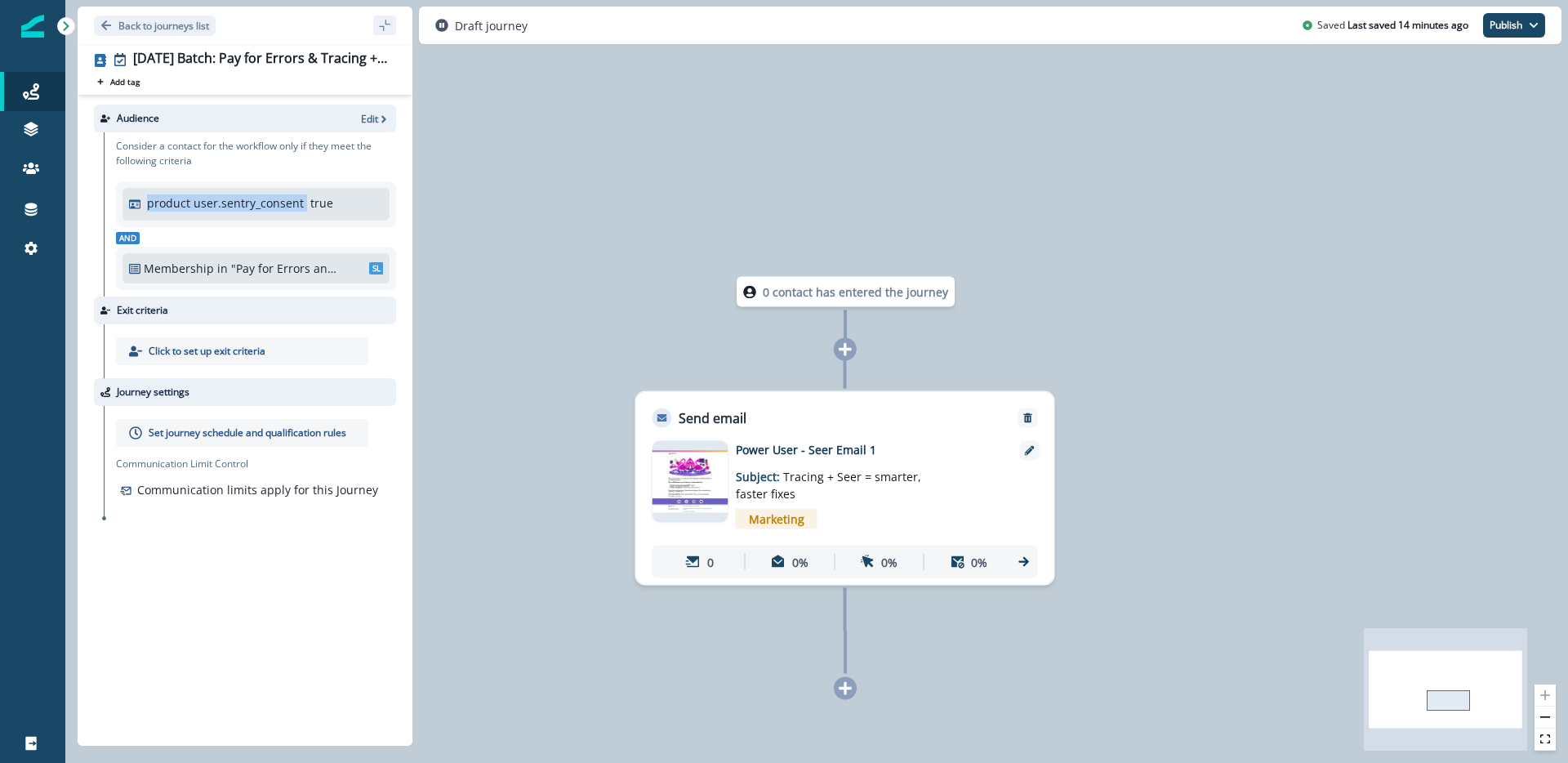
click at [515, 258] on div "0 contact has entered the journey Send email Email asset changed, journey repor…" at bounding box center [816, 382] width 1503 height 763
click at [374, 120] on p "Edit" at bounding box center [369, 119] width 17 height 14
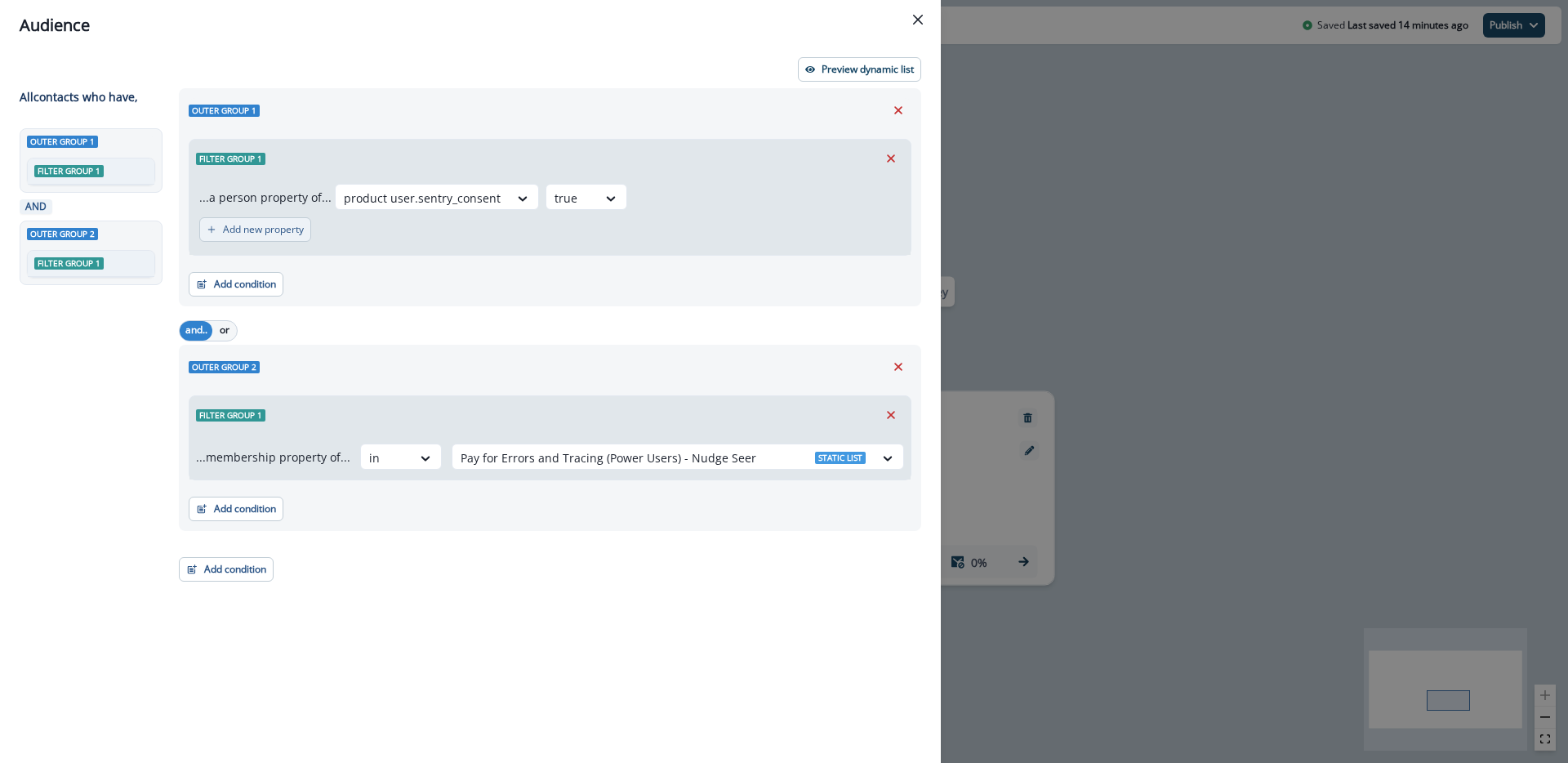
click at [281, 235] on p "Add new property" at bounding box center [263, 229] width 81 height 12
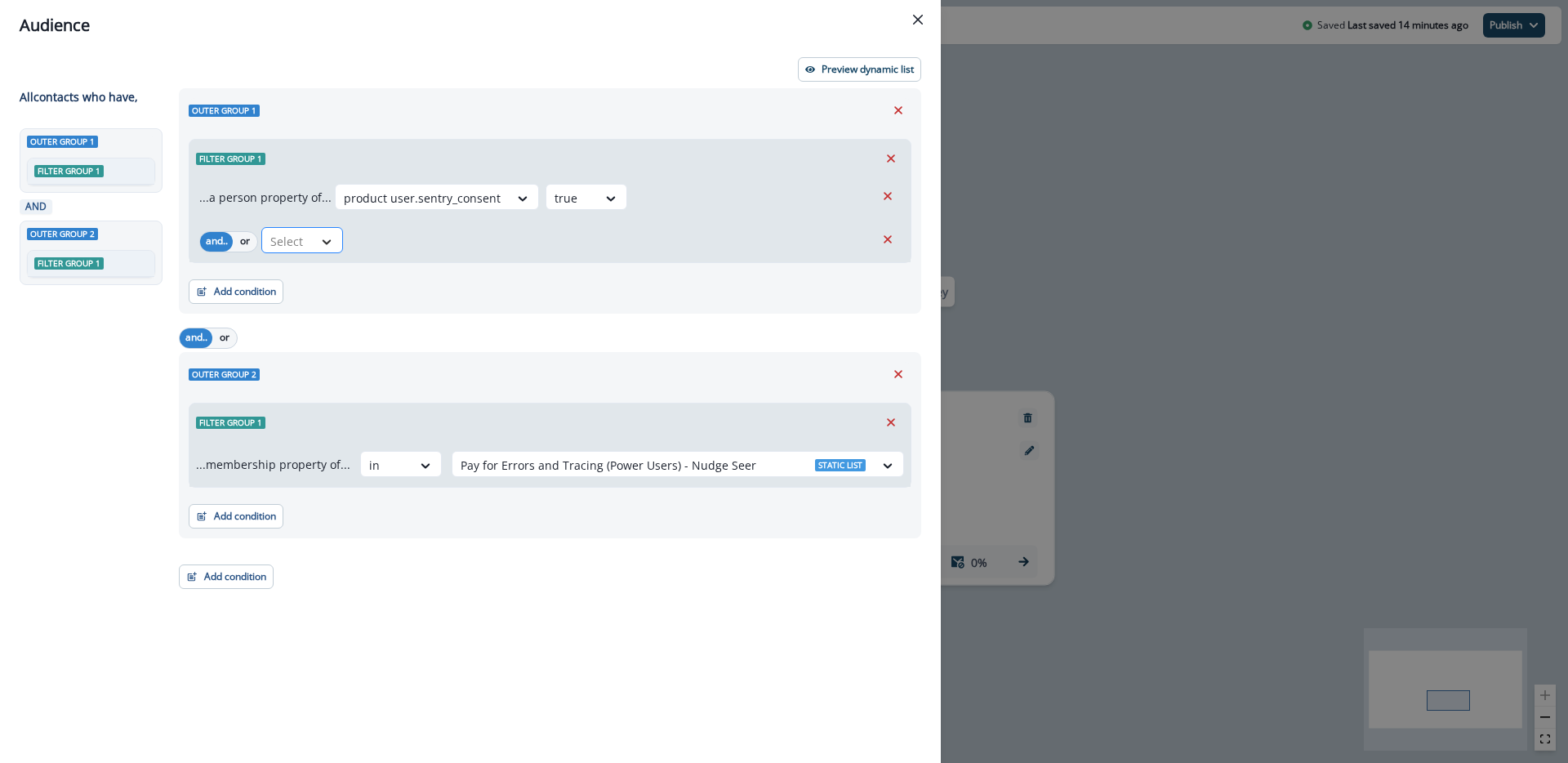
click at [330, 243] on icon at bounding box center [327, 242] width 14 height 16
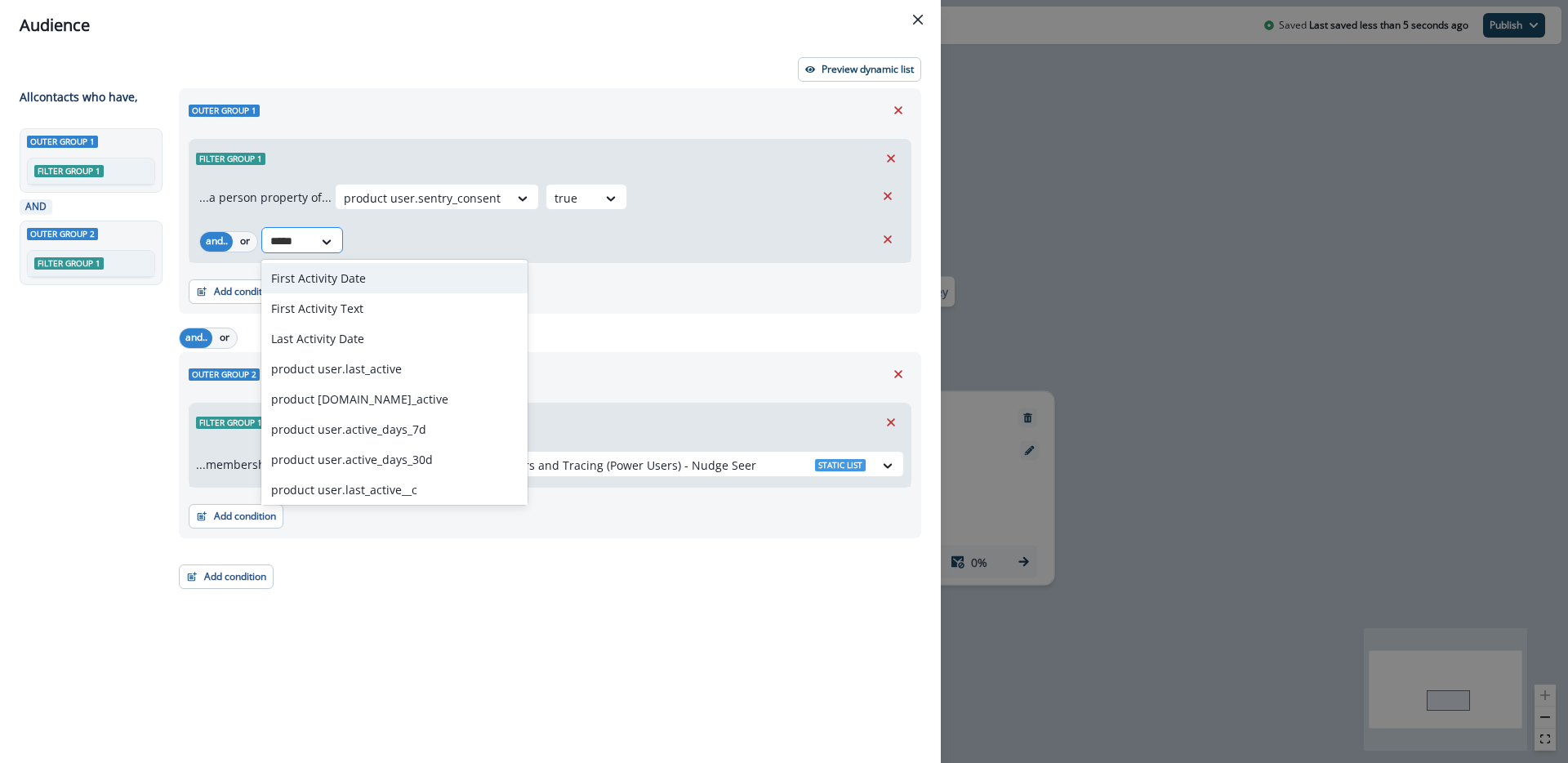
type input "******"
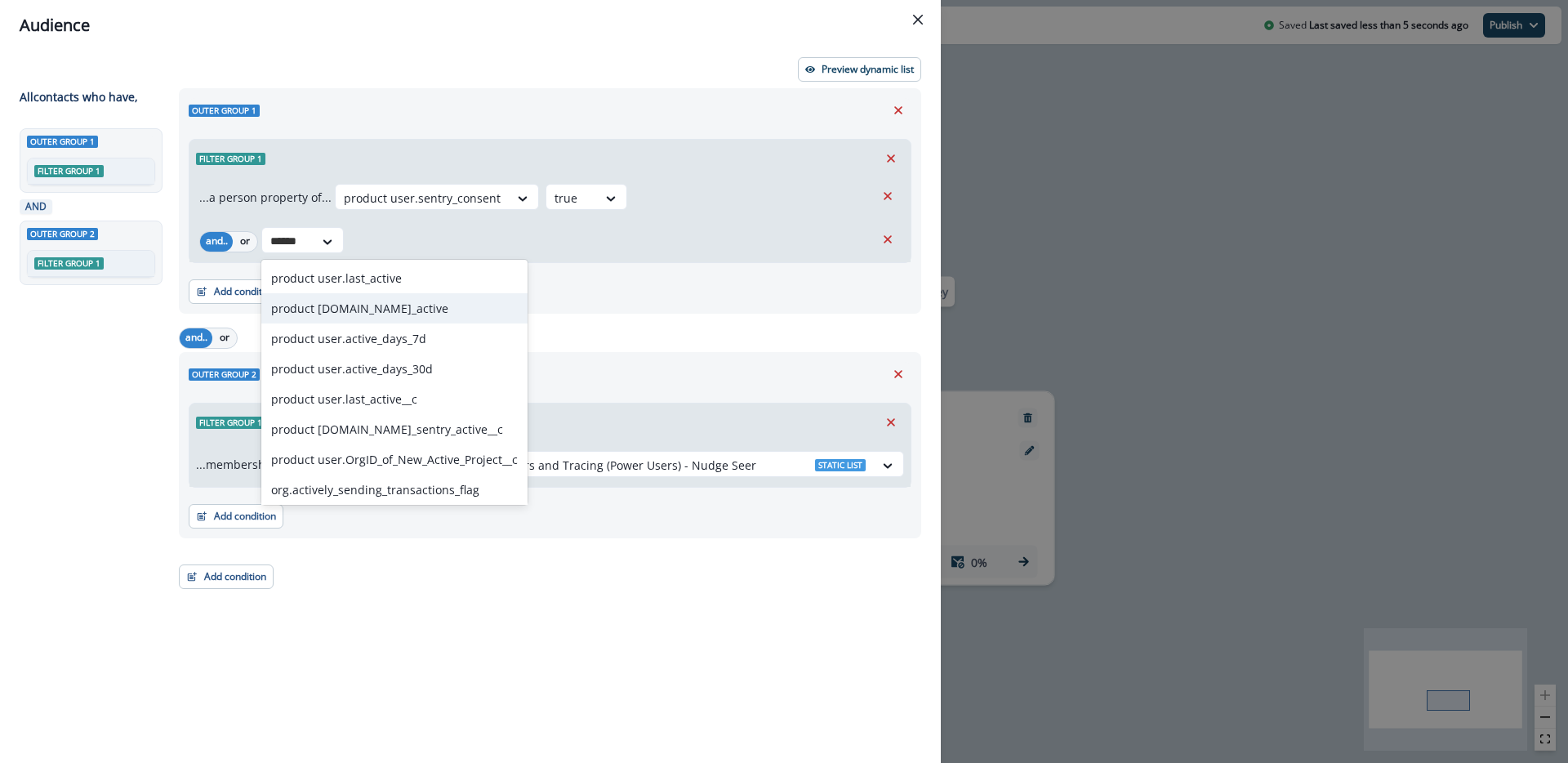
click at [374, 308] on div "product [DOMAIN_NAME]_active" at bounding box center [395, 309] width 267 height 30
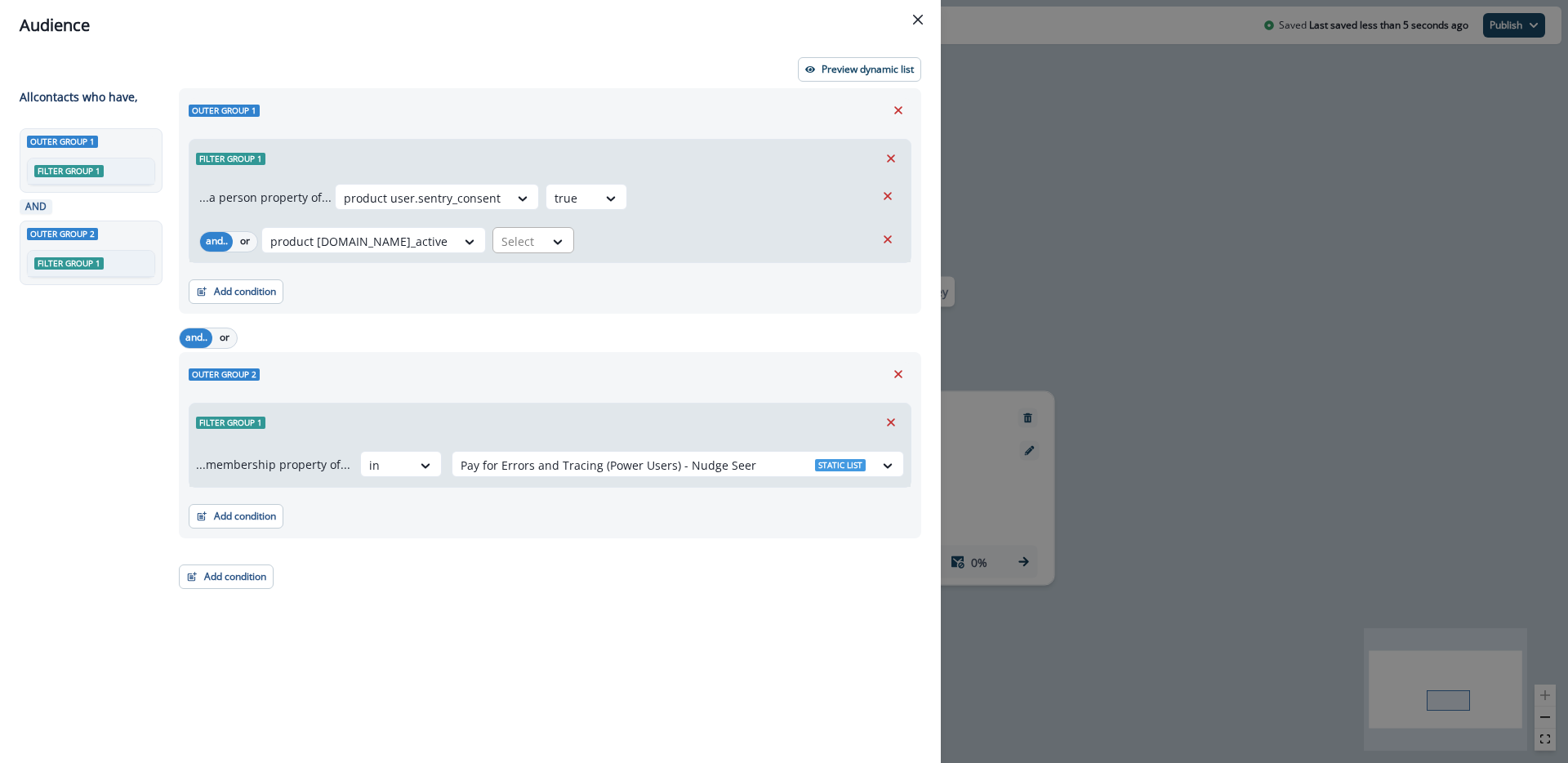
click at [463, 254] on div "and.. or option product user.is_active, selected. product user.is_active Select" at bounding box center [537, 242] width 676 height 29
click at [501, 238] on div at bounding box center [518, 241] width 34 height 21
click at [460, 279] on div "true" at bounding box center [472, 279] width 81 height 30
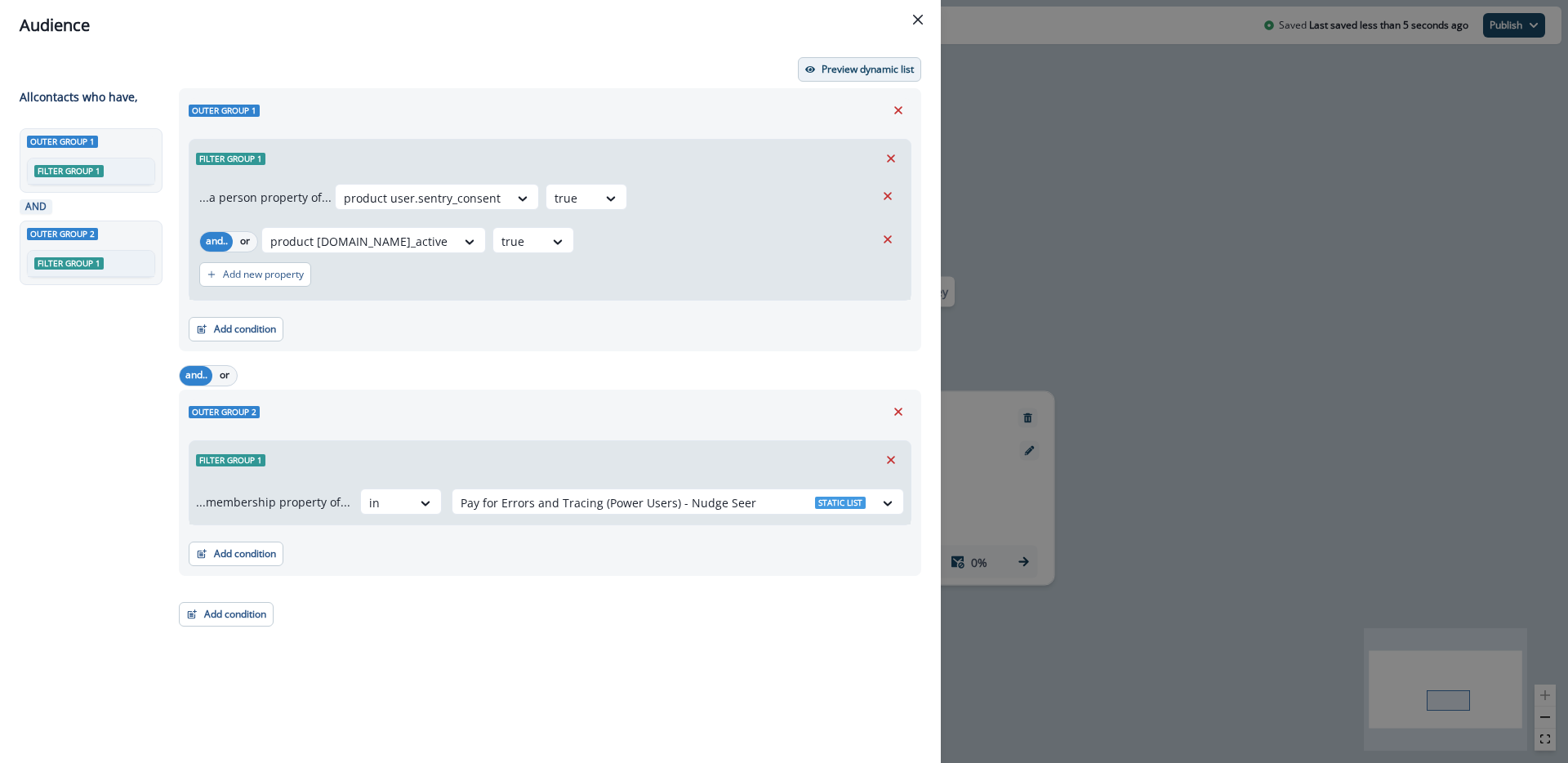
click at [869, 64] on p "Preview dynamic list" at bounding box center [867, 69] width 92 height 12
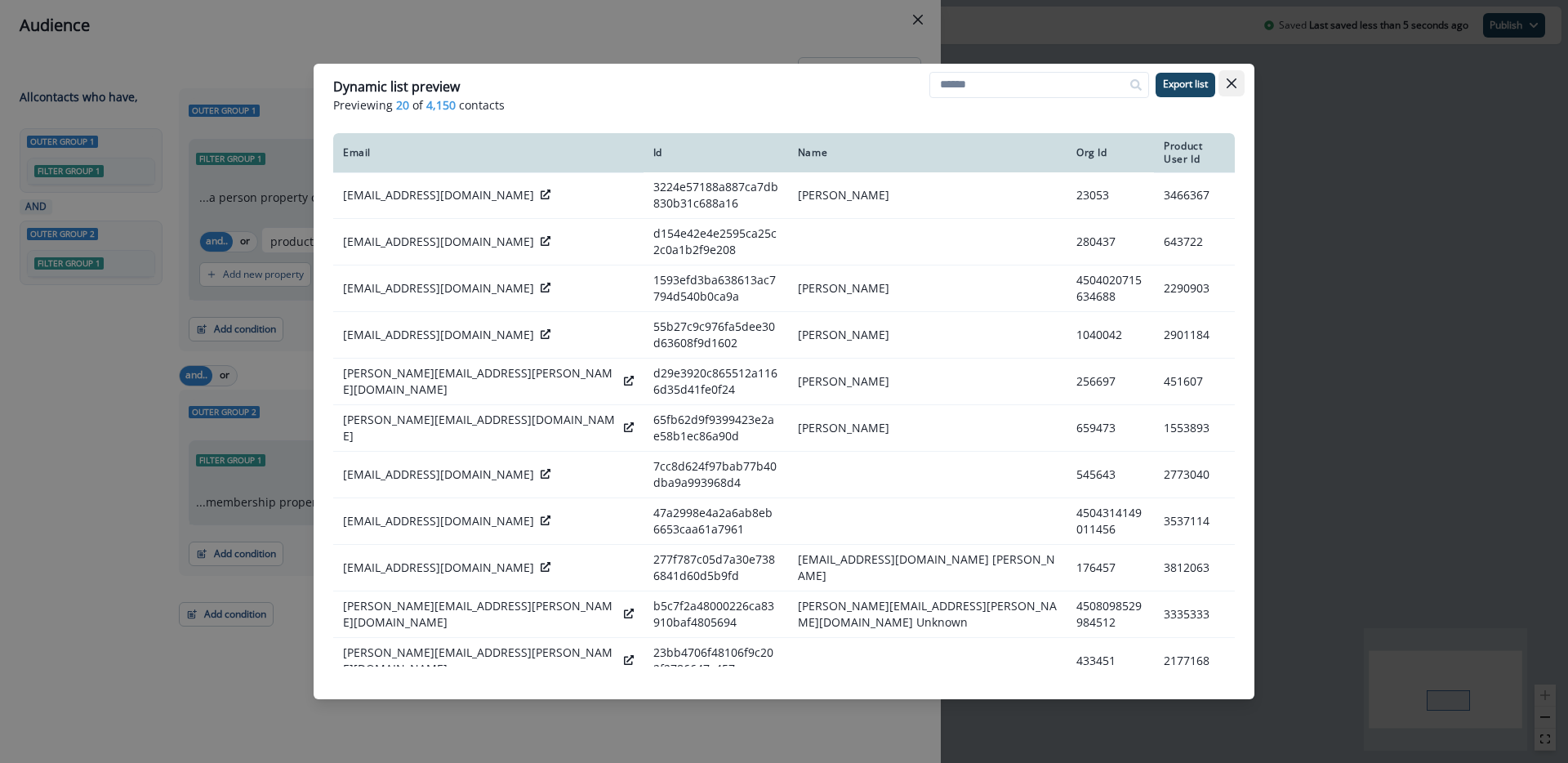
click at [1238, 79] on button "Close" at bounding box center [1231, 82] width 26 height 26
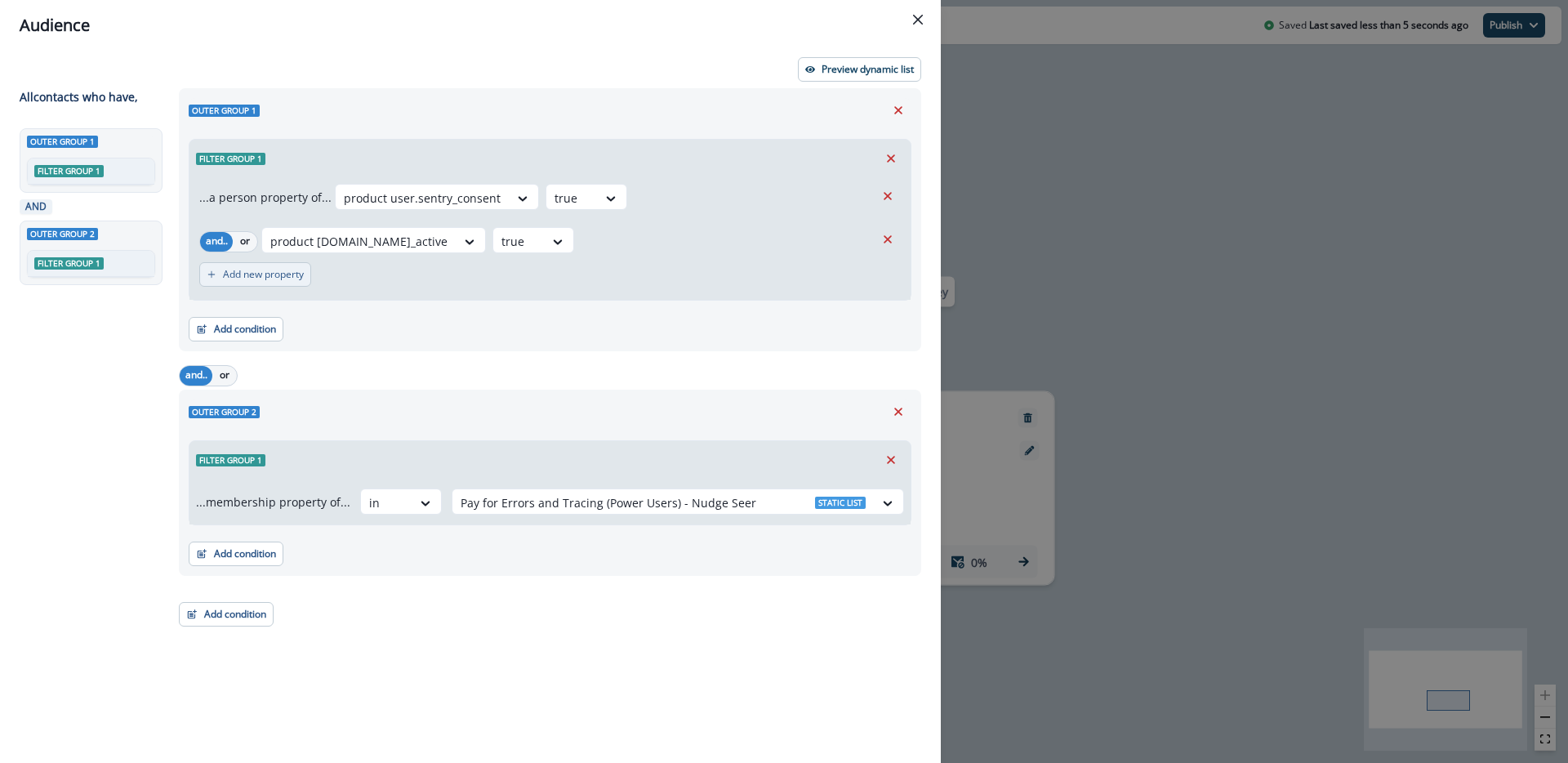
click at [267, 280] on p "Add new property" at bounding box center [263, 274] width 81 height 12
click at [313, 284] on div at bounding box center [327, 284] width 28 height 16
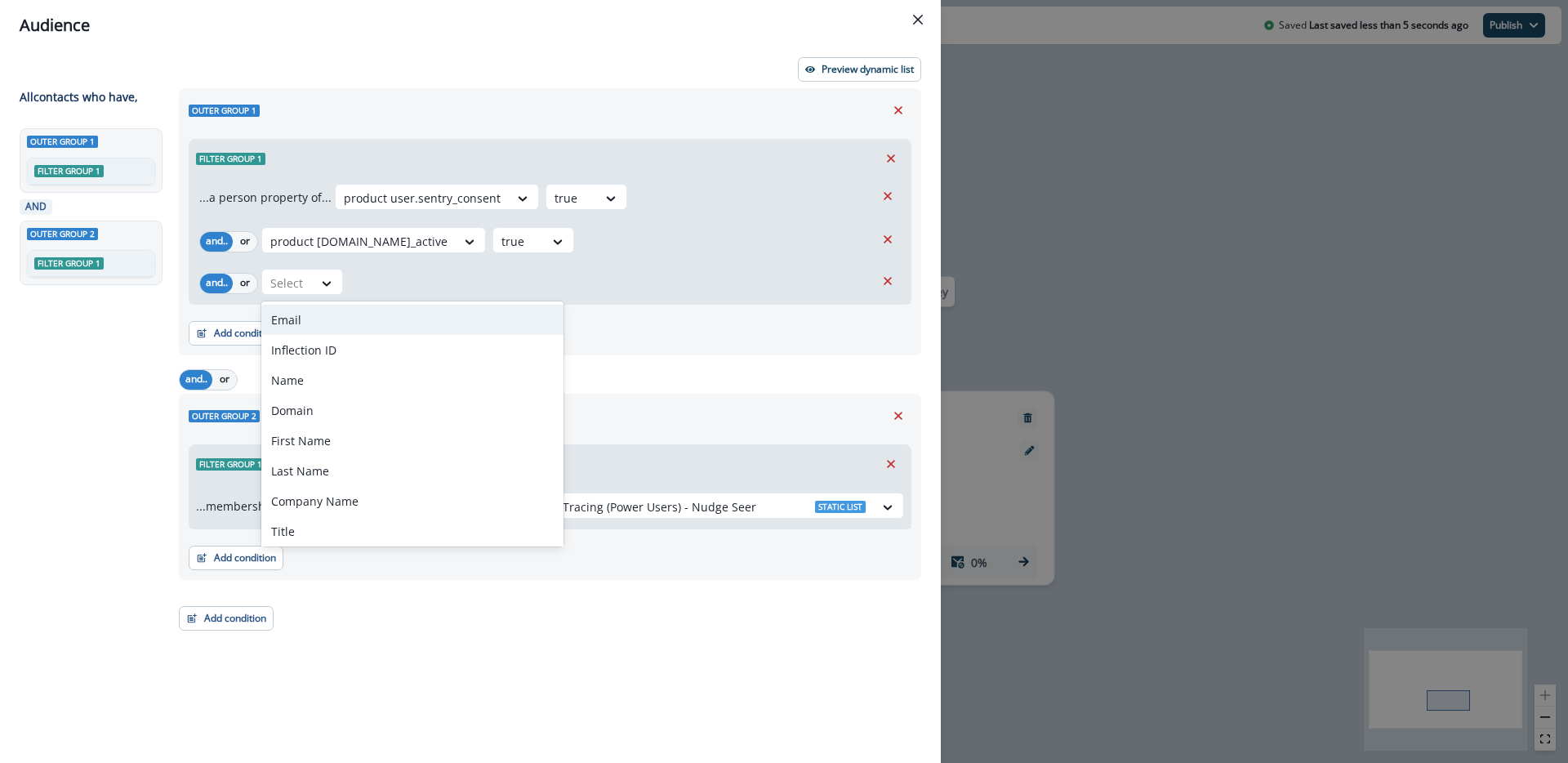
click at [334, 319] on div "Email" at bounding box center [413, 320] width 303 height 30
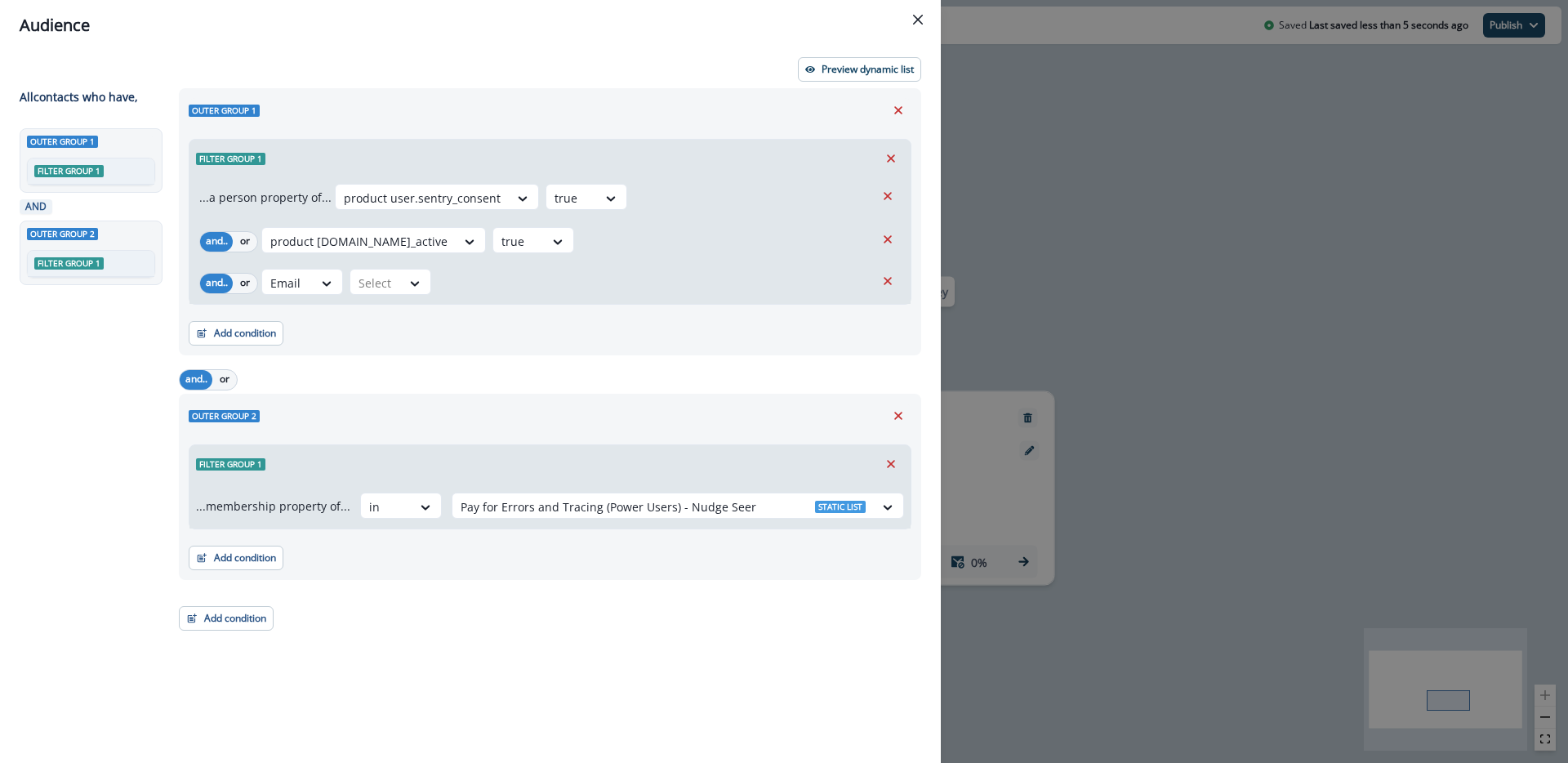
click at [402, 262] on div "...a person property of... product user.sentry_consent true and.. or product us…" at bounding box center [550, 240] width 721 height 126
click at [392, 285] on div at bounding box center [376, 283] width 34 height 21
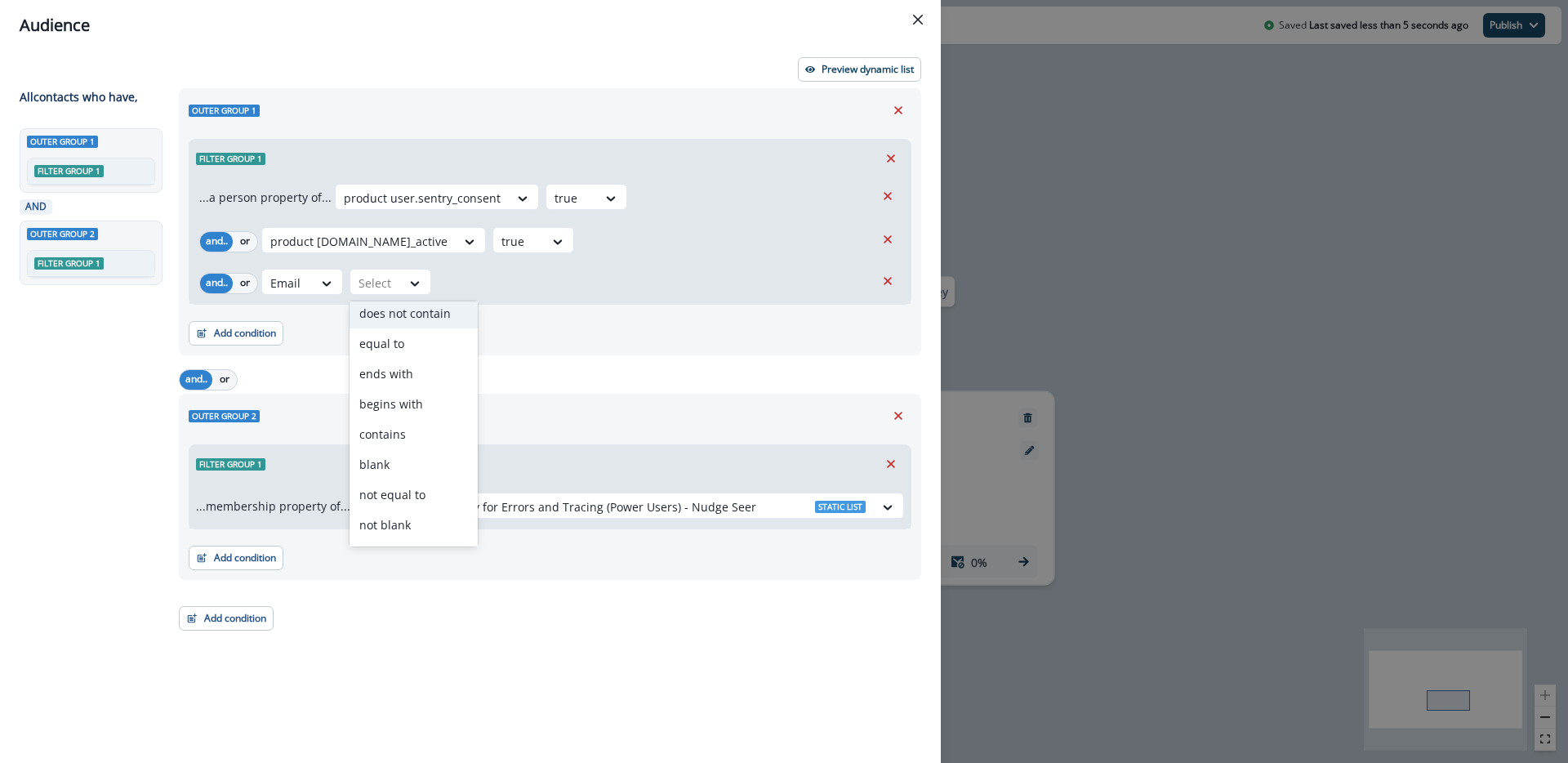
click at [455, 313] on div "does not contain" at bounding box center [413, 313] width 128 height 30
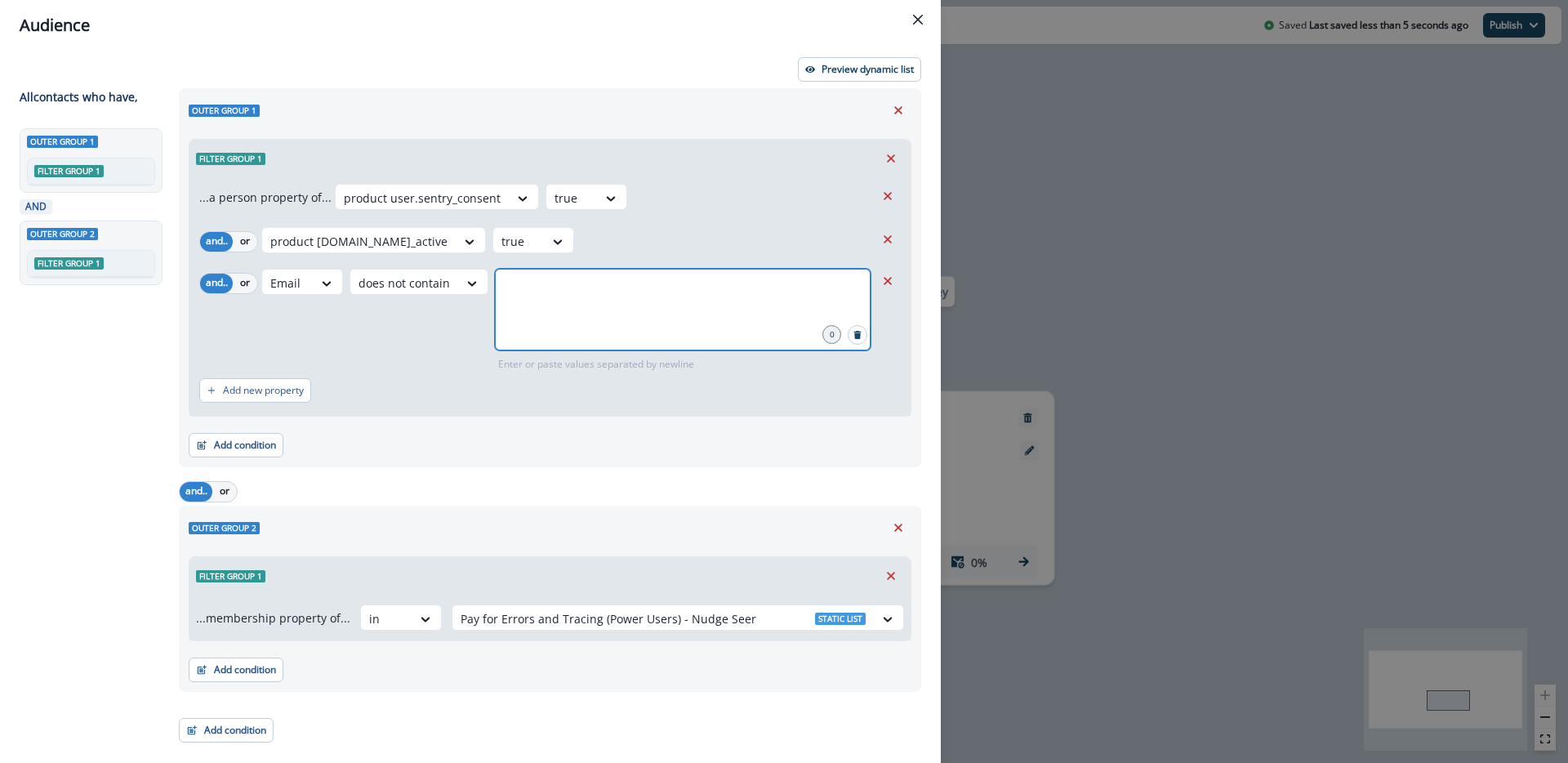
click at [561, 289] on input "text" at bounding box center [683, 289] width 371 height 33
type input "**********"
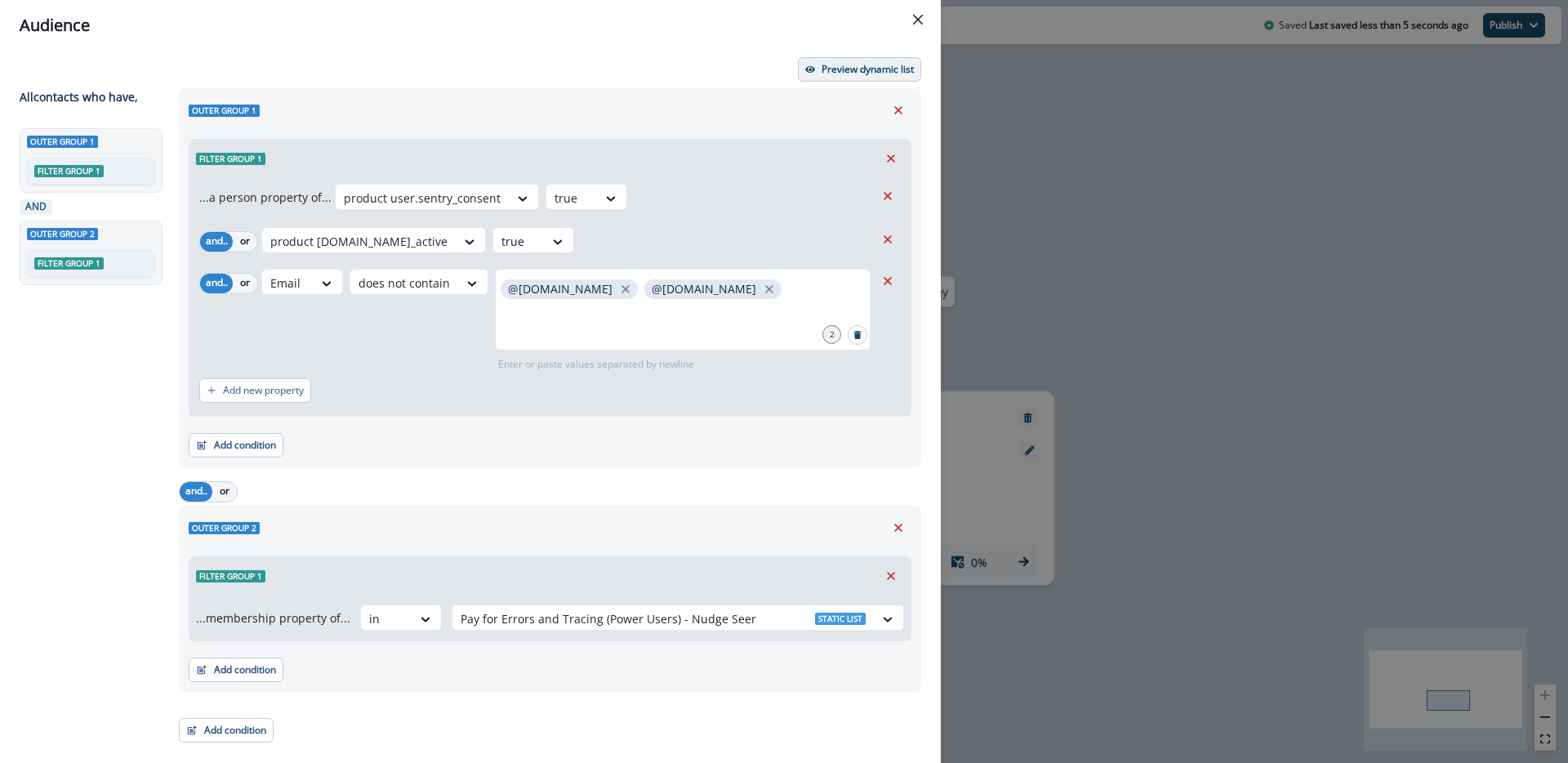
click at [877, 67] on p "Preview dynamic list" at bounding box center [867, 69] width 92 height 12
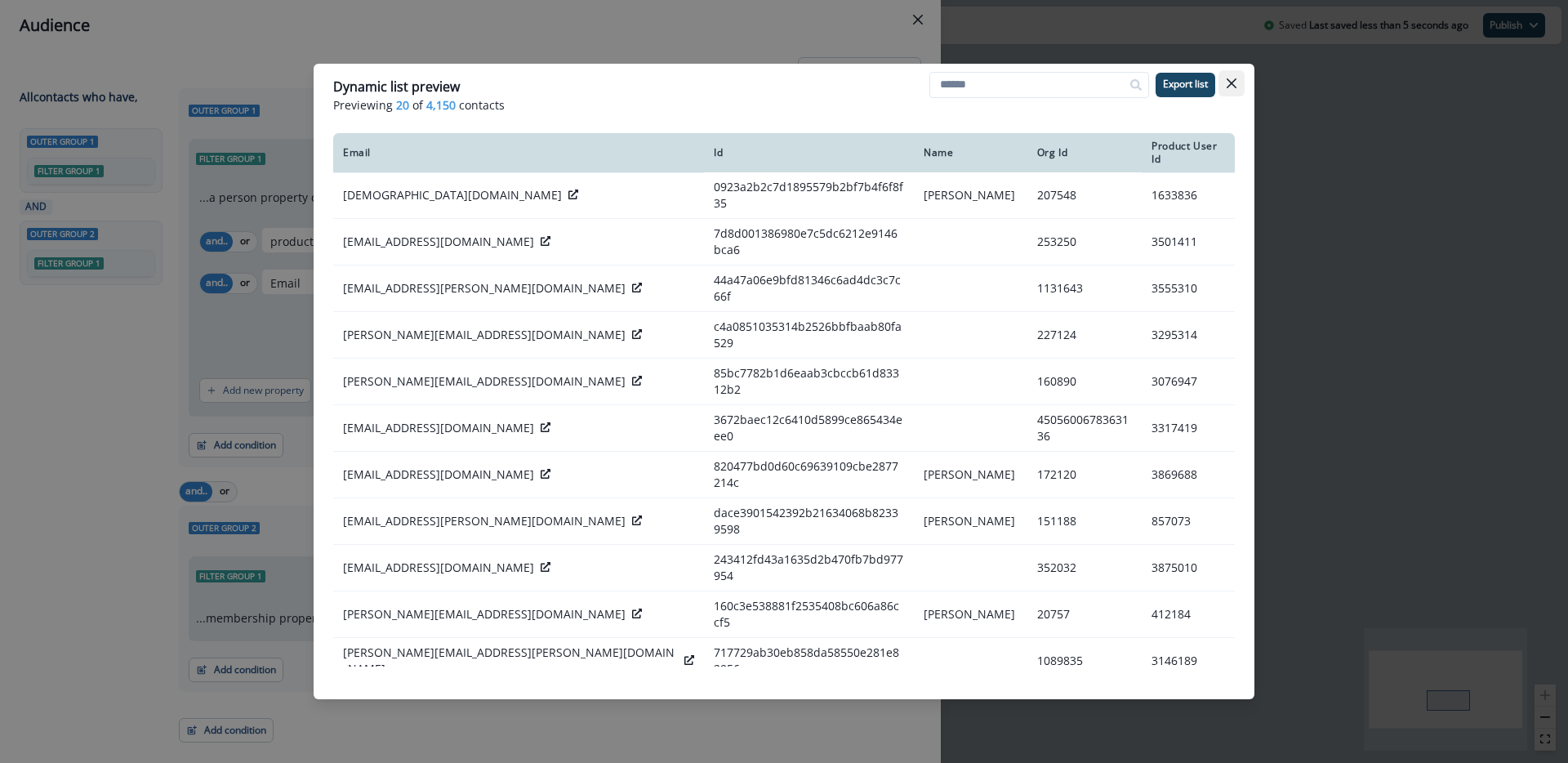
click at [1237, 88] on button "Close" at bounding box center [1231, 82] width 26 height 26
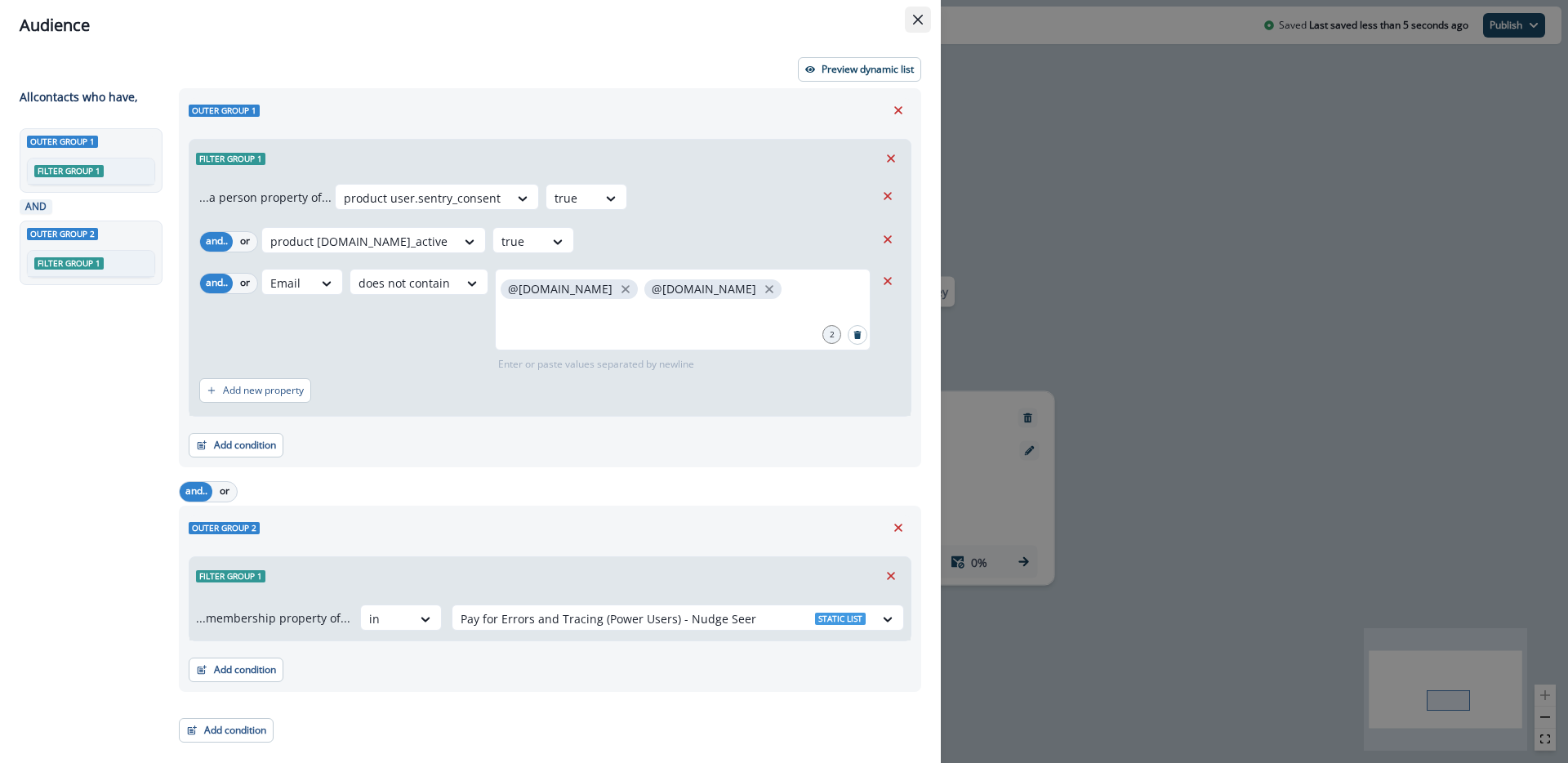
click at [916, 11] on button "Close" at bounding box center [917, 19] width 26 height 26
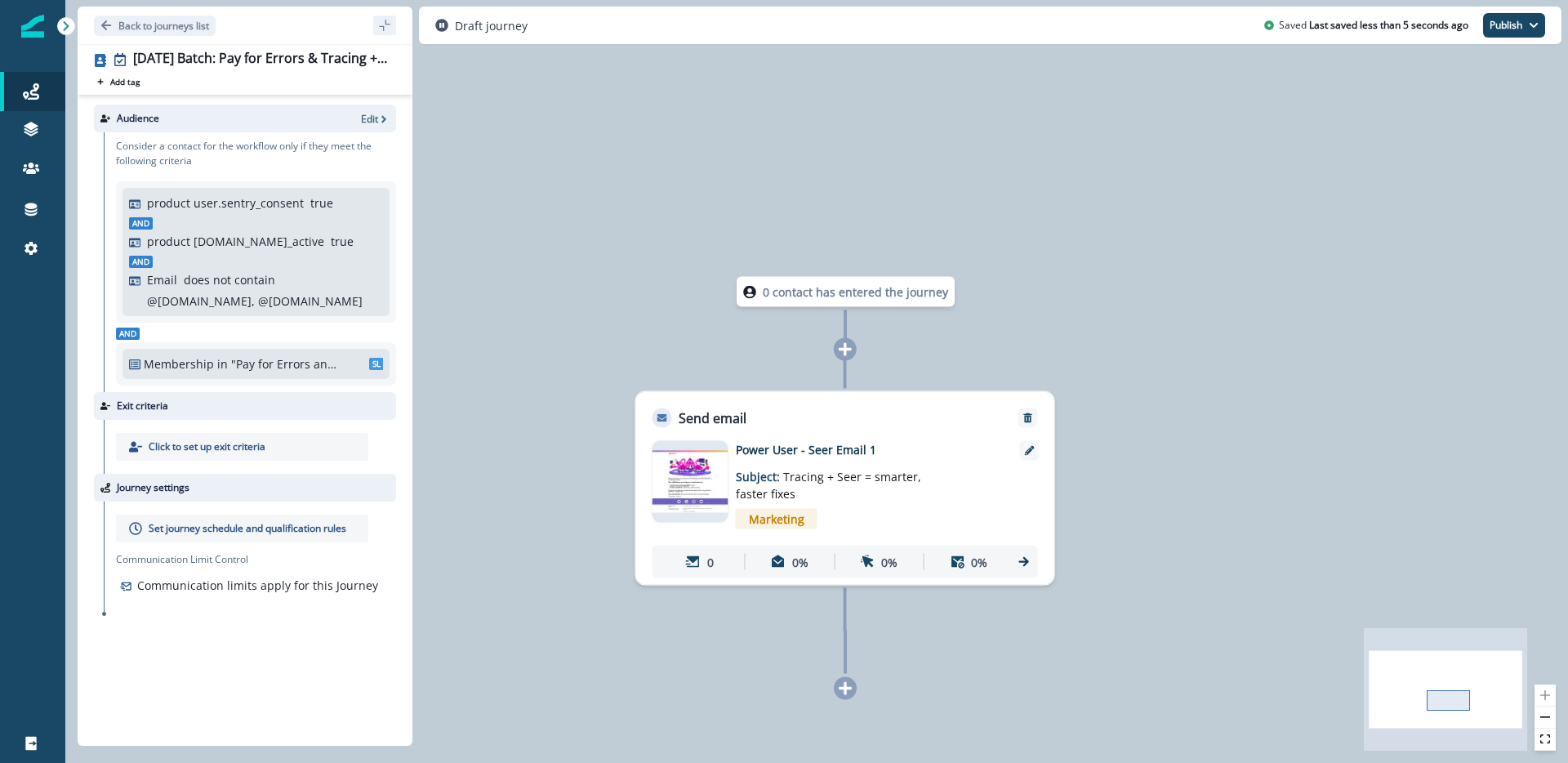
click at [778, 447] on p "Power User - Seer Email 1" at bounding box center [866, 450] width 261 height 17
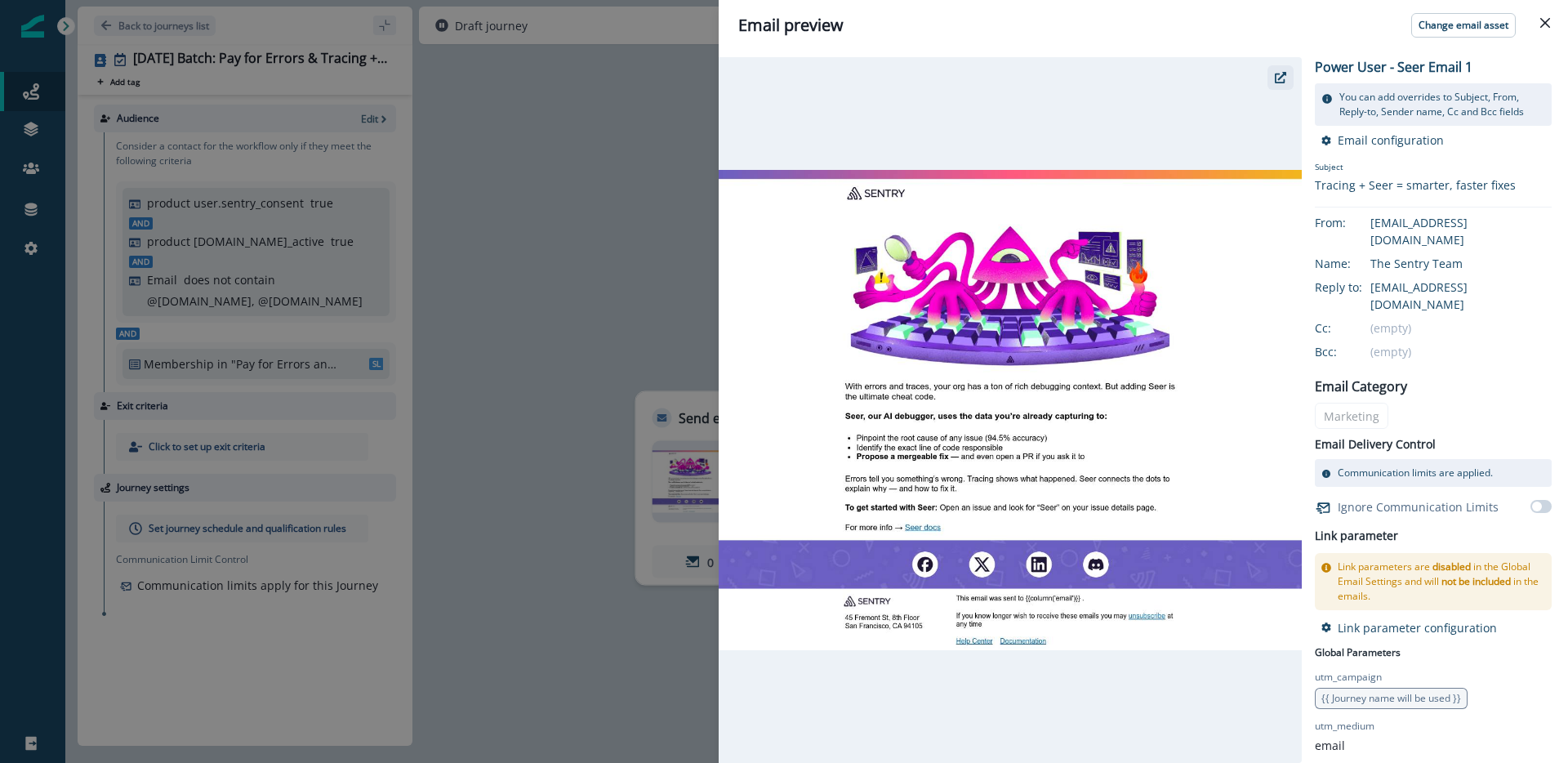
click at [1286, 88] on button "button" at bounding box center [1281, 77] width 26 height 24
click at [1546, 23] on icon "Close" at bounding box center [1545, 22] width 10 height 10
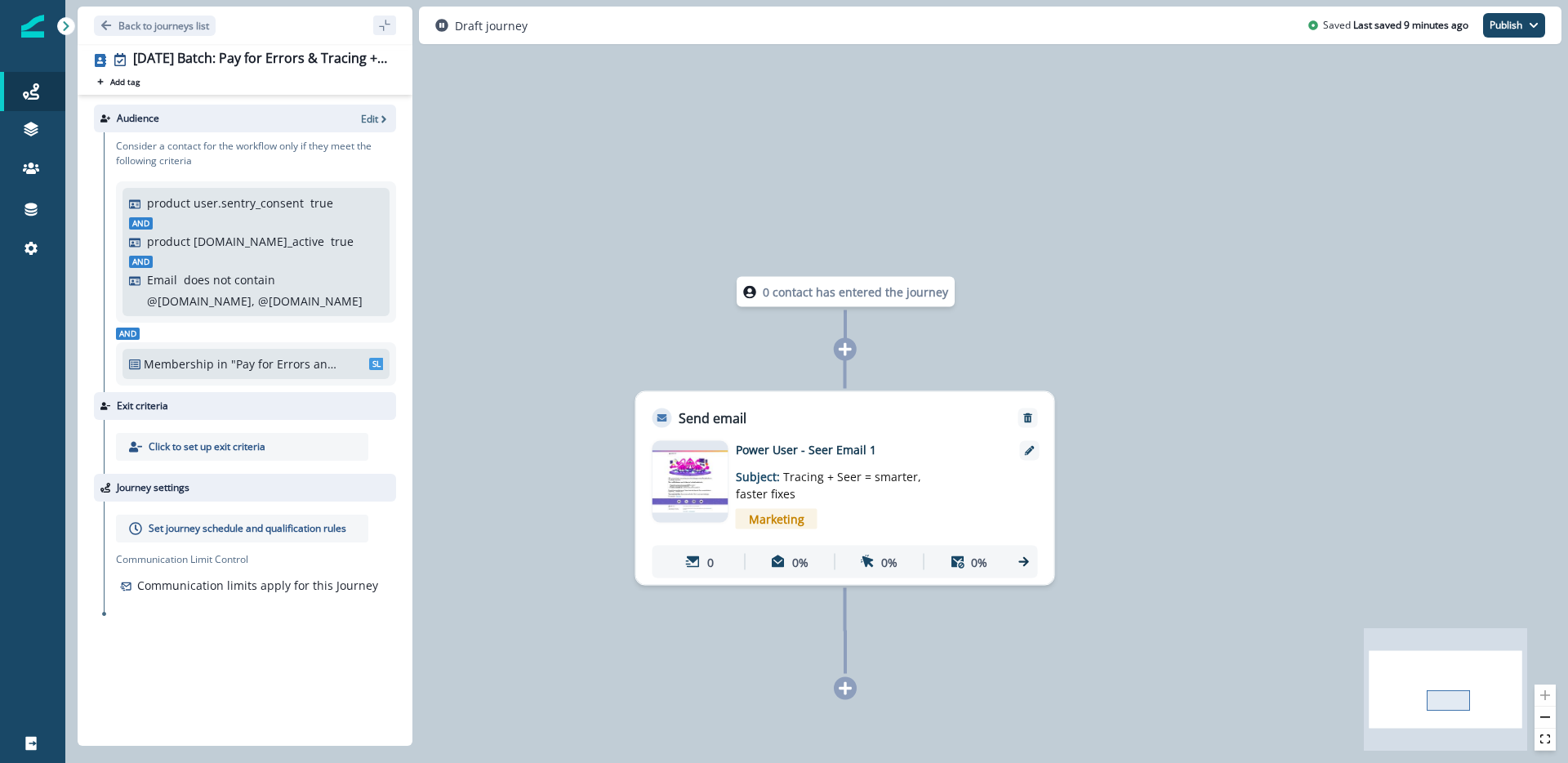
click at [295, 535] on p "Set journey schedule and qualification rules" at bounding box center [247, 528] width 198 height 14
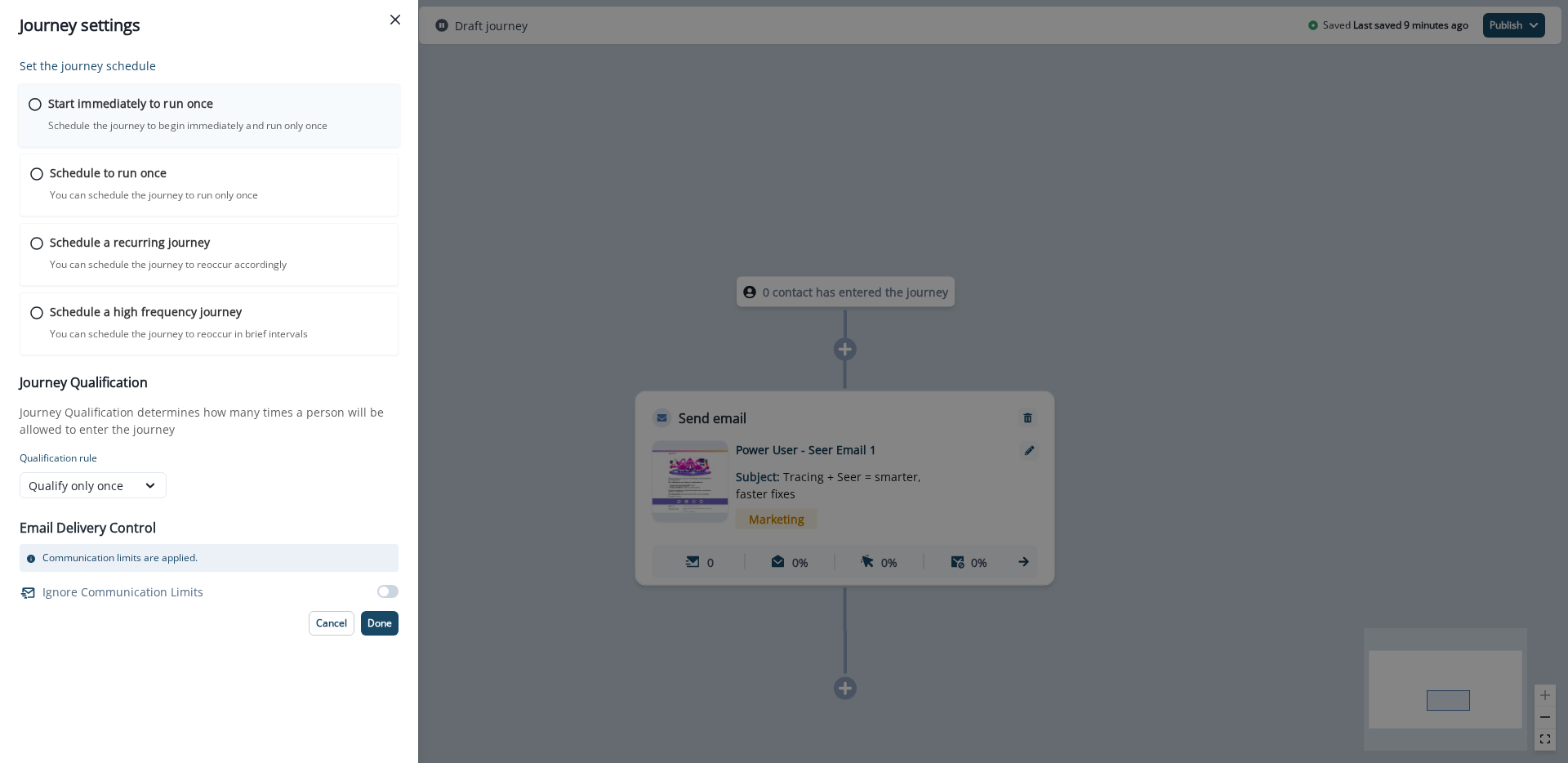
click at [160, 114] on div "Start immediately to run once Schedule the journey to begin immediately and run…" at bounding box center [219, 114] width 342 height 39
click at [397, 28] on button "Close" at bounding box center [395, 19] width 26 height 26
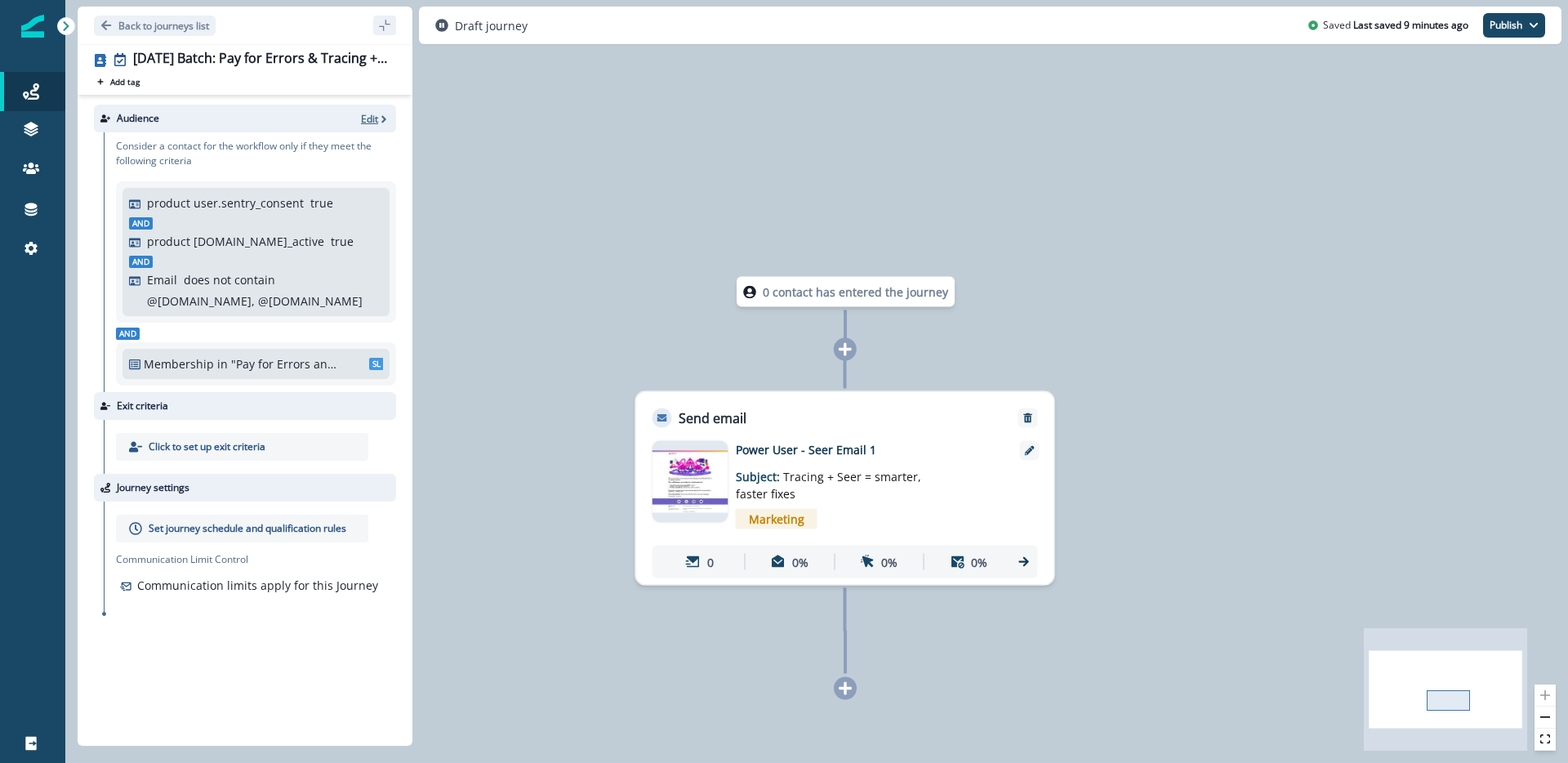
click at [374, 122] on p "Edit" at bounding box center [369, 119] width 17 height 14
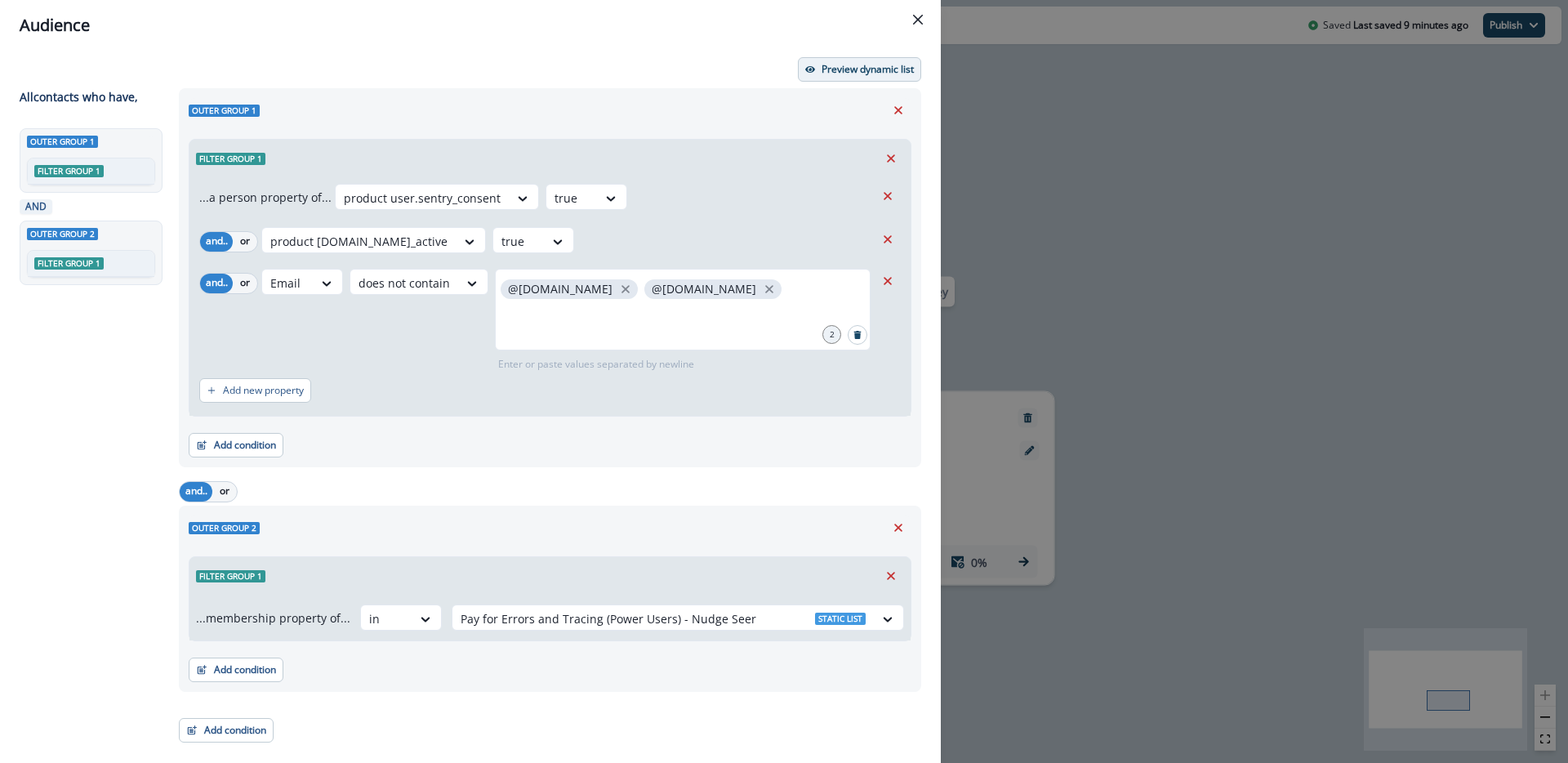
click at [885, 64] on p "Preview dynamic list" at bounding box center [867, 69] width 92 height 12
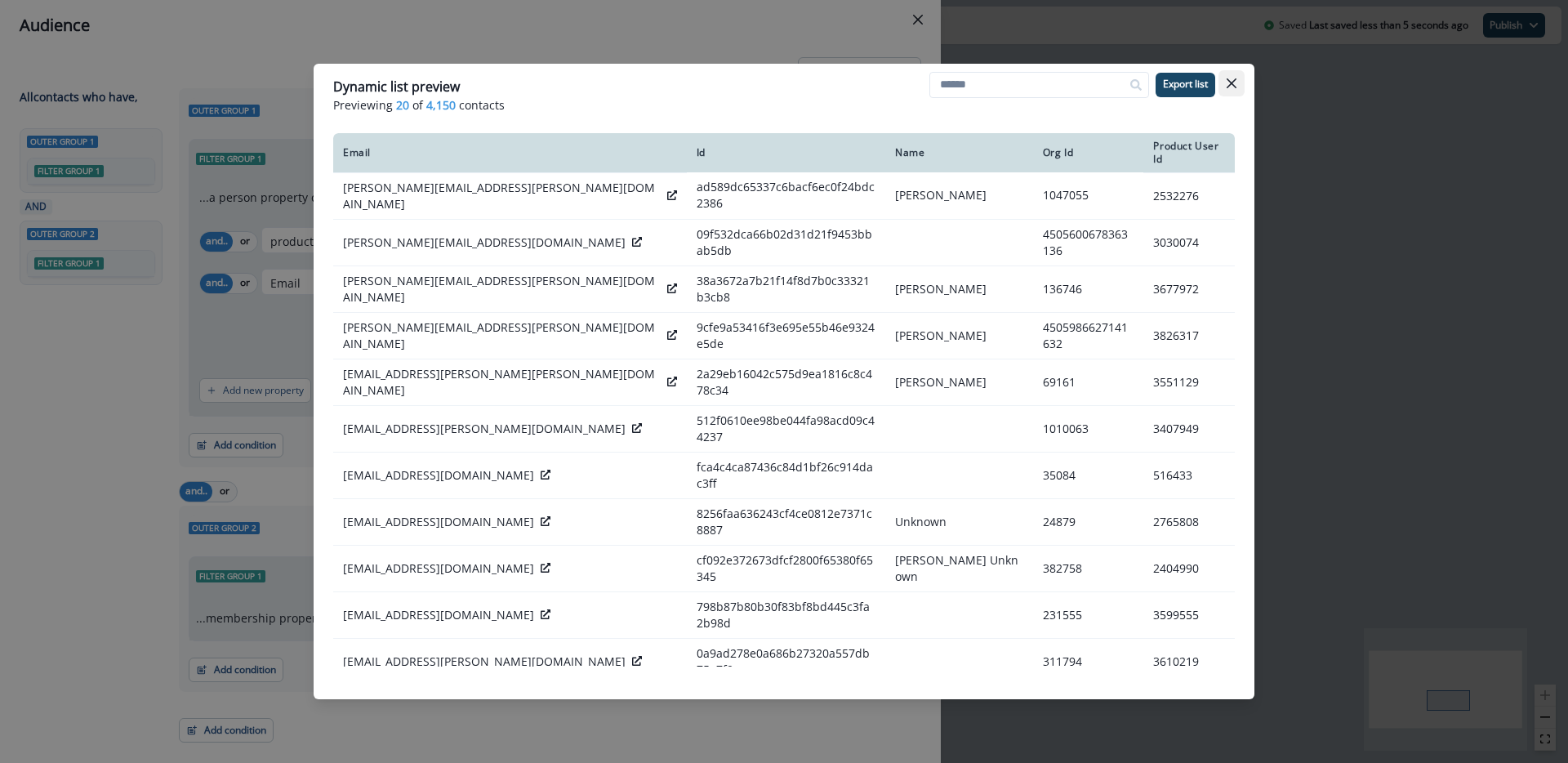
click at [1234, 80] on icon "Close" at bounding box center [1231, 83] width 10 height 10
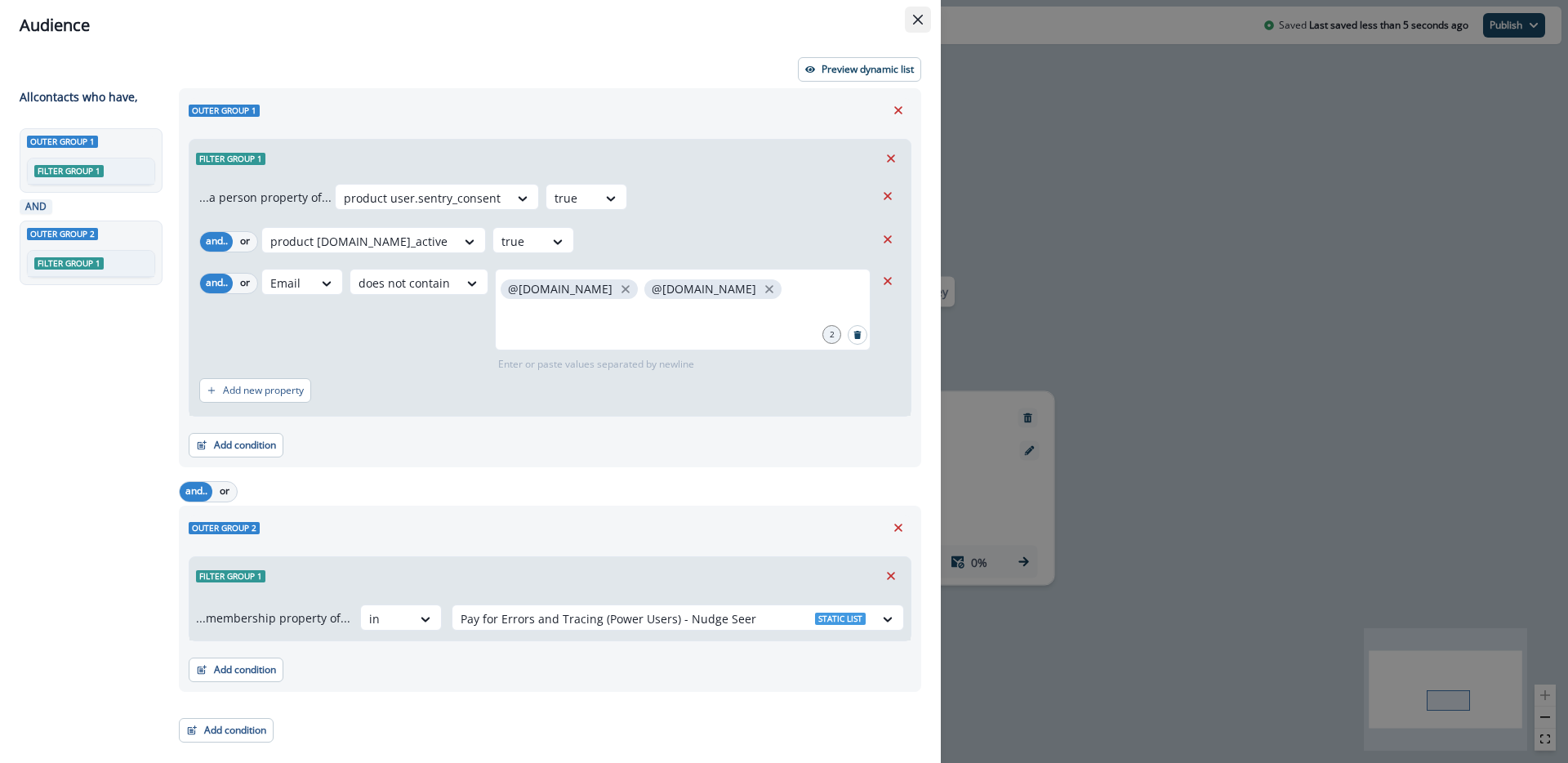
click at [919, 23] on icon "Close" at bounding box center [917, 19] width 10 height 10
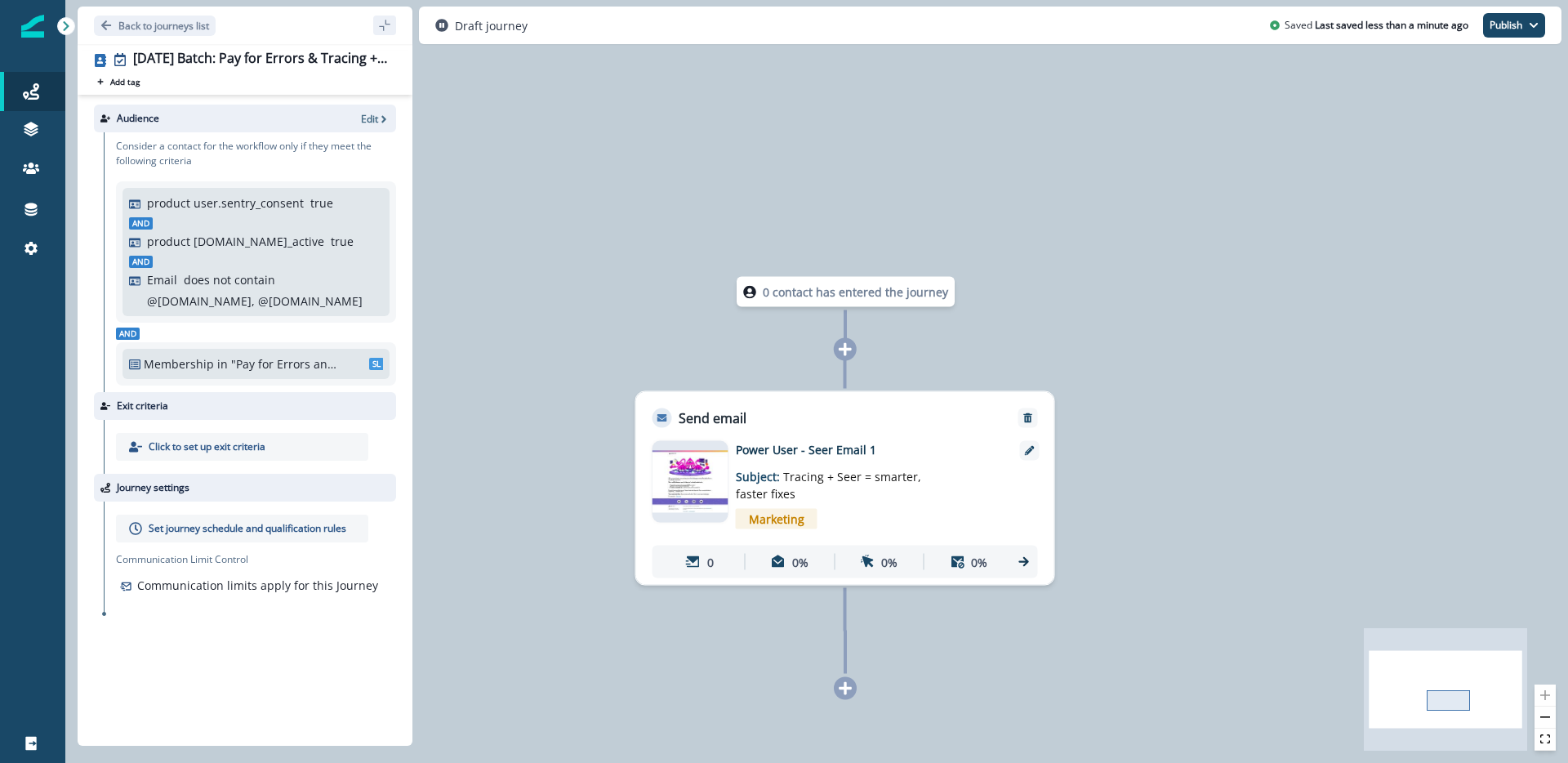
click at [254, 527] on p "Set journey schedule and qualification rules" at bounding box center [247, 528] width 198 height 14
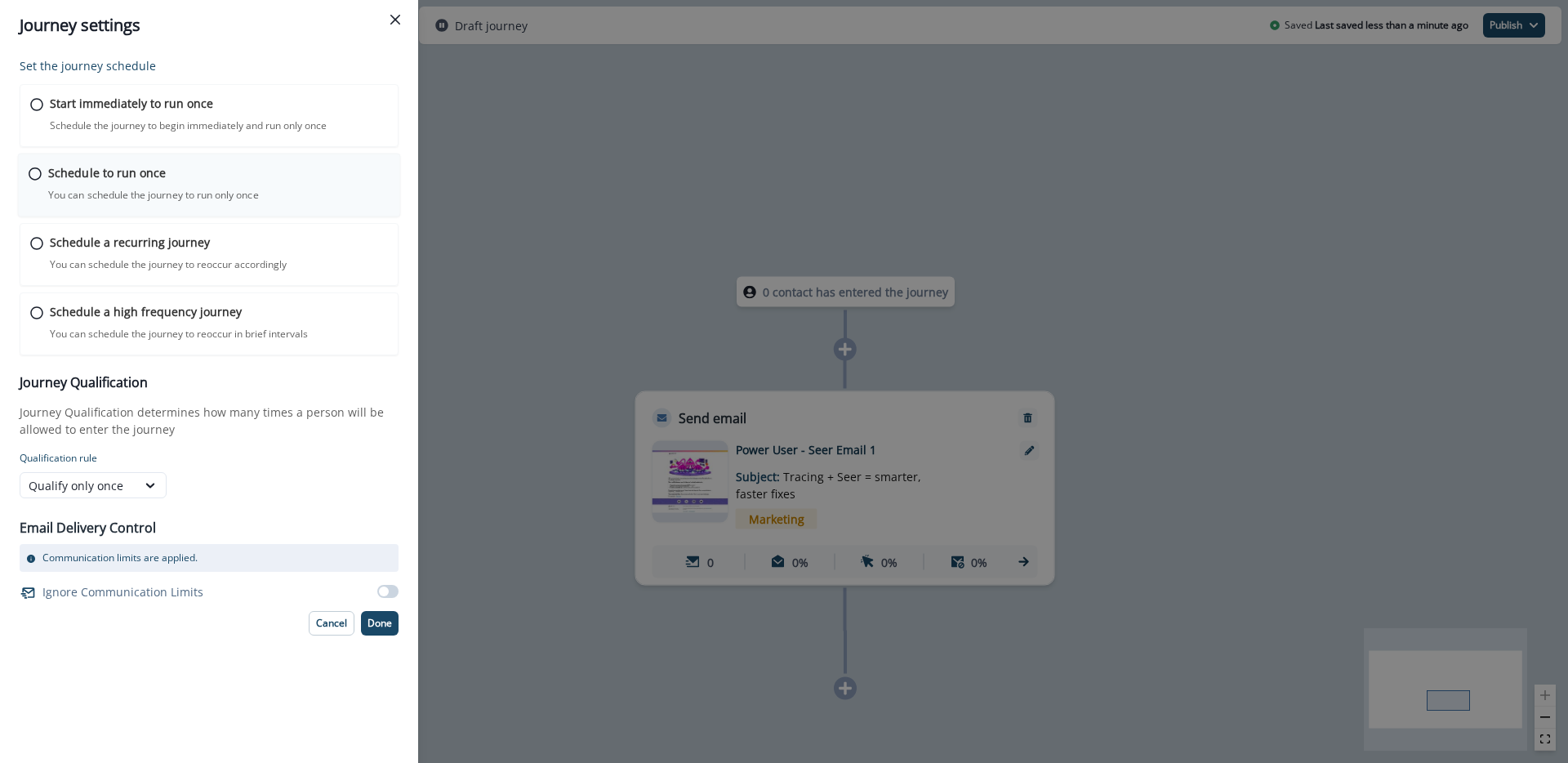
click at [123, 176] on p "Schedule to run once" at bounding box center [107, 172] width 117 height 17
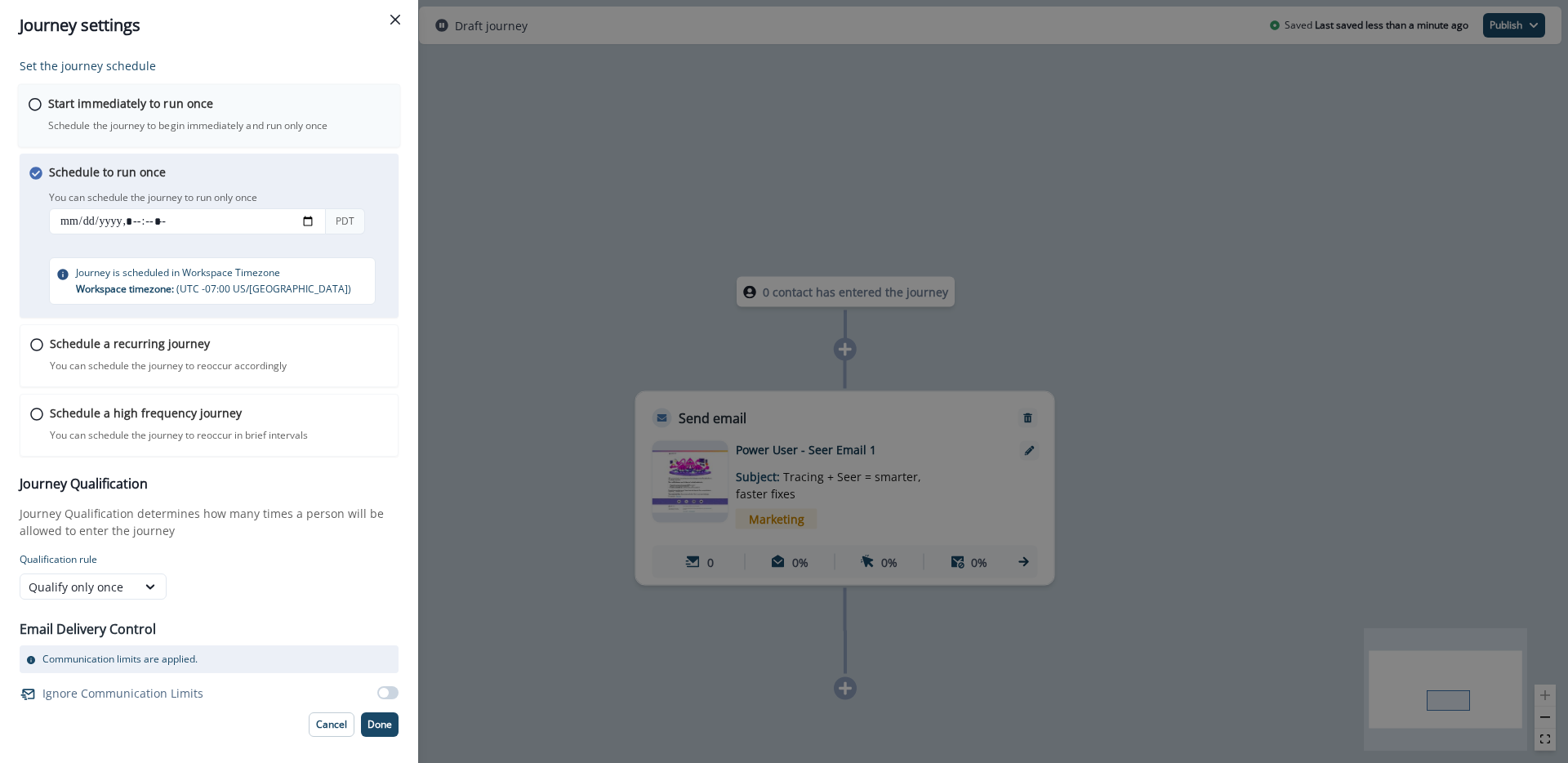
click at [180, 110] on p "Start immediately to run once" at bounding box center [131, 103] width 165 height 17
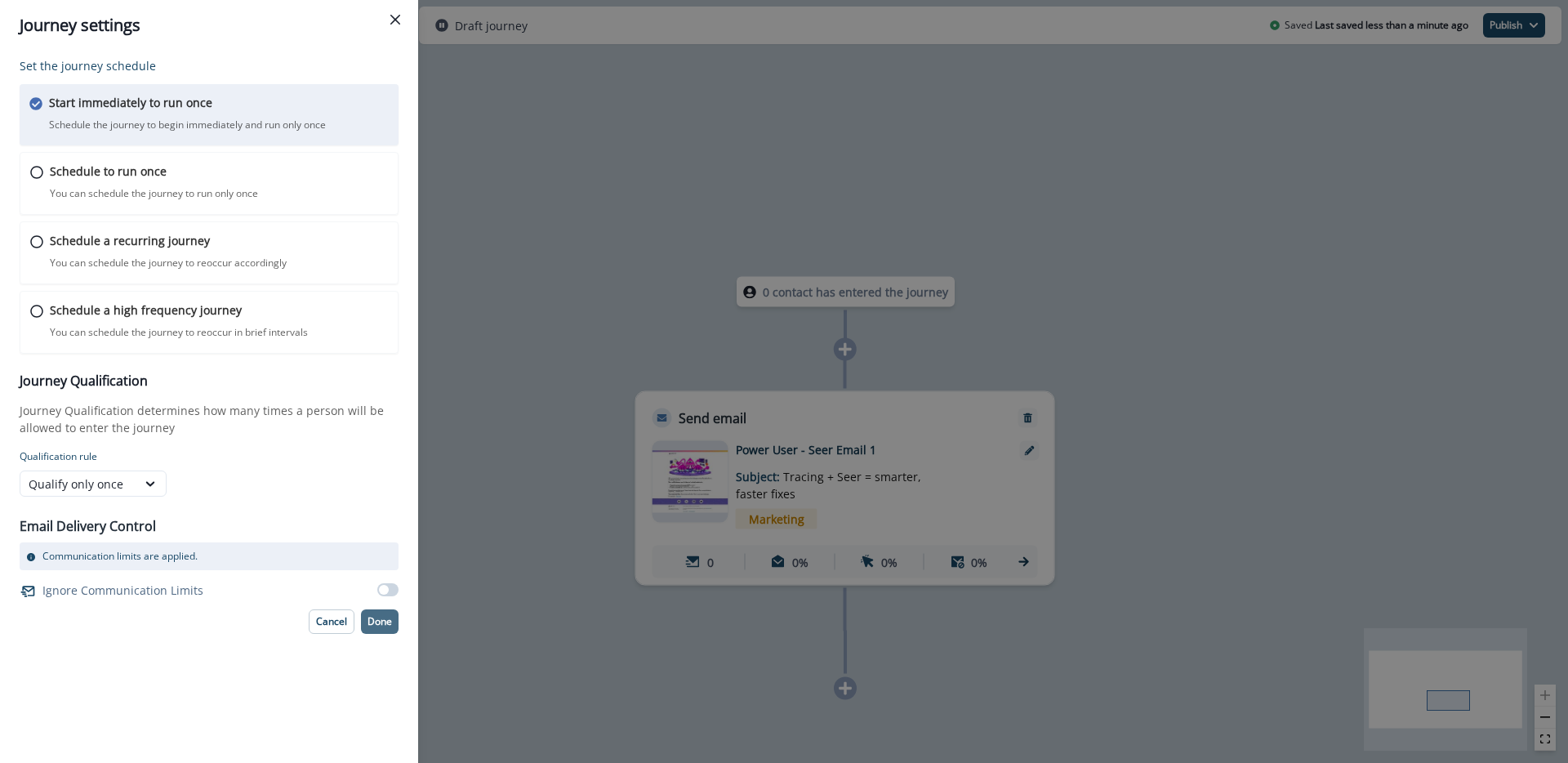
click at [387, 624] on p "Done" at bounding box center [379, 622] width 24 height 12
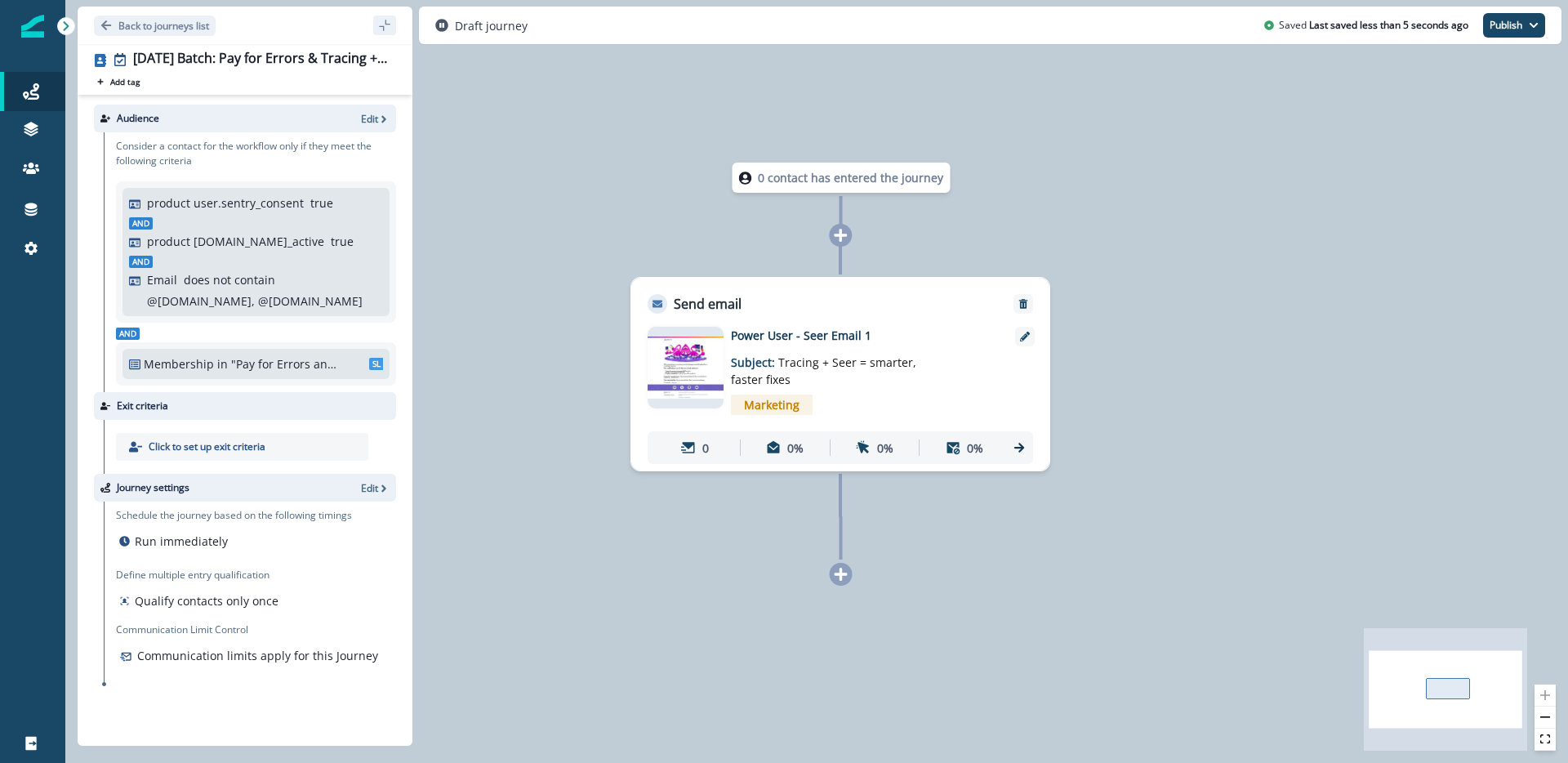
click at [837, 578] on icon at bounding box center [841, 574] width 14 height 14
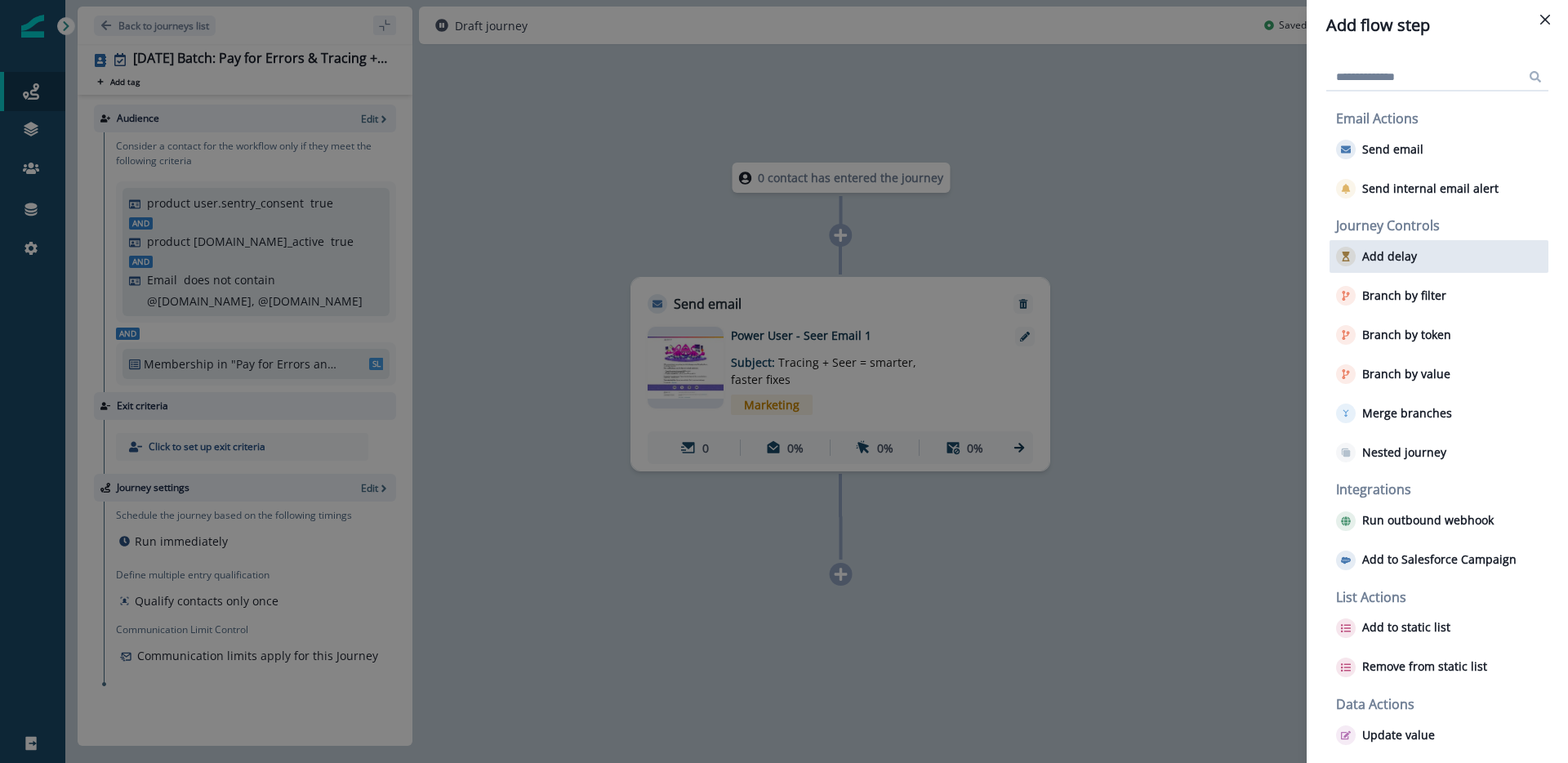
drag, startPoint x: 1402, startPoint y: 251, endPoint x: 1393, endPoint y: 261, distance: 13.5
click at [1393, 261] on p "Add delay" at bounding box center [1389, 257] width 55 height 14
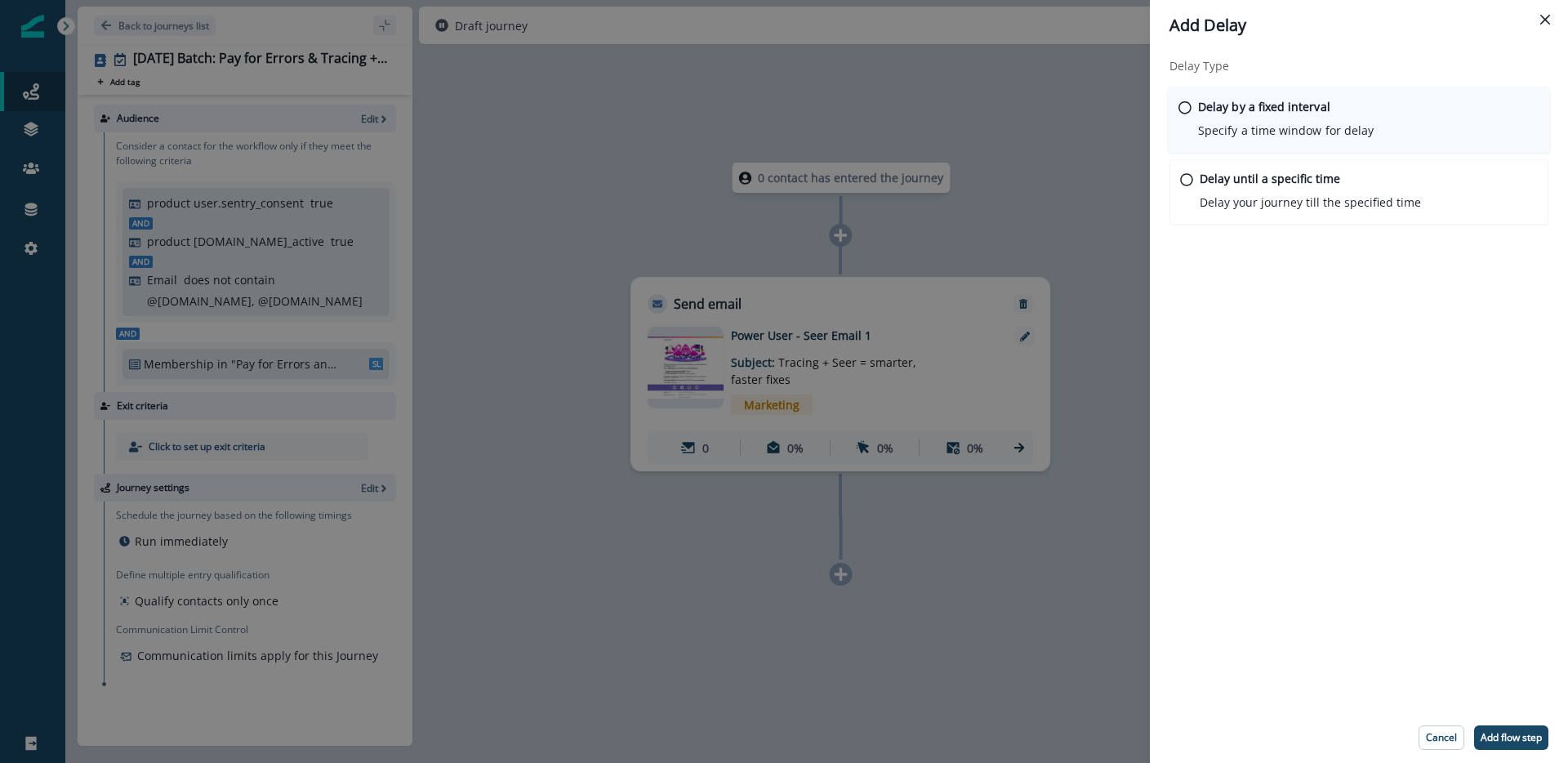
click at [1305, 145] on div "Delay by a fixed interval Specify a time window for delay" at bounding box center [1359, 121] width 383 height 66
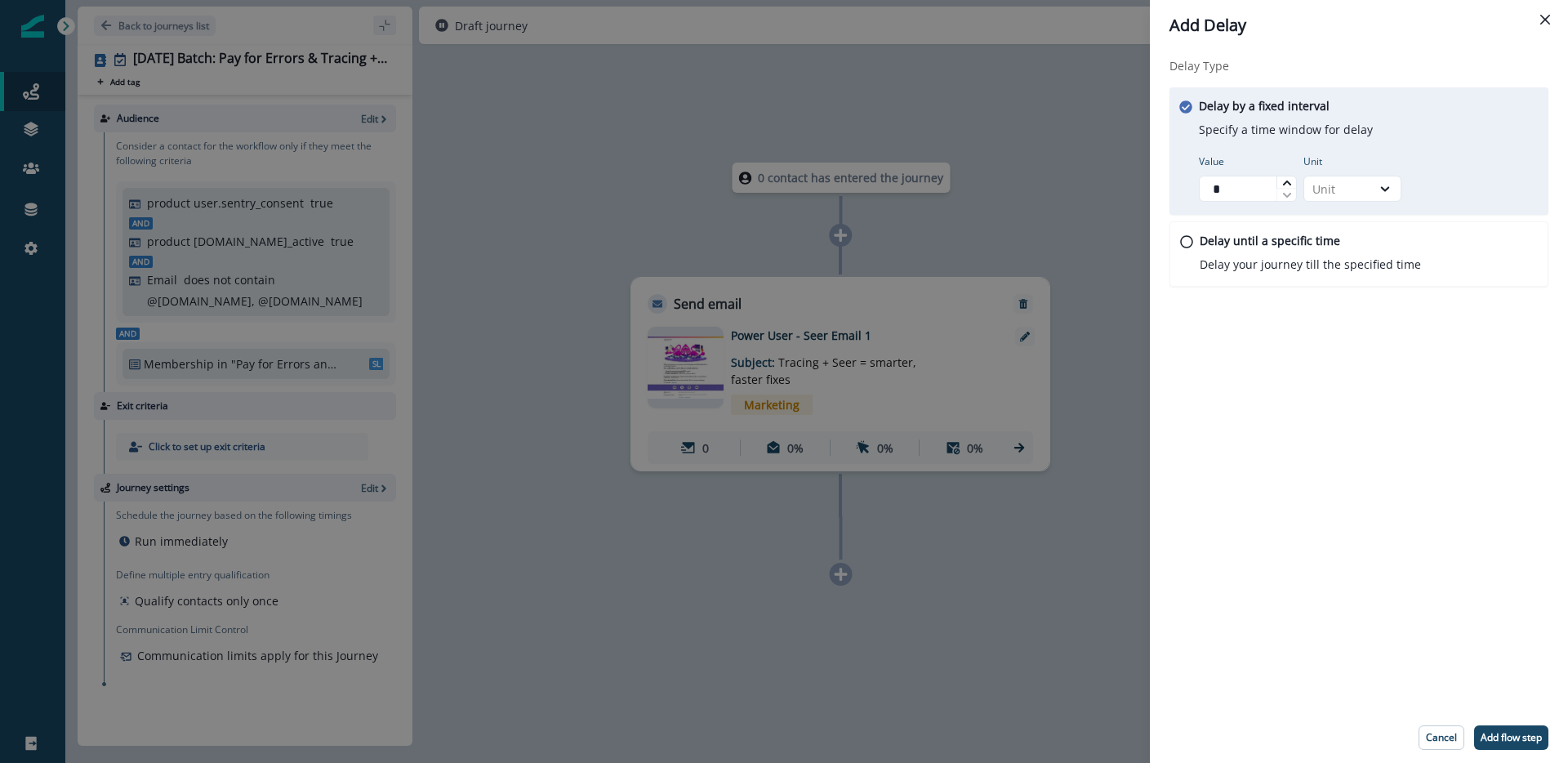
click at [1292, 183] on div at bounding box center [1287, 183] width 20 height 13
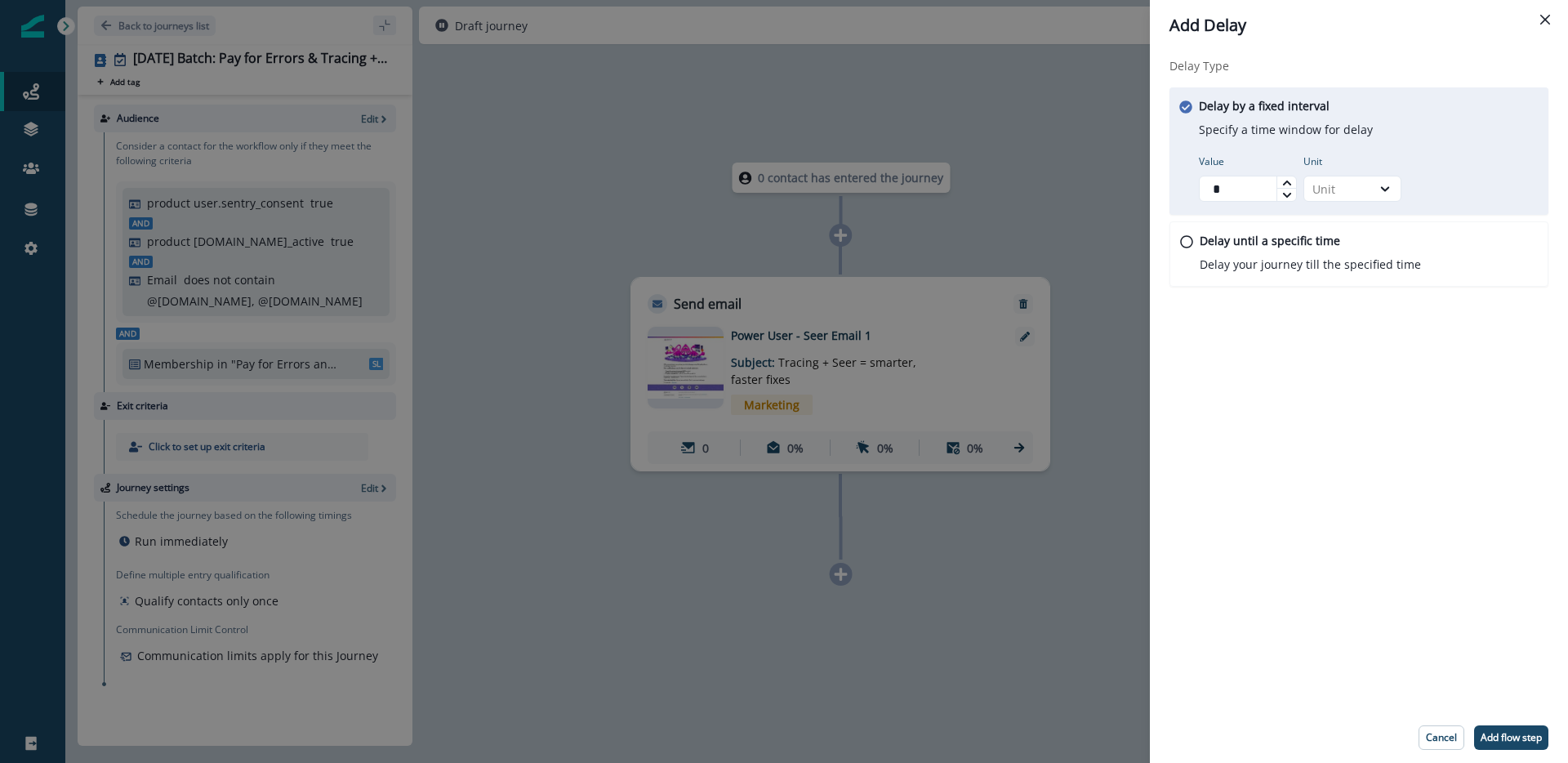
click at [1292, 183] on div at bounding box center [1287, 183] width 20 height 13
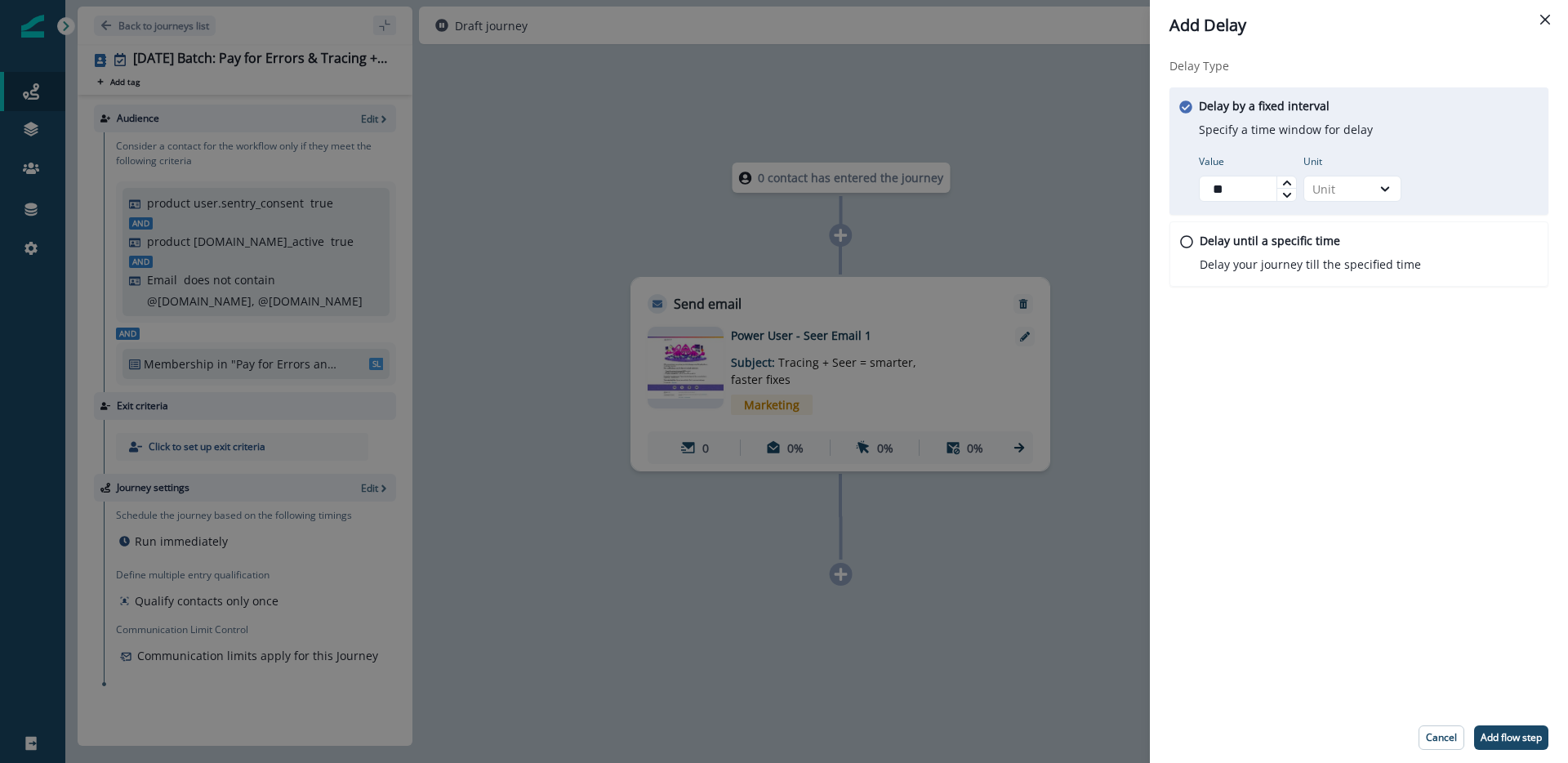
click at [1292, 183] on div at bounding box center [1287, 183] width 20 height 13
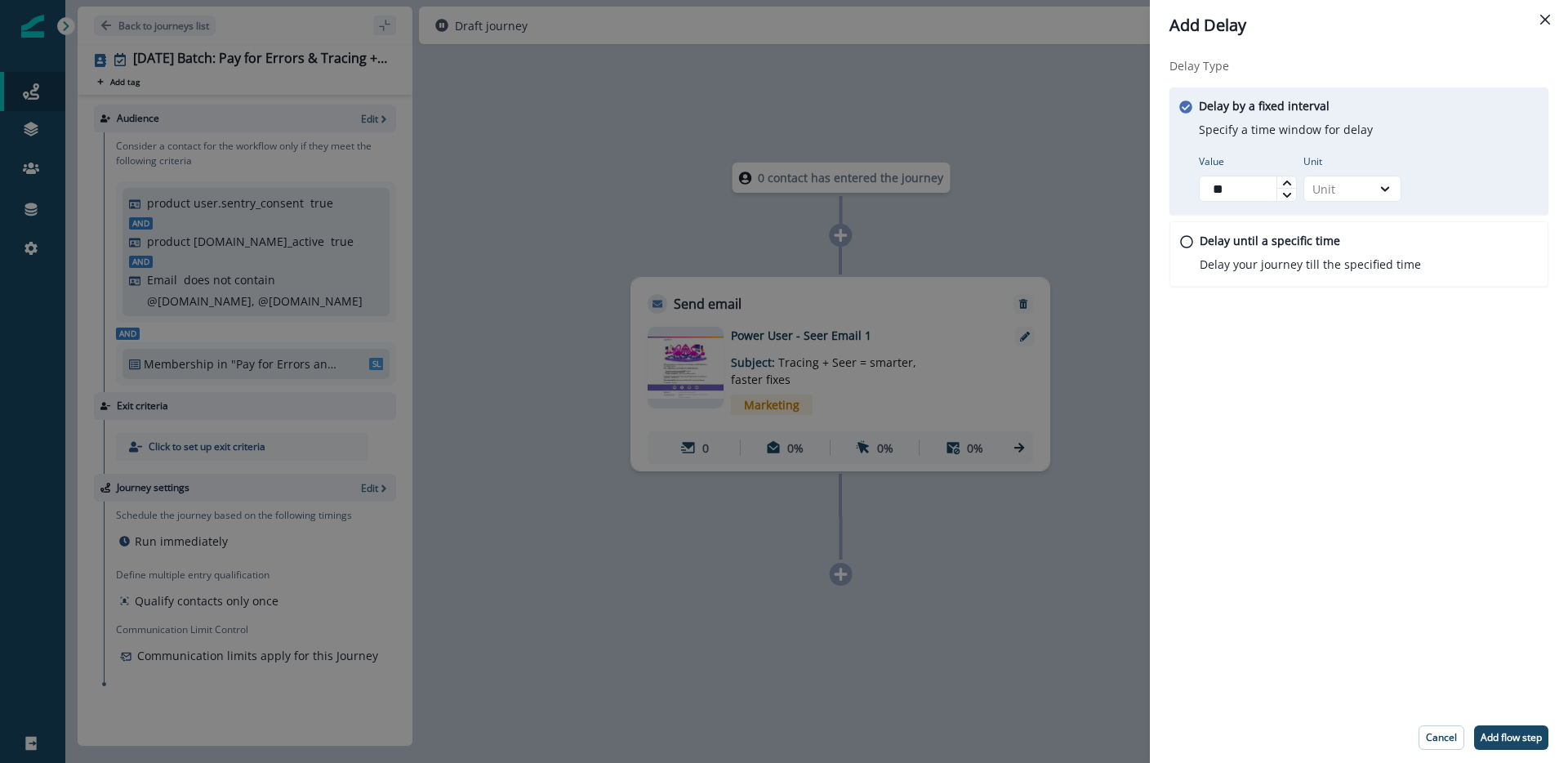
click at [1292, 183] on div at bounding box center [1287, 183] width 20 height 13
type input "**"
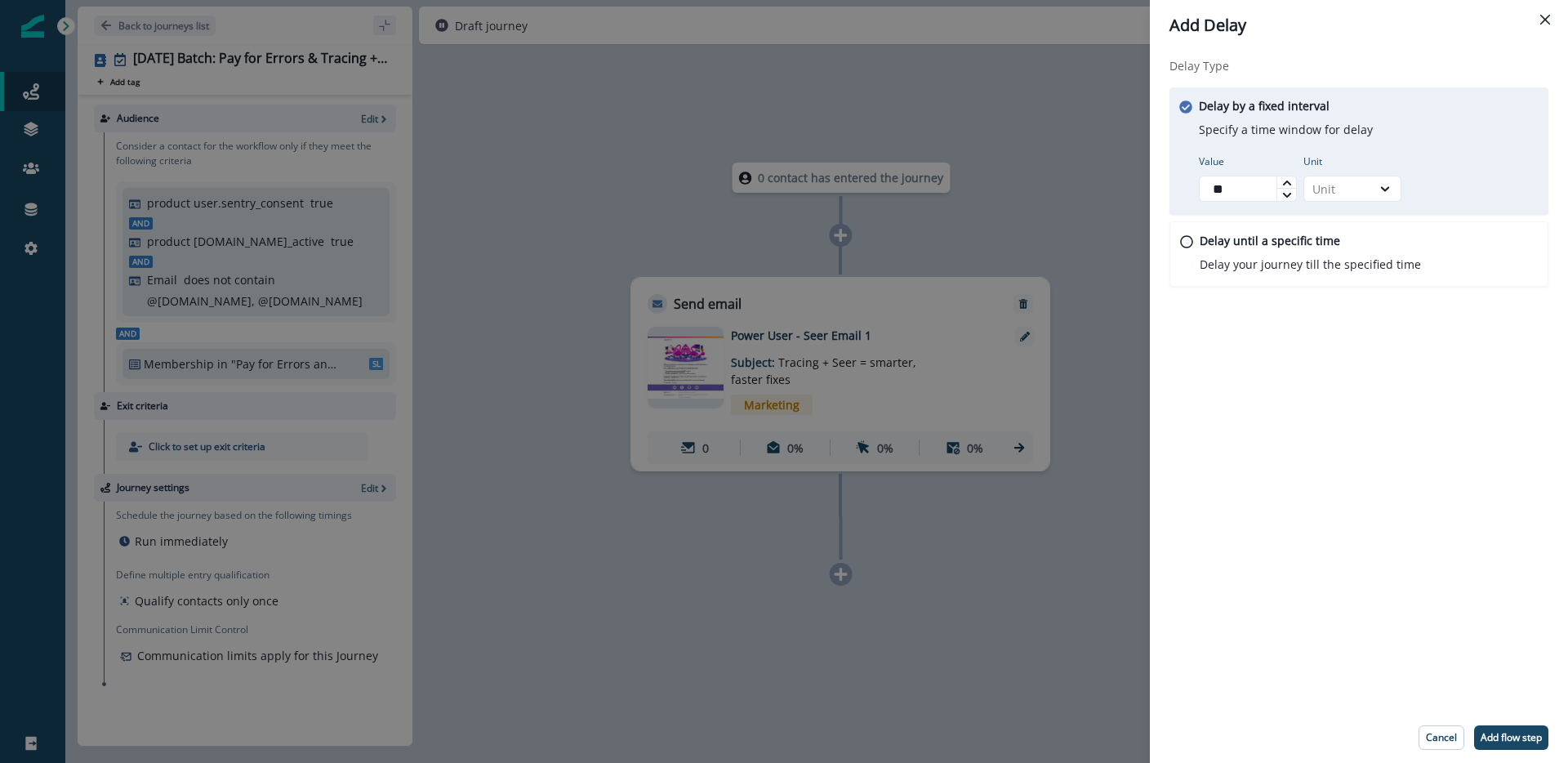
click at [1292, 183] on div at bounding box center [1287, 183] width 20 height 13
click at [1360, 188] on div "Unit" at bounding box center [1338, 189] width 51 height 17
click at [1324, 279] on div "Day" at bounding box center [1353, 287] width 98 height 30
click at [1498, 716] on p "Add flow step" at bounding box center [1512, 738] width 61 height 12
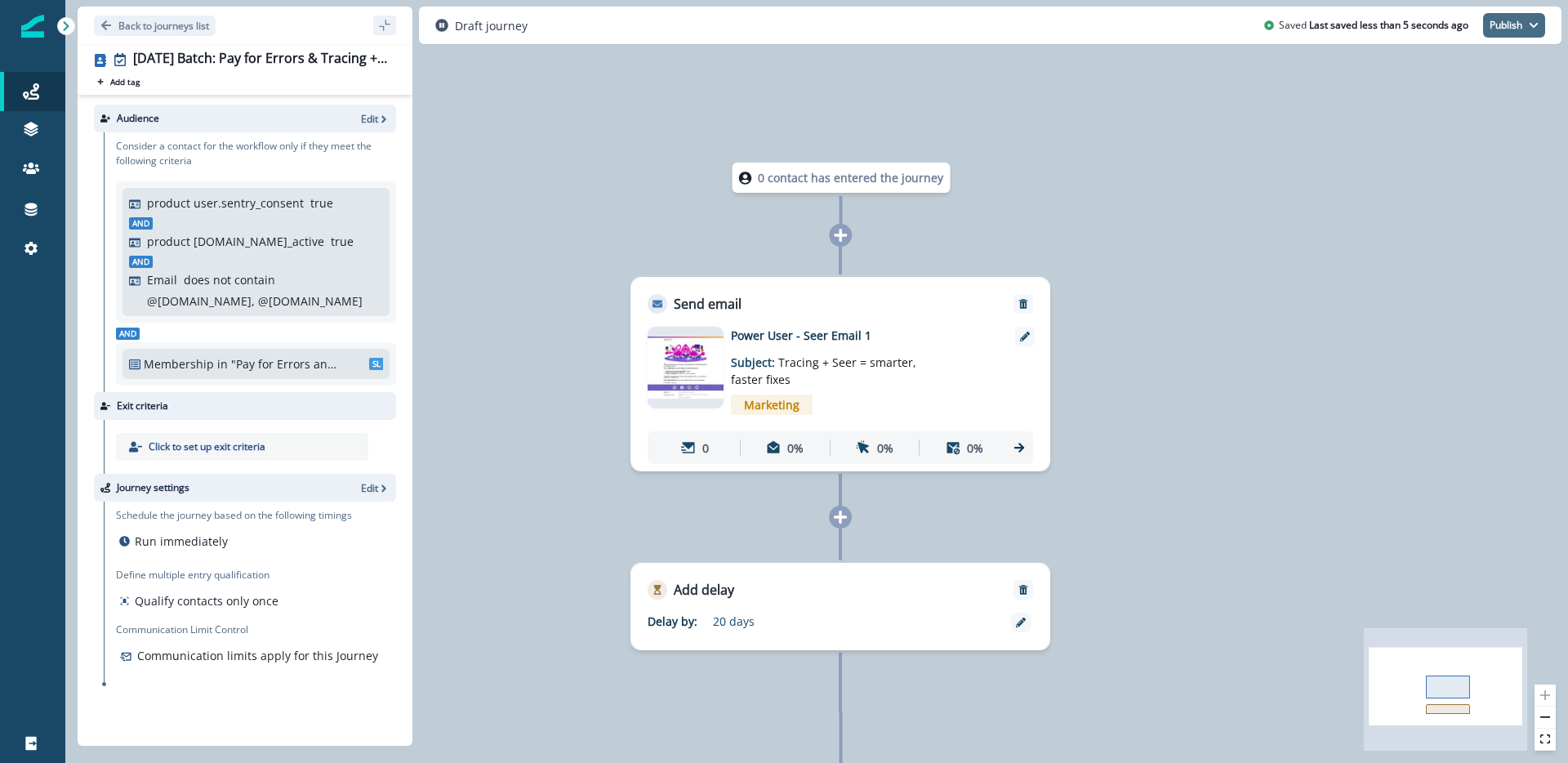
click at [1505, 30] on button "Publish" at bounding box center [1513, 25] width 62 height 24
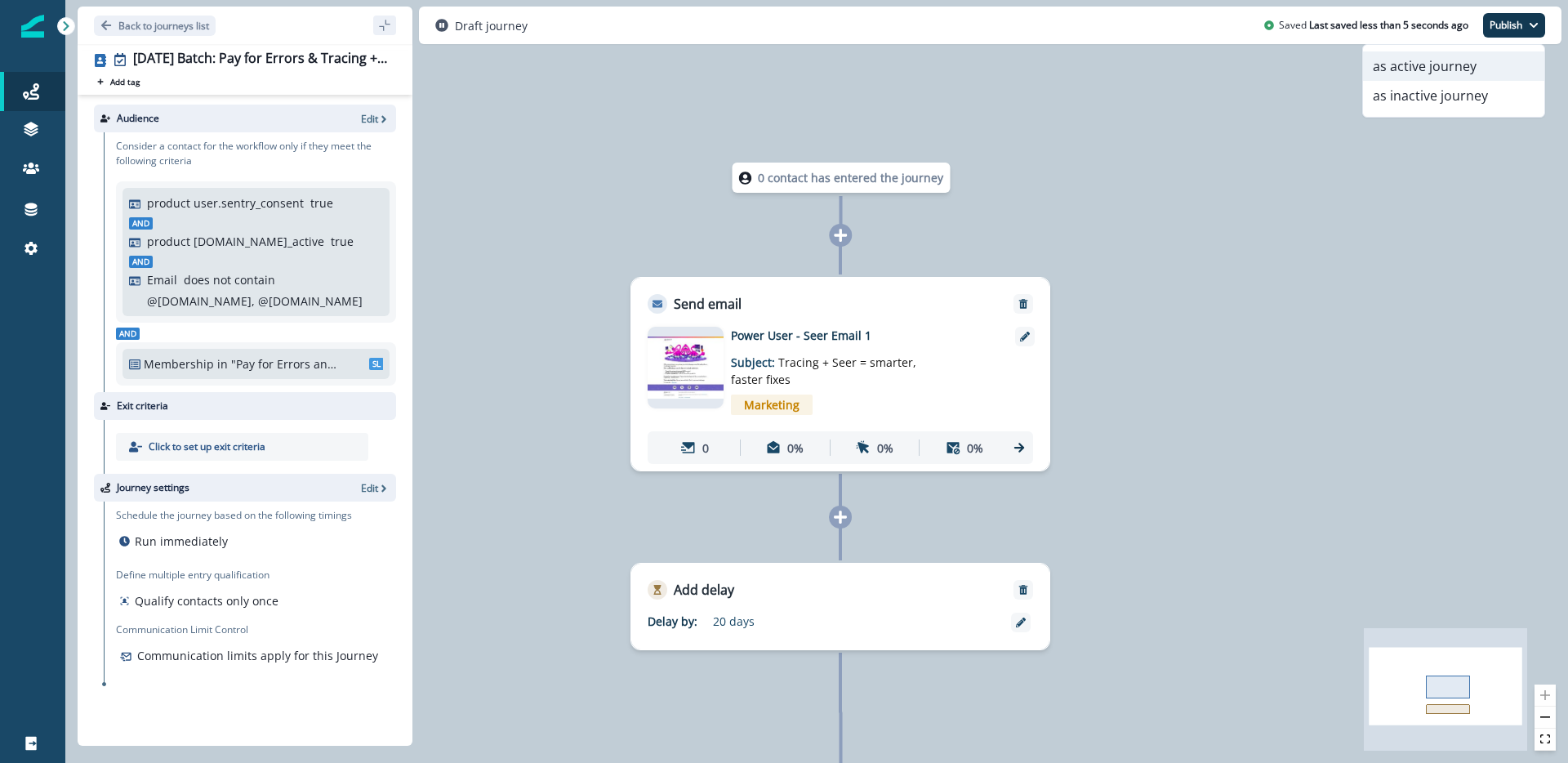
click at [1444, 64] on button "as active journey" at bounding box center [1453, 65] width 182 height 30
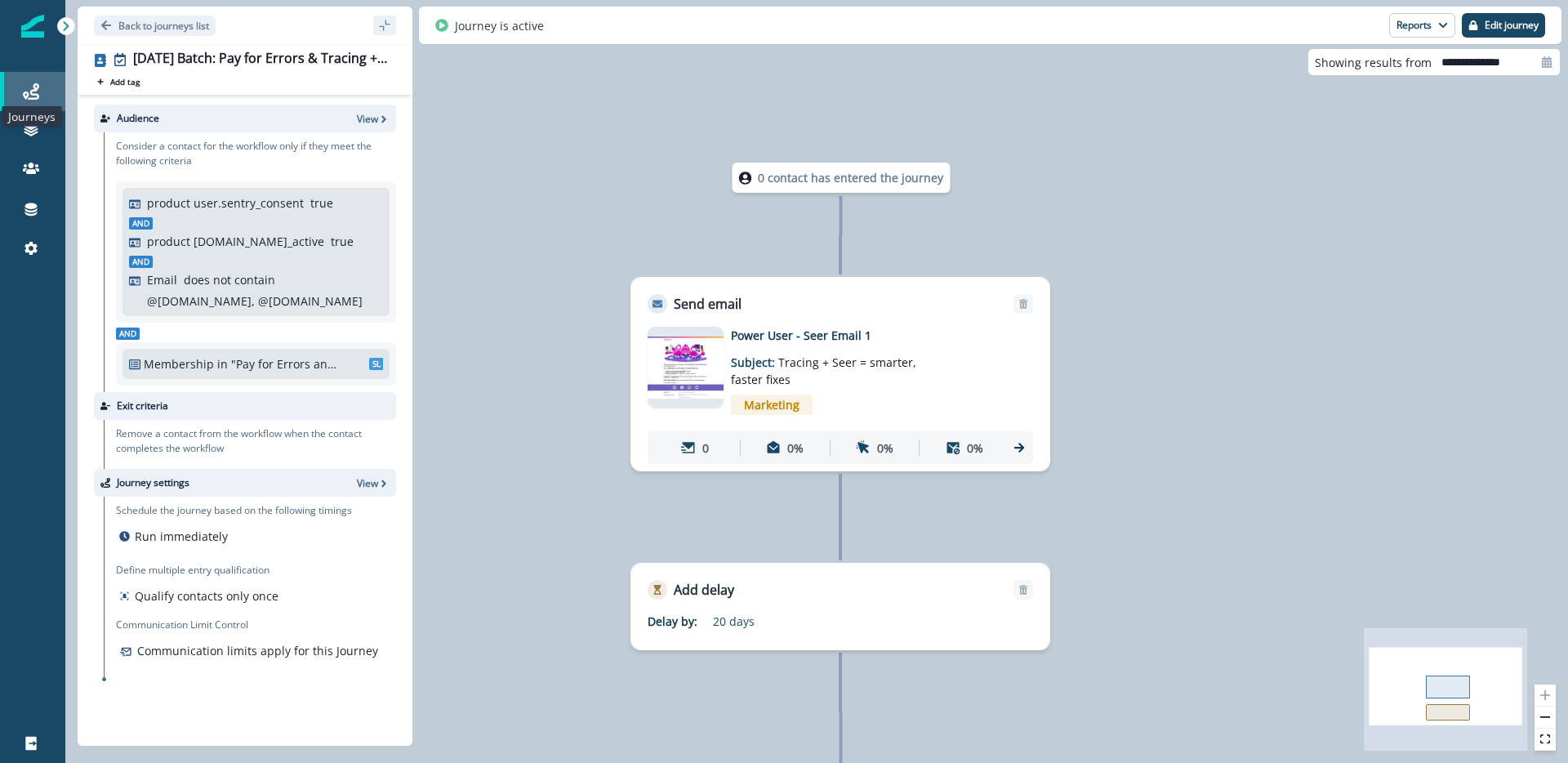
click at [28, 86] on icon at bounding box center [31, 91] width 16 height 16
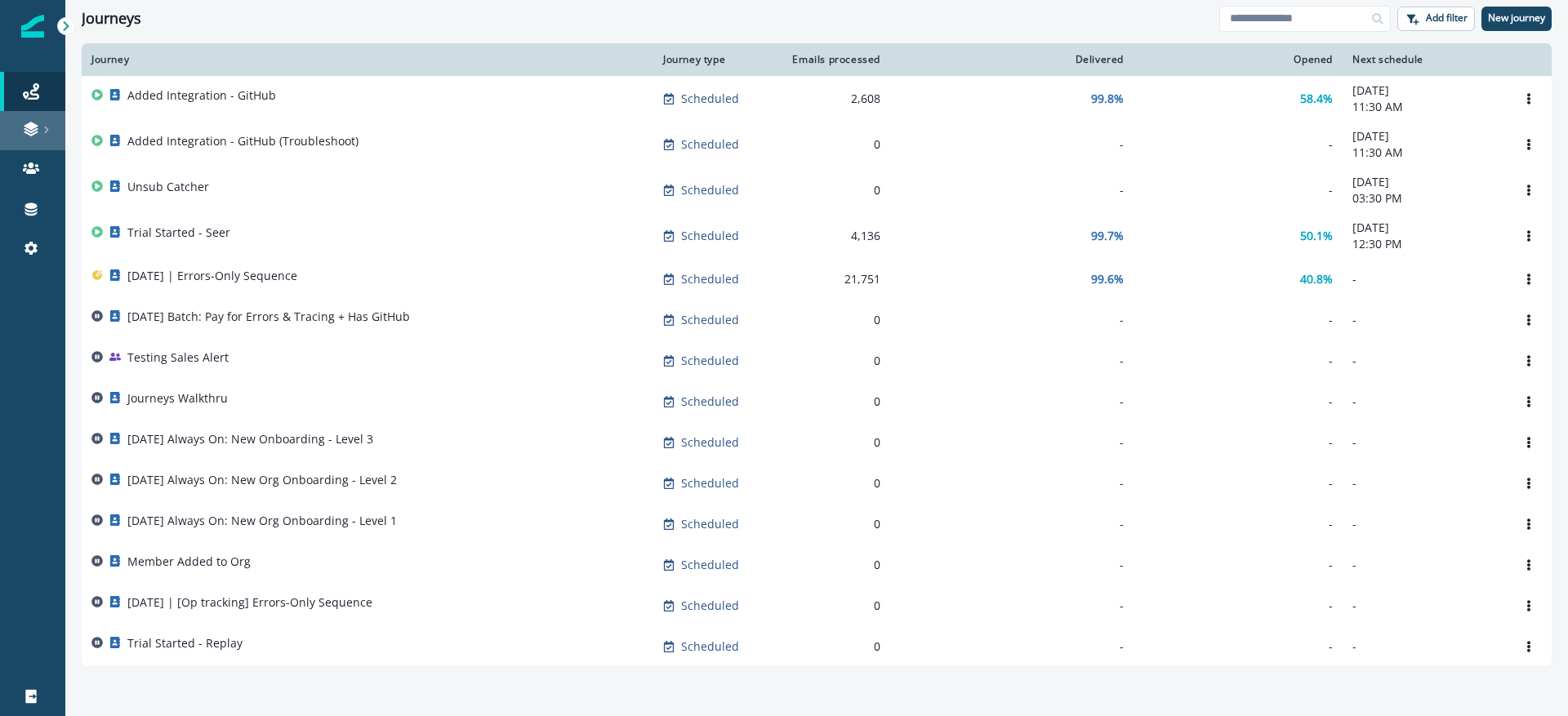
click at [33, 124] on icon at bounding box center [30, 125] width 14 height 8
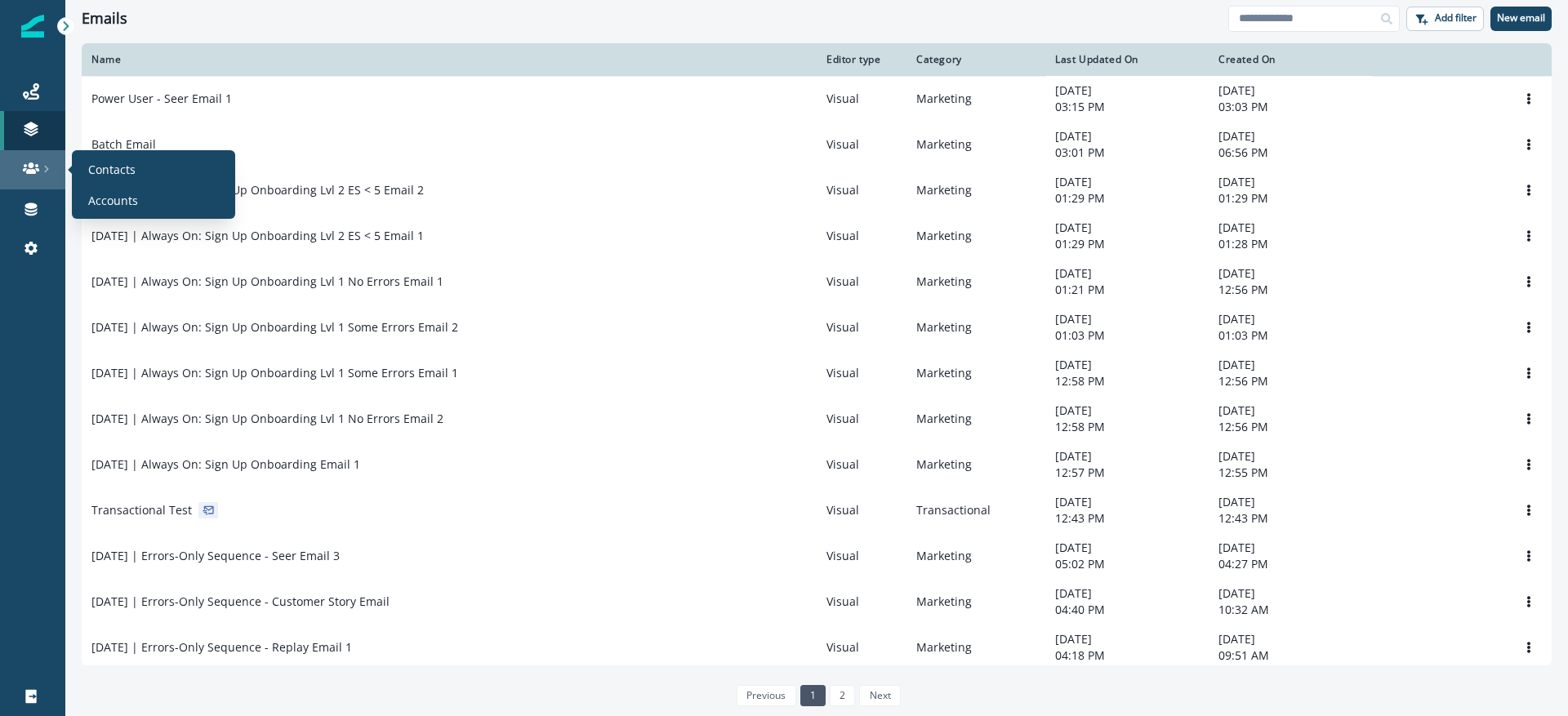
click at [26, 177] on link at bounding box center [32, 170] width 65 height 39
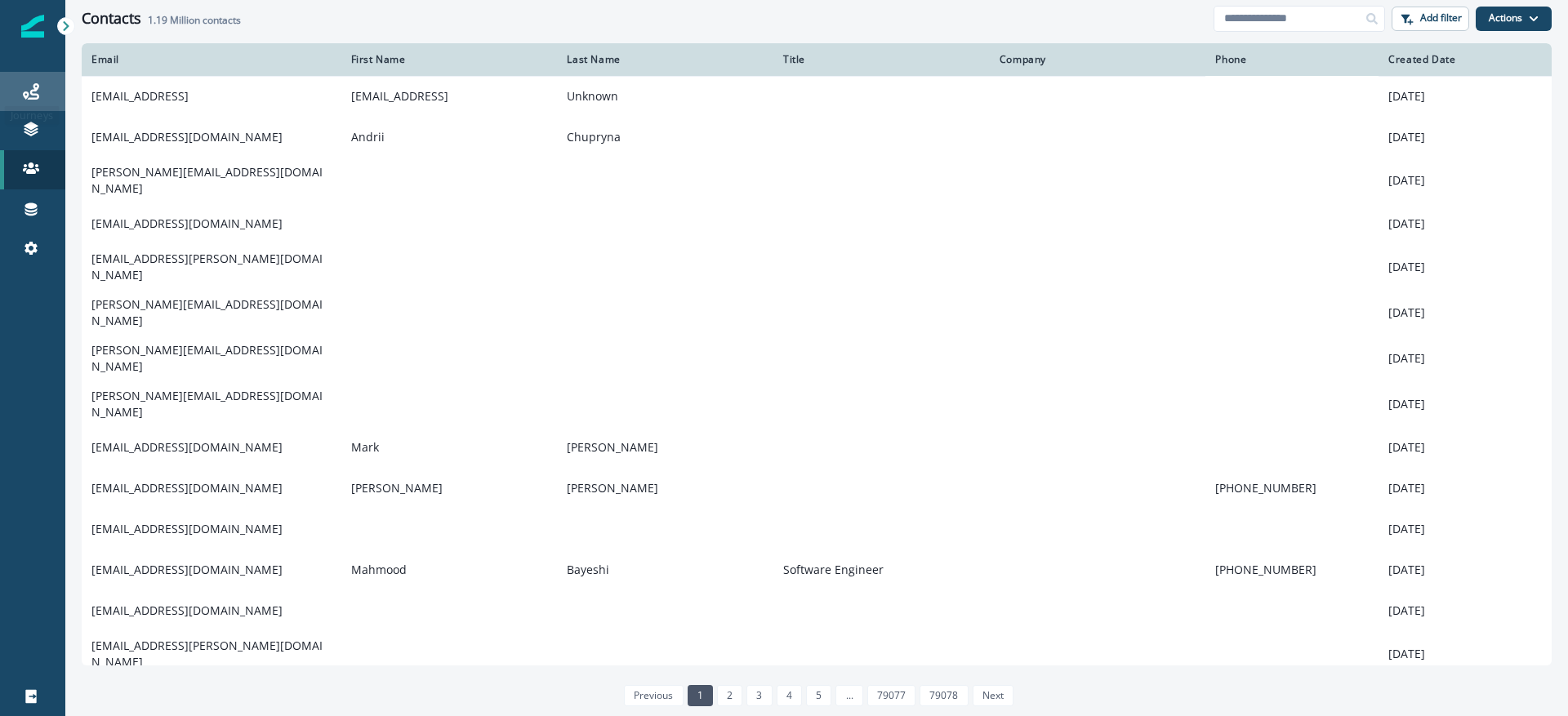
click at [39, 91] on div "Journeys" at bounding box center [32, 91] width 52 height 20
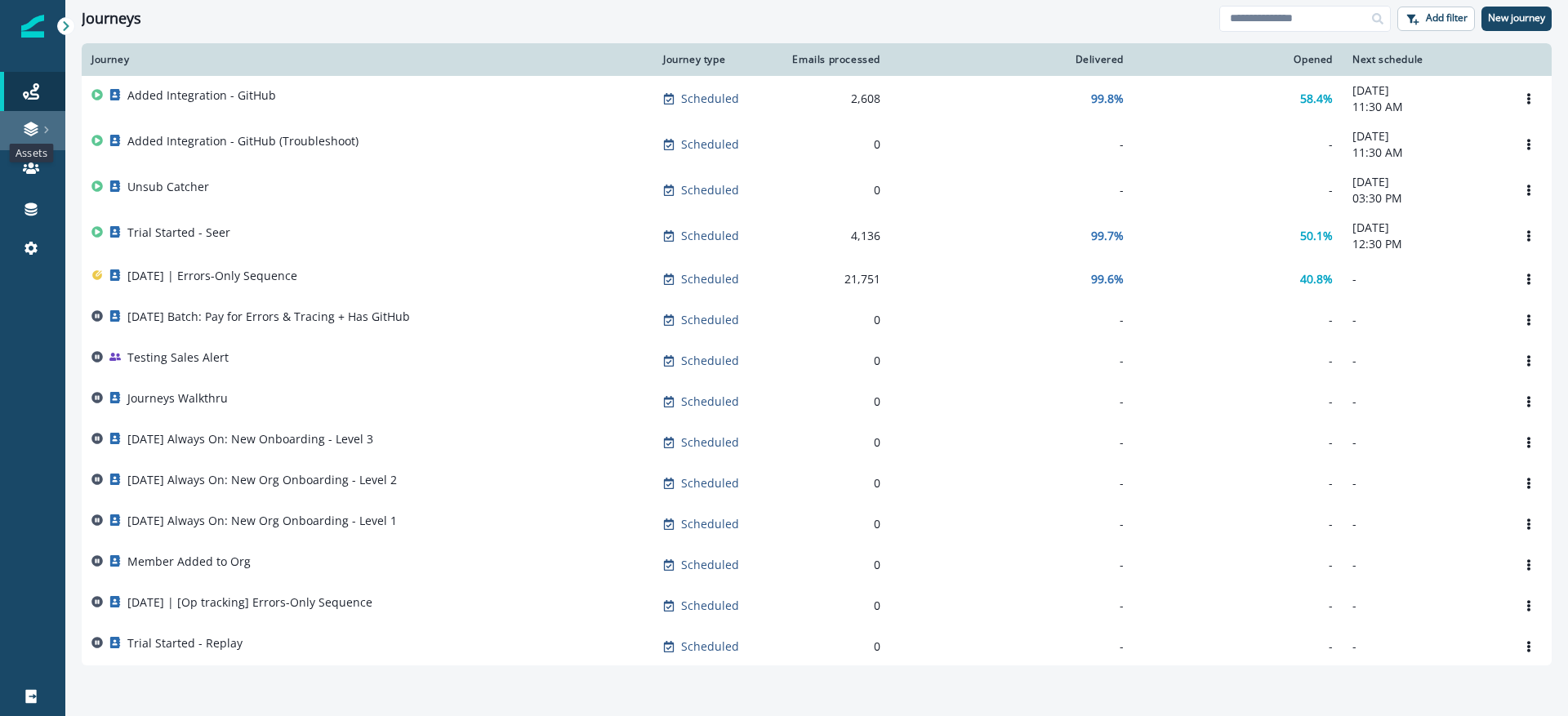
click at [38, 121] on icon at bounding box center [31, 129] width 16 height 16
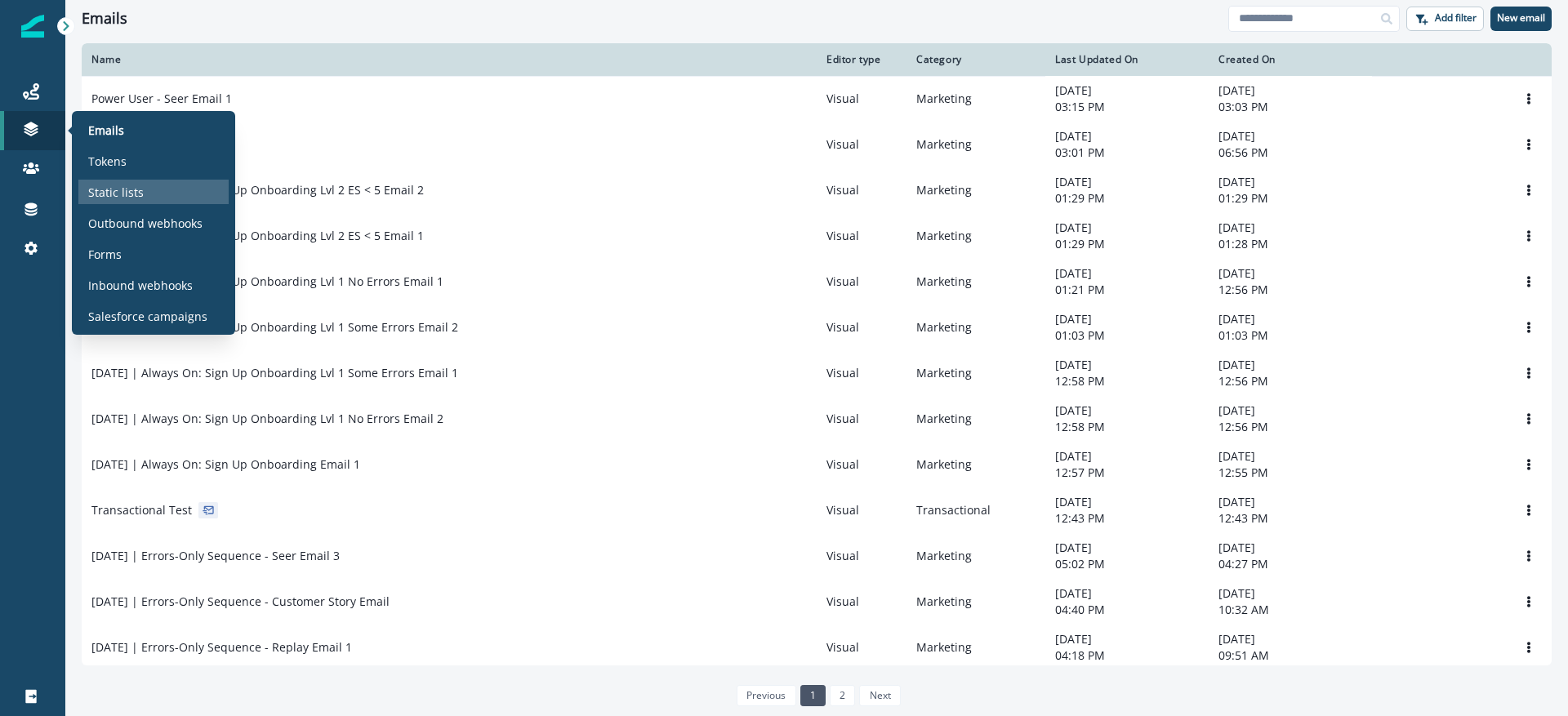
click at [128, 192] on p "Static lists" at bounding box center [116, 192] width 55 height 17
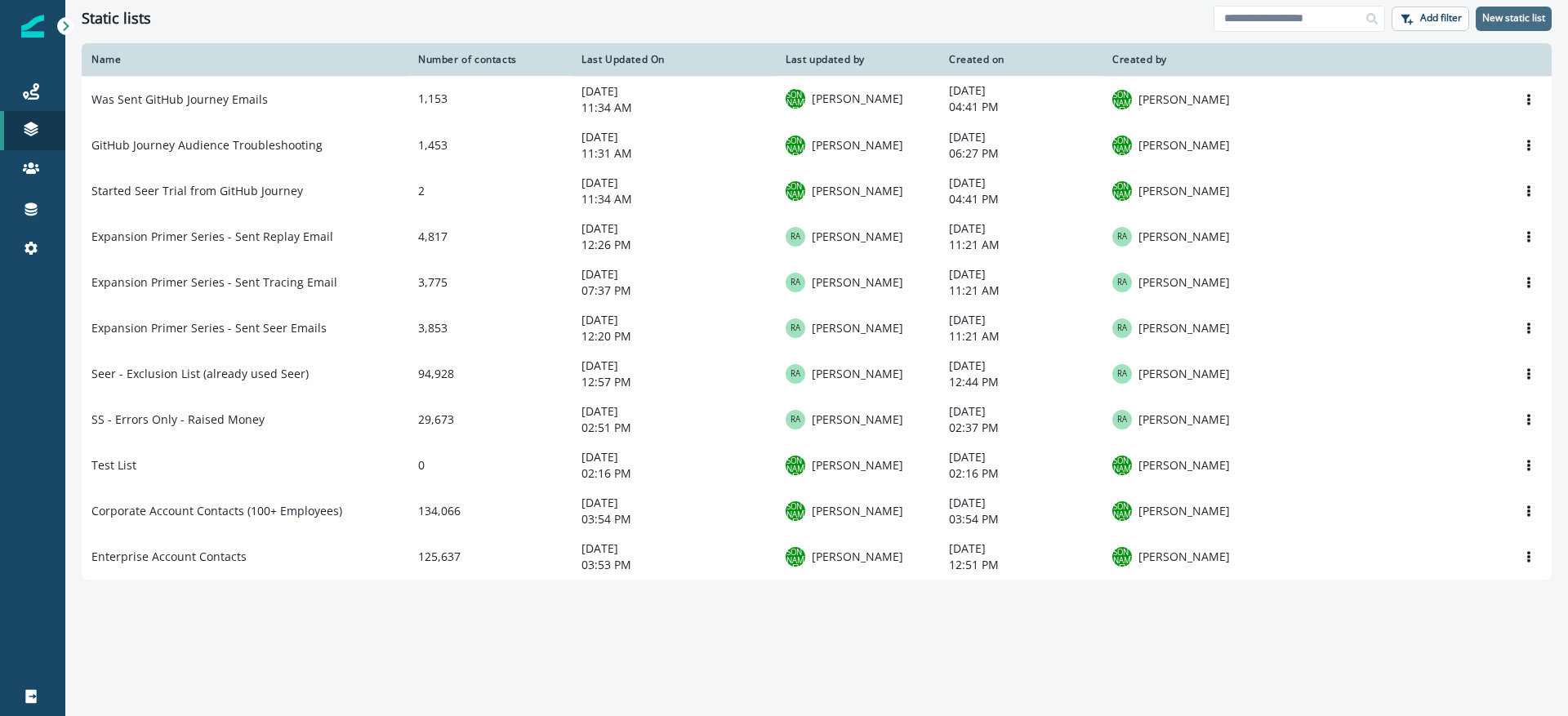
click at [1514, 23] on p "New static list" at bounding box center [1514, 18] width 63 height 12
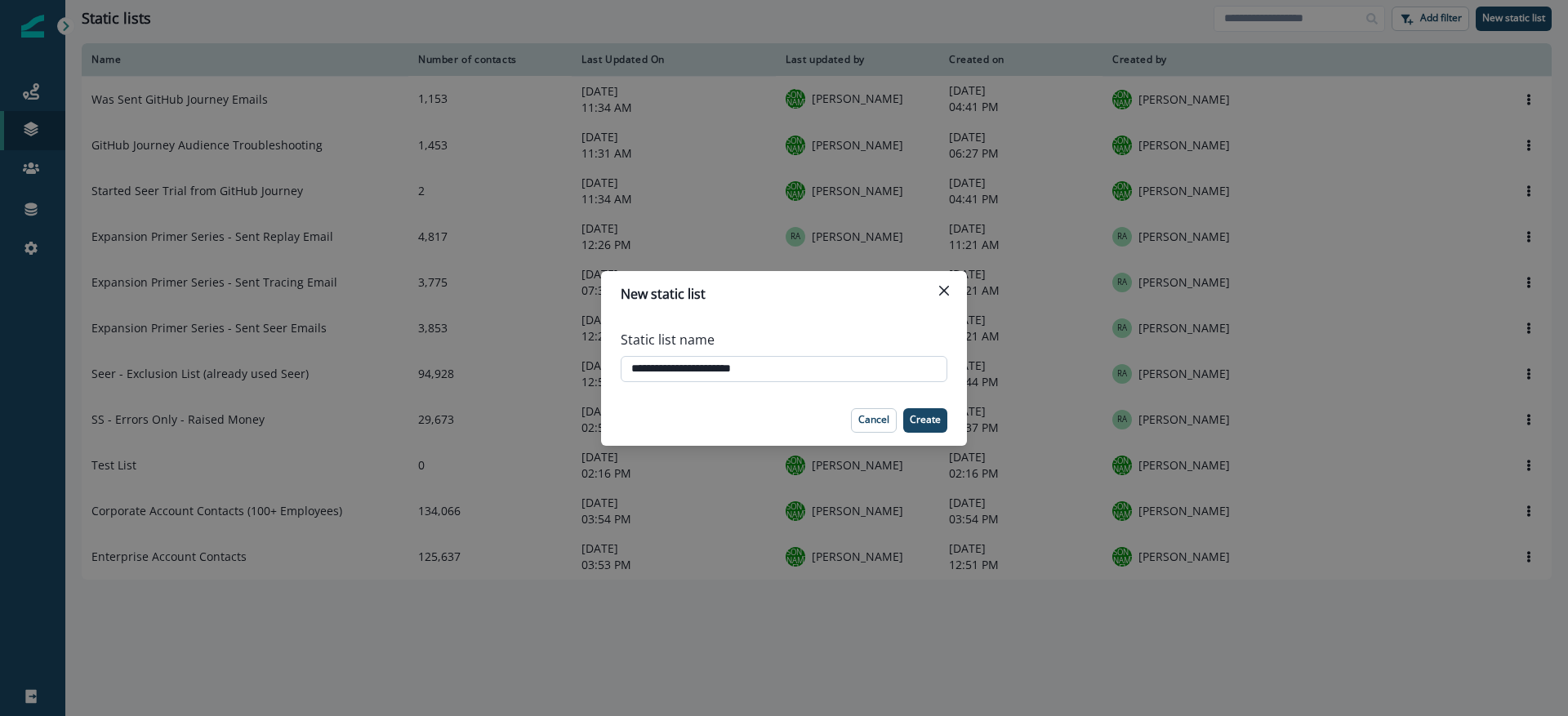
click at [706, 370] on input "**********" at bounding box center [784, 369] width 327 height 26
click at [626, 371] on input "**********" at bounding box center [784, 369] width 327 height 26
type input "**********"
click at [930, 425] on p "Create" at bounding box center [925, 420] width 31 height 12
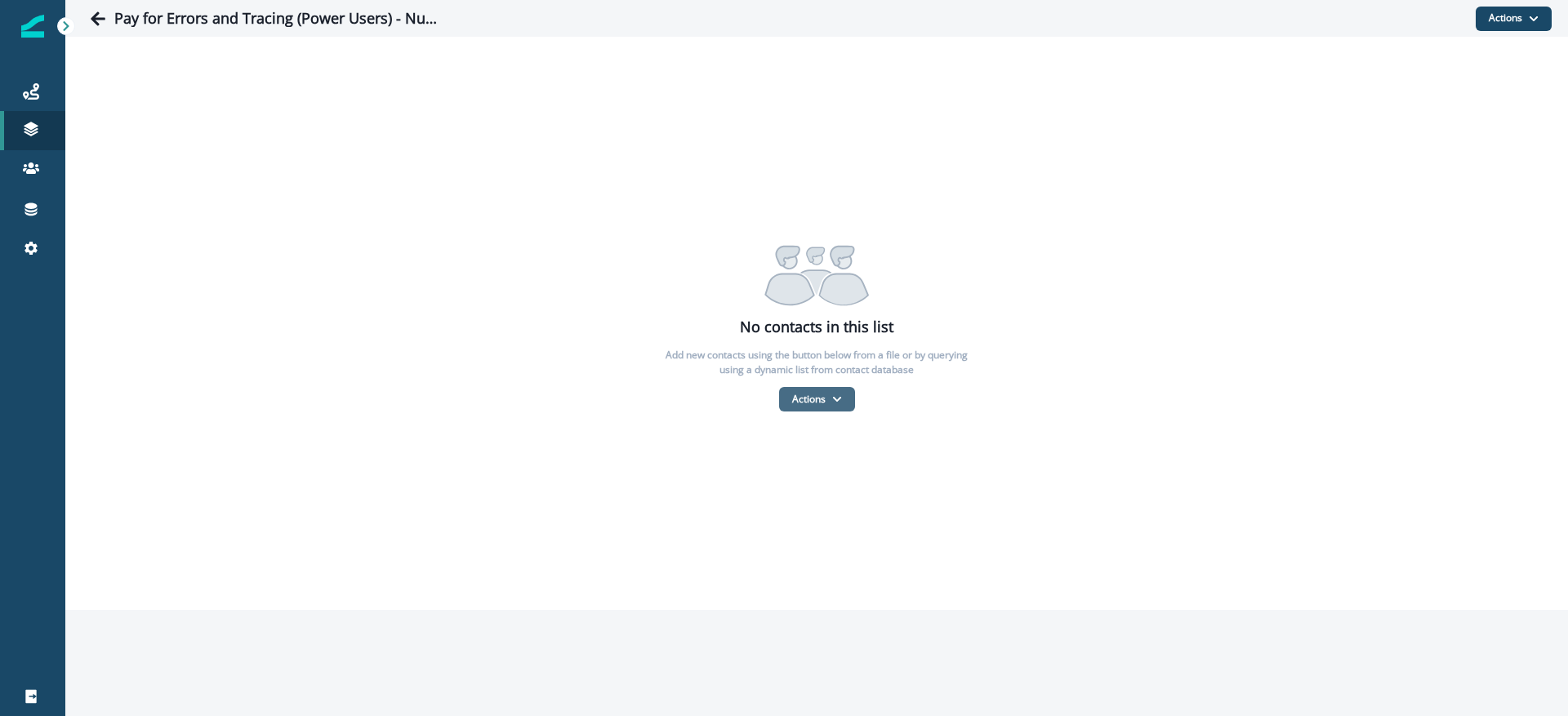
click at [832, 397] on icon "button" at bounding box center [837, 399] width 10 height 10
click at [843, 467] on button "From a CSV file" at bounding box center [853, 469] width 145 height 27
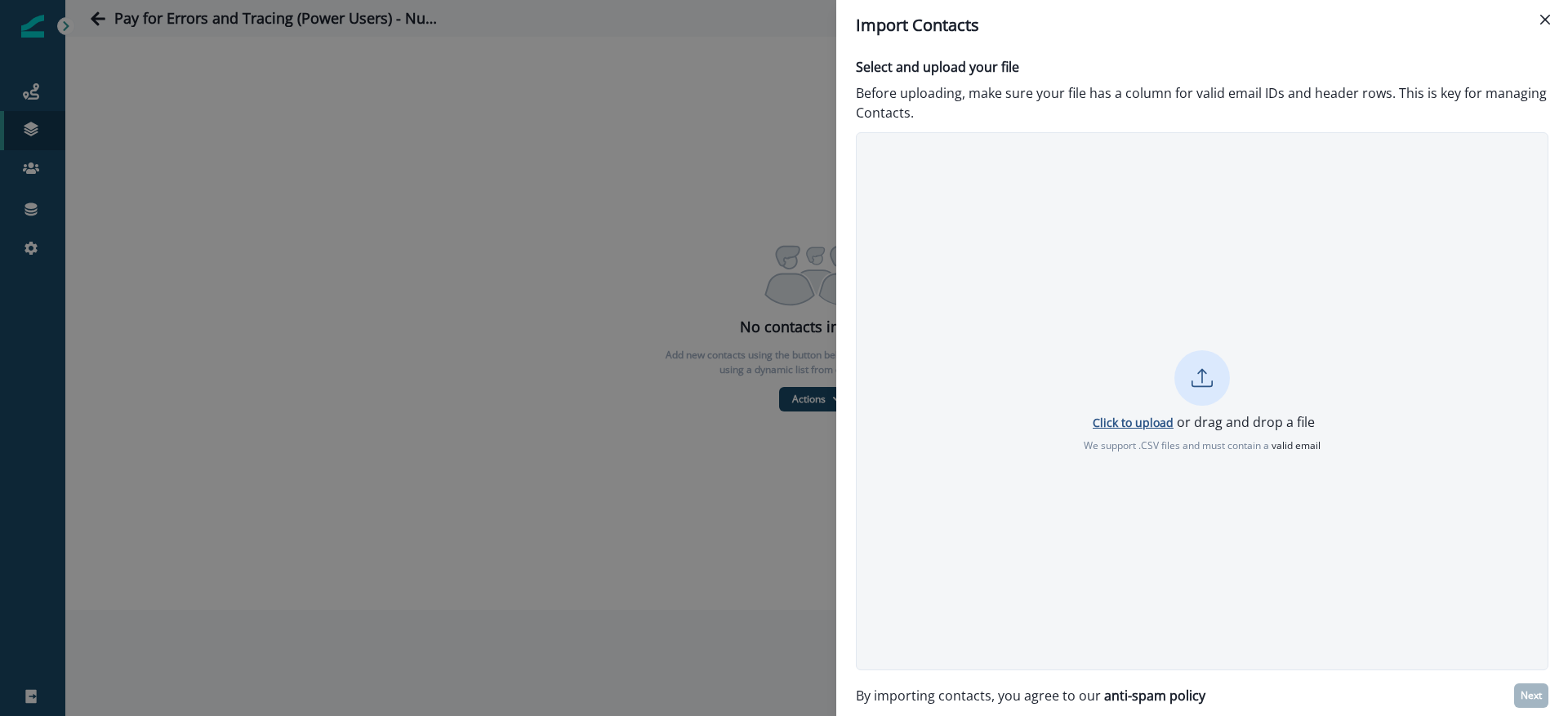
click at [1161, 426] on p "Click to upload" at bounding box center [1133, 422] width 81 height 15
click at [1534, 690] on p "Next" at bounding box center [1531, 695] width 21 height 12
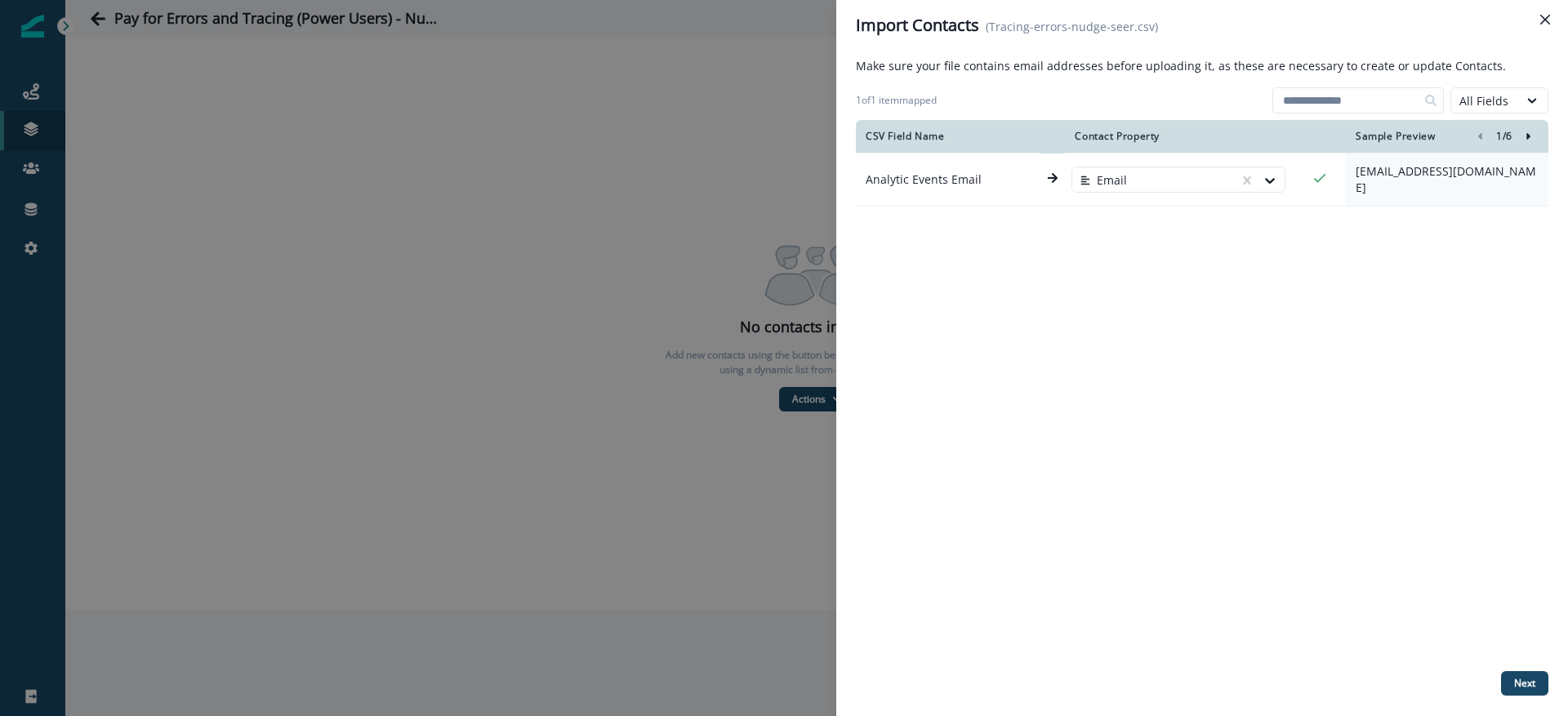
click at [1530, 135] on icon "Right-forward-icon" at bounding box center [1529, 136] width 12 height 12
click at [1514, 678] on p "Next" at bounding box center [1525, 684] width 21 height 12
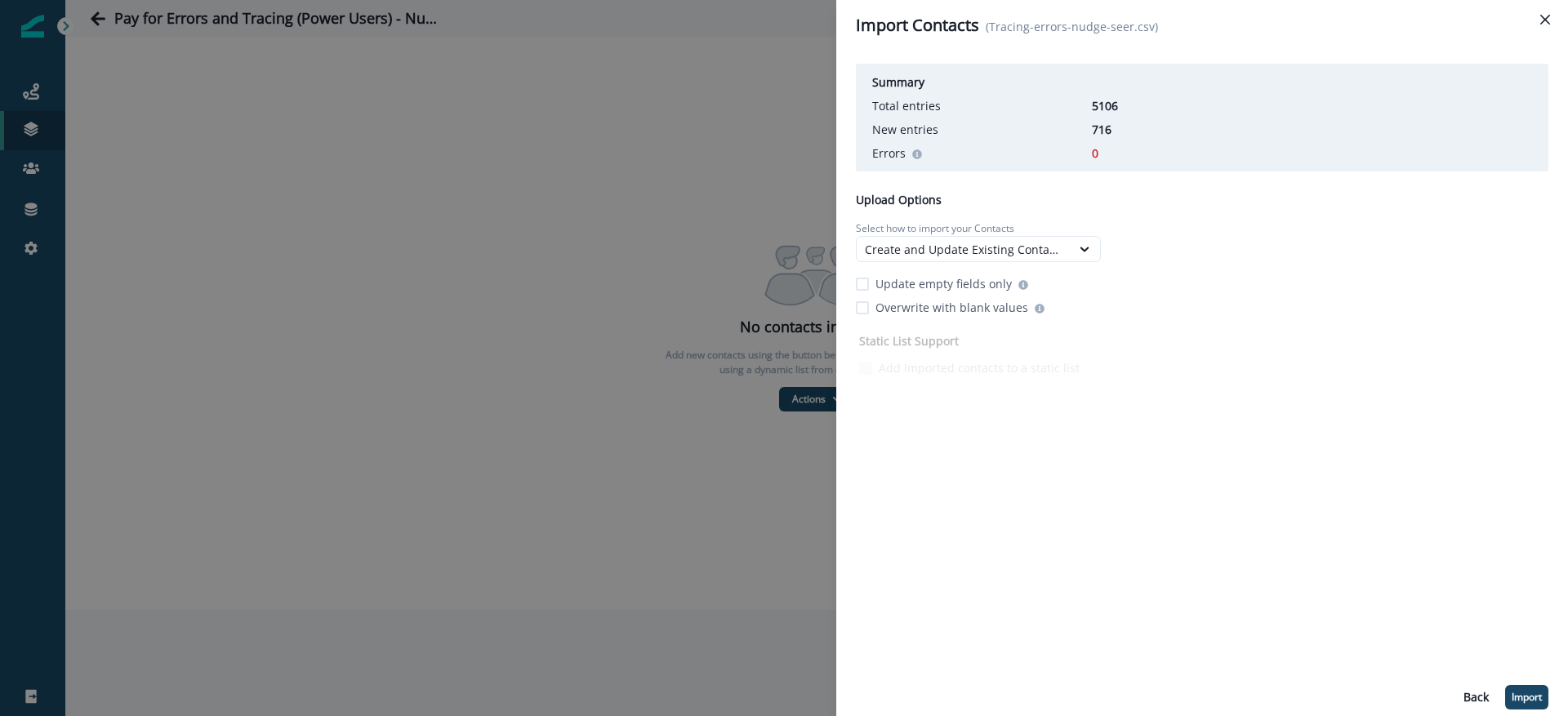
click at [1107, 131] on p "716" at bounding box center [1132, 129] width 81 height 17
click at [963, 248] on div "Create and Update Existing Contacts" at bounding box center [964, 249] width 198 height 17
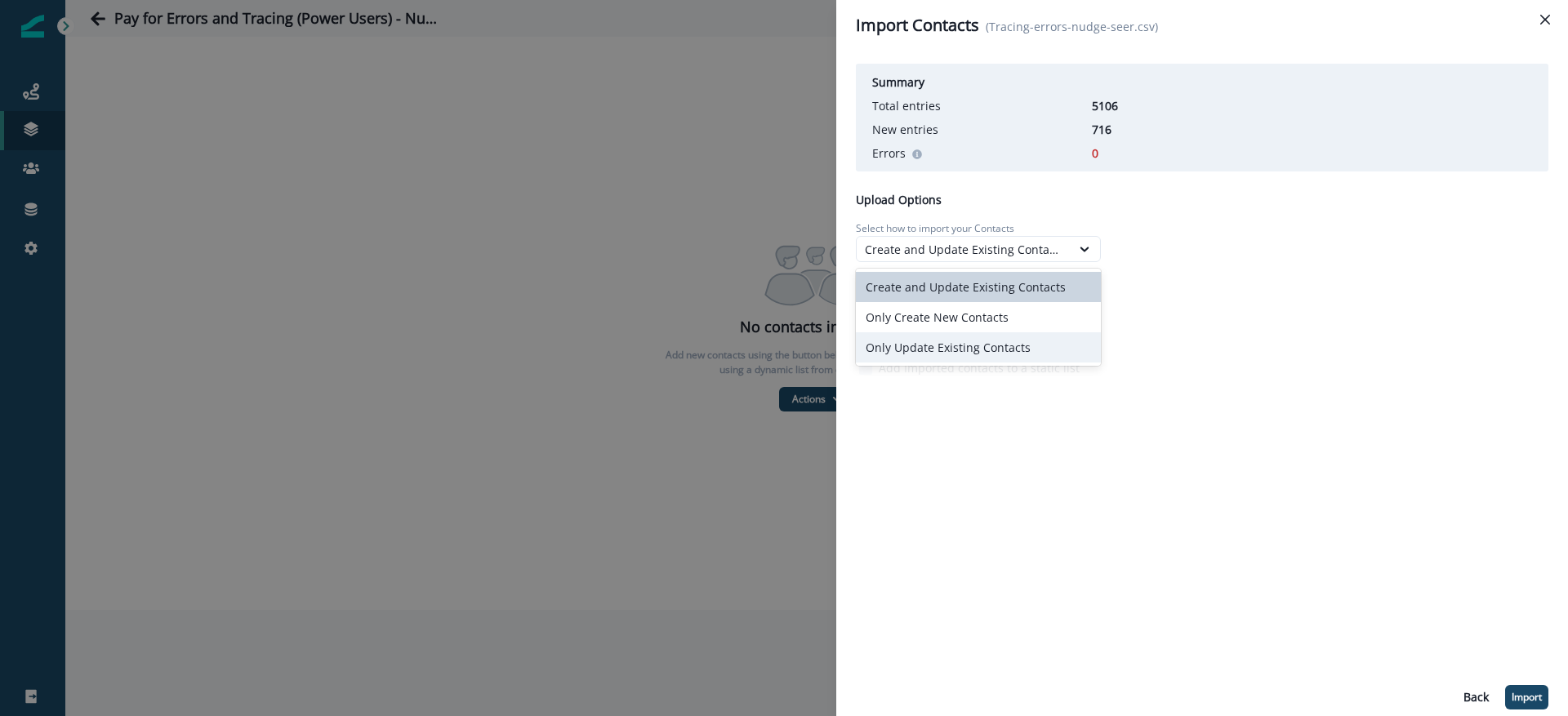
click at [988, 342] on div "Only Update Existing Contacts" at bounding box center [979, 347] width 245 height 30
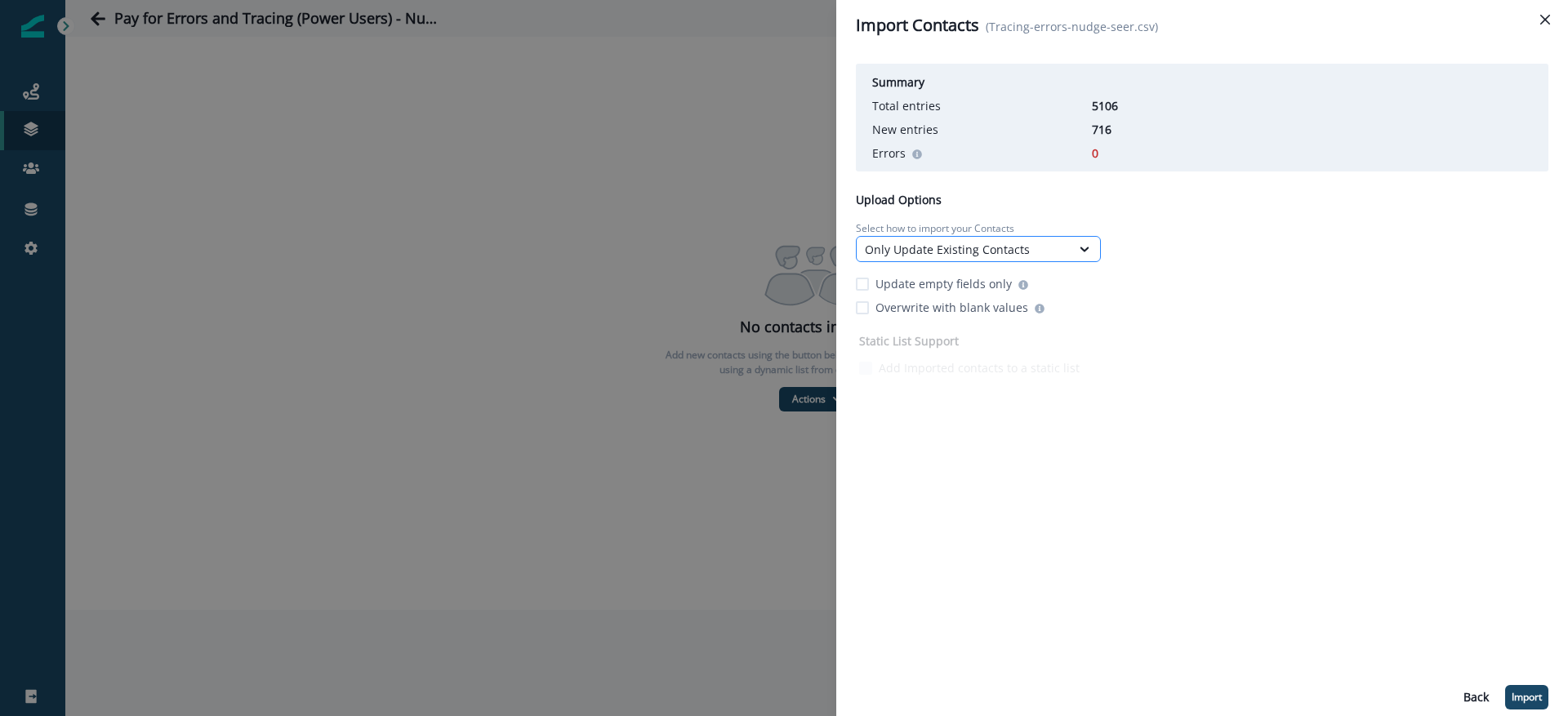
click at [1003, 245] on div "Only Update Existing Contacts" at bounding box center [964, 249] width 198 height 17
click at [1010, 357] on div "Only Update Existing Contacts" at bounding box center [979, 347] width 245 height 30
click at [1464, 695] on p "Back" at bounding box center [1477, 698] width 25 height 14
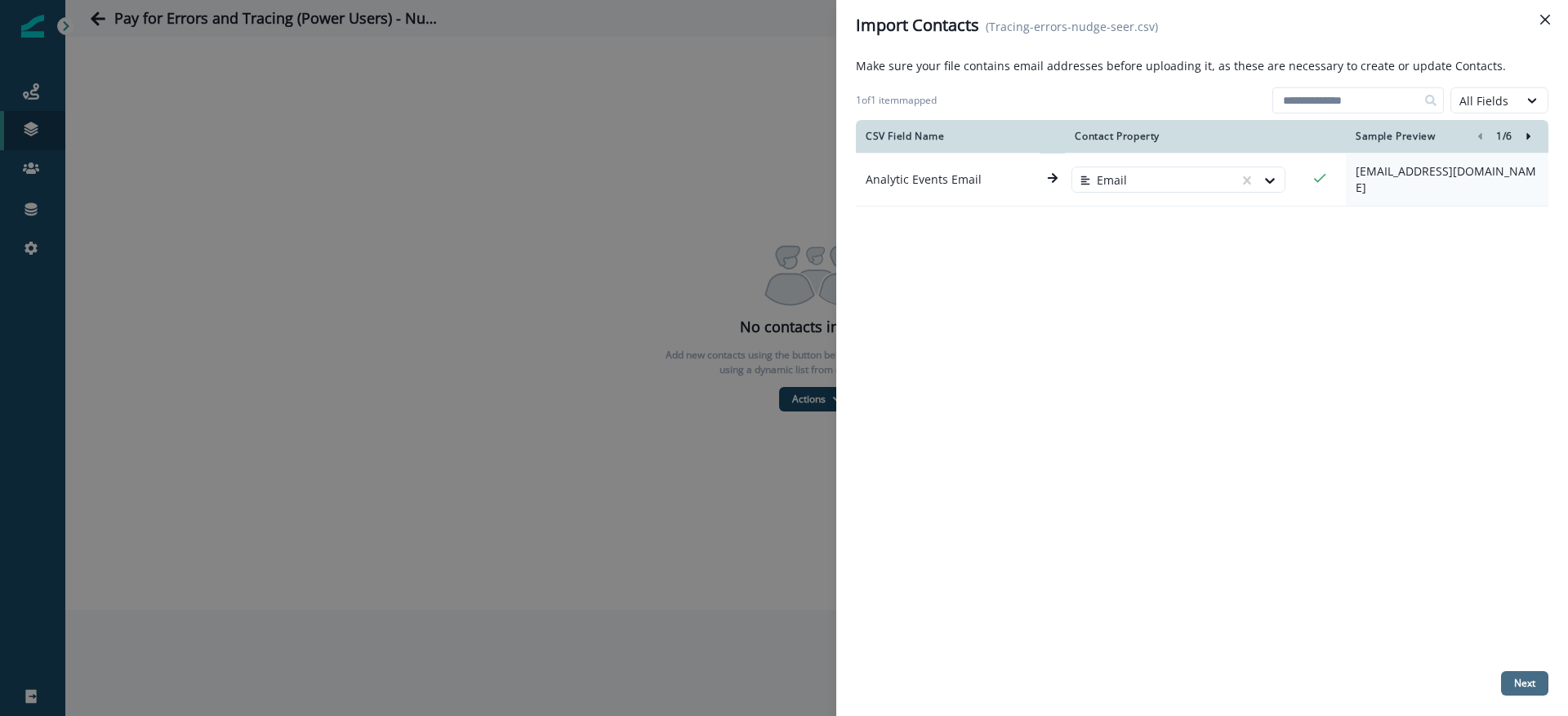
click at [1532, 679] on p "Next" at bounding box center [1525, 684] width 21 height 12
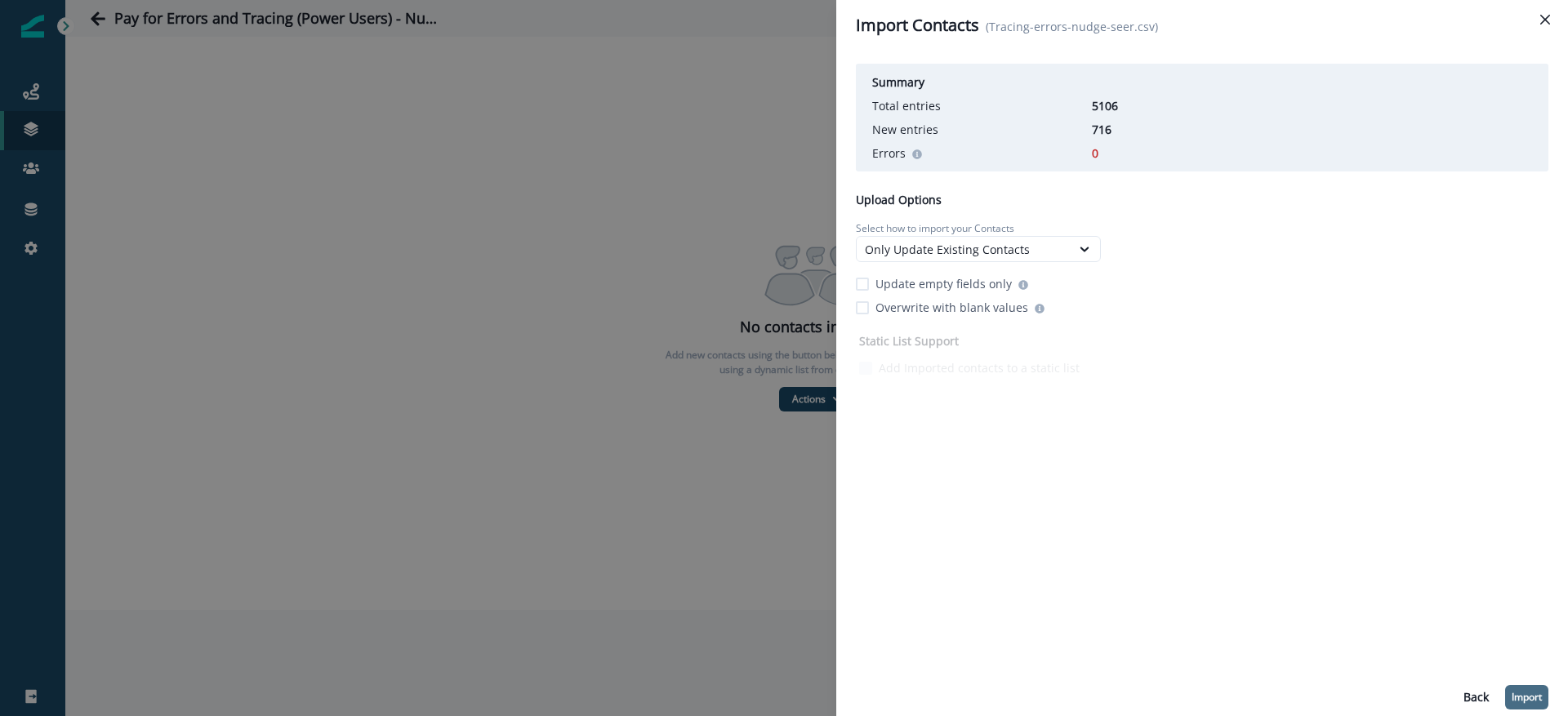
click at [1525, 687] on button "Import" at bounding box center [1527, 697] width 43 height 24
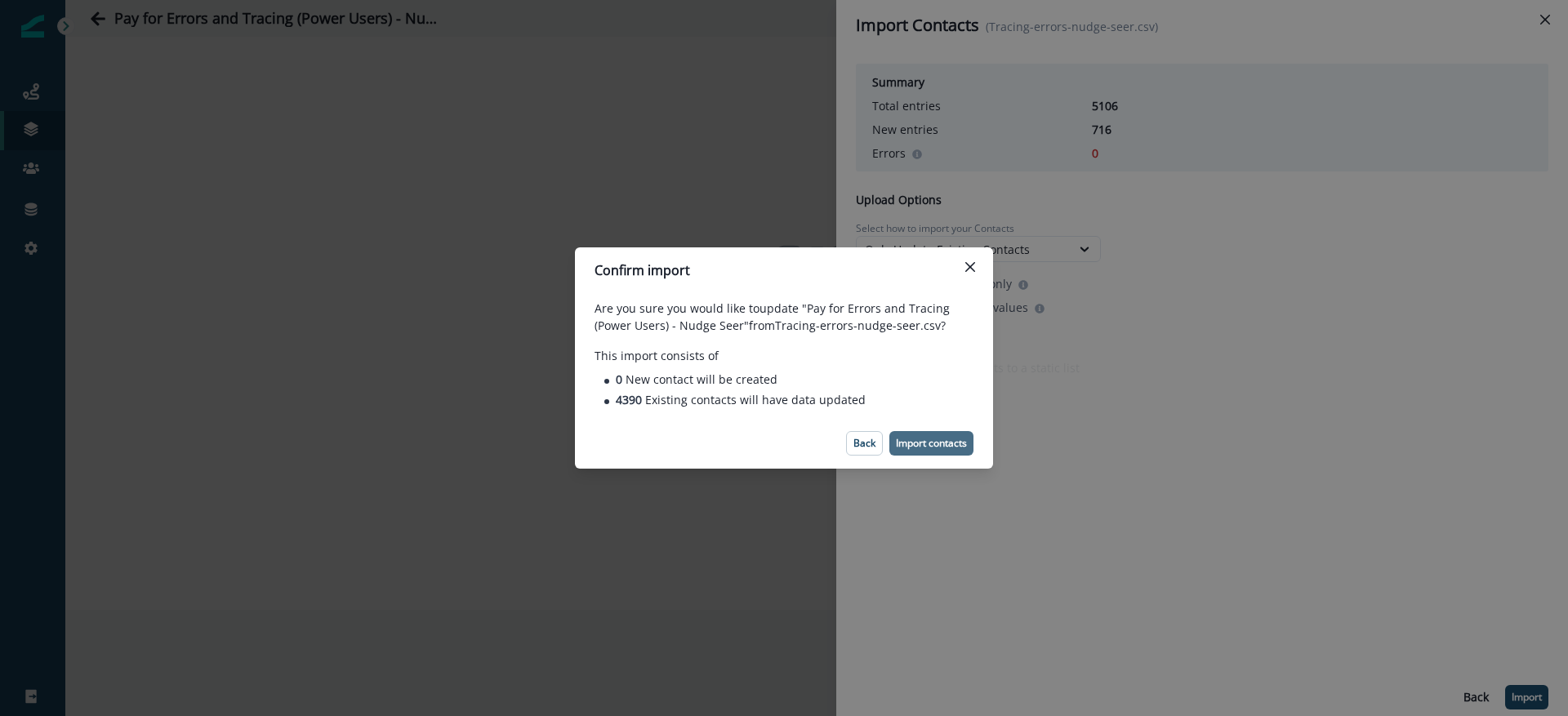
click at [926, 443] on p "Import contacts" at bounding box center [931, 443] width 71 height 12
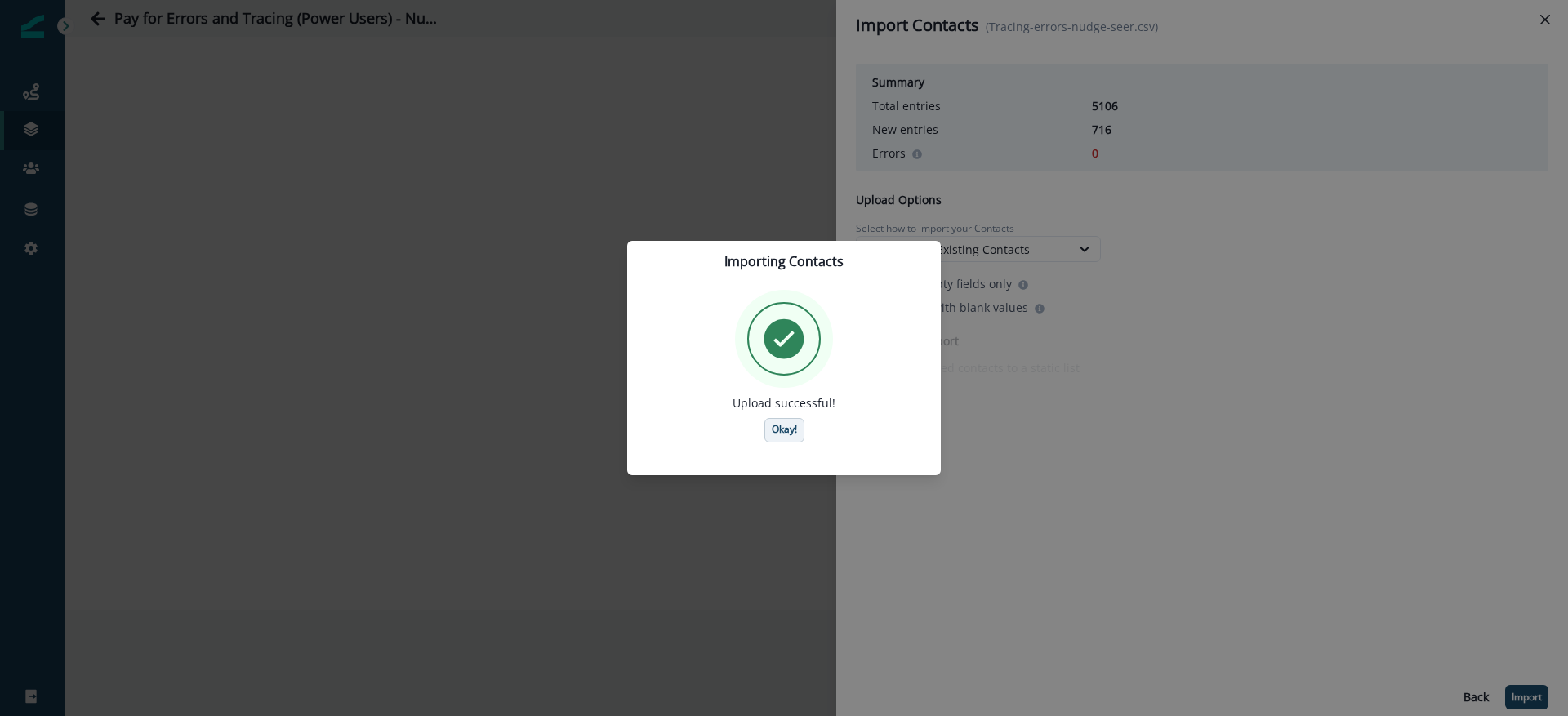
click at [792, 426] on p "Okay!" at bounding box center [784, 430] width 25 height 12
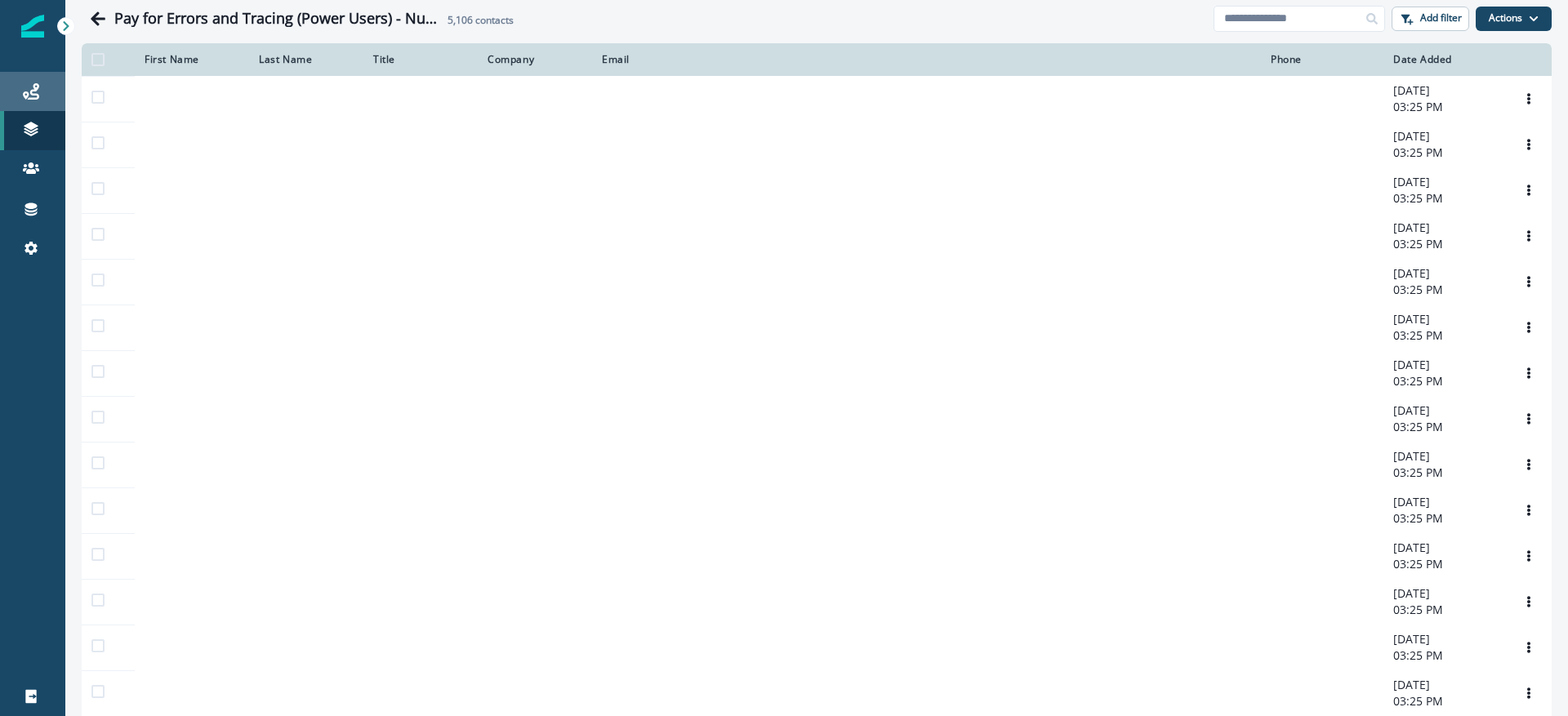
click at [4, 98] on link "Journeys" at bounding box center [32, 91] width 65 height 39
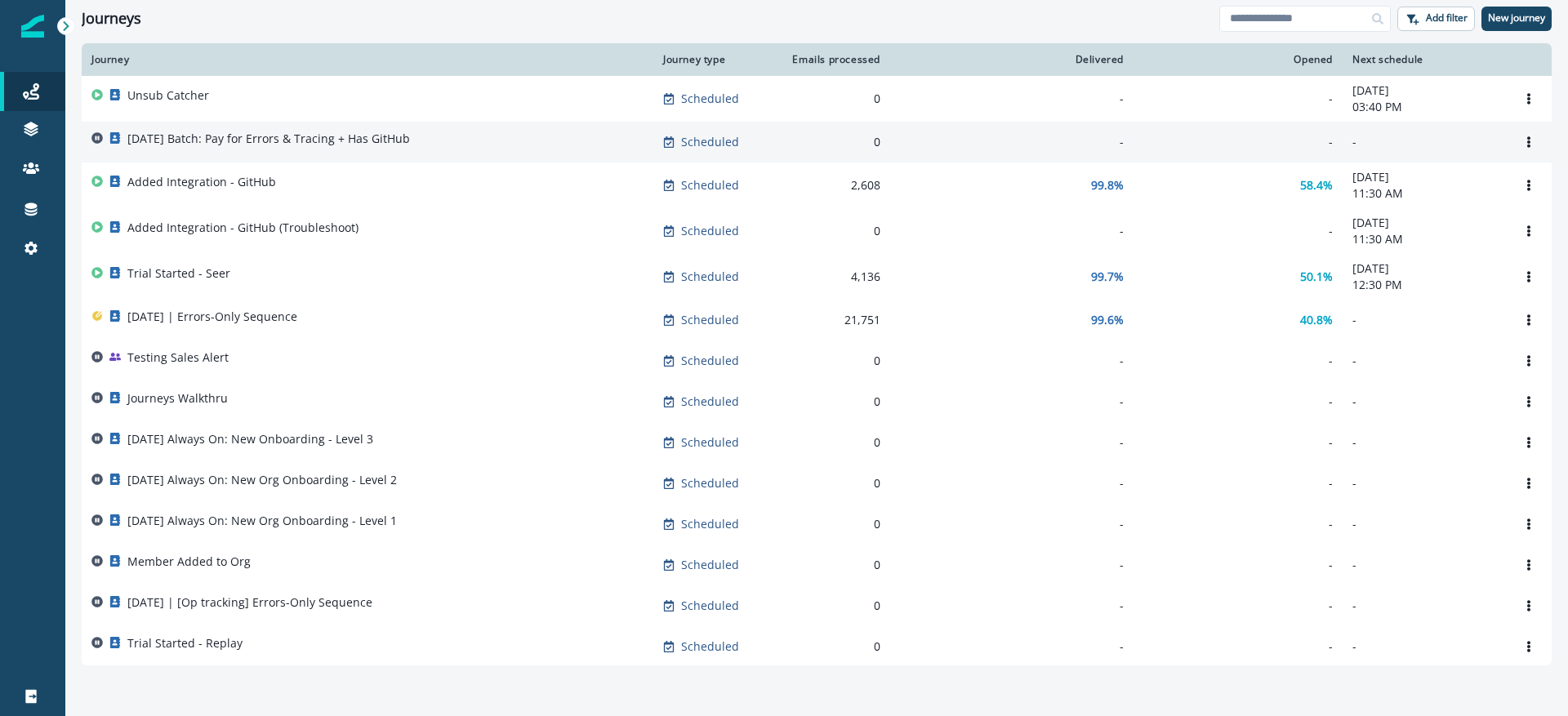
click at [352, 149] on div "[DATE] Batch: Pay for Errors & Tracing + Has GitHub" at bounding box center [268, 142] width 283 height 23
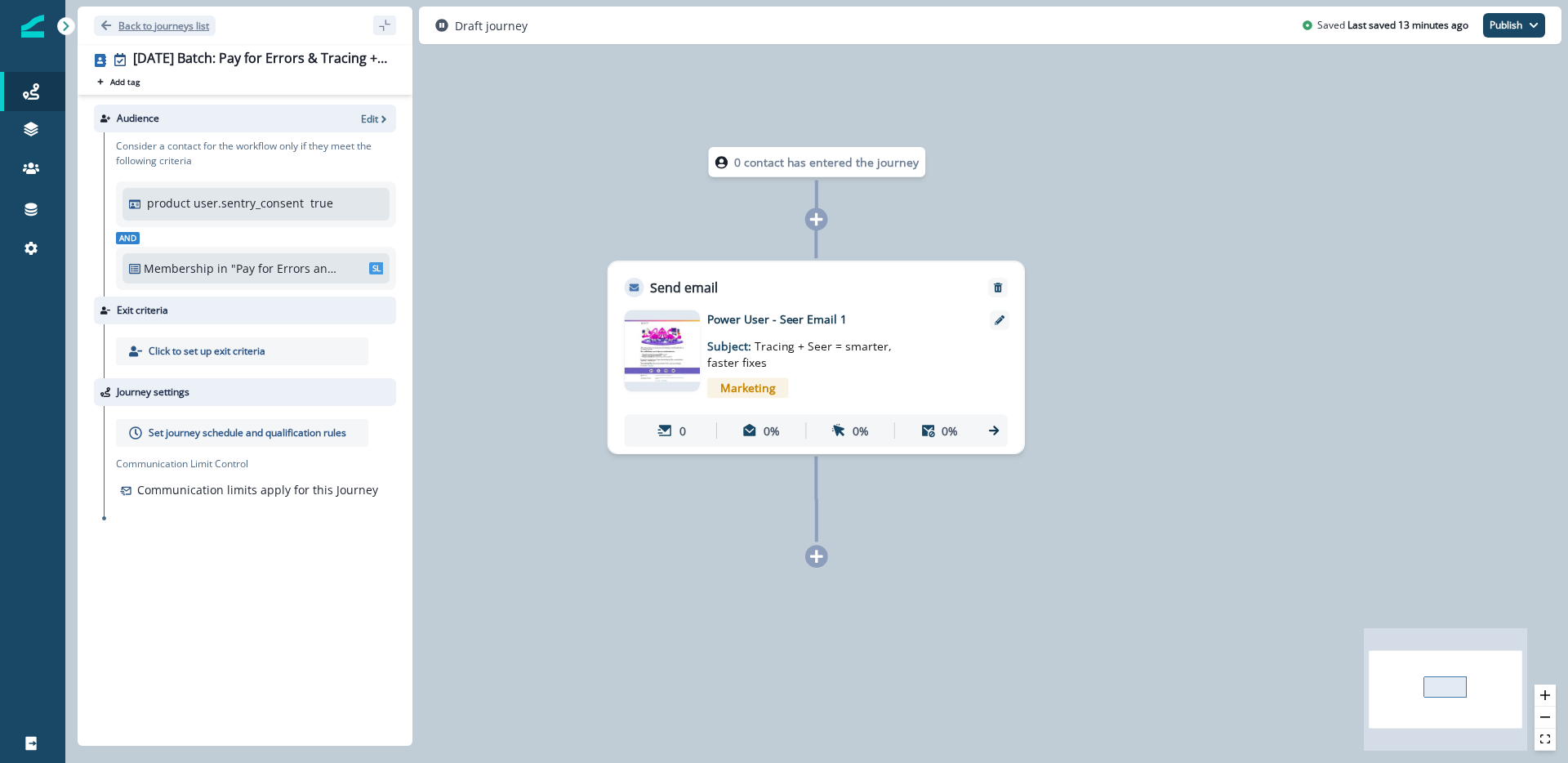
click at [98, 15] on button "Back to journeys list" at bounding box center [155, 25] width 122 height 21
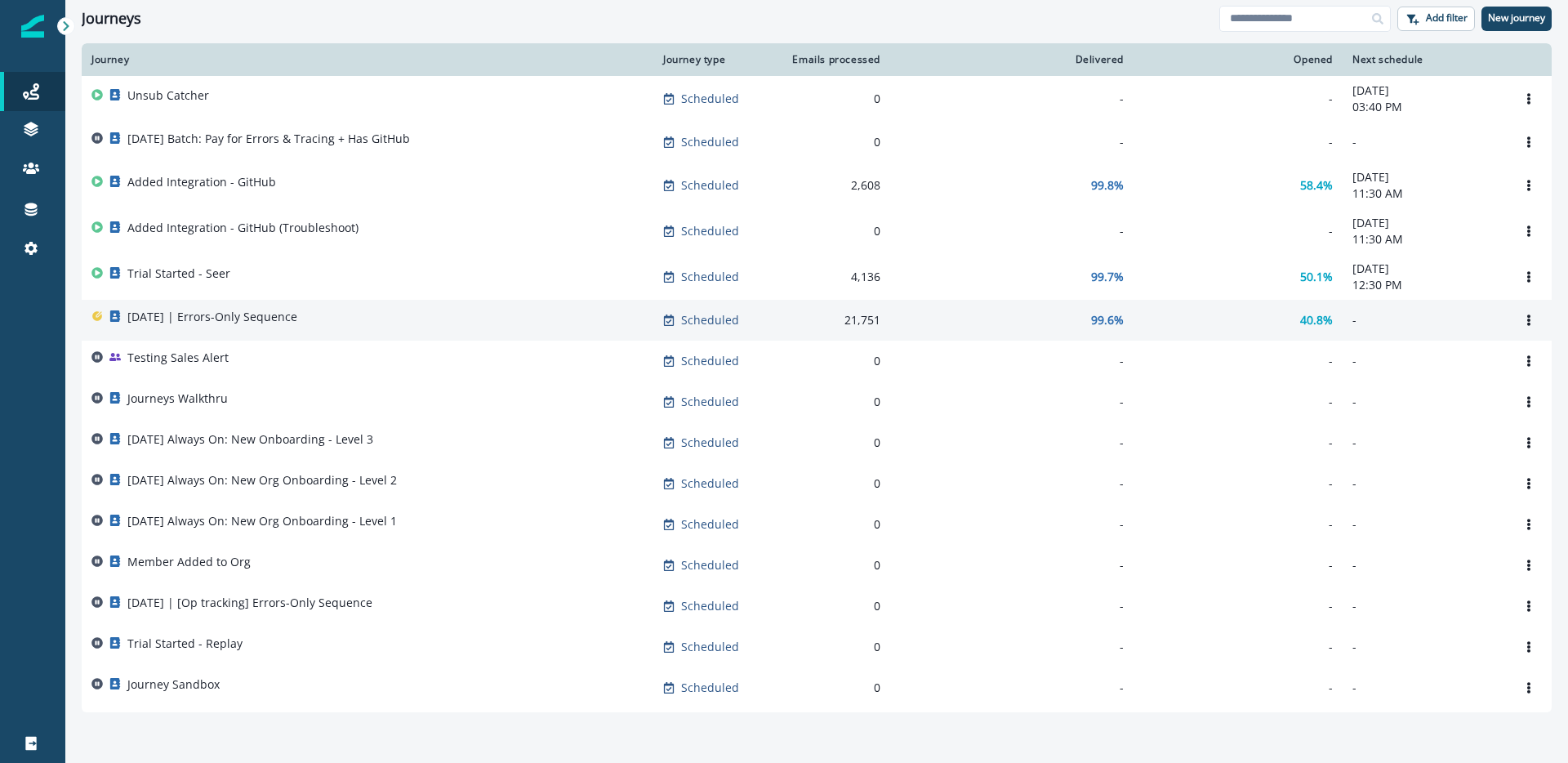
click at [213, 317] on p "[DATE] | Errors-Only Sequence" at bounding box center [212, 317] width 170 height 16
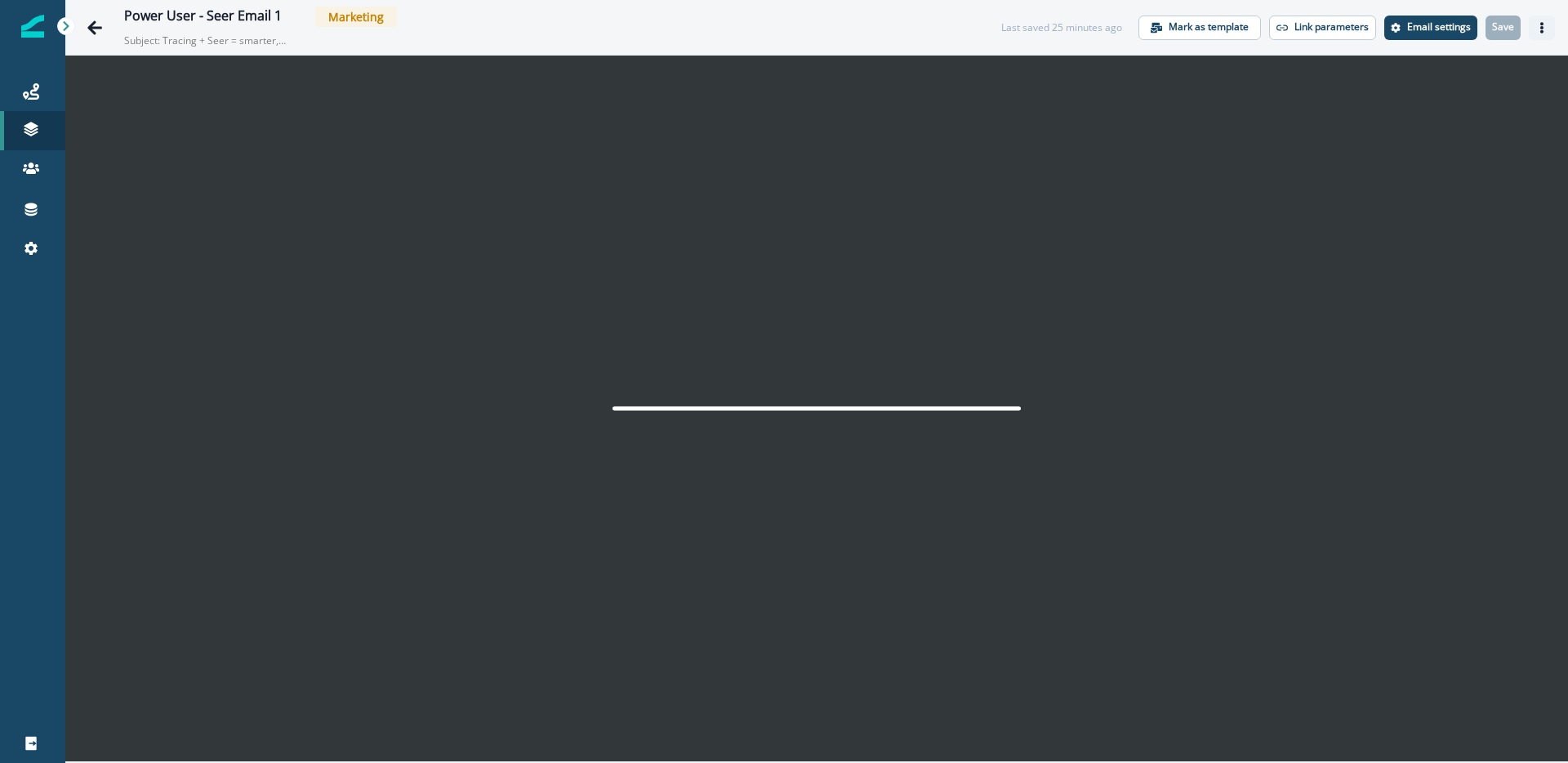
click at [1542, 30] on icon "Actions" at bounding box center [1542, 28] width 4 height 12
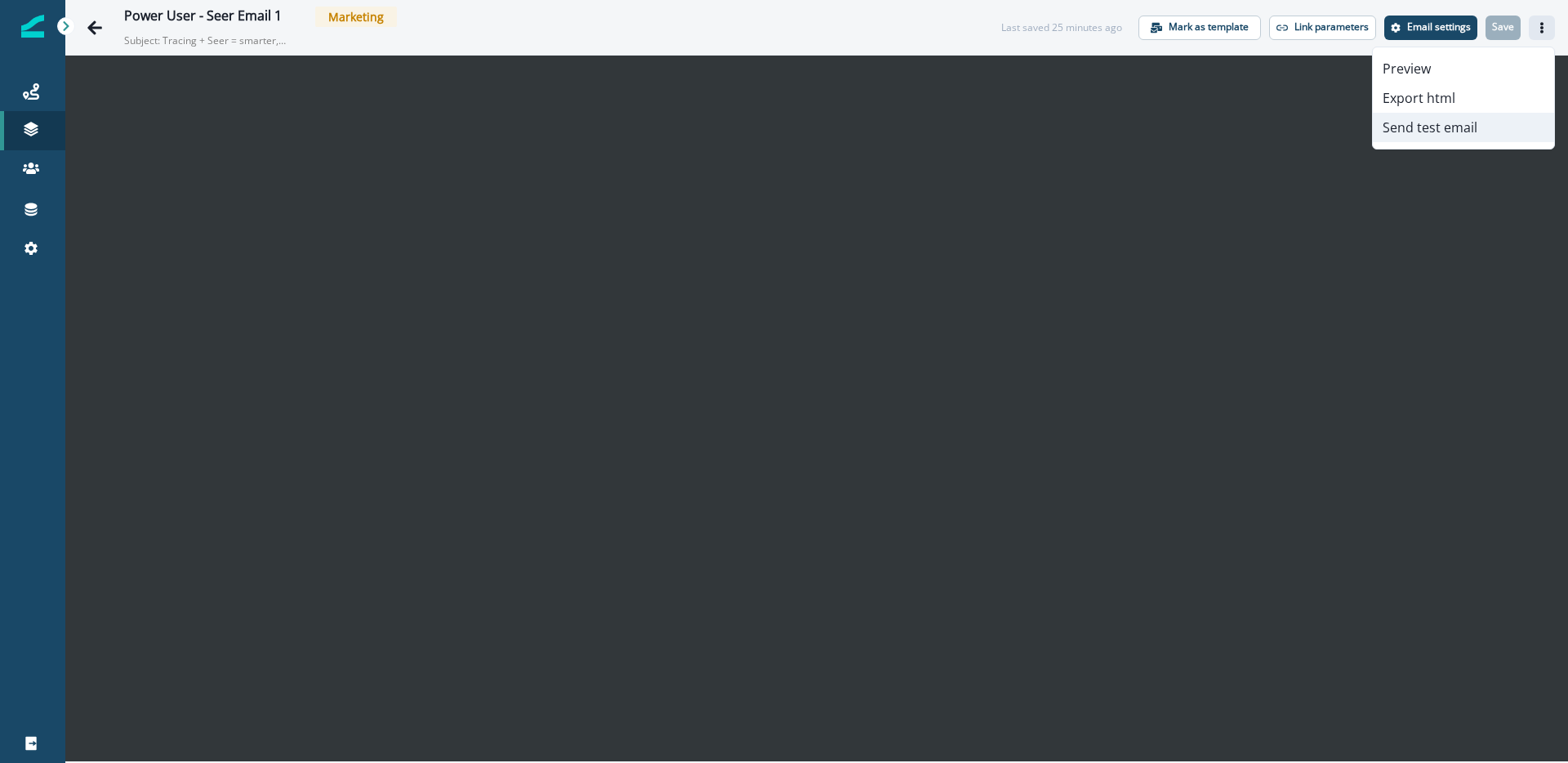
click at [1426, 124] on button "Send test email" at bounding box center [1463, 127] width 182 height 30
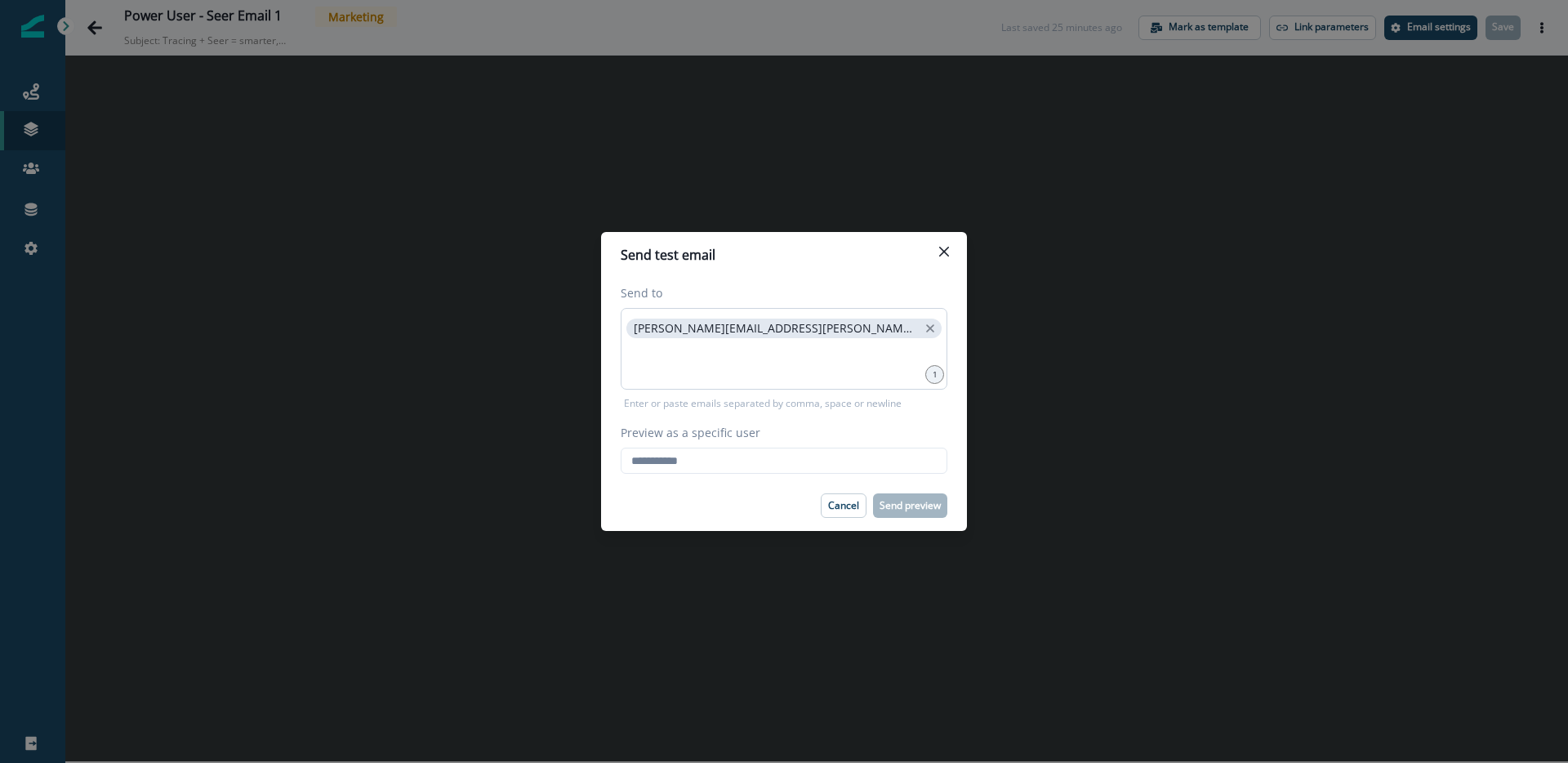
click at [773, 330] on p "raina.armstrong@sentry.io" at bounding box center [776, 330] width 285 height 14
drag, startPoint x: 773, startPoint y: 330, endPoint x: 645, endPoint y: 333, distance: 128.0
click at [645, 333] on p "[PERSON_NAME][EMAIL_ADDRESS][PERSON_NAME][DOMAIN_NAME]" at bounding box center [776, 330] width 285 height 14
click at [641, 326] on p "raina.armstrong@sentry.io" at bounding box center [776, 330] width 285 height 14
copy span
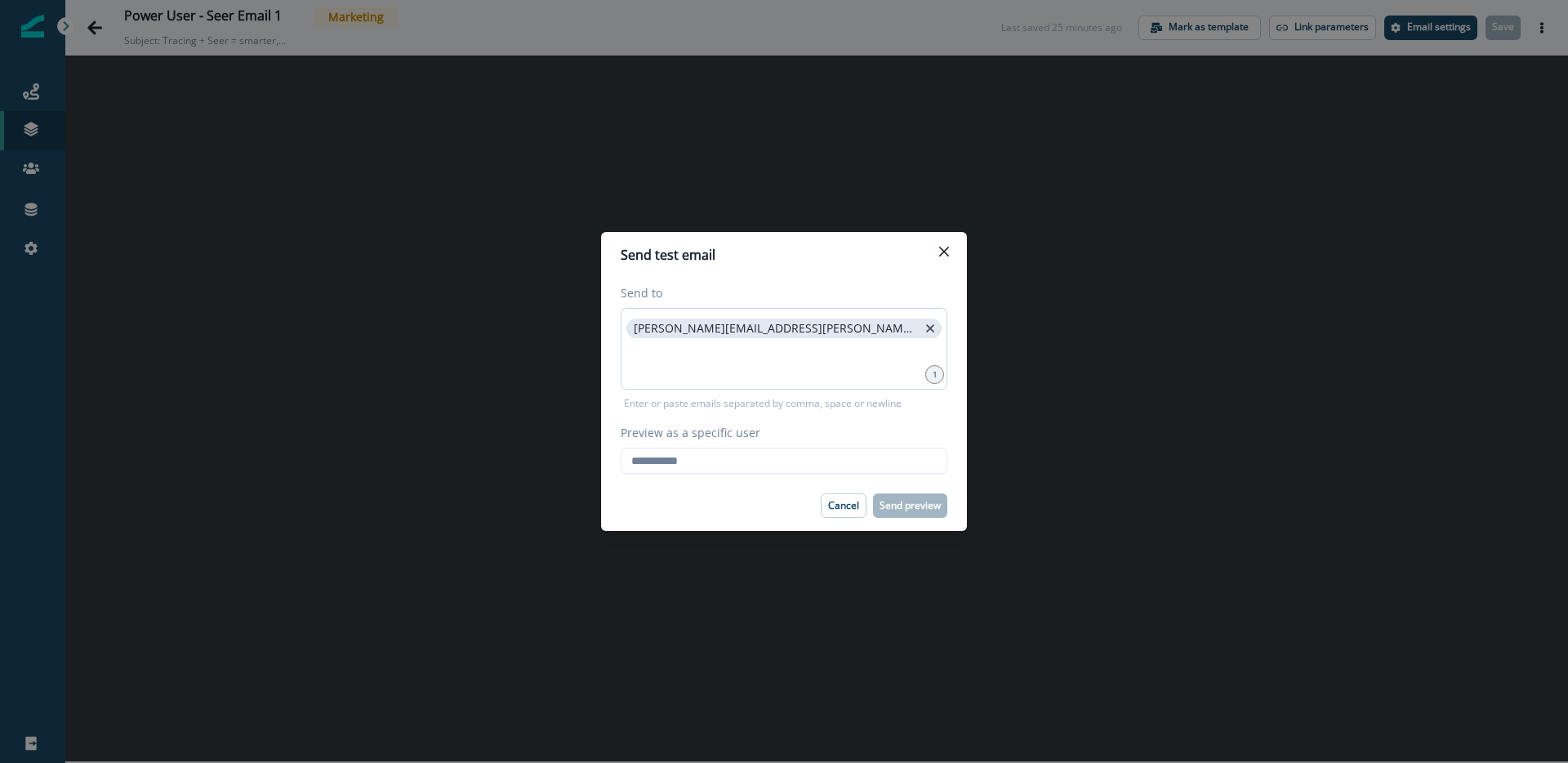
drag, startPoint x: 641, startPoint y: 326, endPoint x: 789, endPoint y: 323, distance: 148.0
click at [789, 323] on span "raina.armstrong@sentry.io" at bounding box center [784, 329] width 315 height 20
click at [729, 454] on input "Preview as a specific user" at bounding box center [784, 460] width 327 height 26
paste input "**********"
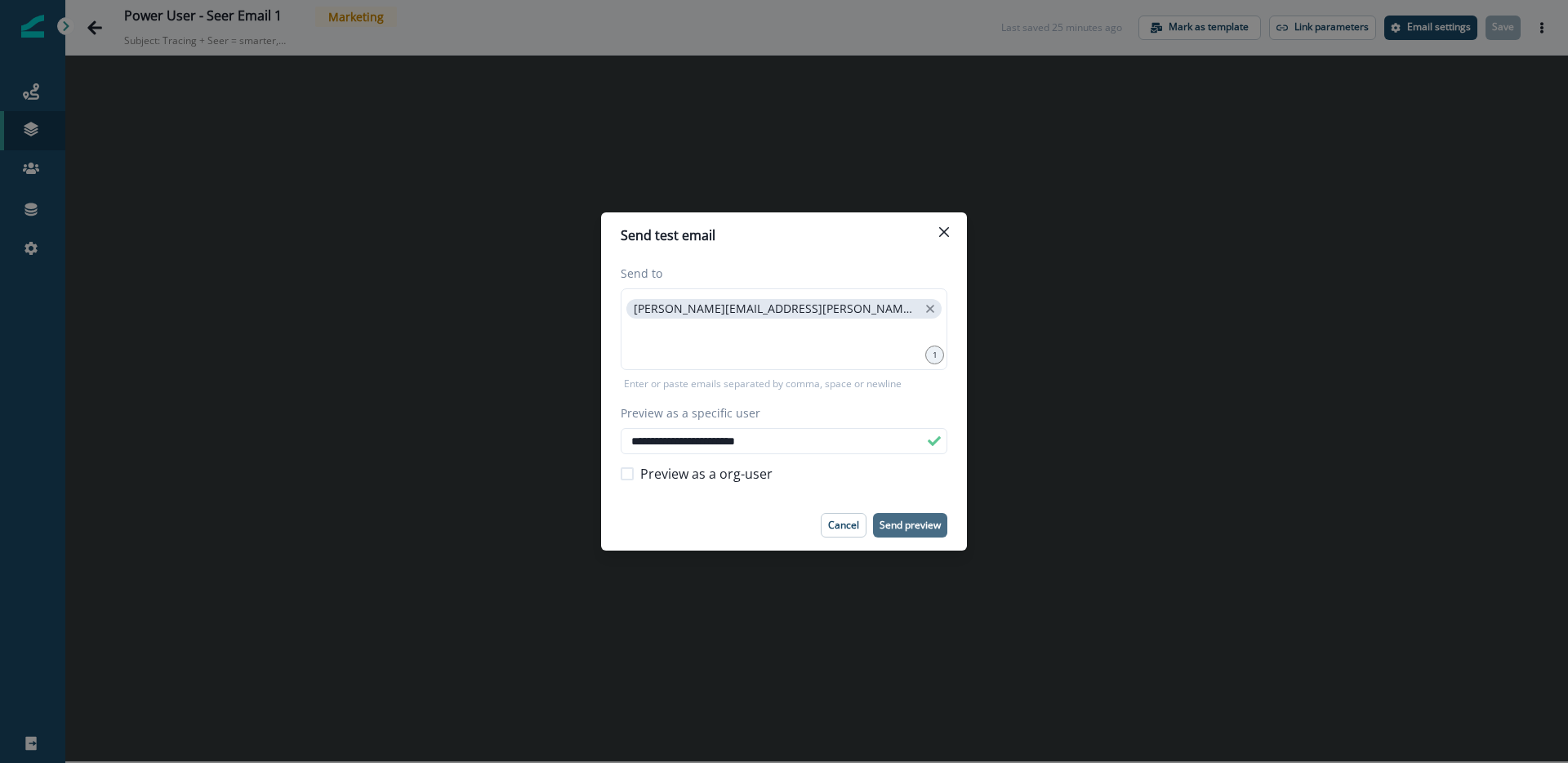
type input "**********"
click at [923, 521] on p "Send preview" at bounding box center [910, 525] width 61 height 12
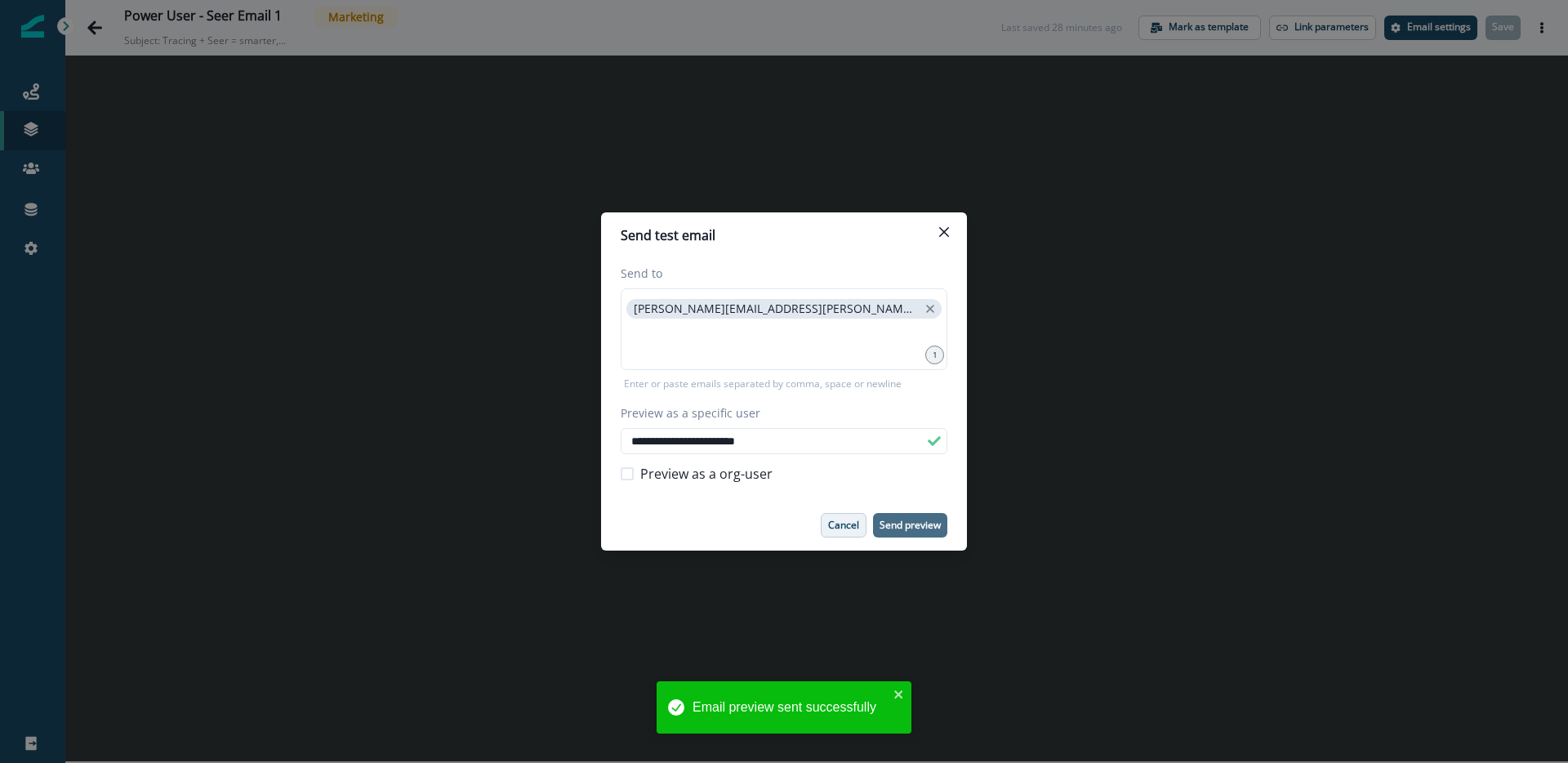
click at [851, 531] on p "Cancel" at bounding box center [843, 525] width 31 height 12
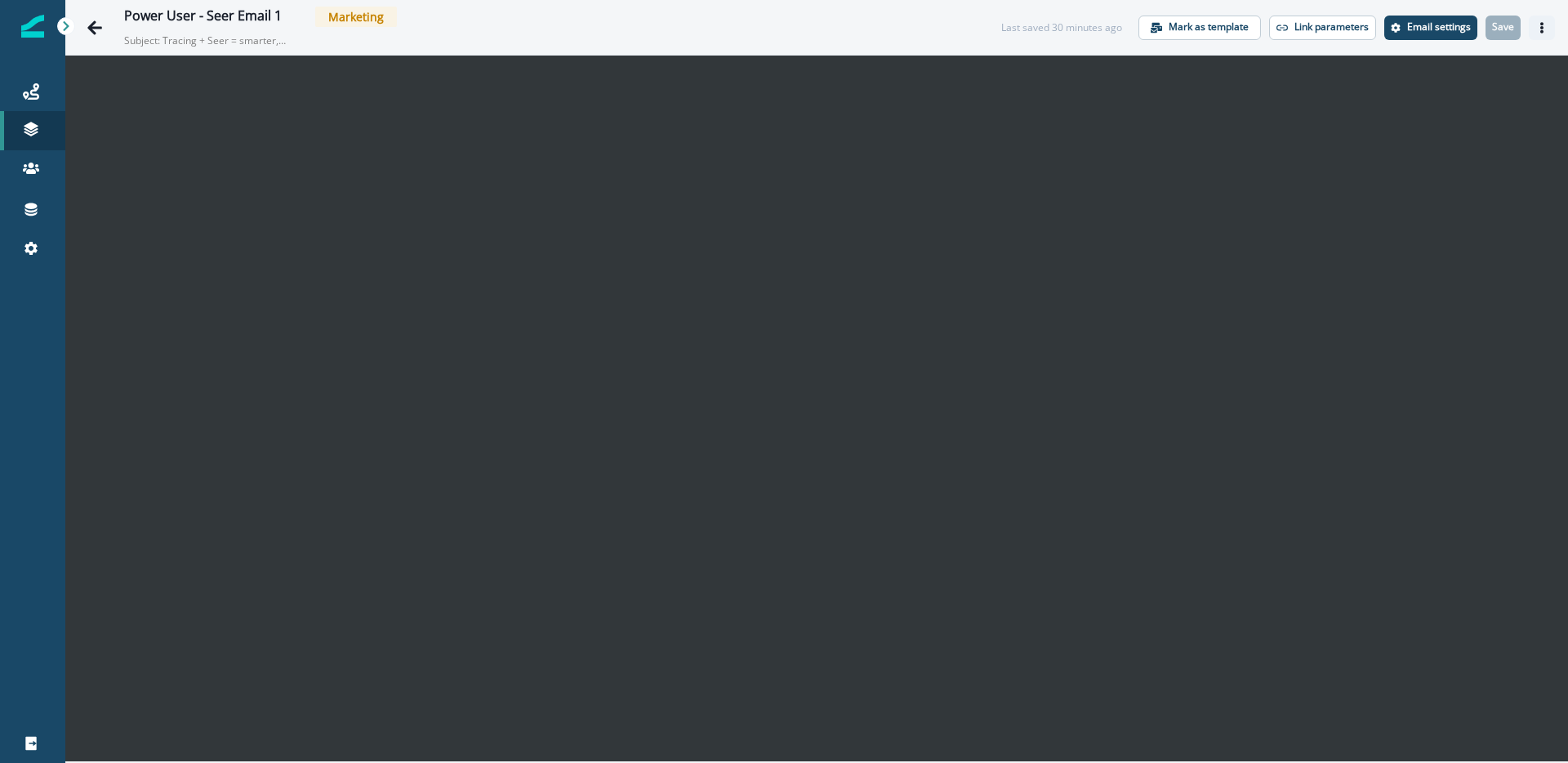
click at [1547, 23] on icon "Actions" at bounding box center [1542, 28] width 12 height 12
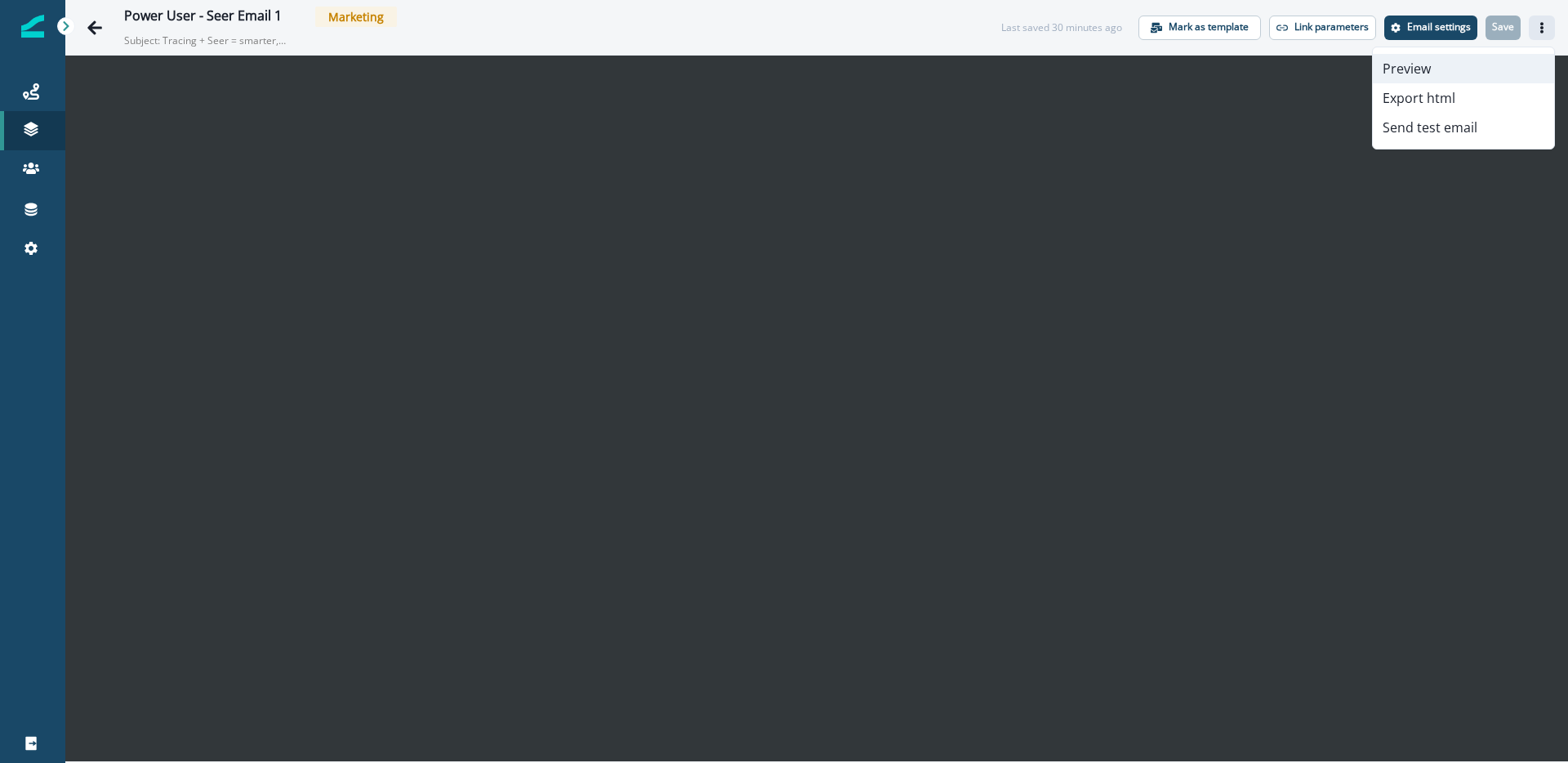
click at [1444, 76] on button "Preview" at bounding box center [1463, 68] width 182 height 30
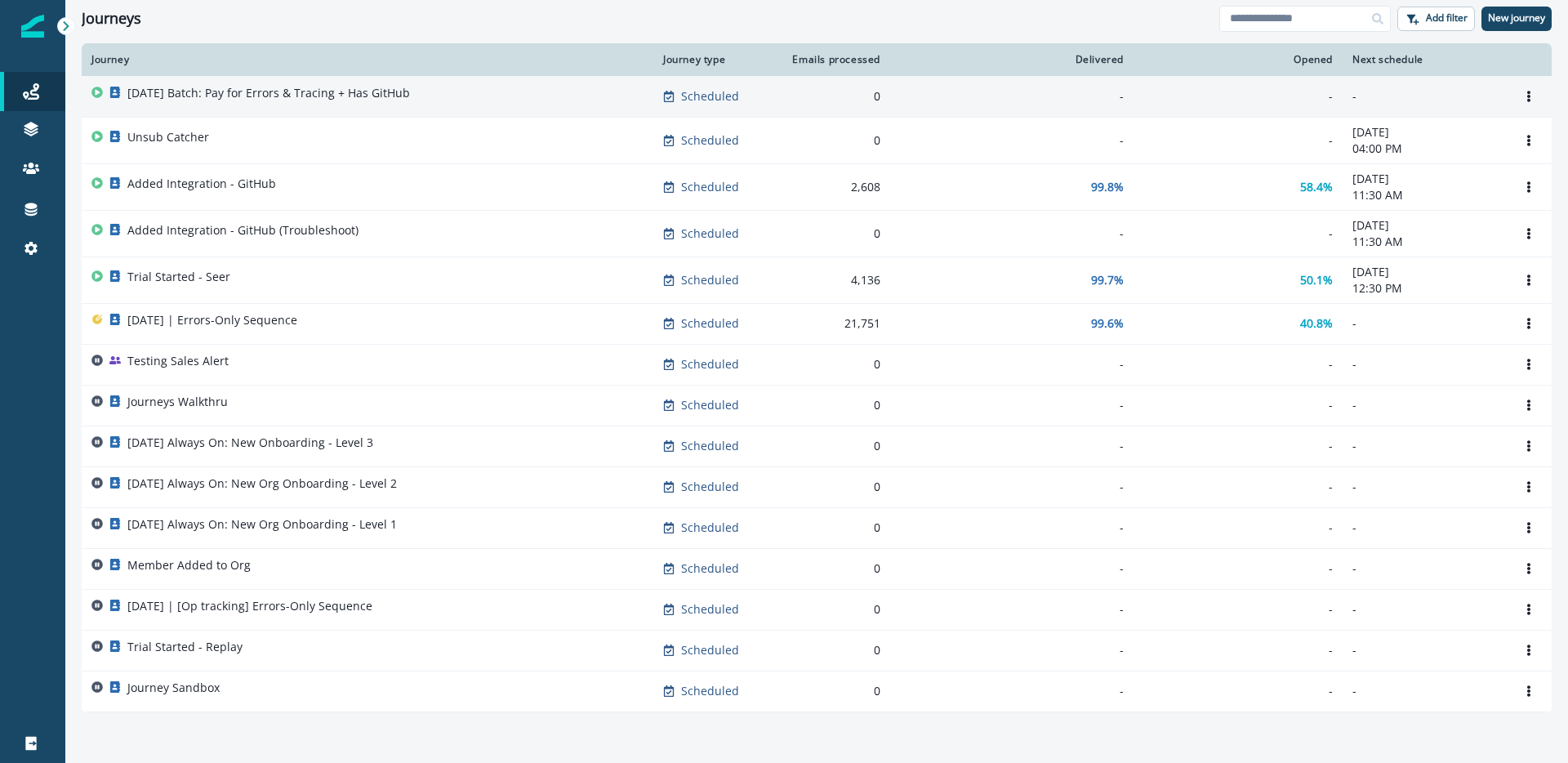
click at [362, 101] on div "[DATE] Batch: Pay for Errors & Tracing + Has GitHub" at bounding box center [268, 97] width 283 height 23
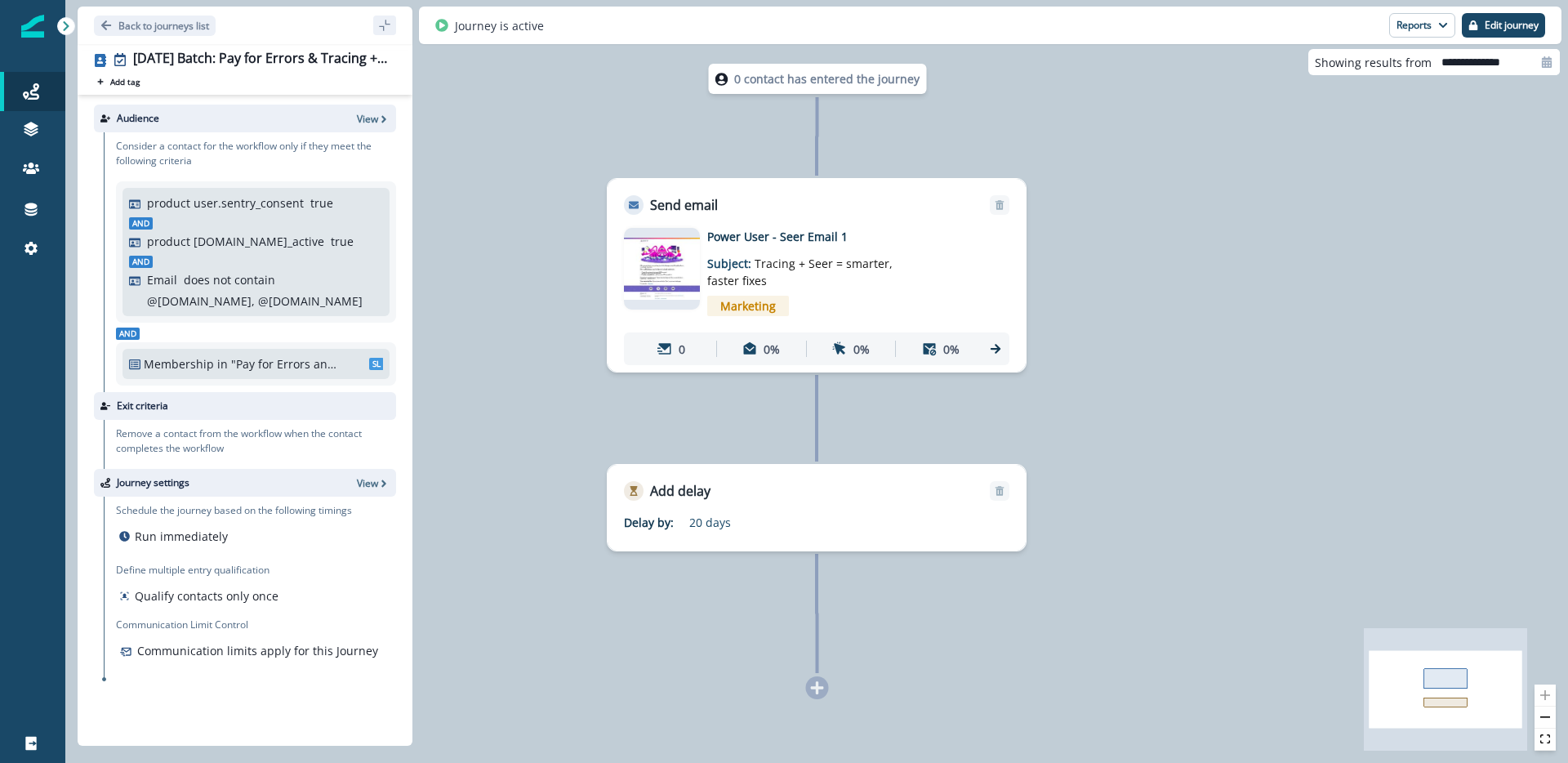
click at [207, 535] on p "Run immediately" at bounding box center [182, 536] width 93 height 17
click at [671, 355] on icon at bounding box center [665, 349] width 14 height 14
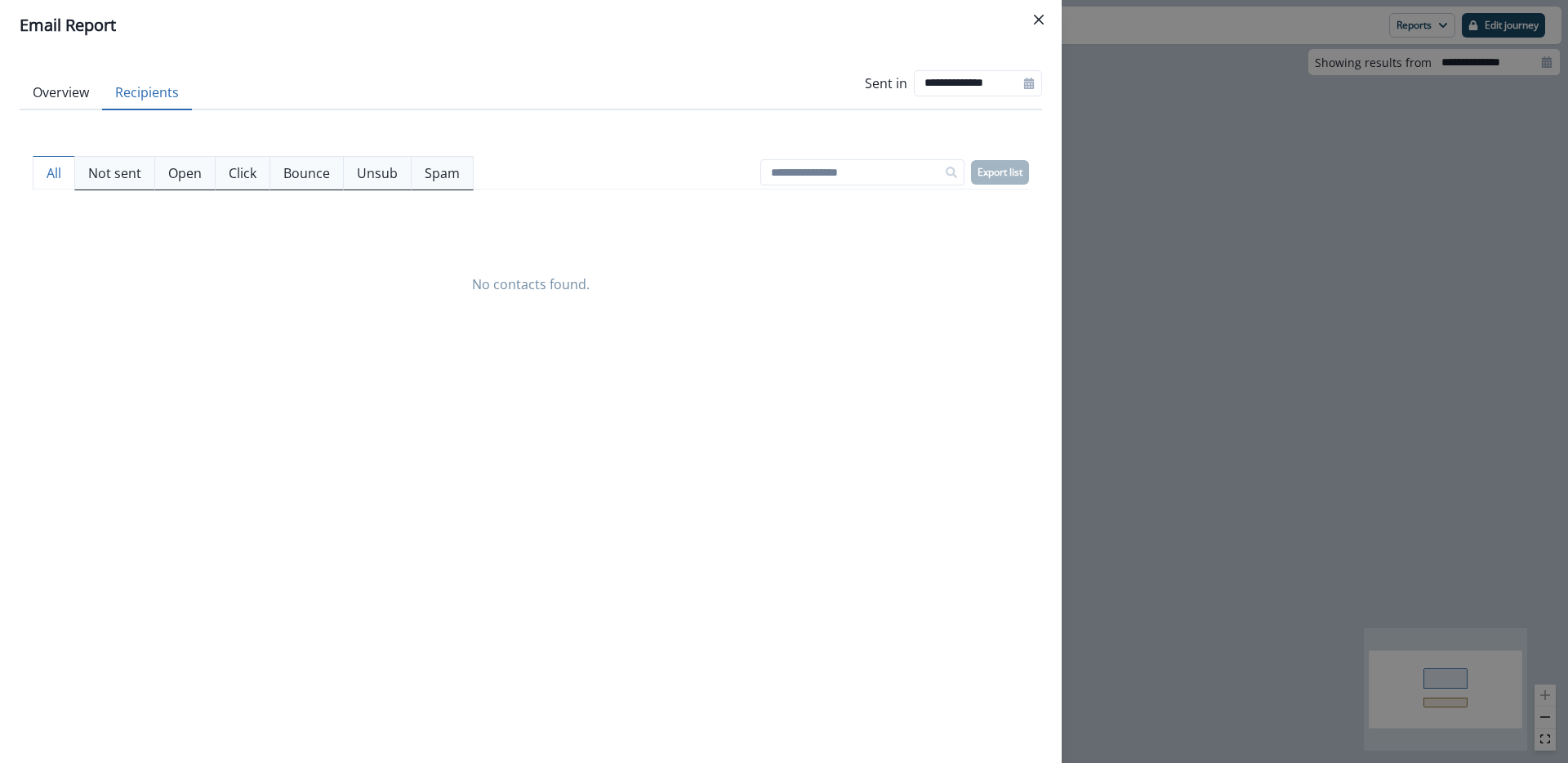
click at [143, 99] on button "Recipients" at bounding box center [147, 93] width 89 height 34
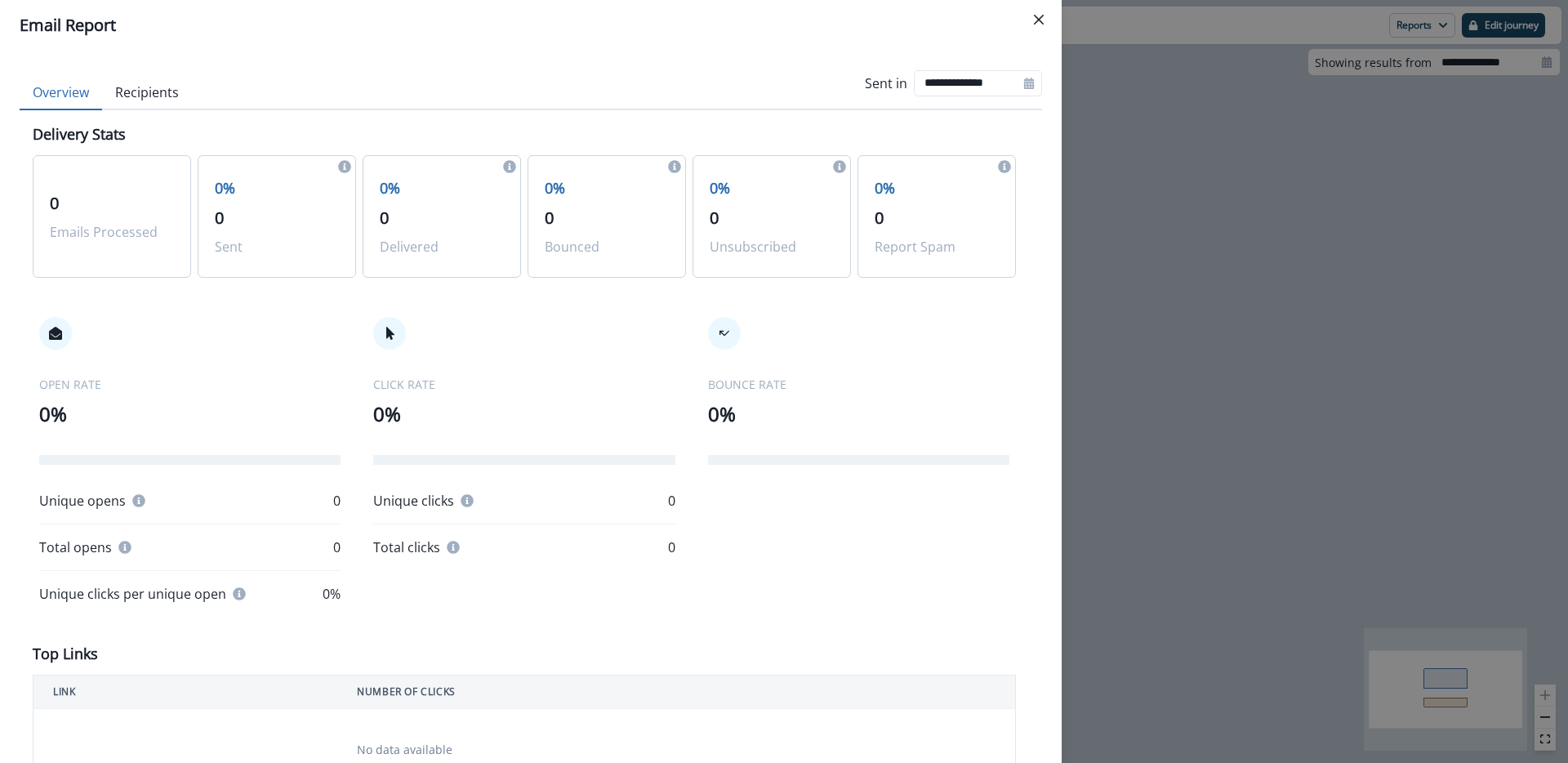
click at [67, 91] on button "Overview" at bounding box center [61, 93] width 82 height 34
click at [1044, 26] on button "Close" at bounding box center [1038, 19] width 26 height 26
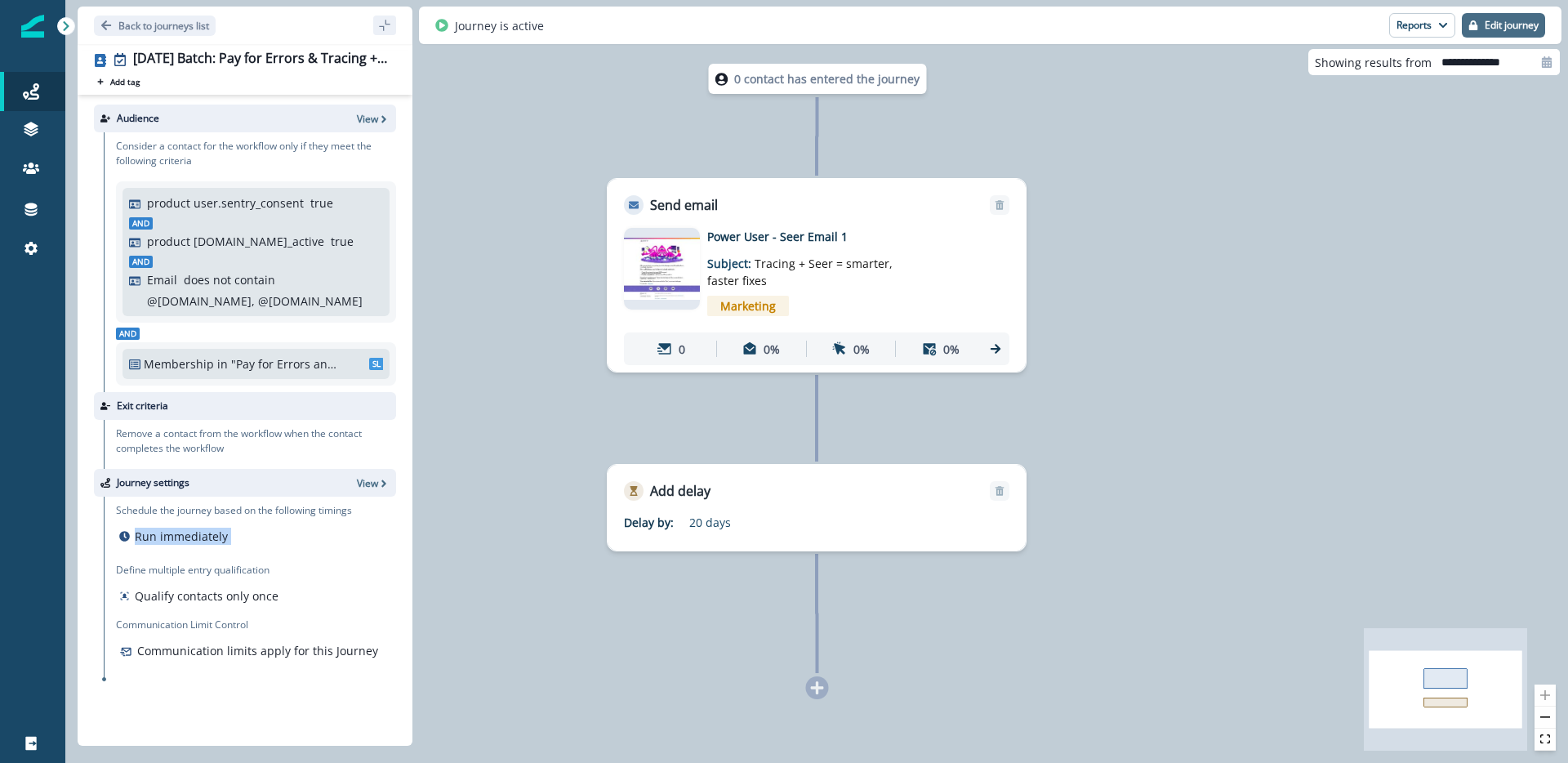
click at [1527, 20] on p "Edit journey" at bounding box center [1512, 25] width 54 height 12
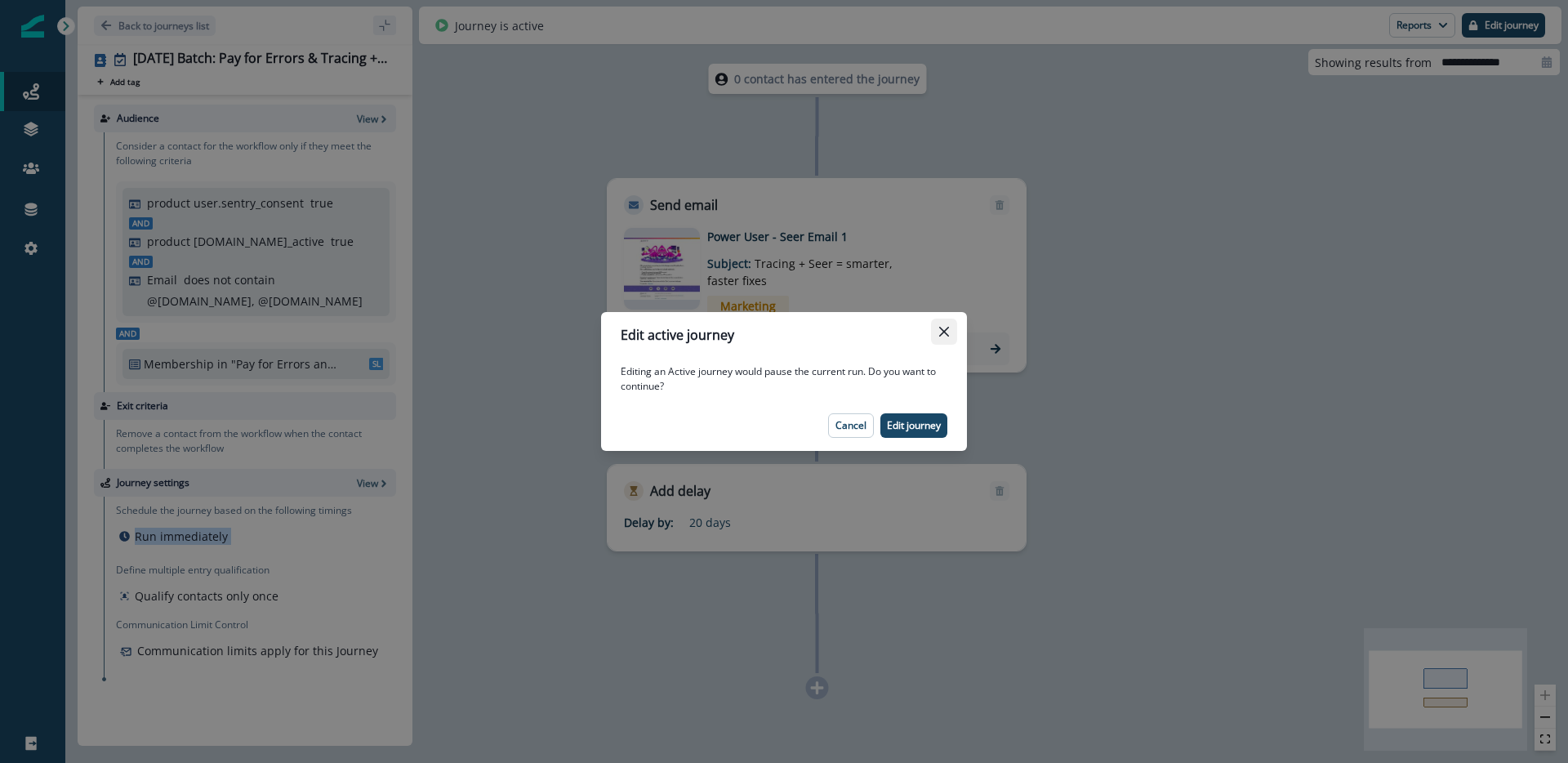
click at [944, 327] on icon "Close" at bounding box center [944, 331] width 10 height 10
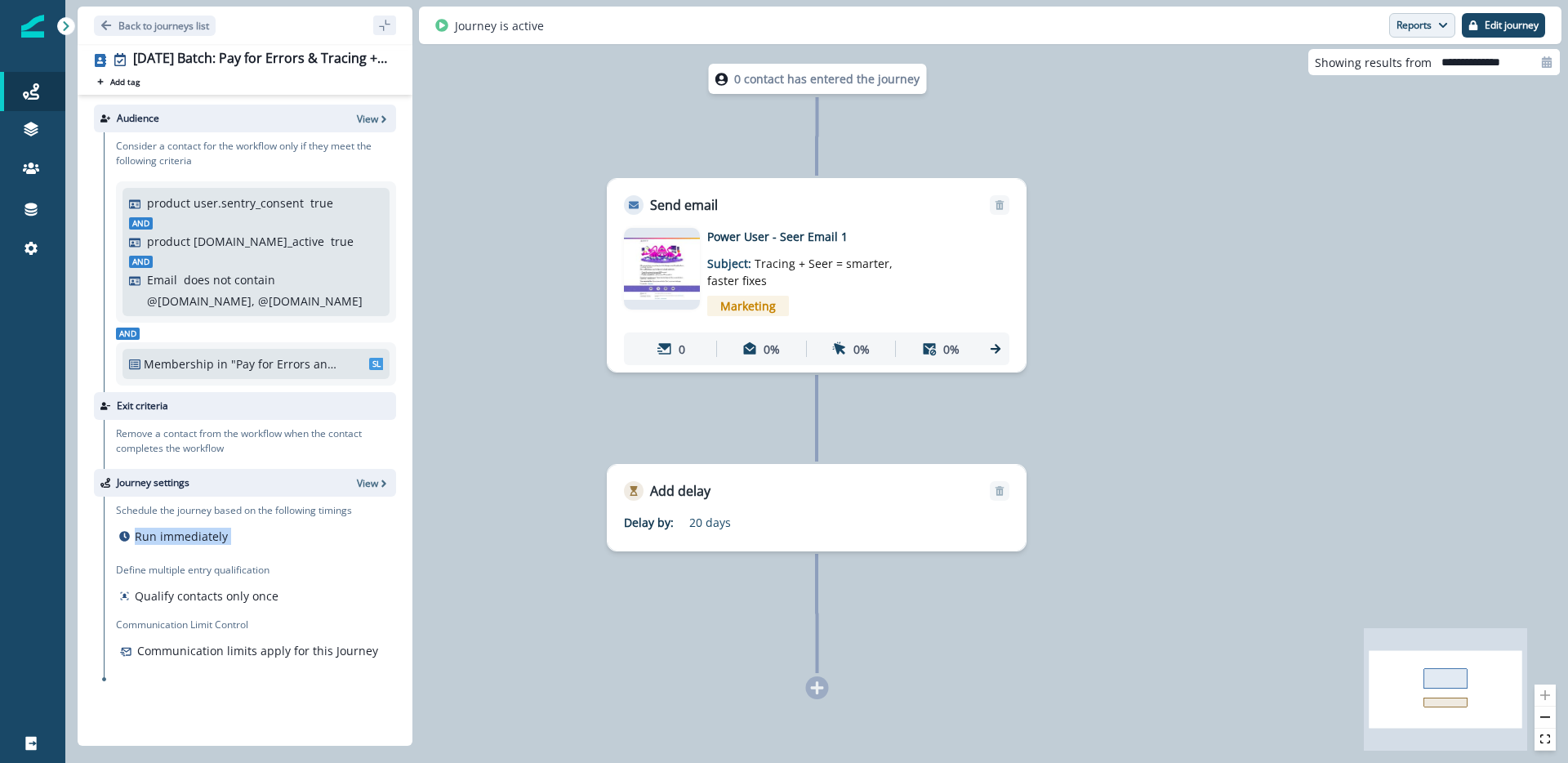
click at [1427, 28] on button "Reports" at bounding box center [1422, 25] width 66 height 24
click at [1351, 69] on p "Email Report" at bounding box center [1335, 66] width 80 height 20
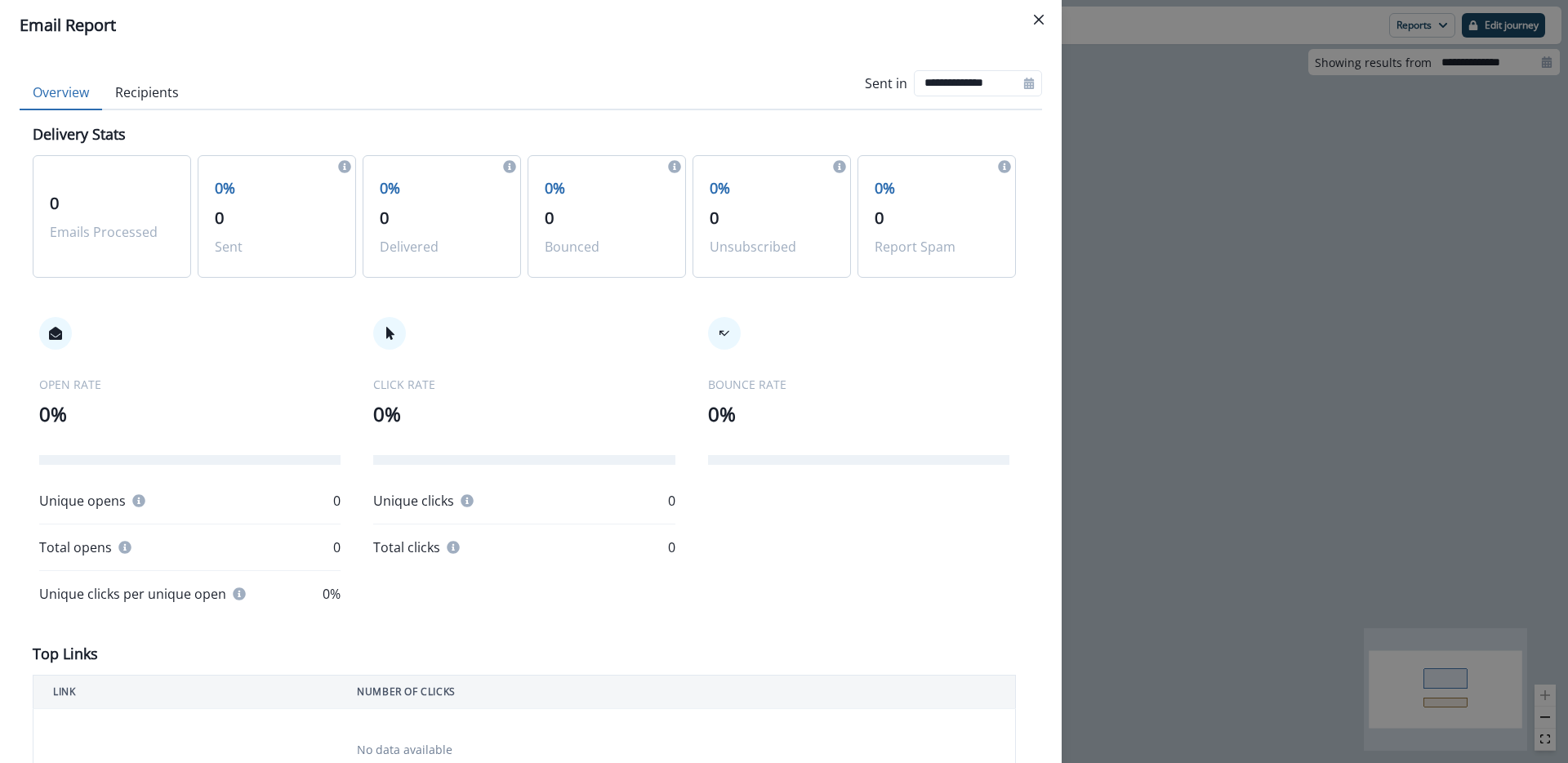
scroll to position [613, 0]
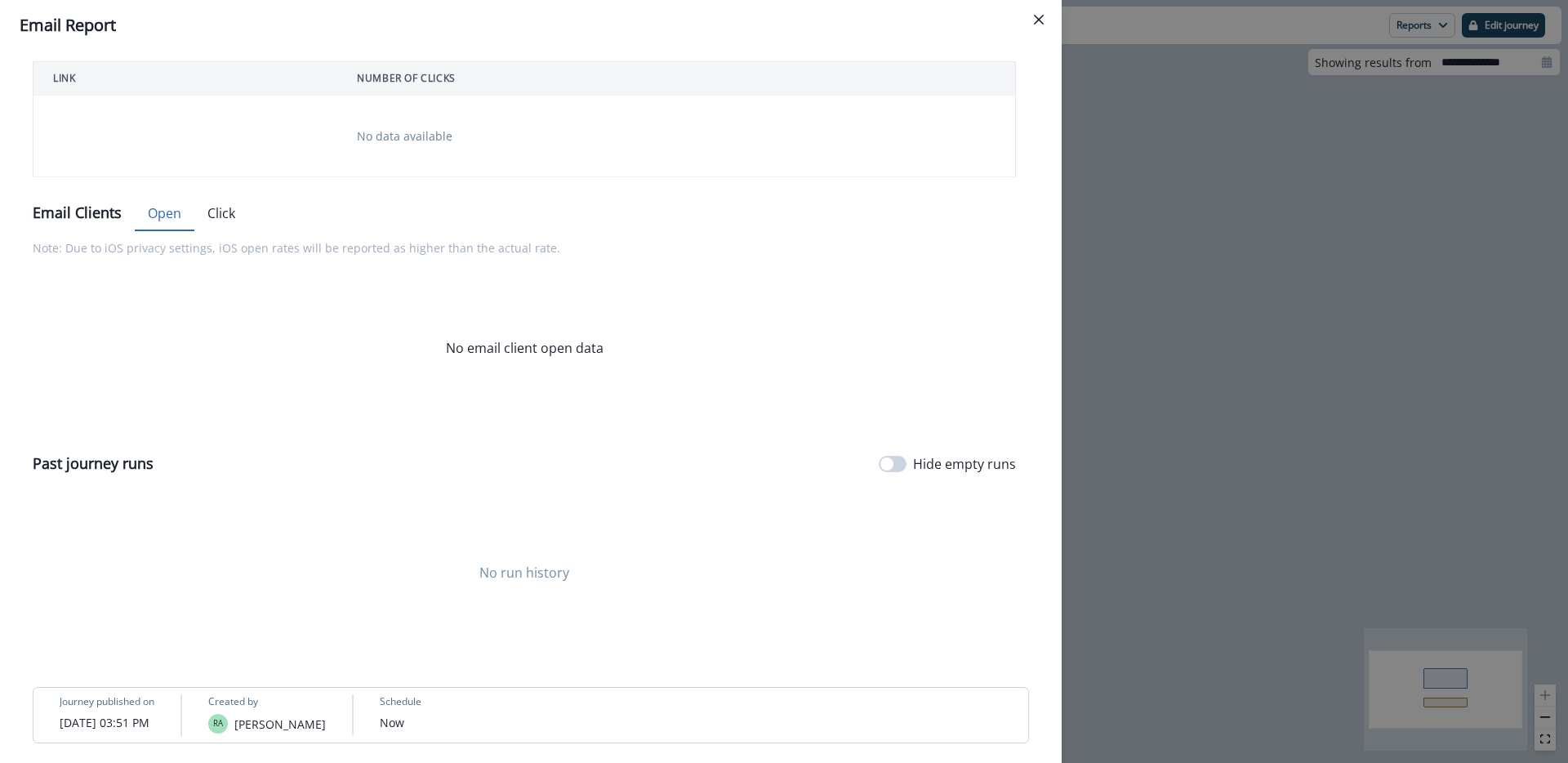
click at [1265, 267] on div "**********" at bounding box center [784, 382] width 1568 height 763
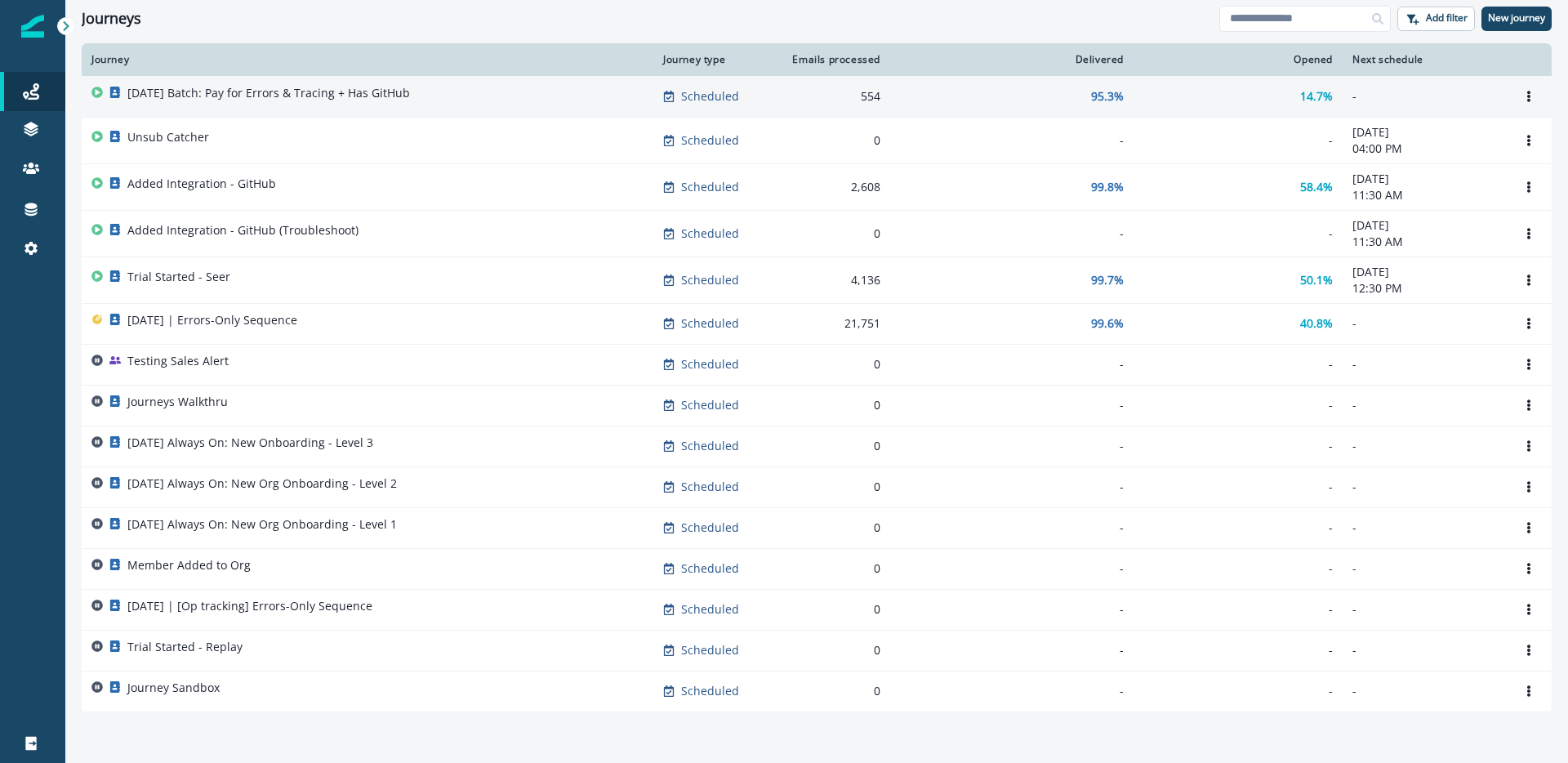
click at [195, 96] on p "[DATE] Batch: Pay for Errors & Tracing + Has GitHub" at bounding box center [268, 93] width 283 height 16
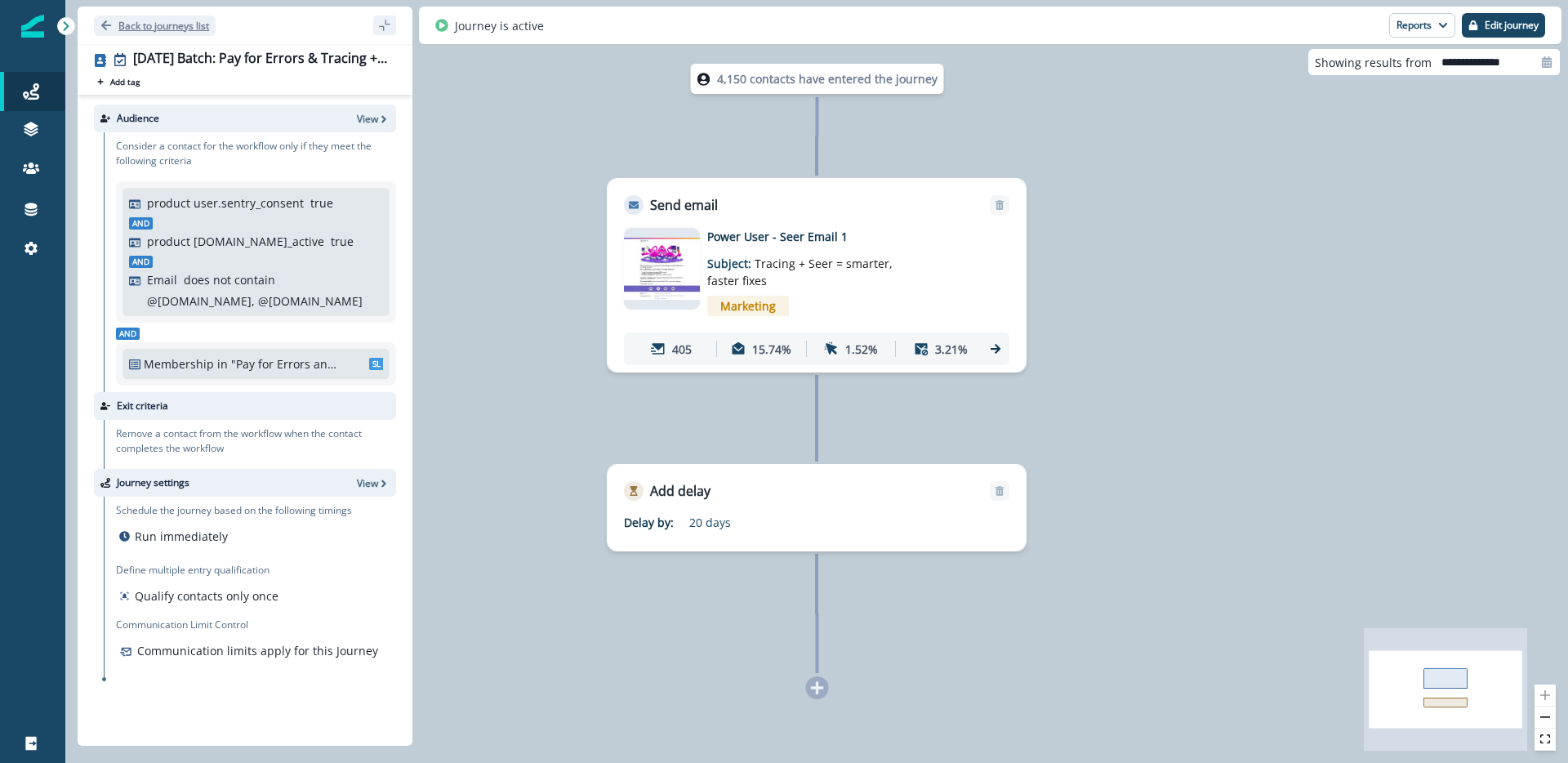
click at [114, 21] on button "Back to journeys list" at bounding box center [155, 25] width 122 height 21
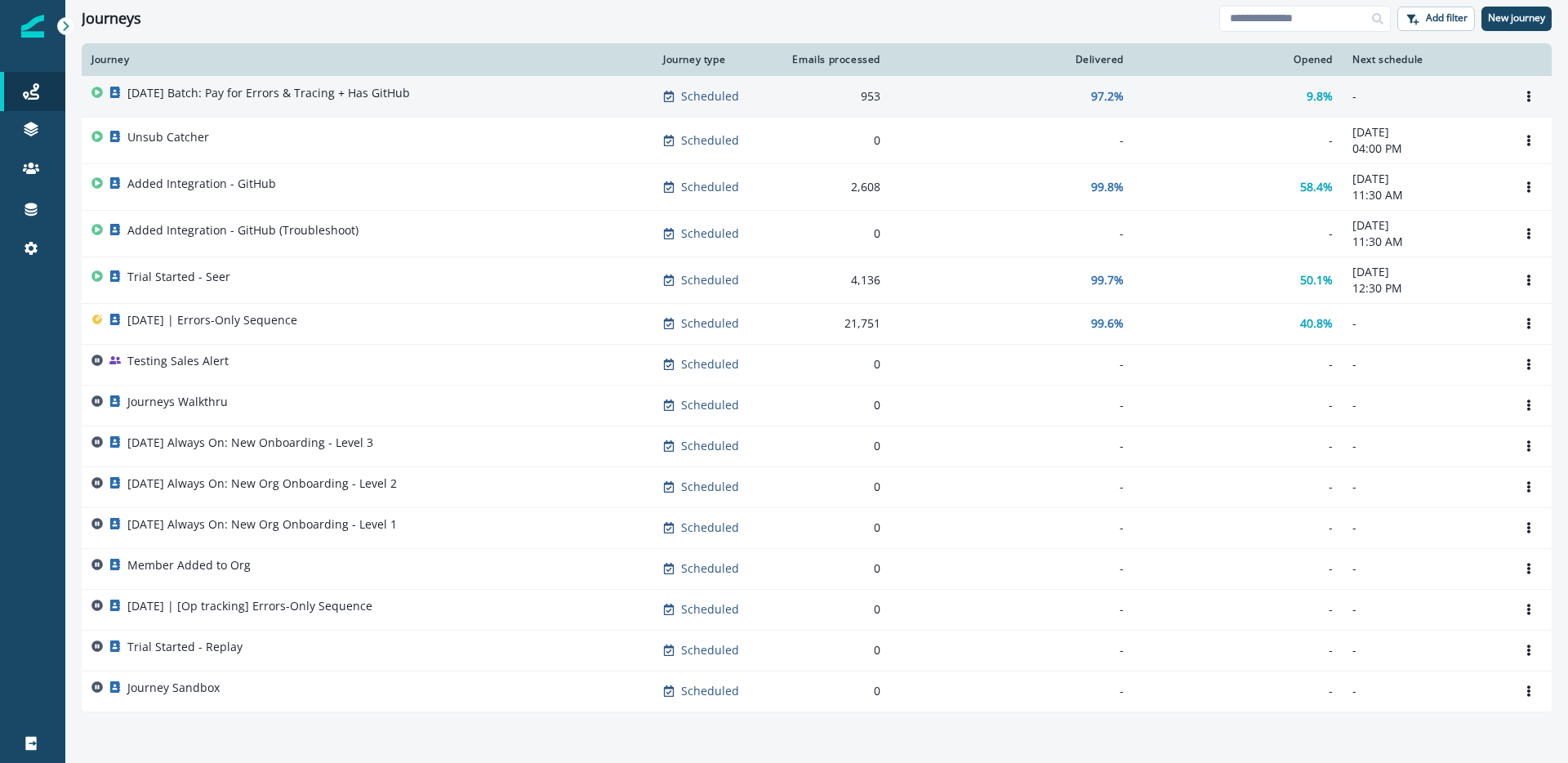
click at [263, 103] on div "[DATE] Batch: Pay for Errors & Tracing + Has GitHub" at bounding box center [268, 97] width 283 height 23
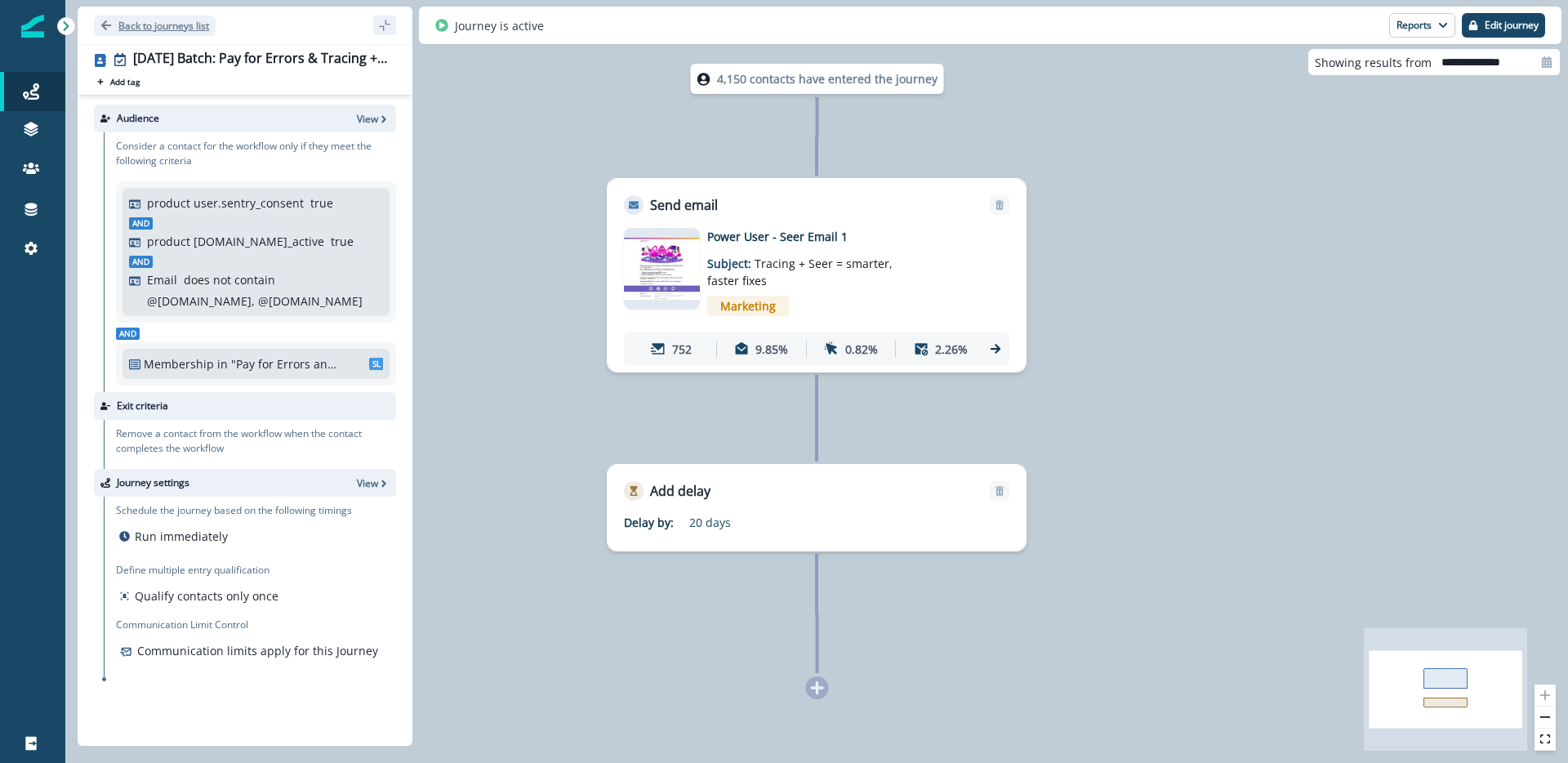
click at [133, 24] on p "Back to journeys list" at bounding box center [163, 26] width 90 height 14
